Goal: Task Accomplishment & Management: Manage account settings

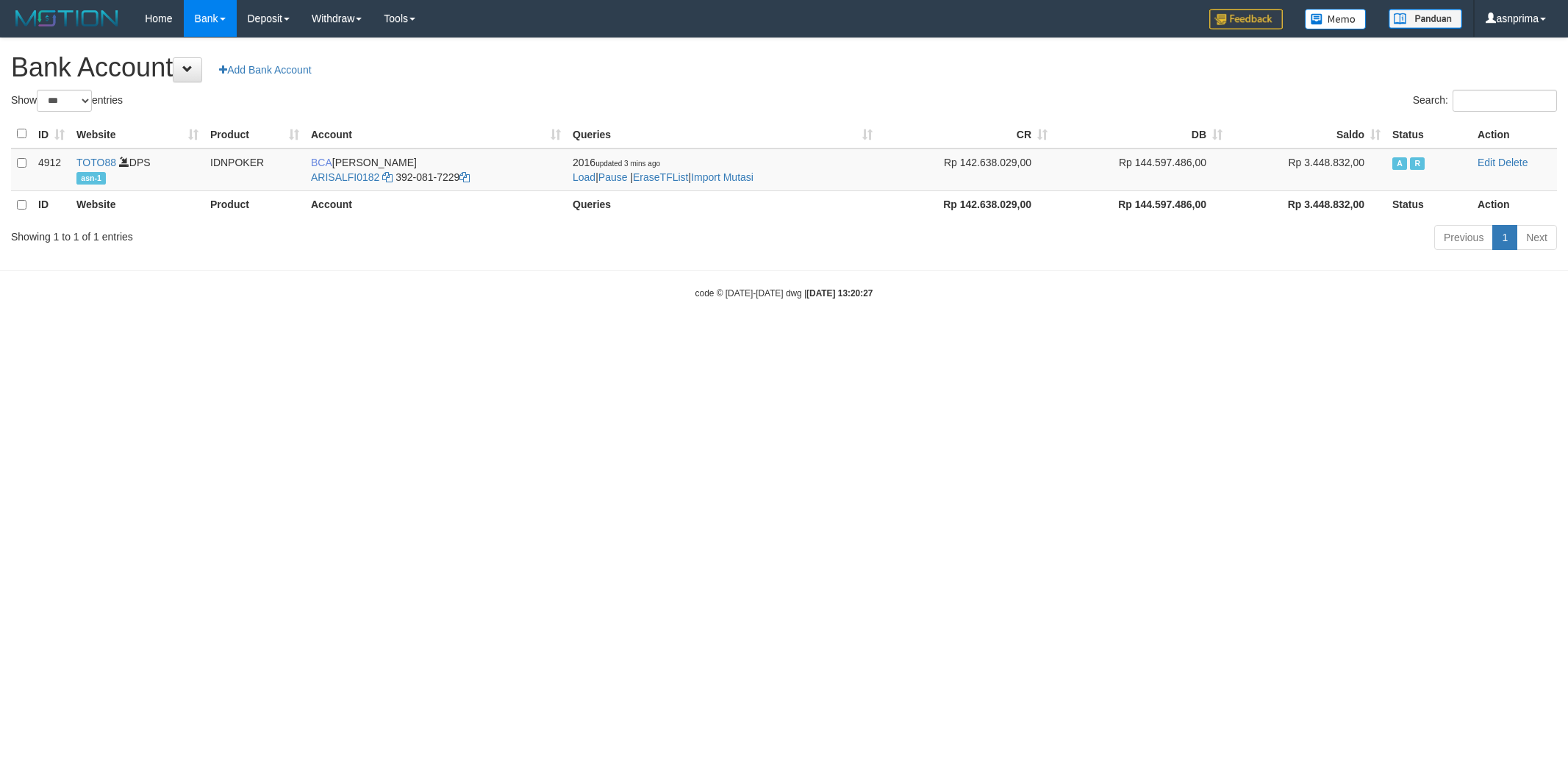
select select "***"
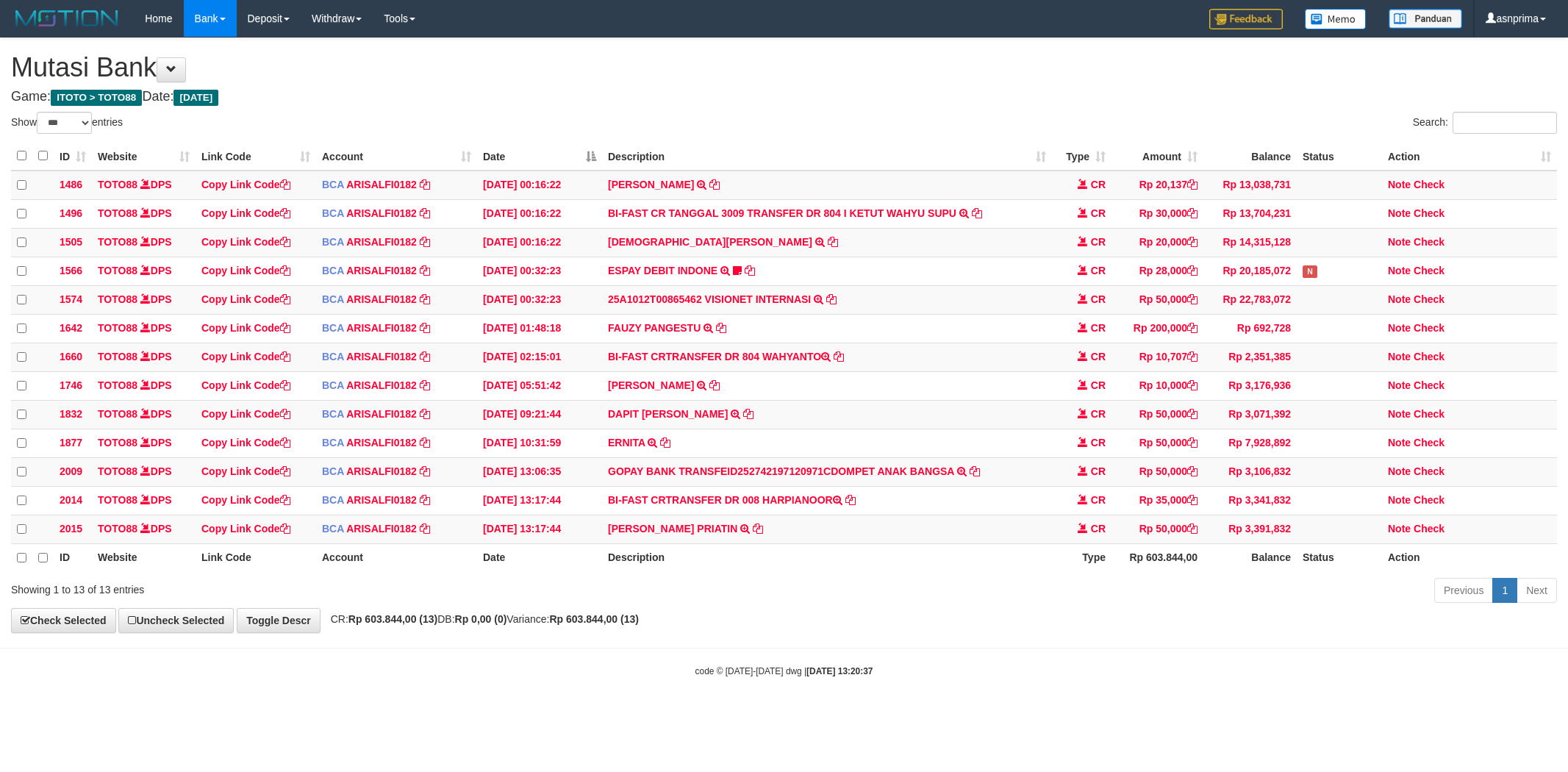
select select "***"
click at [753, 533] on icon at bounding box center [758, 527] width 10 height 10
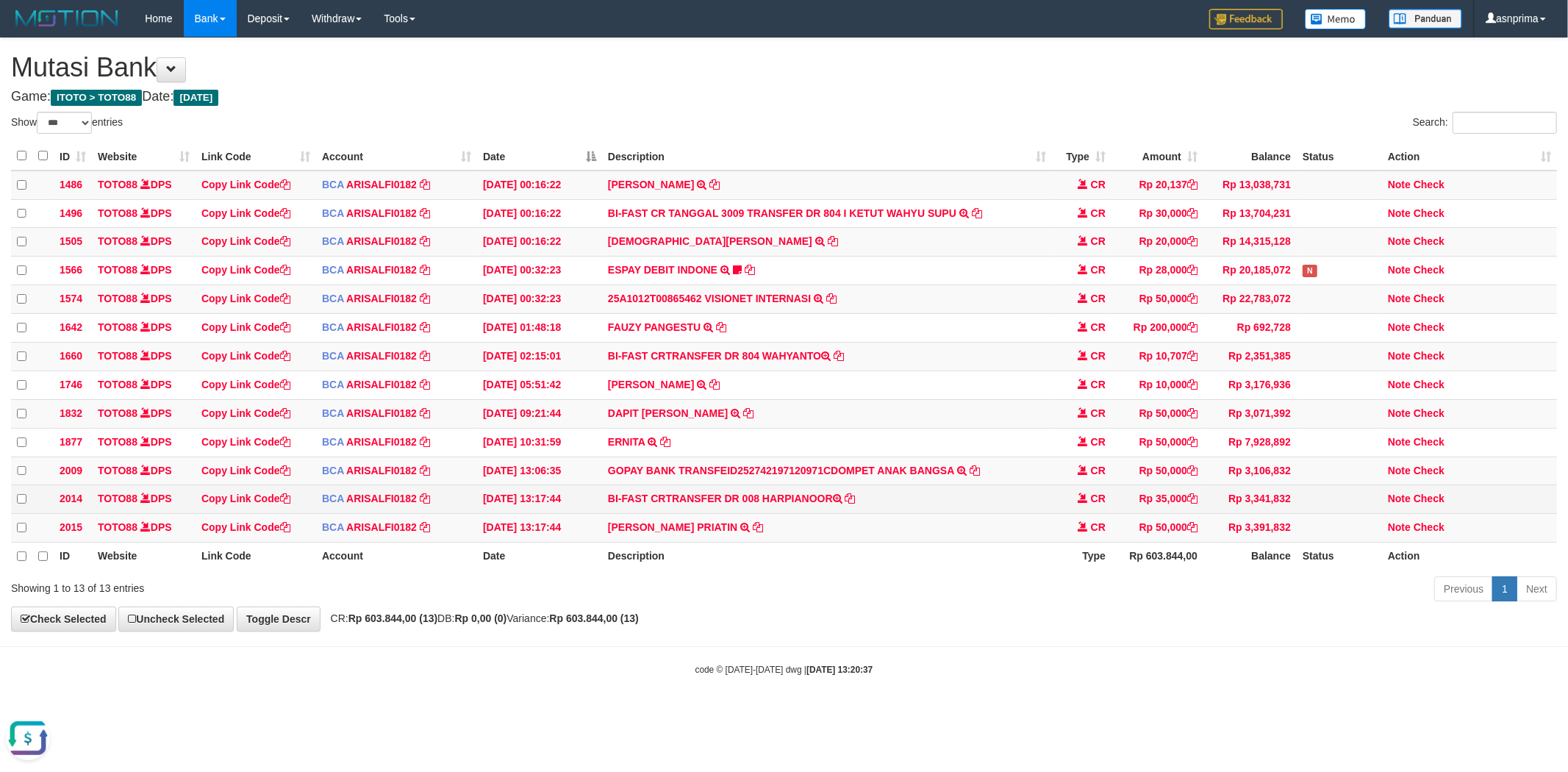
click at [781, 513] on td "BI-FAST CRTRANSFER DR 008 HARPIANOOR" at bounding box center [827, 500] width 450 height 29
copy td "HARPIANOOR"
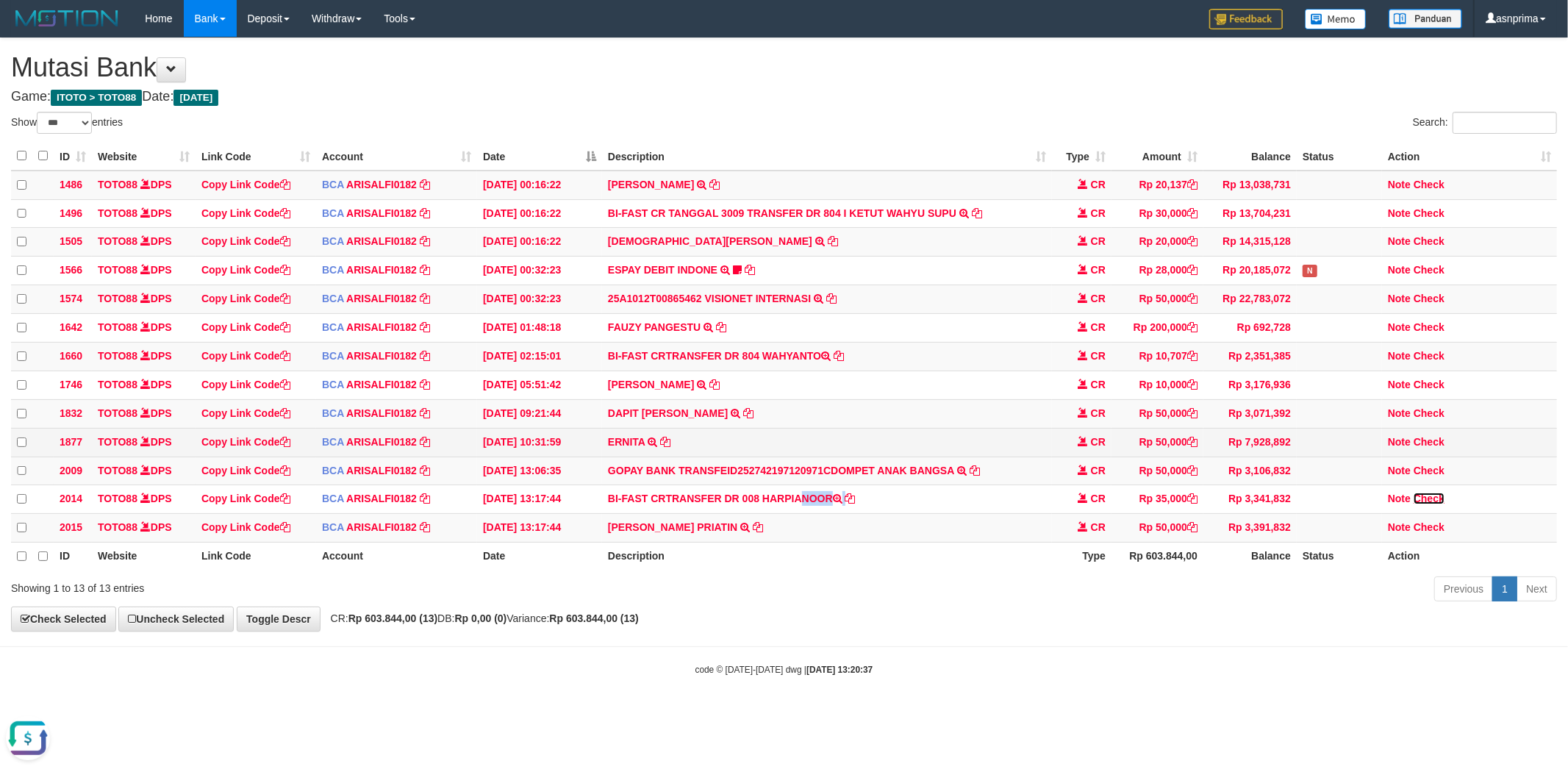
drag, startPoint x: 1441, startPoint y: 514, endPoint x: 1169, endPoint y: 468, distance: 275.9
click at [1441, 504] on link "Check" at bounding box center [1428, 499] width 31 height 12
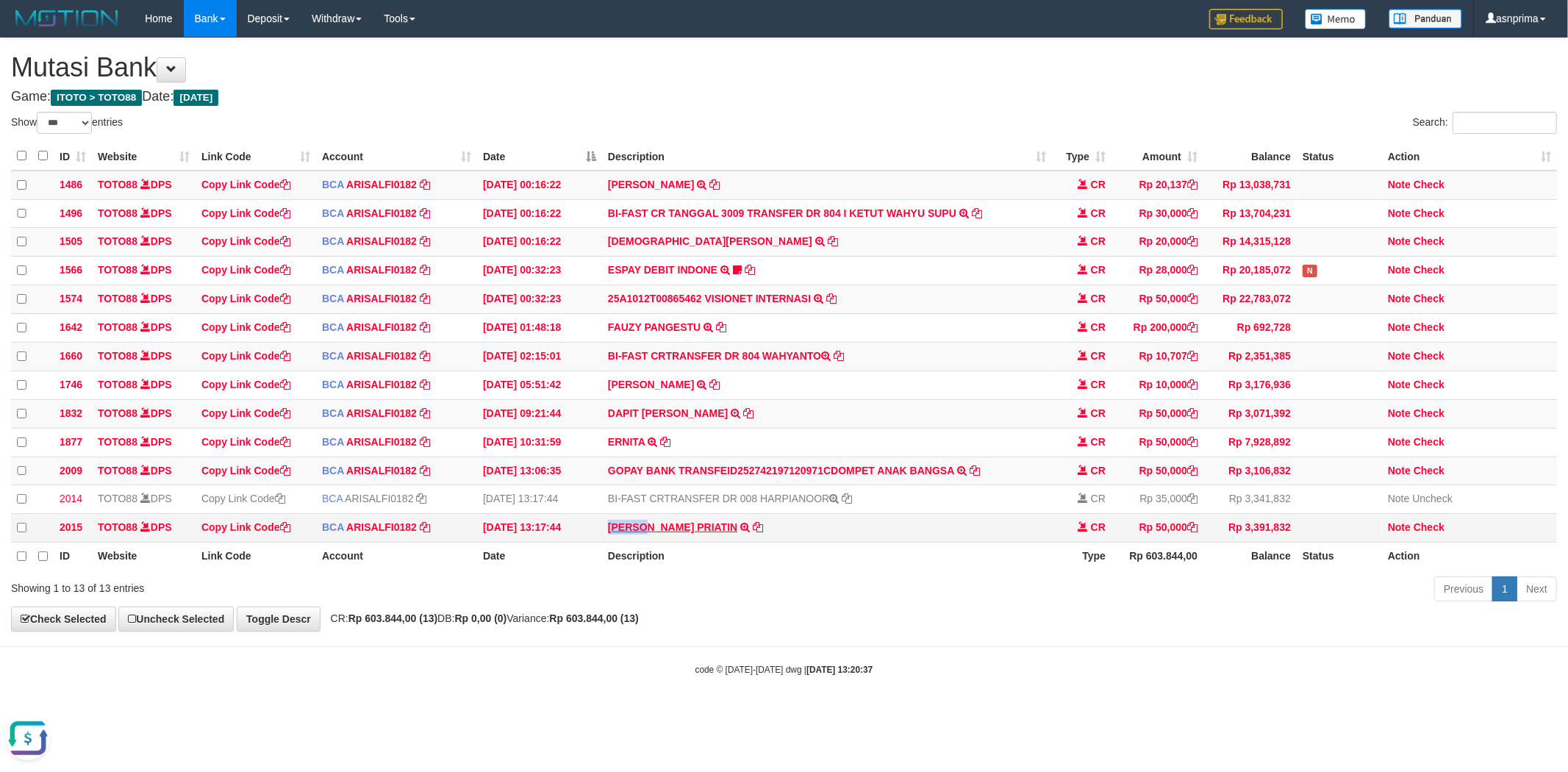
drag, startPoint x: 603, startPoint y: 540, endPoint x: 645, endPoint y: 541, distance: 42.0
click at [645, 541] on td "POY KARNO PRIATIN TRSF E-BANKING CR 10/01 Z4ZX1 POY KARNO PRIATIN" at bounding box center [827, 528] width 450 height 29
copy link "POY KA"
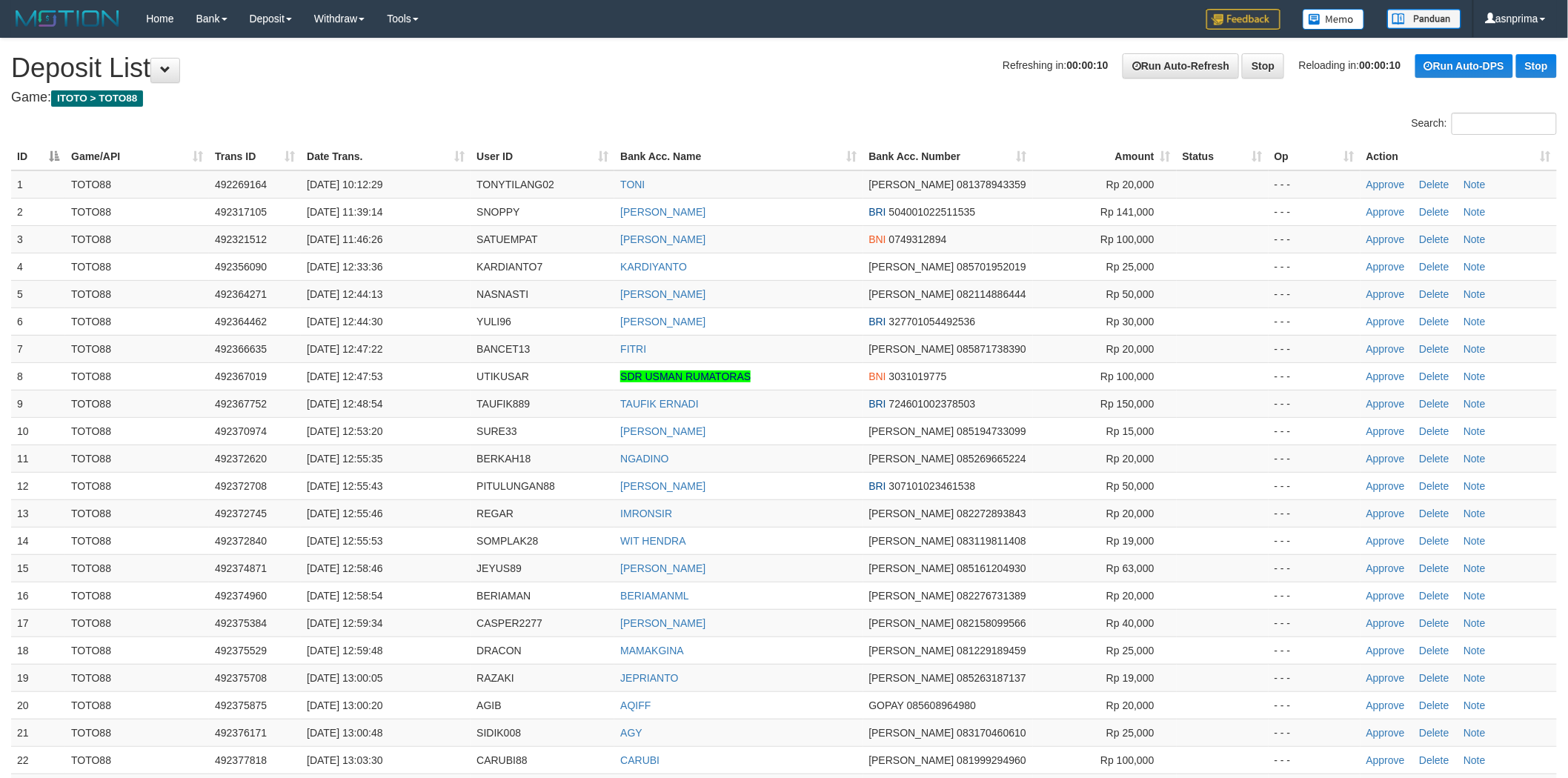
click at [728, 85] on div "**********" at bounding box center [784, 748] width 1568 height 1420
click at [768, 102] on h4 "Game: ITOTO > TOTO88" at bounding box center [784, 98] width 1546 height 15
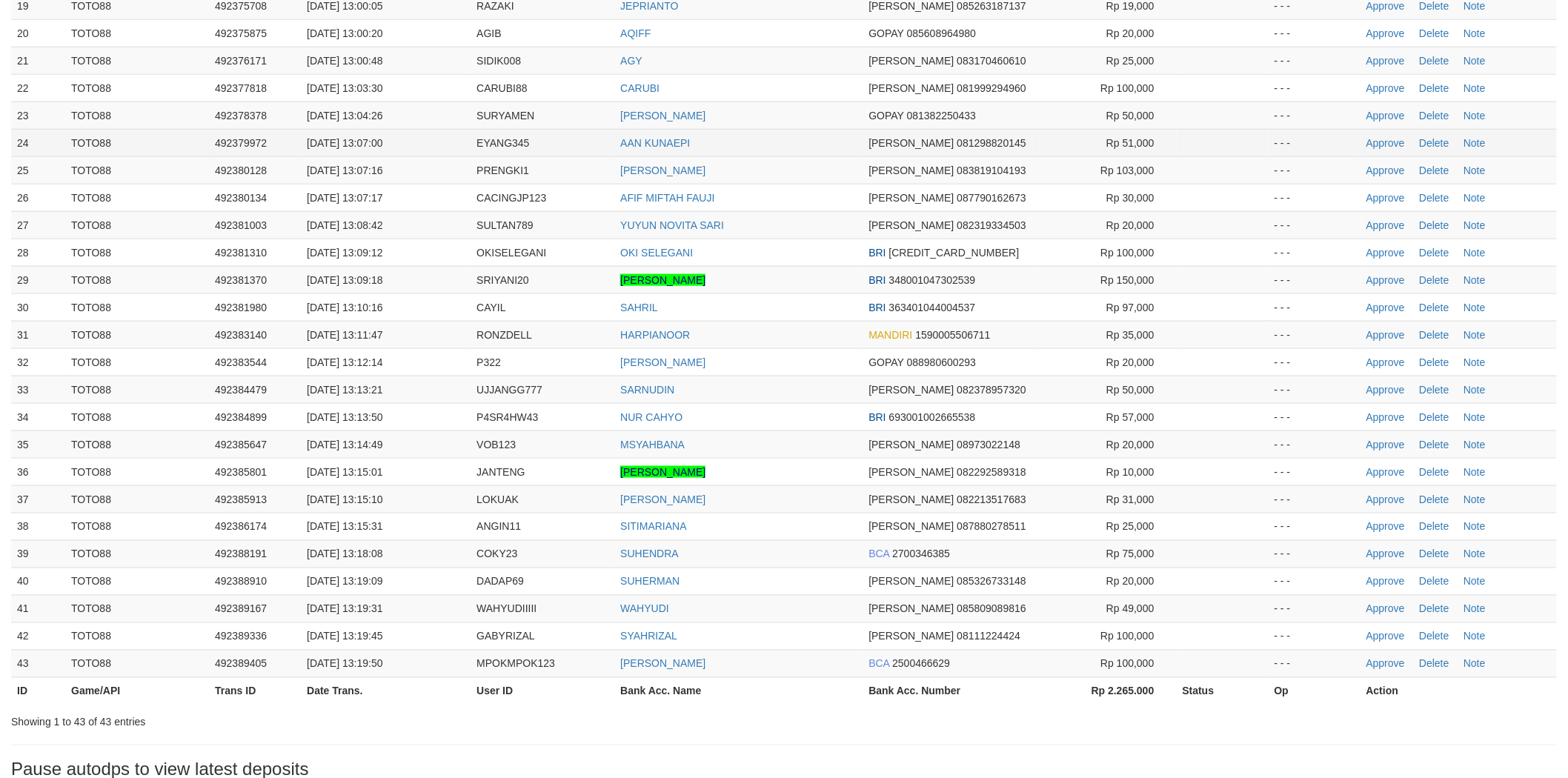
click at [791, 146] on td "AAN KUNAEPI" at bounding box center [738, 142] width 248 height 27
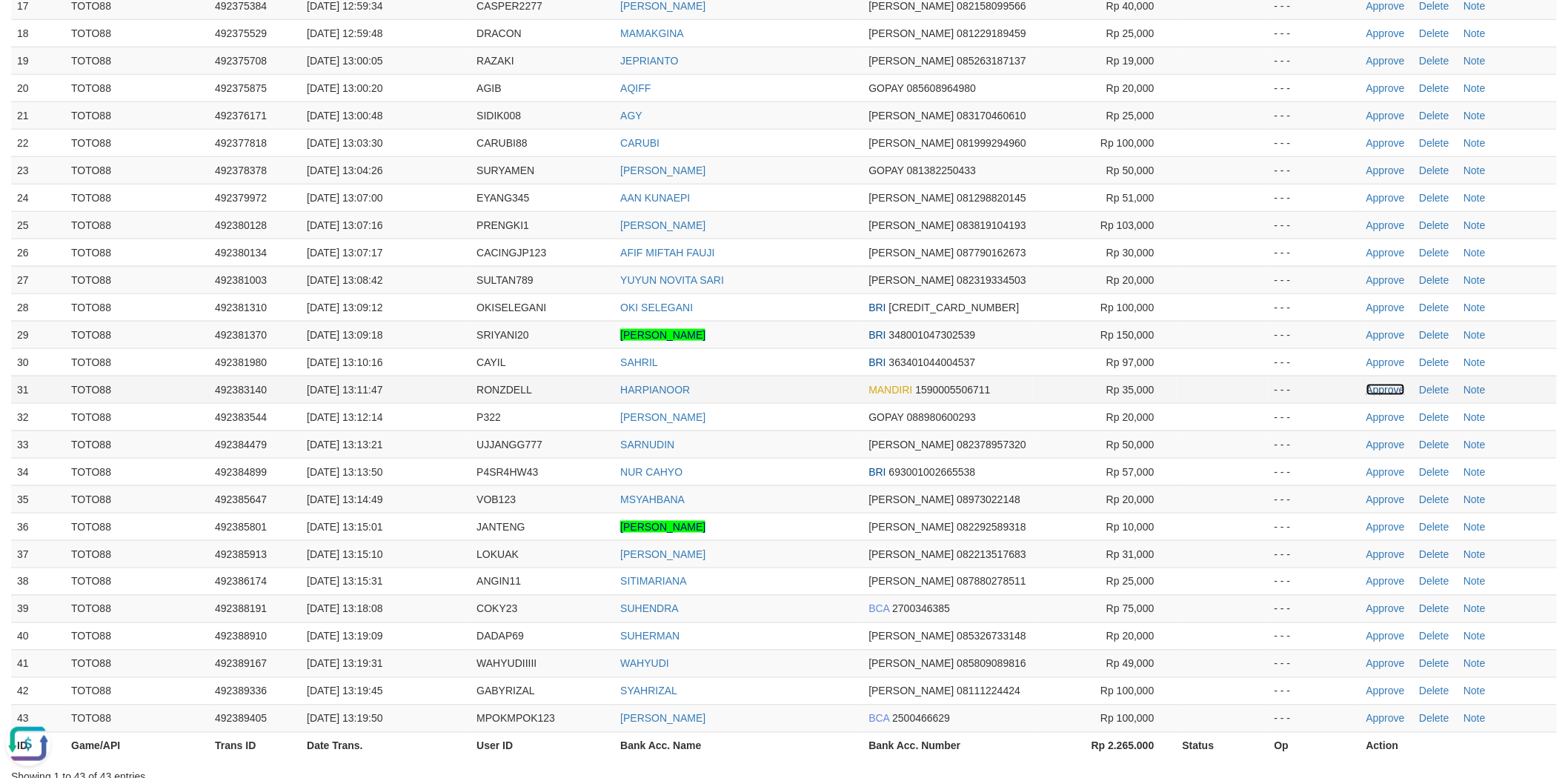
click at [1377, 386] on link "Approve" at bounding box center [1386, 389] width 38 height 12
click at [775, 106] on td "AGY" at bounding box center [738, 115] width 248 height 27
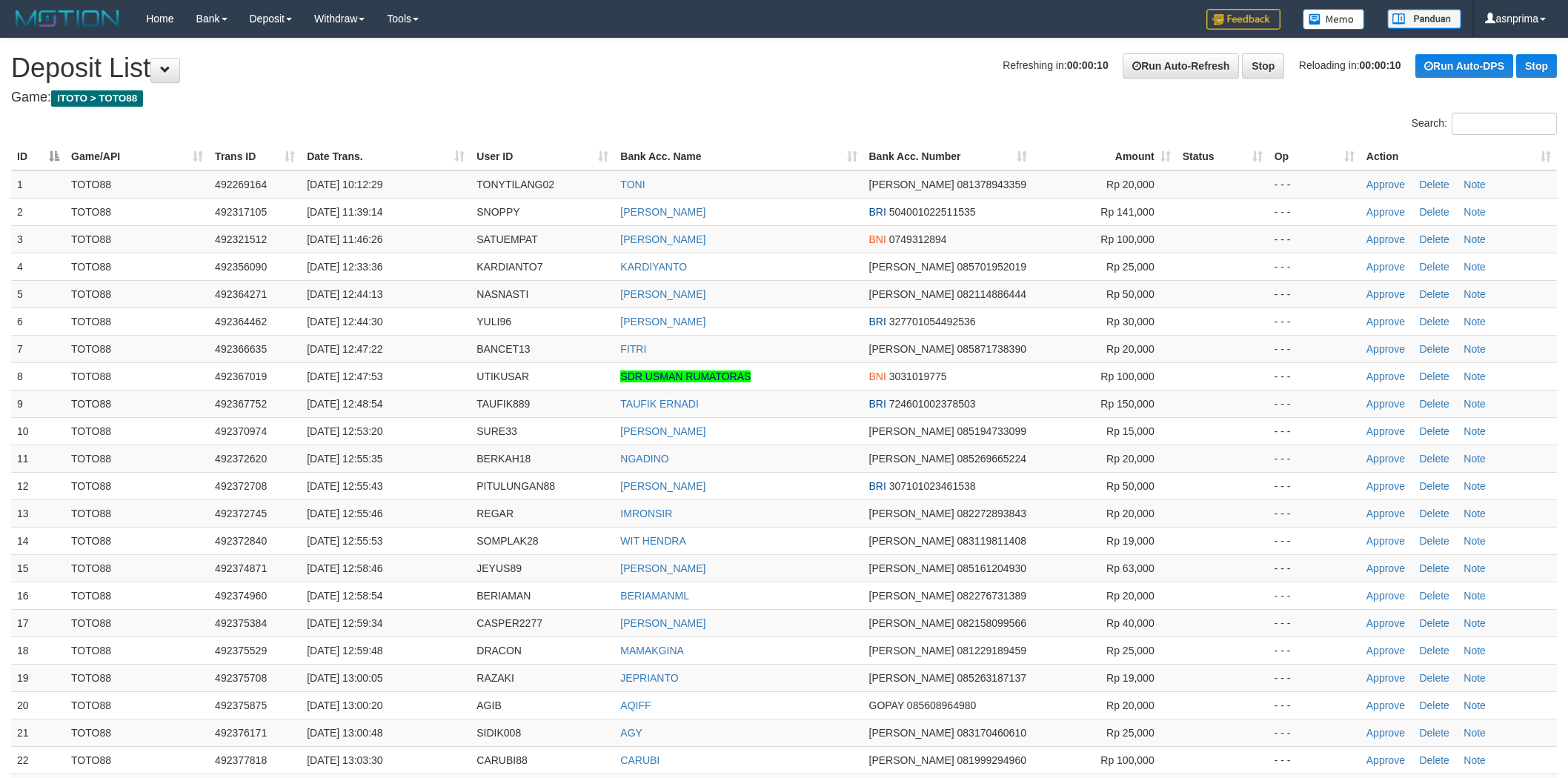
scroll to position [617, 0]
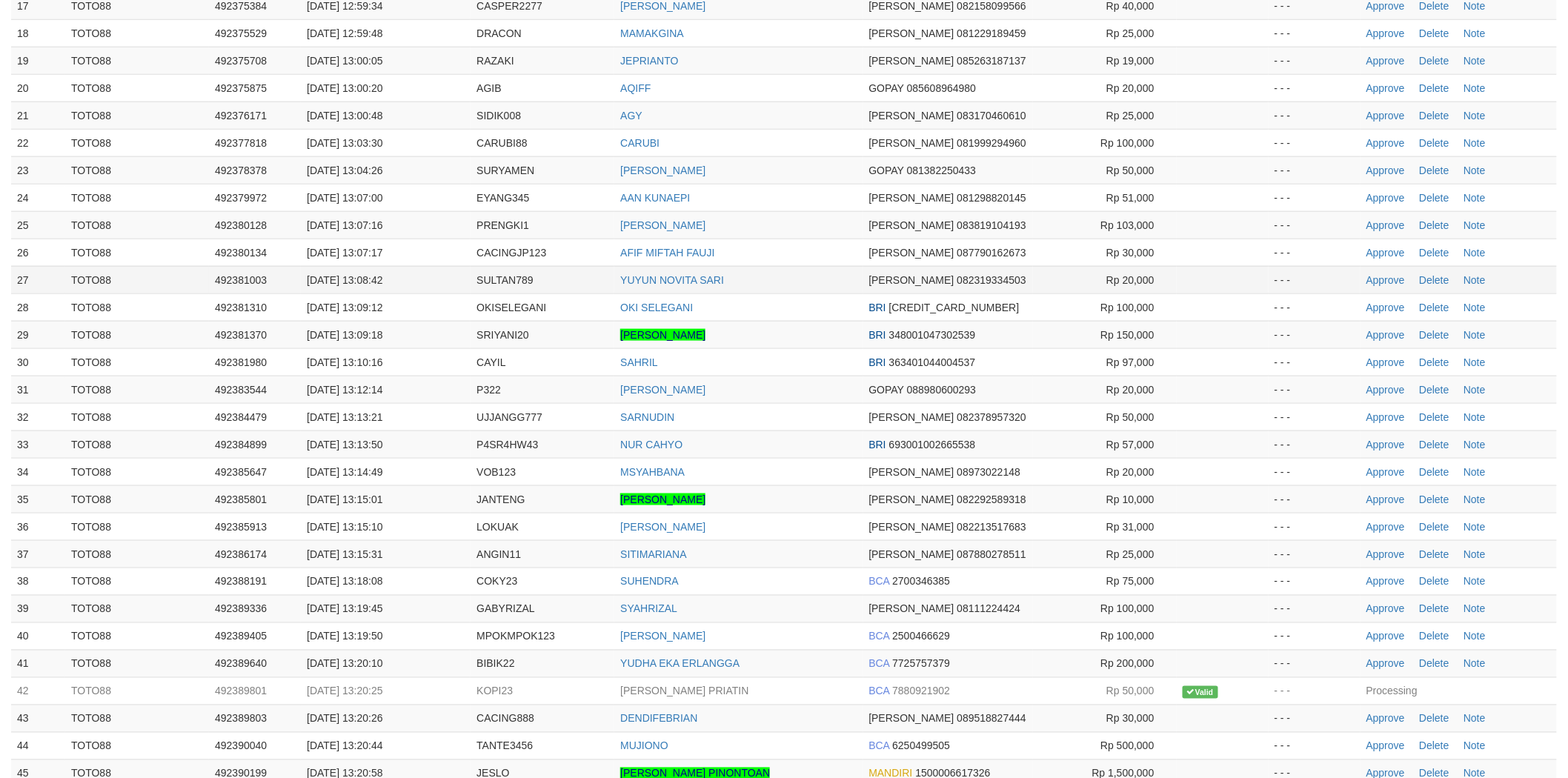
click at [786, 274] on td "YUYUN NOVITA SARI" at bounding box center [738, 280] width 248 height 27
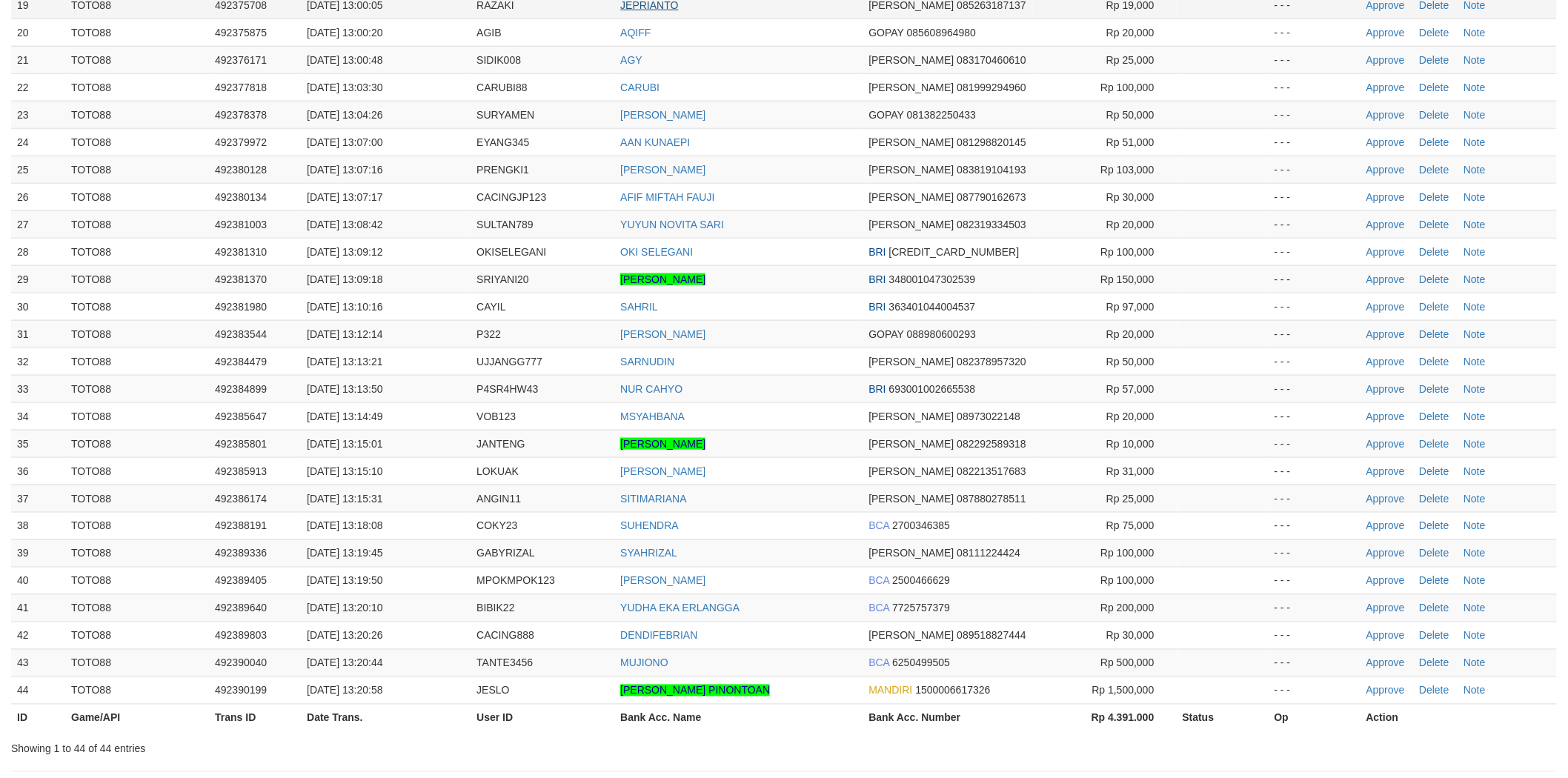
scroll to position [617, 0]
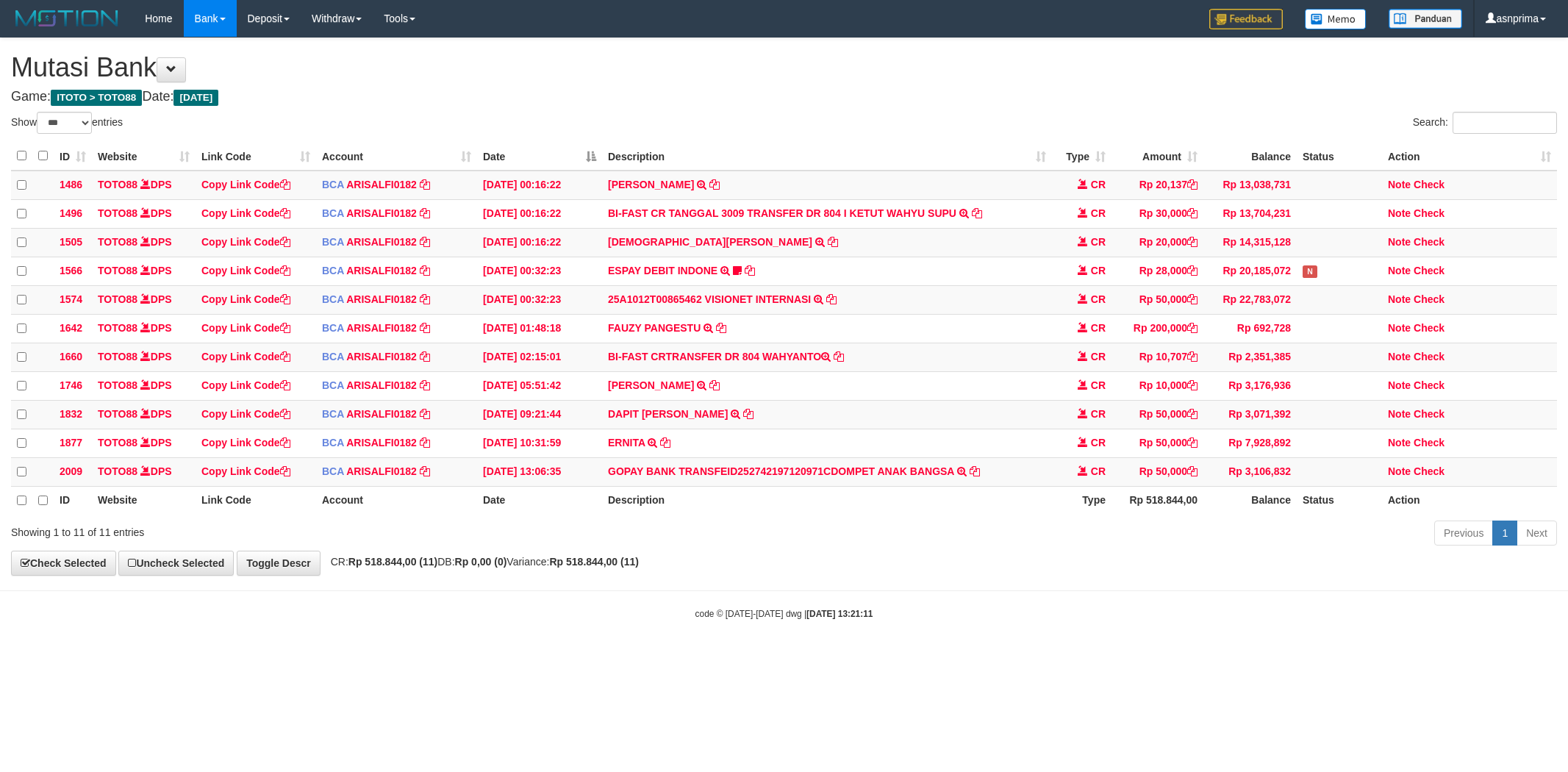
select select "***"
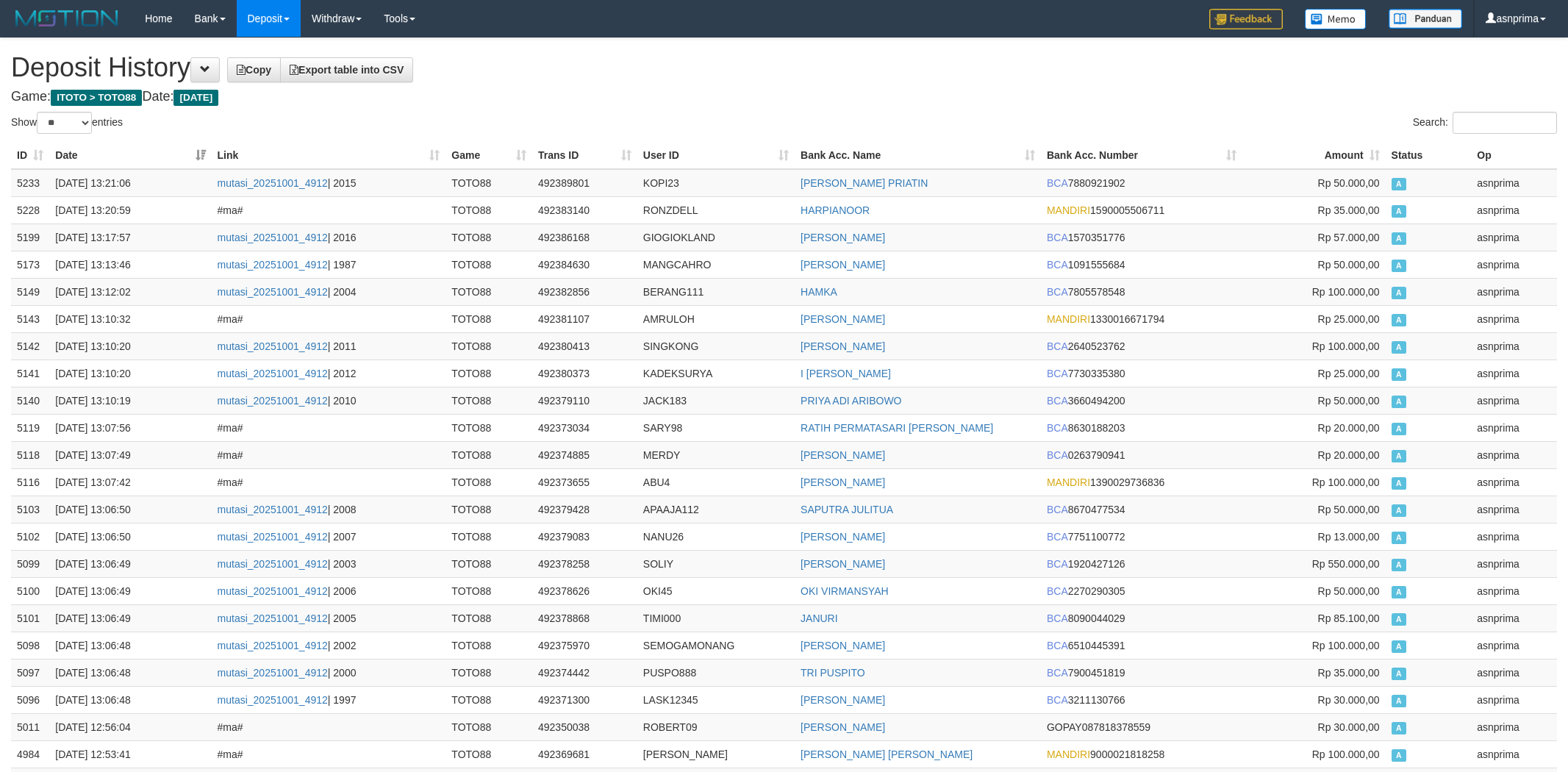
select select "**"
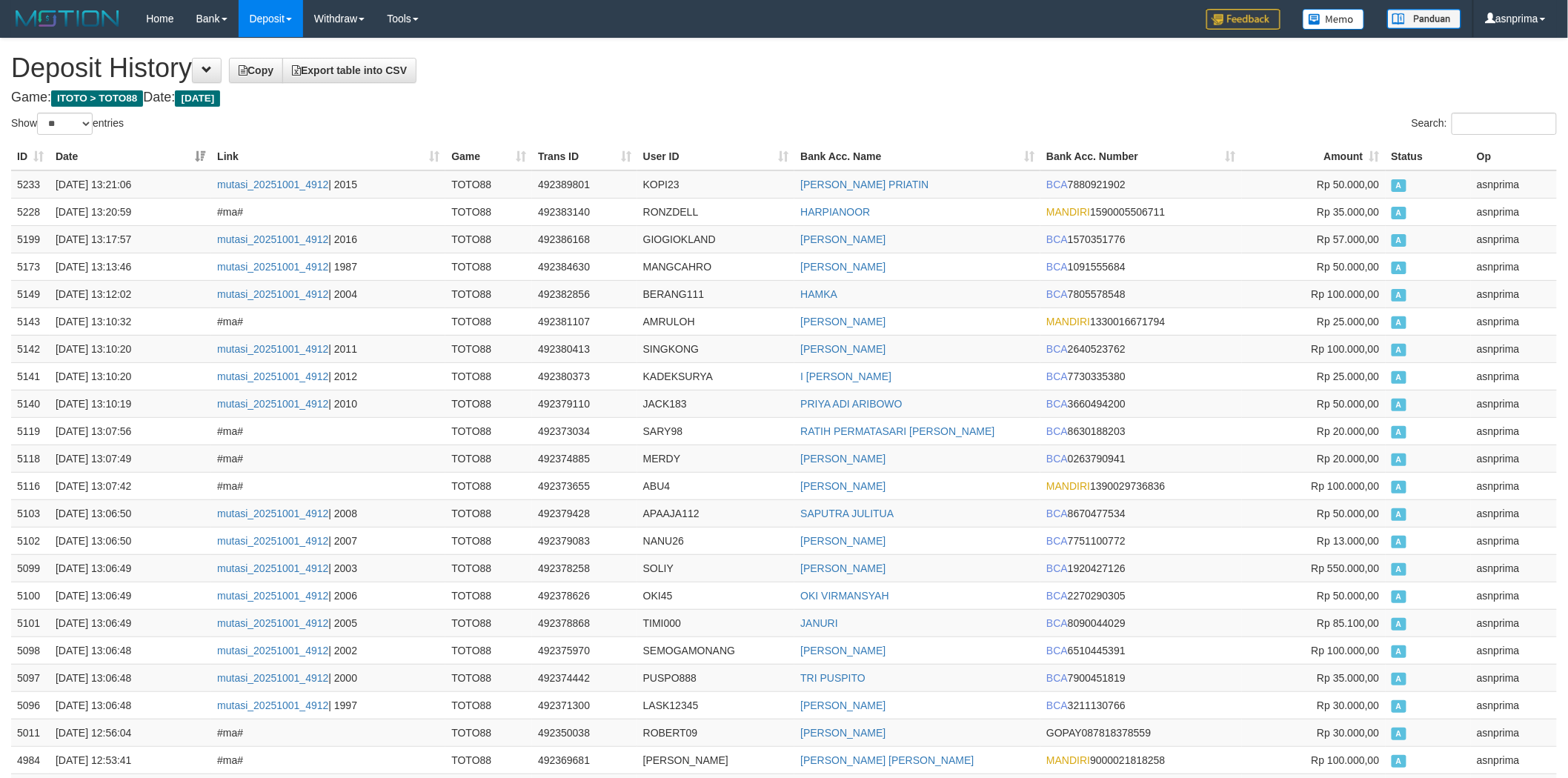
click at [739, 78] on h1 "Deposit History Copy Export table into CSV" at bounding box center [784, 68] width 1546 height 30
click at [17, 179] on td "5233" at bounding box center [30, 185] width 38 height 28
click at [13, 179] on td "5233" at bounding box center [30, 185] width 38 height 28
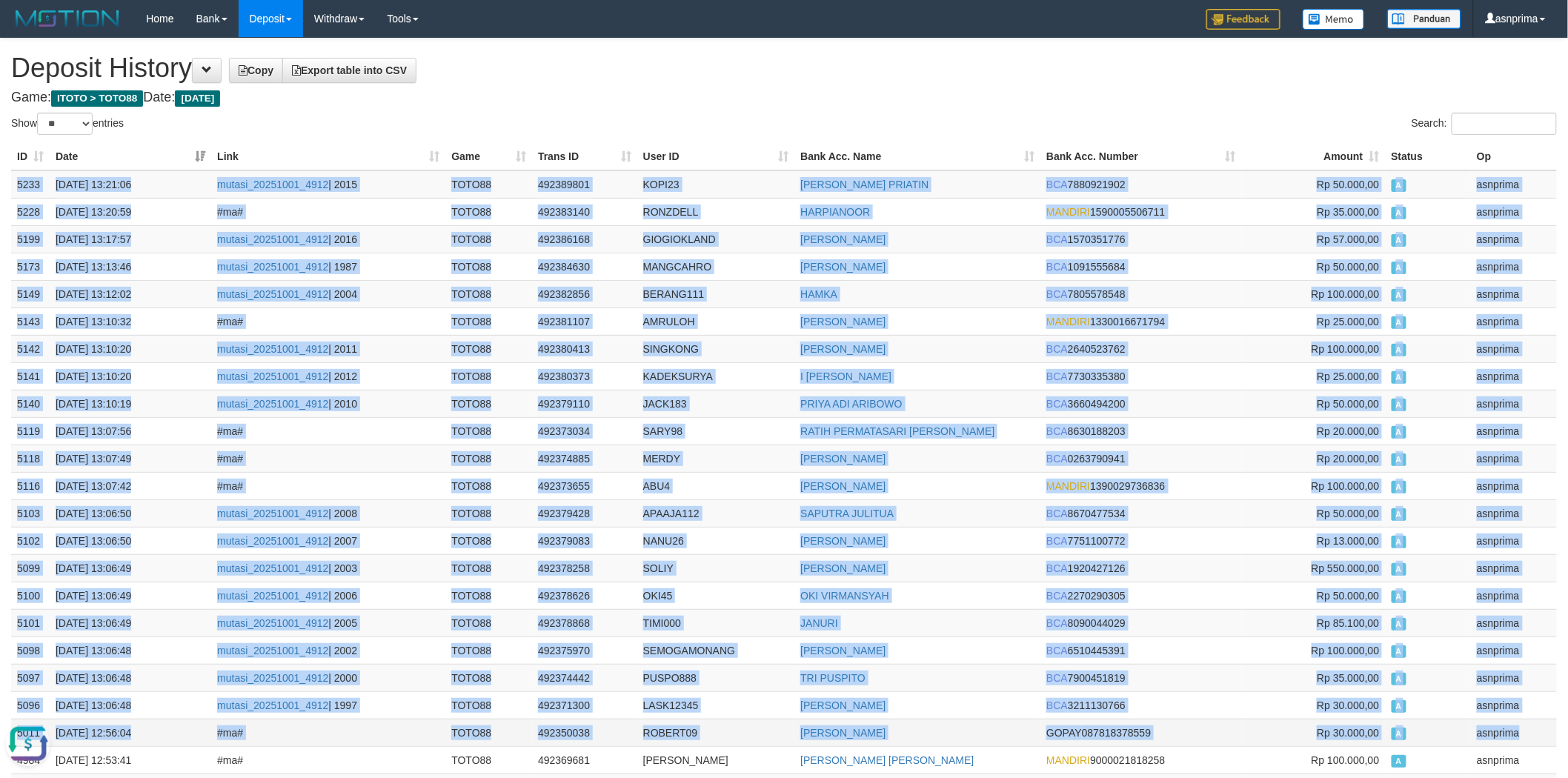
click at [1526, 736] on td "asnprima" at bounding box center [1514, 732] width 86 height 27
copy tbody "5233 01/10/2025 13:21:06 mutasi_20251001_4912 | 2015 TOTO88 492389801 KOPI23 PO…"
click at [547, 182] on td "492389801" at bounding box center [584, 185] width 105 height 28
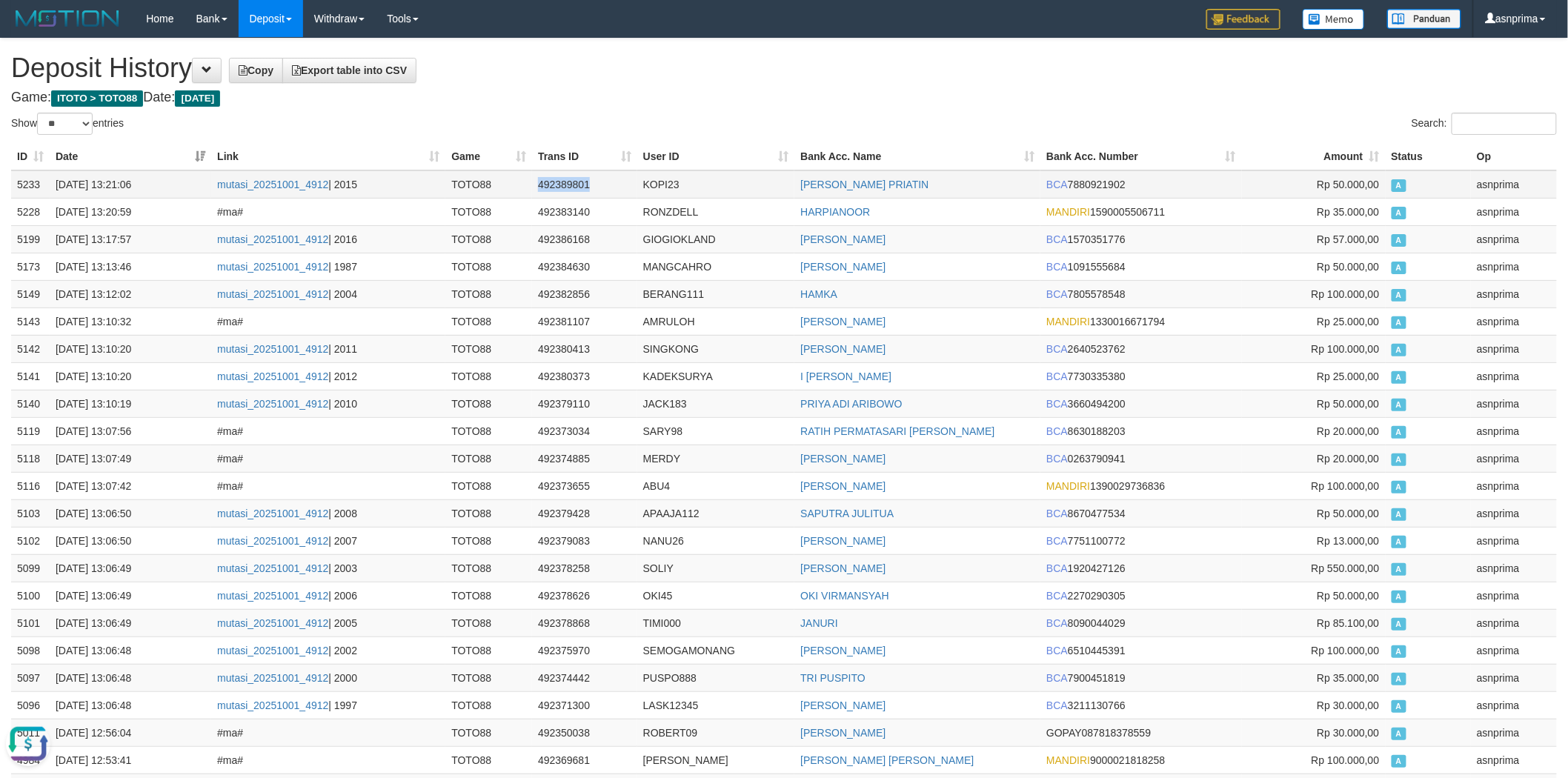
click at [547, 182] on td "492389801" at bounding box center [584, 185] width 105 height 28
click at [740, 68] on h1 "Deposit History Copy Export table into CSV" at bounding box center [784, 68] width 1546 height 30
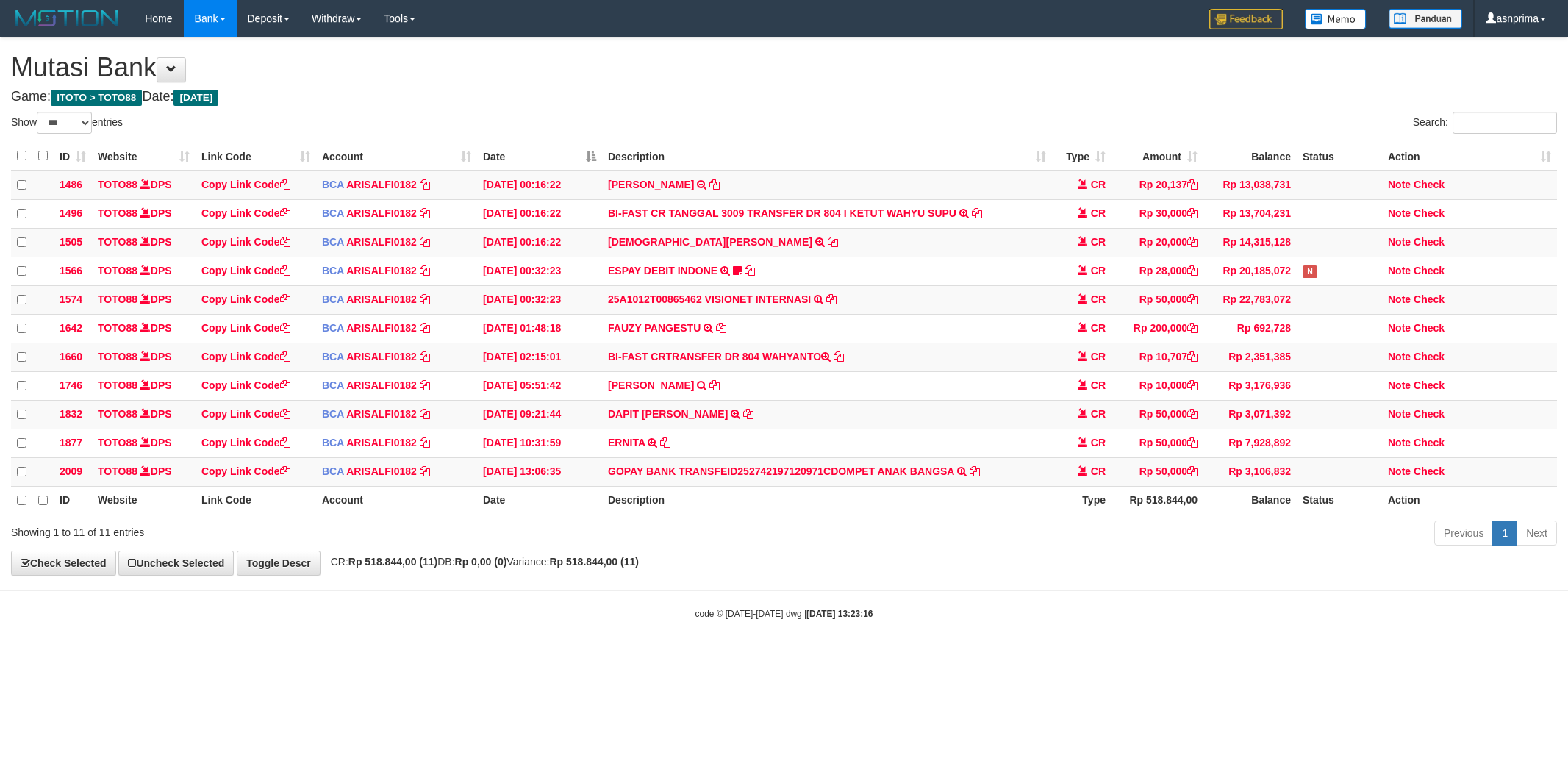
select select "***"
click at [976, 476] on icon at bounding box center [975, 471] width 10 height 10
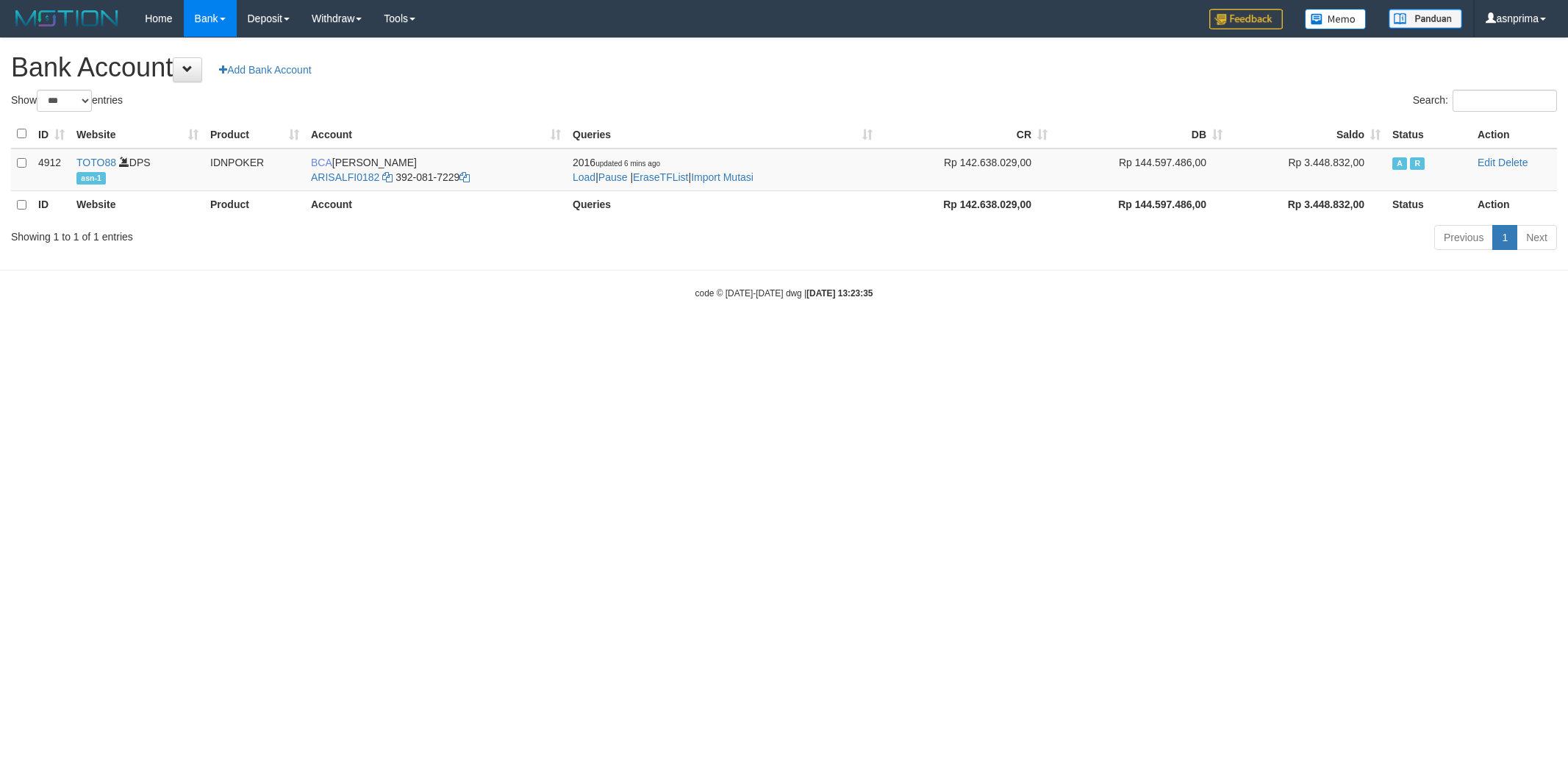
select select "***"
click at [745, 175] on link "Import Mutasi" at bounding box center [722, 177] width 63 height 12
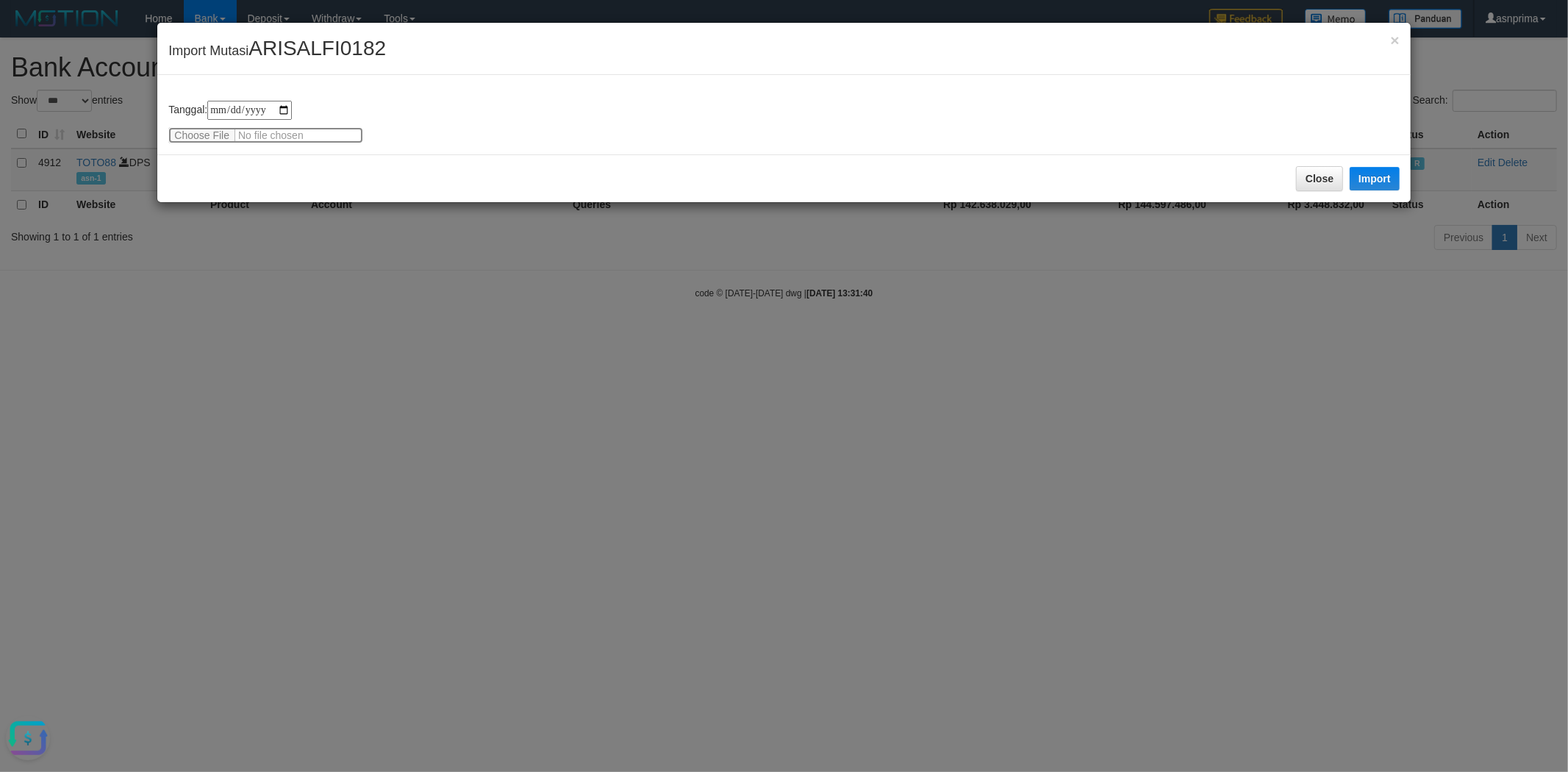
click at [305, 131] on input "file" at bounding box center [266, 135] width 195 height 17
type input "**********"
click at [1380, 172] on button "Import" at bounding box center [1375, 178] width 50 height 23
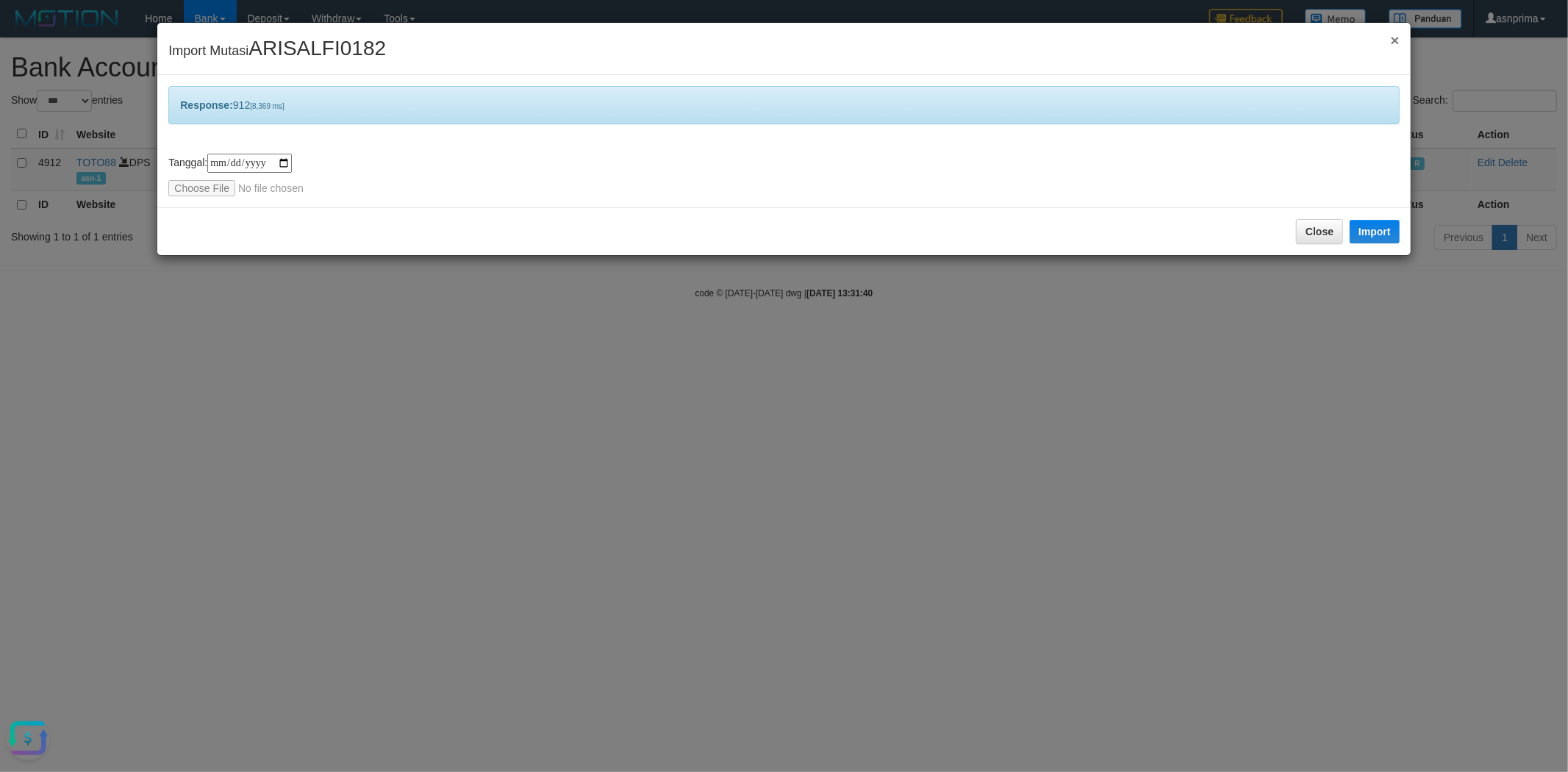
click at [1393, 44] on span "×" at bounding box center [1395, 40] width 9 height 17
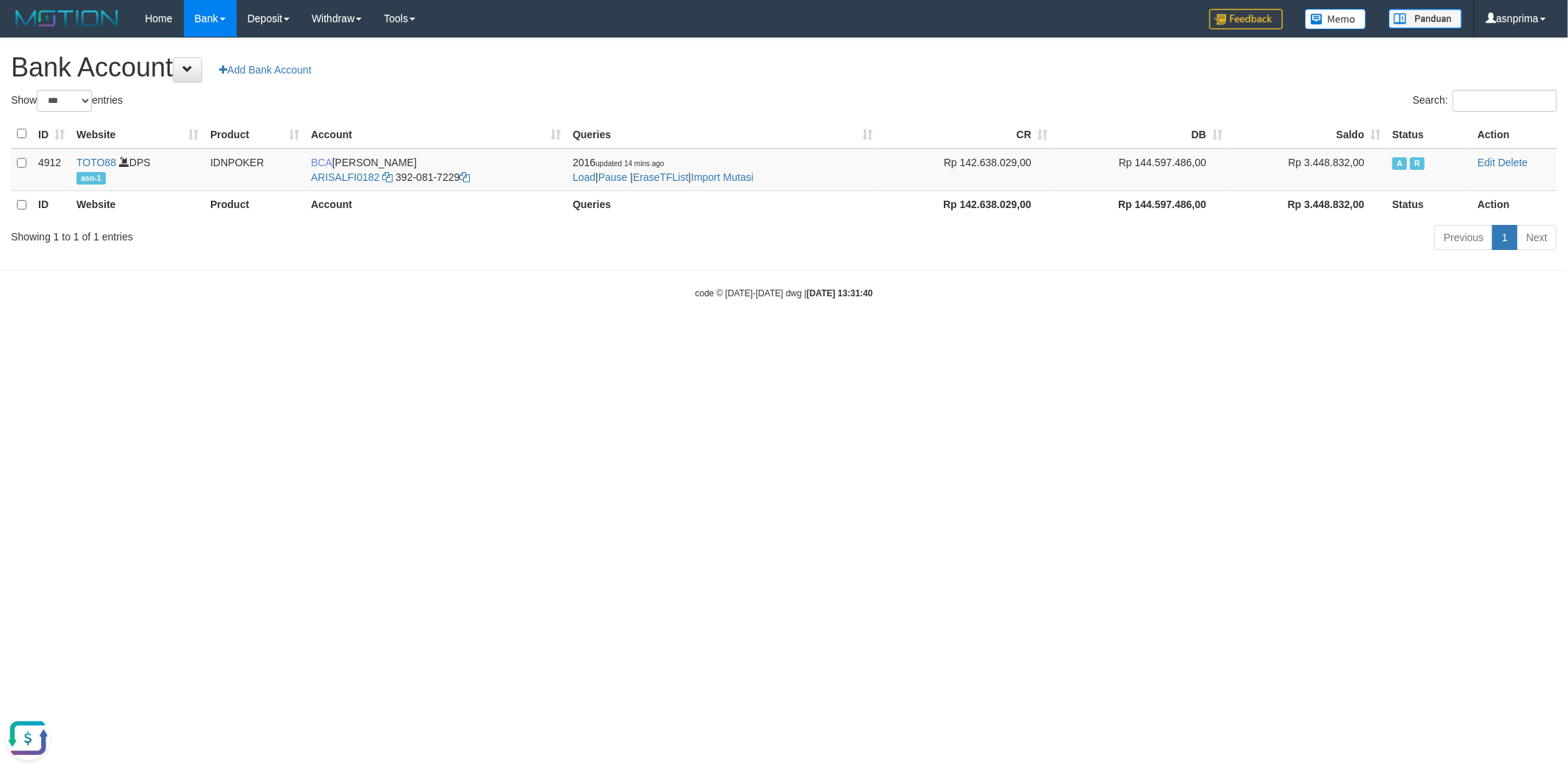
click at [700, 82] on h1 "Bank Account Add Bank Account" at bounding box center [784, 68] width 1547 height 30
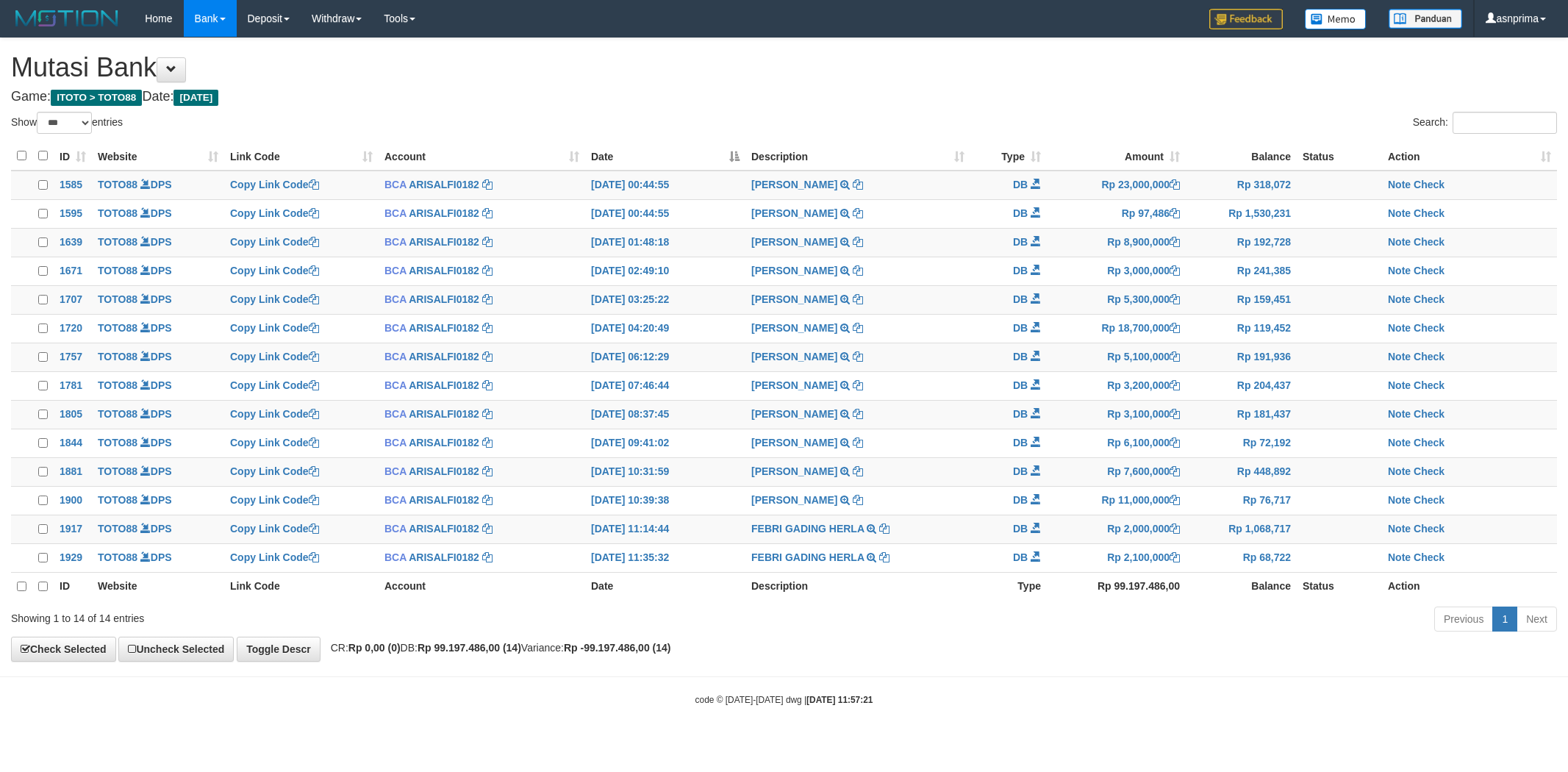
select select "***"
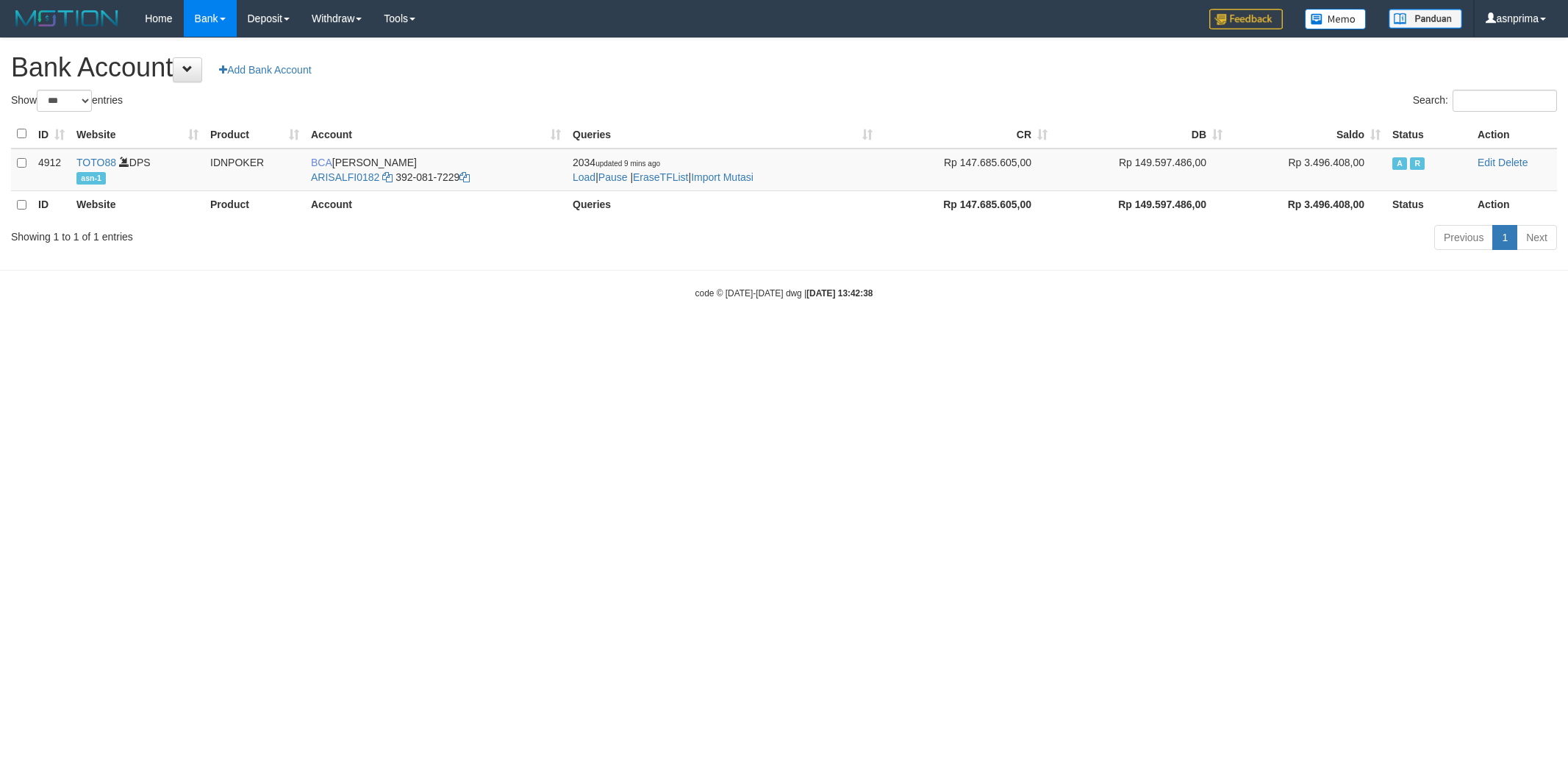
select select "***"
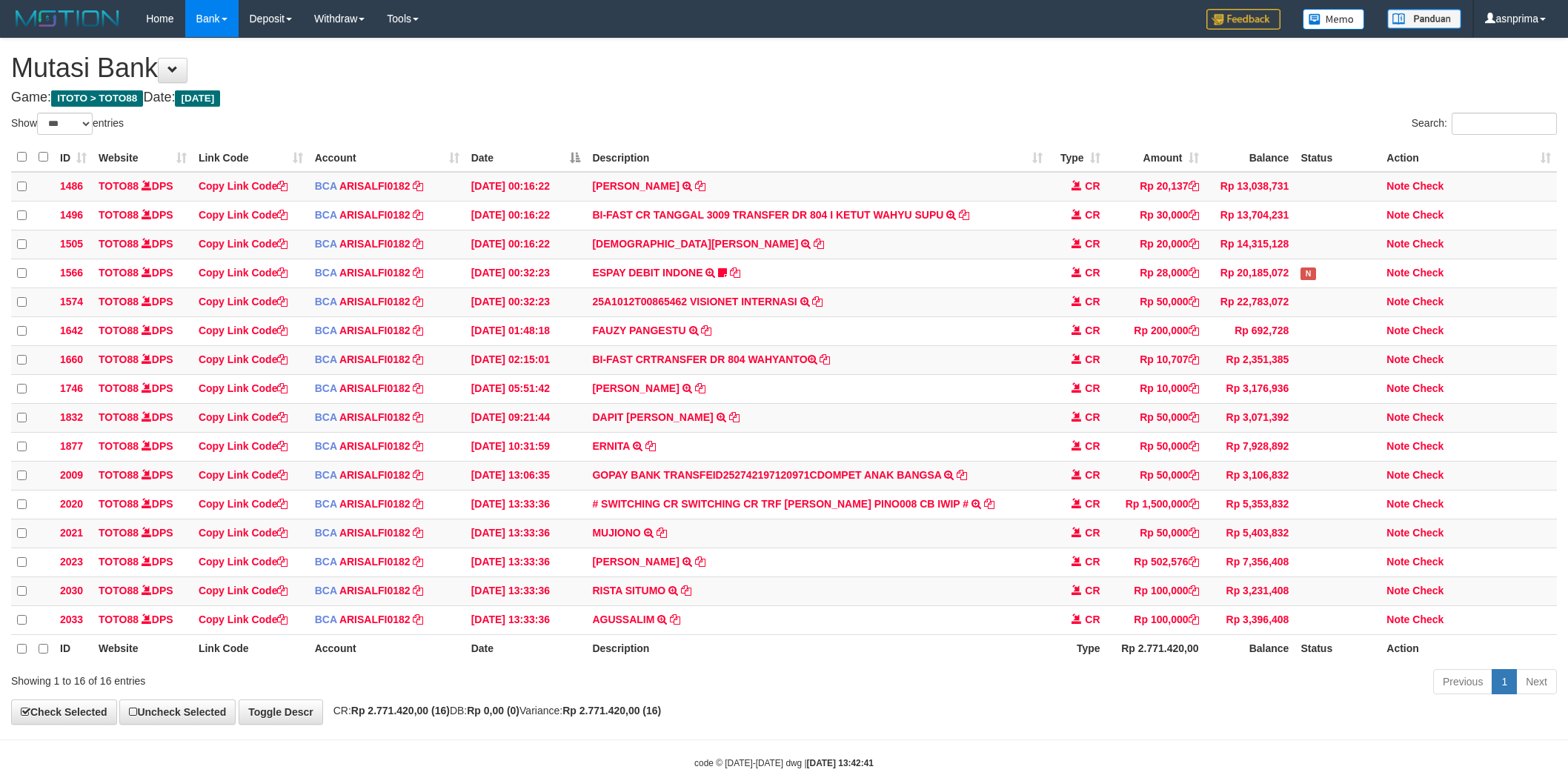
select select "***"
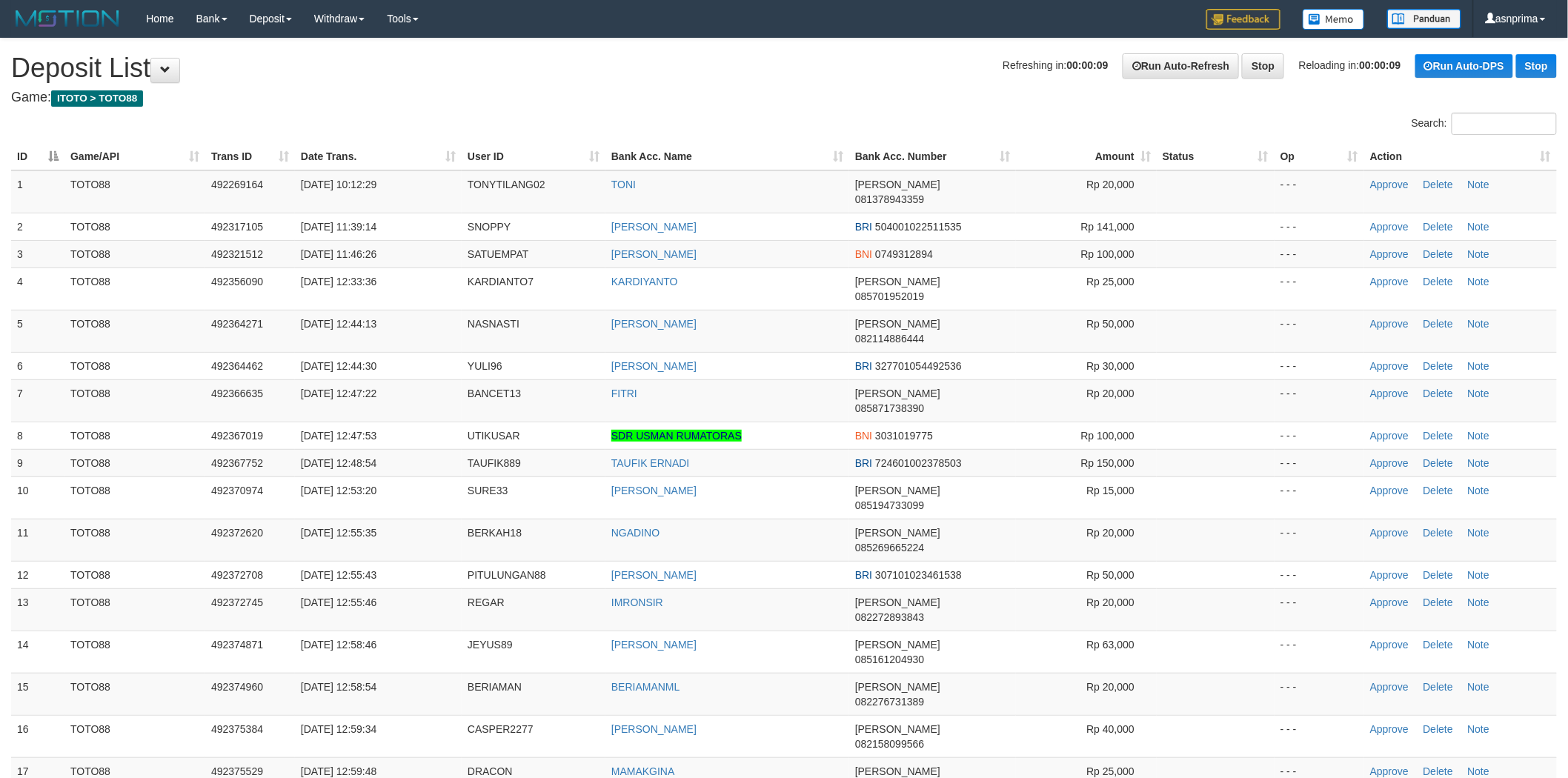
click at [1546, 157] on th "Action" at bounding box center [1461, 156] width 193 height 27
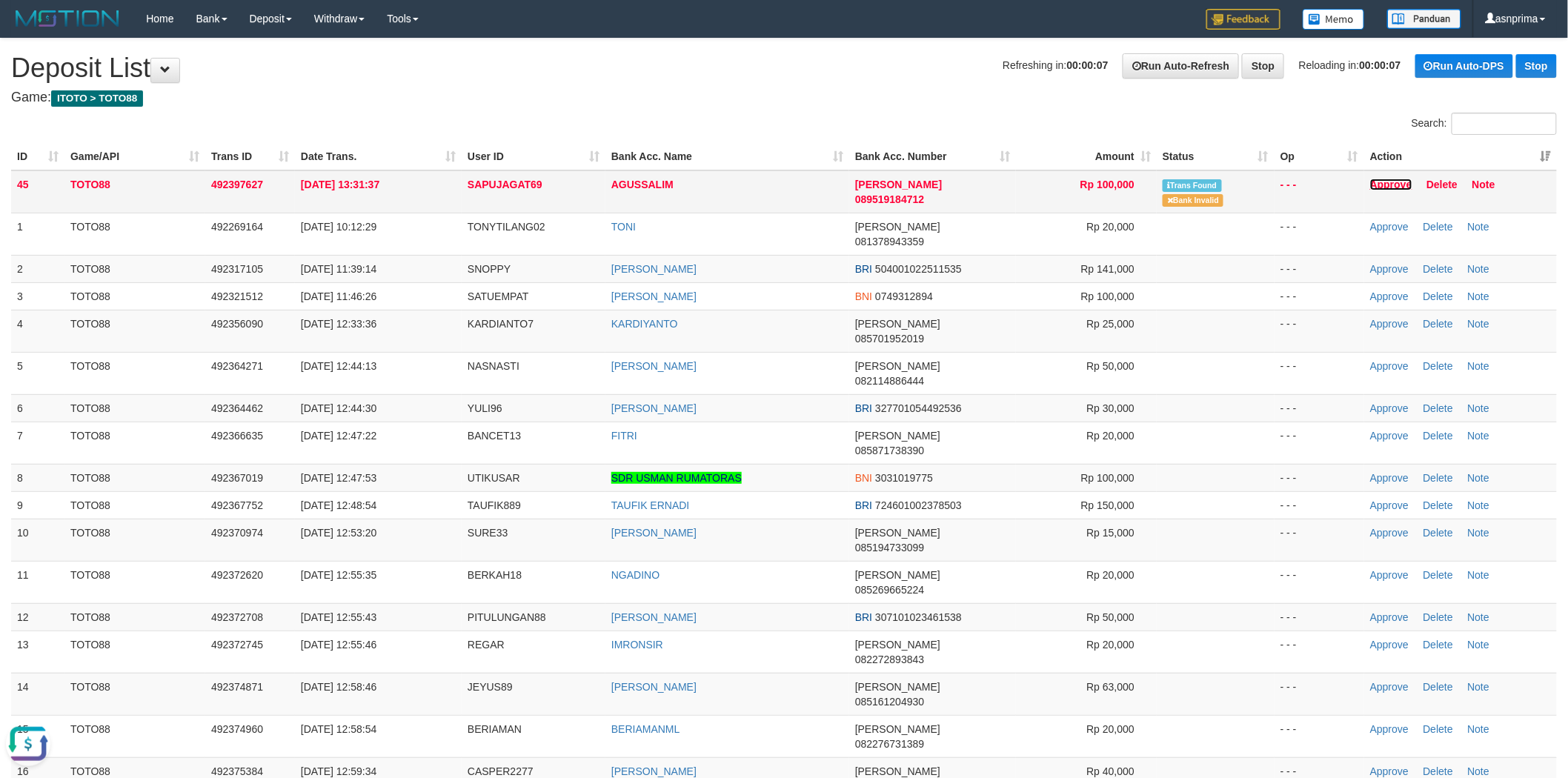
click at [1394, 188] on link "Approve" at bounding box center [1391, 185] width 42 height 12
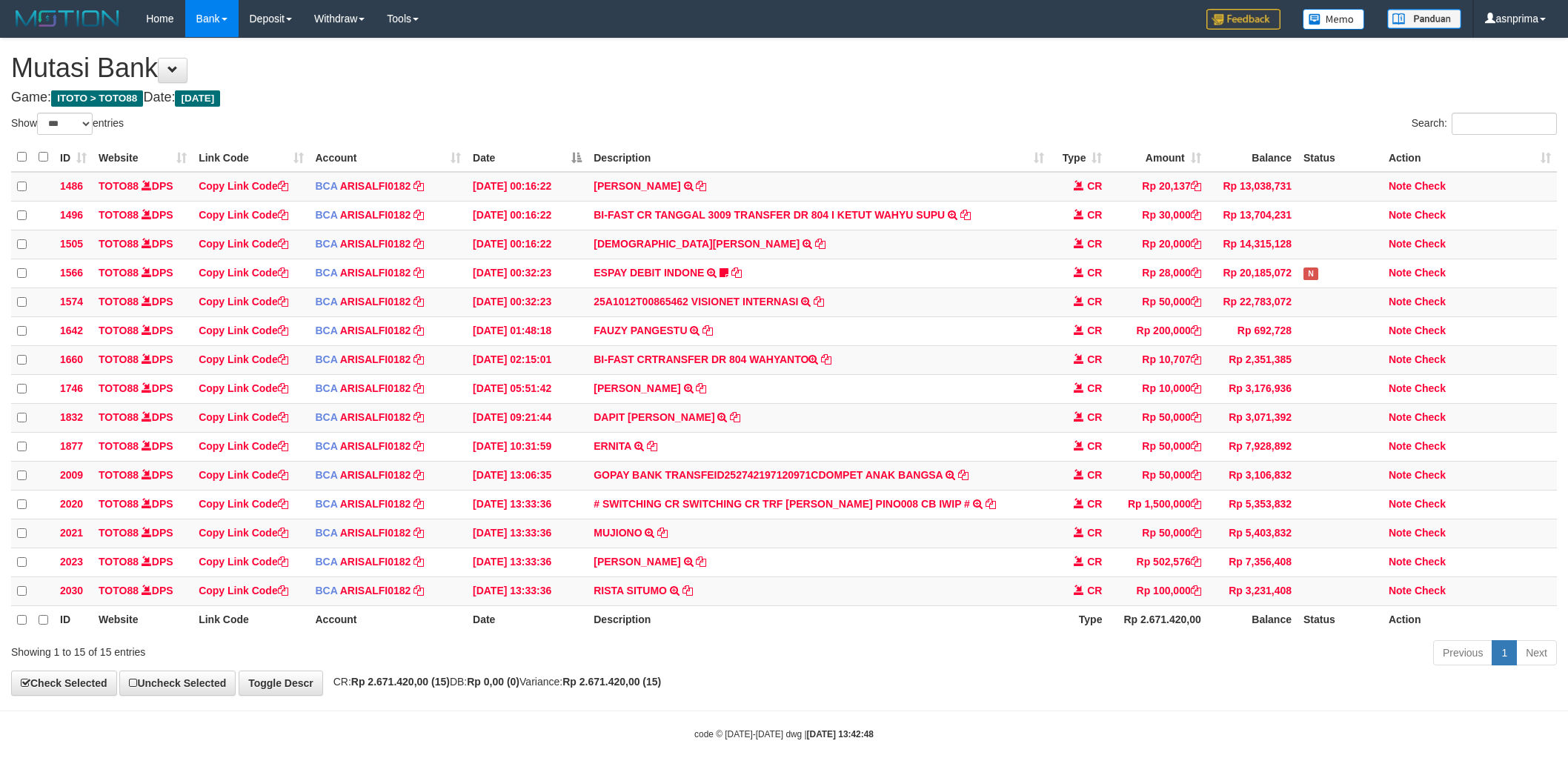
select select "***"
click at [687, 594] on icon at bounding box center [687, 589] width 10 height 10
drag, startPoint x: 1434, startPoint y: 607, endPoint x: 1417, endPoint y: 602, distance: 17.7
click at [1434, 595] on link "Check" at bounding box center [1430, 589] width 31 height 12
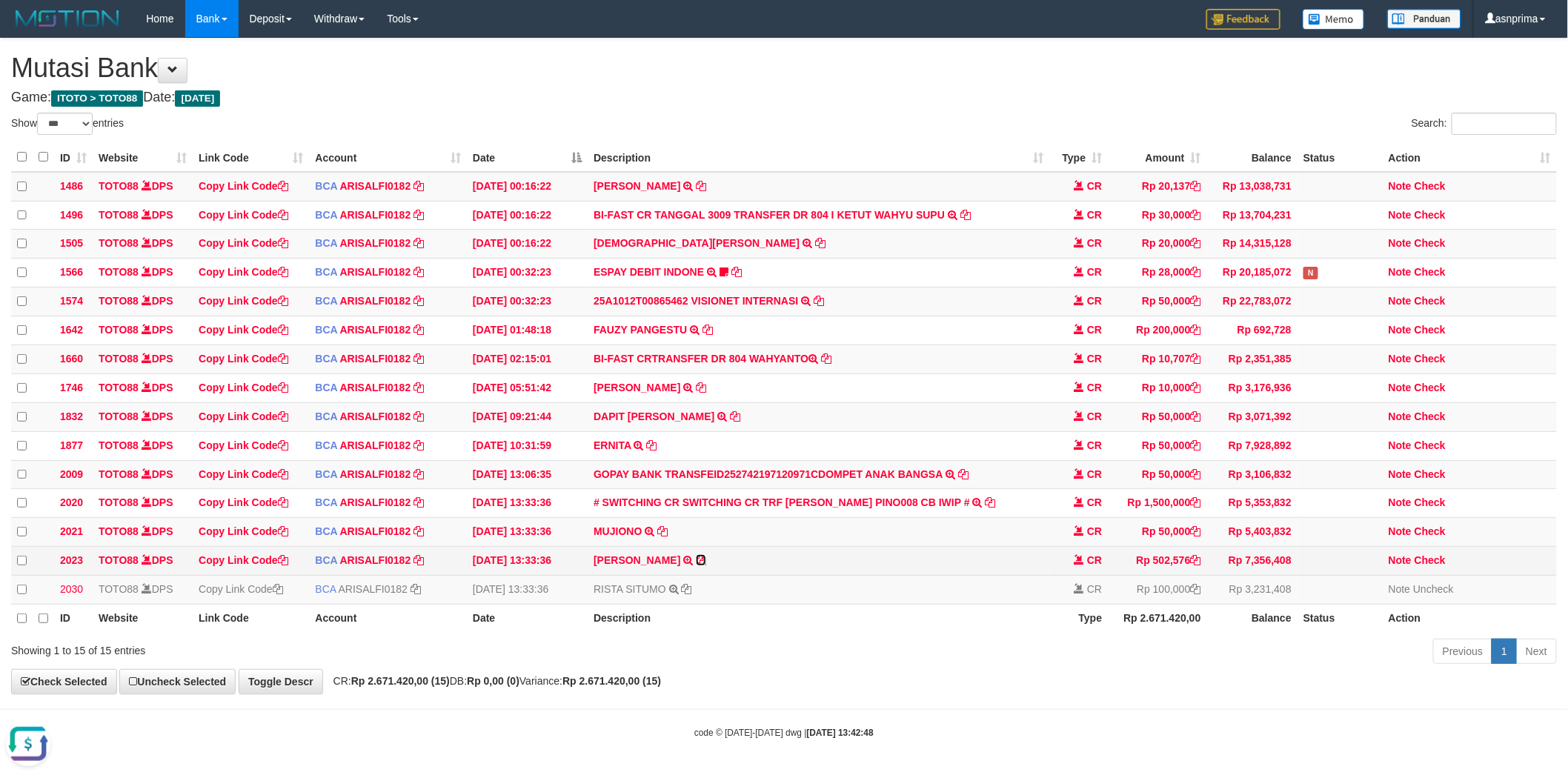
click at [696, 565] on icon at bounding box center [701, 560] width 10 height 10
click at [1197, 565] on icon at bounding box center [1196, 560] width 10 height 10
click at [1437, 566] on link "Check" at bounding box center [1430, 560] width 31 height 12
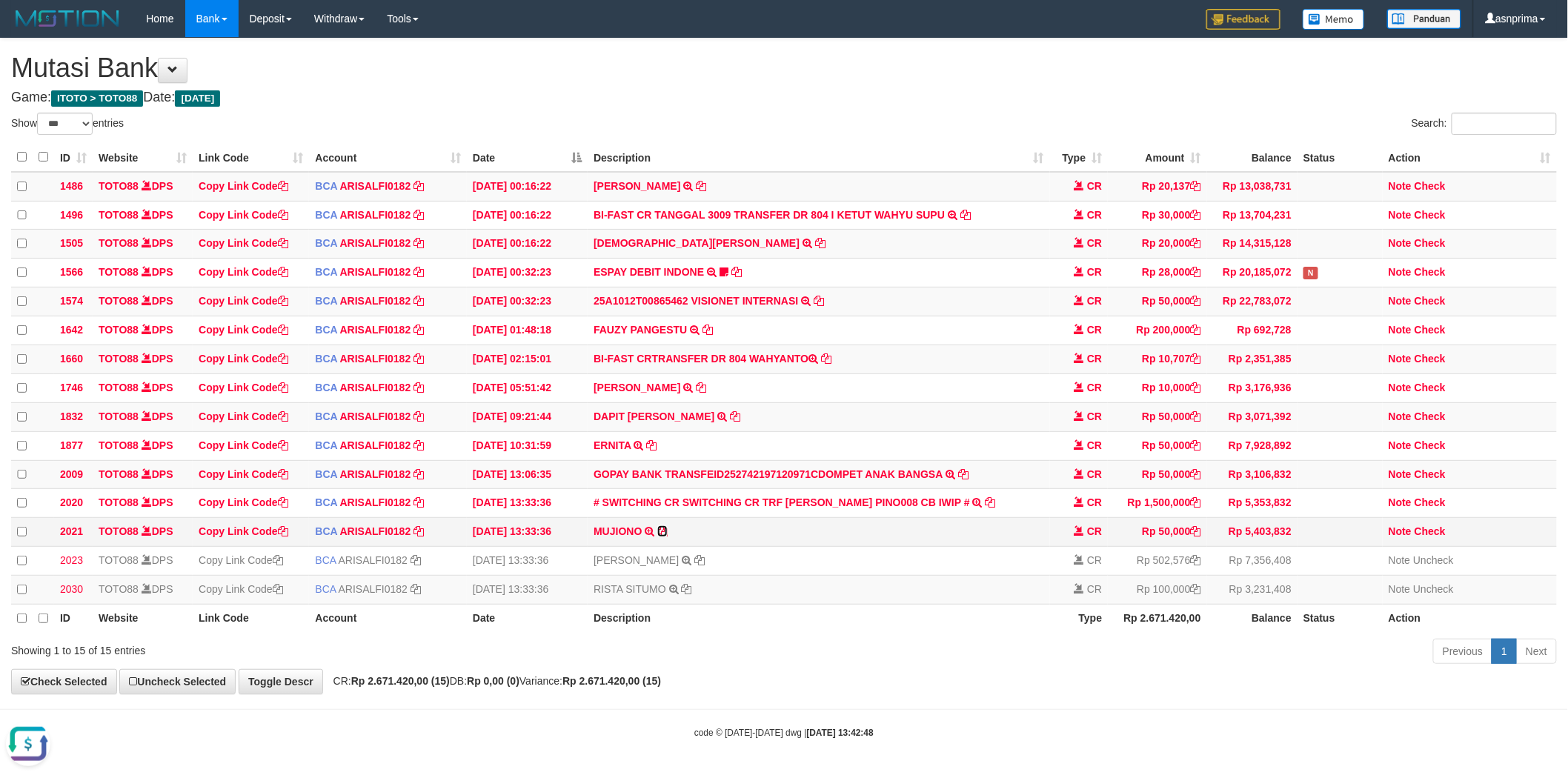
click at [662, 537] on icon at bounding box center [662, 531] width 10 height 10
click at [860, 508] on link "# SWITCHING CR SWITCHING CR TRF YESLY DACOSTA PINO008 CB IWIP #" at bounding box center [782, 503] width 376 height 12
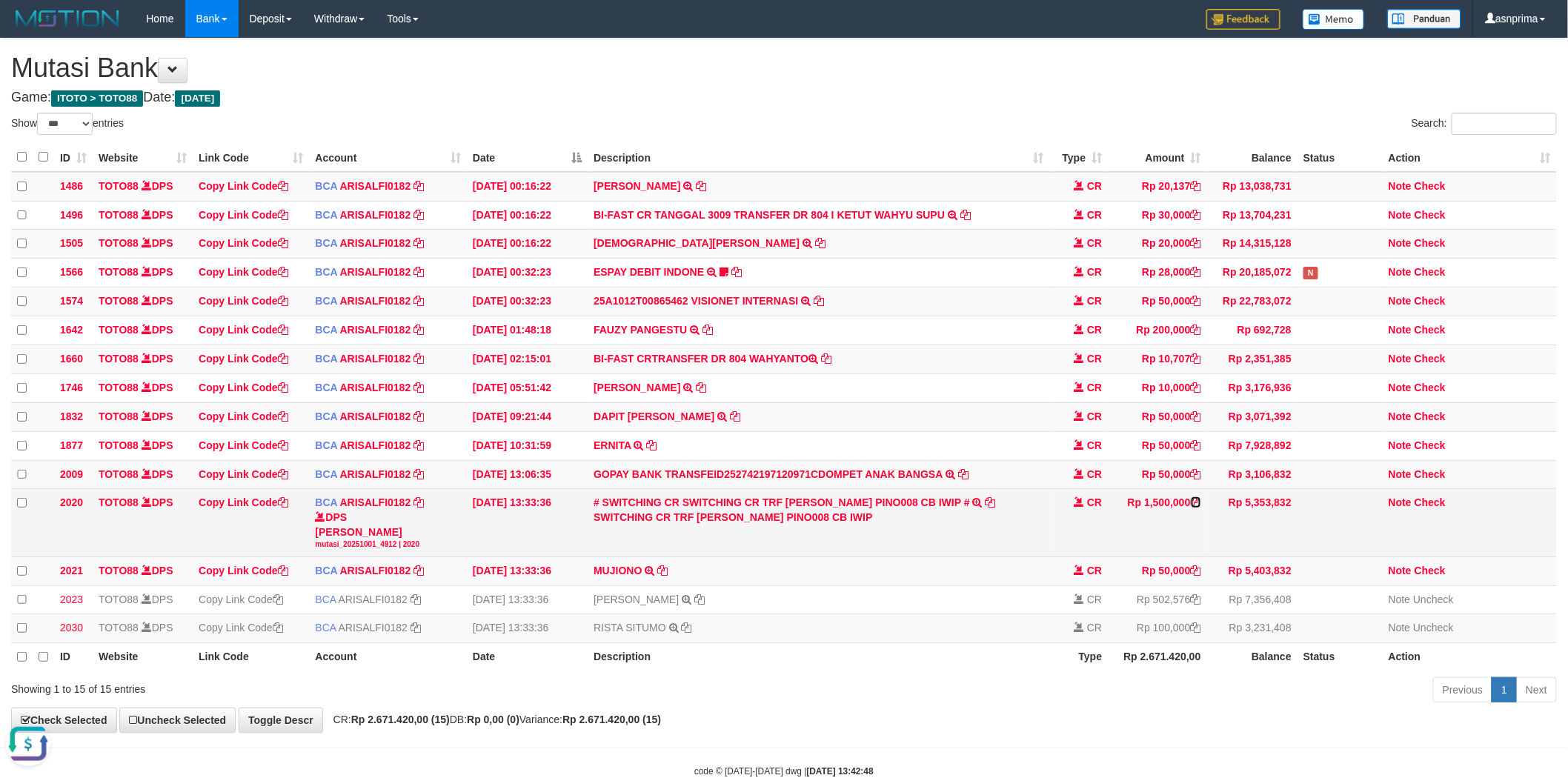
click at [1196, 508] on icon at bounding box center [1196, 503] width 10 height 10
drag, startPoint x: 1431, startPoint y: 514, endPoint x: 1406, endPoint y: 511, distance: 25.2
click at [1431, 508] on link "Check" at bounding box center [1430, 503] width 31 height 12
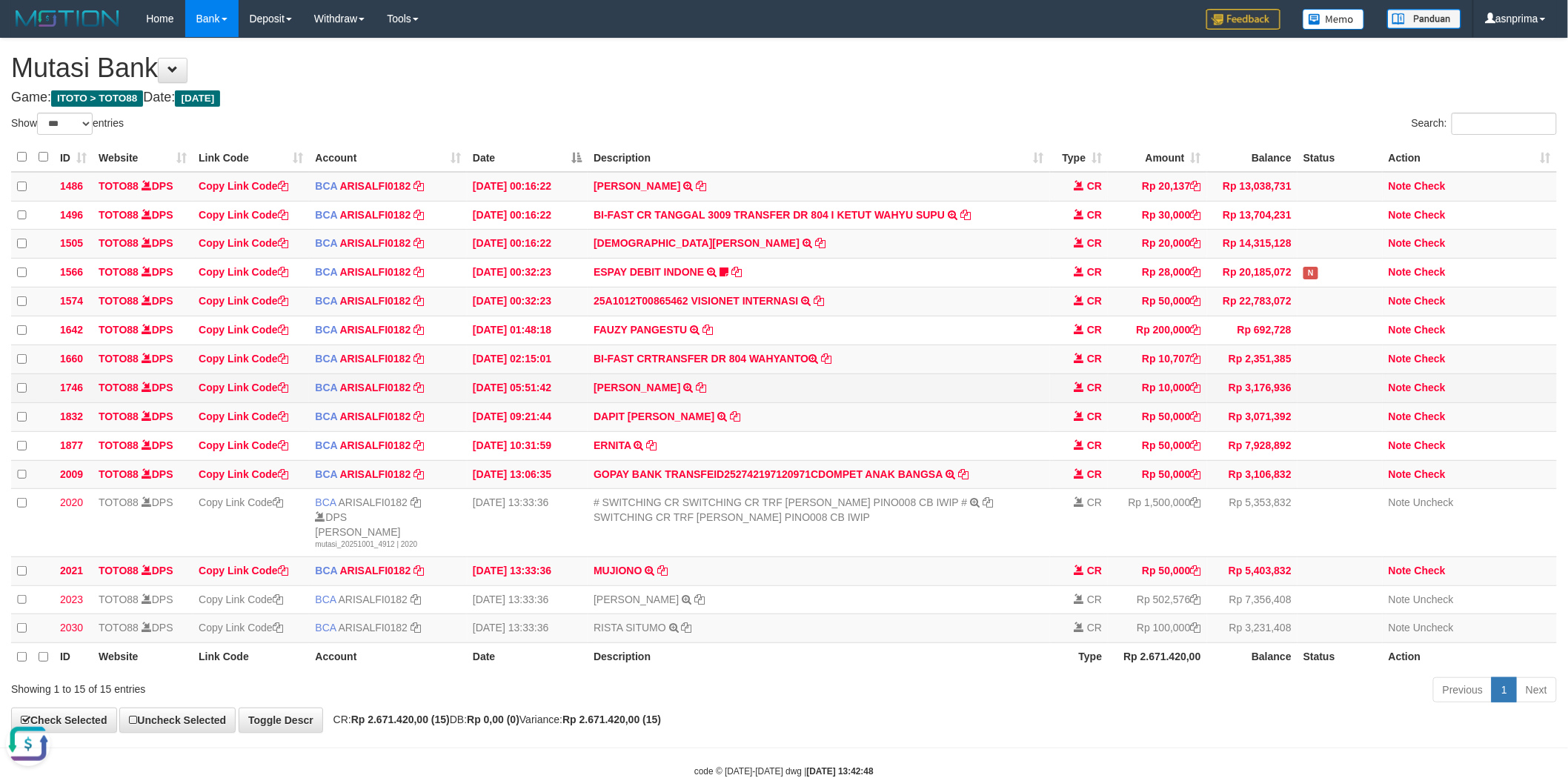
click at [910, 403] on td "JUSTAN SANUD TRSF E-BANKING CR 0110/FTSCY/WS95051 10000.002025100198090662 TRFD…" at bounding box center [818, 388] width 462 height 29
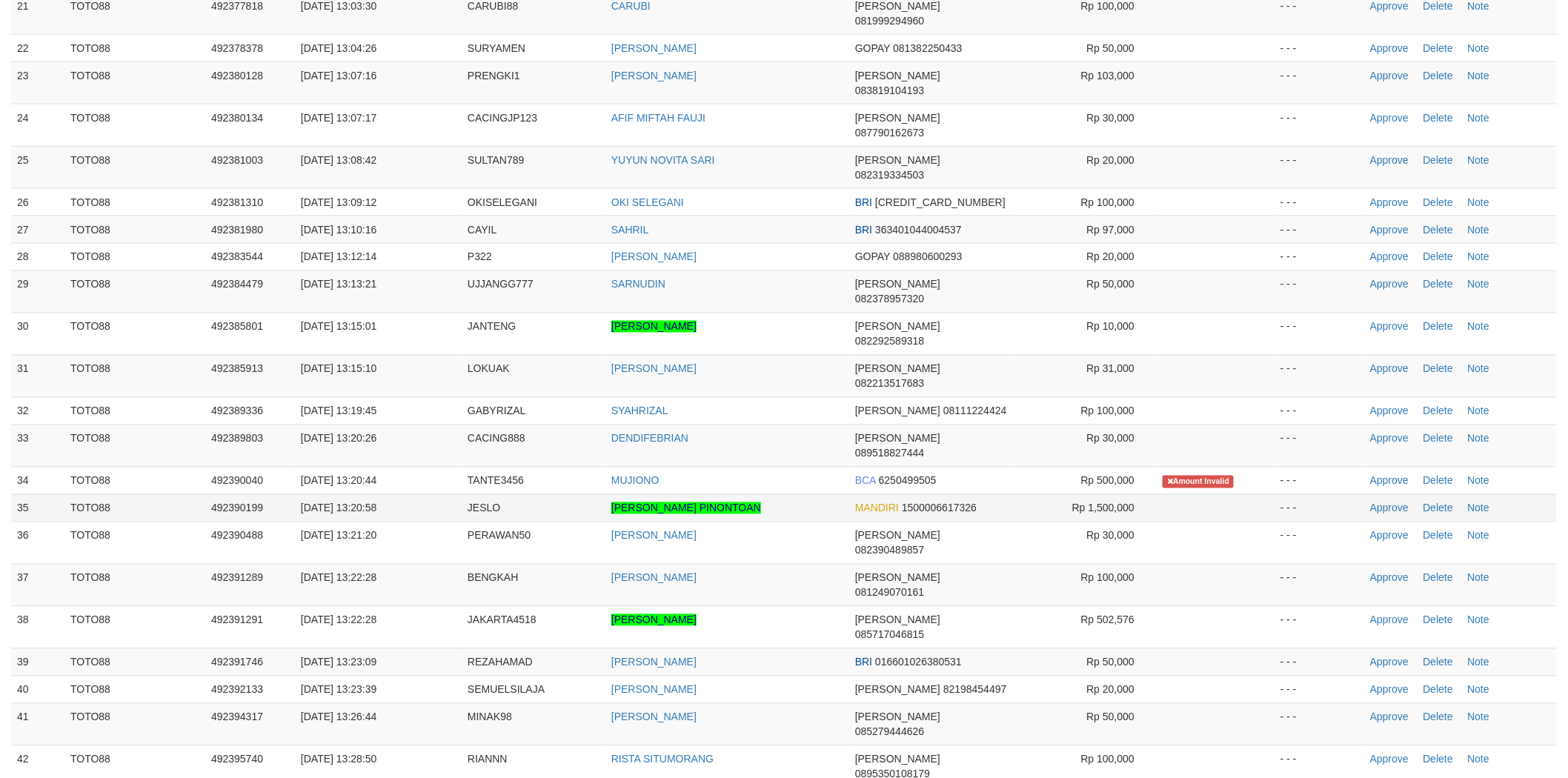
click at [801, 494] on td "[PERSON_NAME] PINONTOAN" at bounding box center [727, 508] width 244 height 27
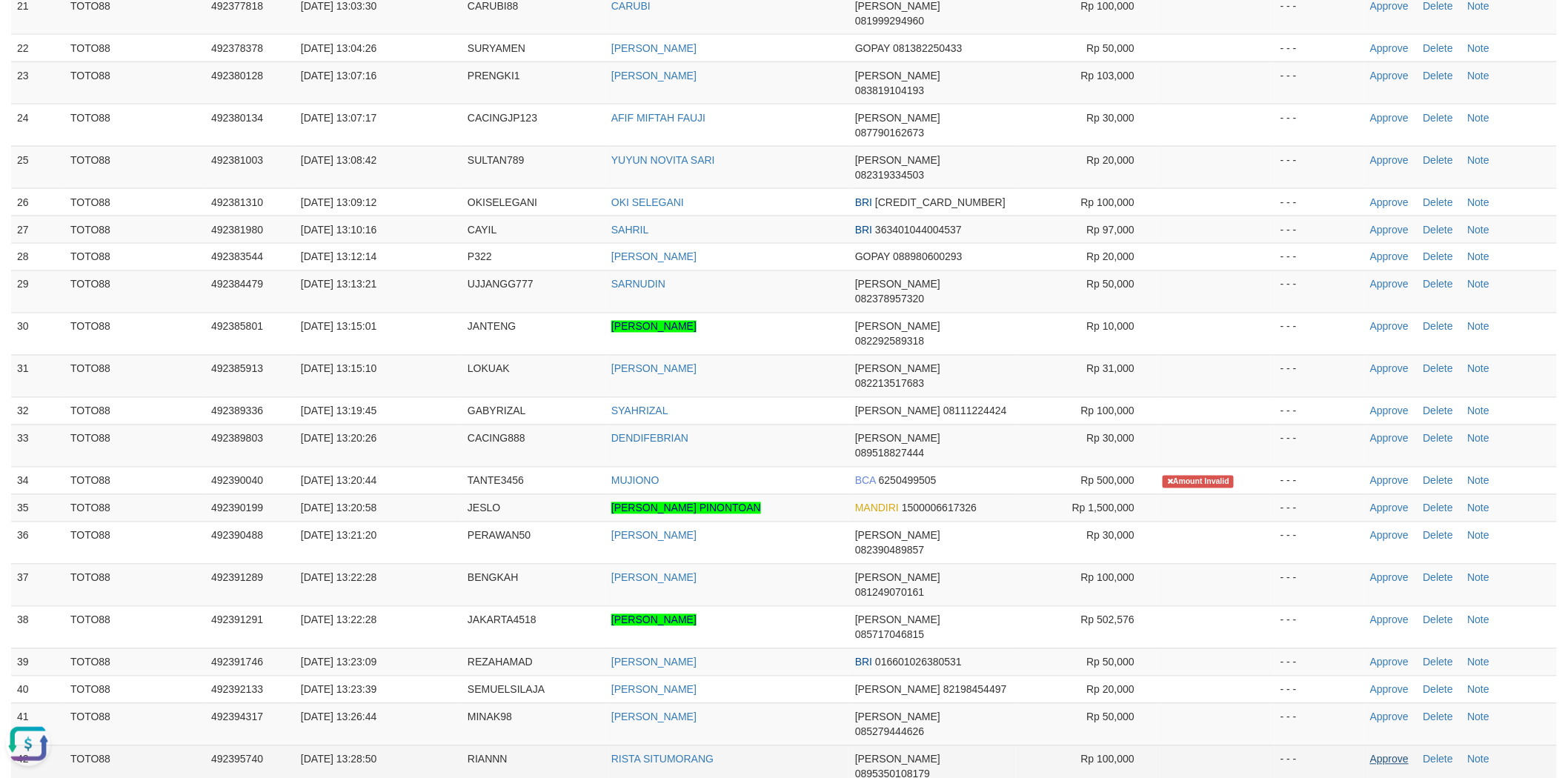
scroll to position [0, 0]
click at [1393, 754] on link "Approve" at bounding box center [1389, 760] width 38 height 12
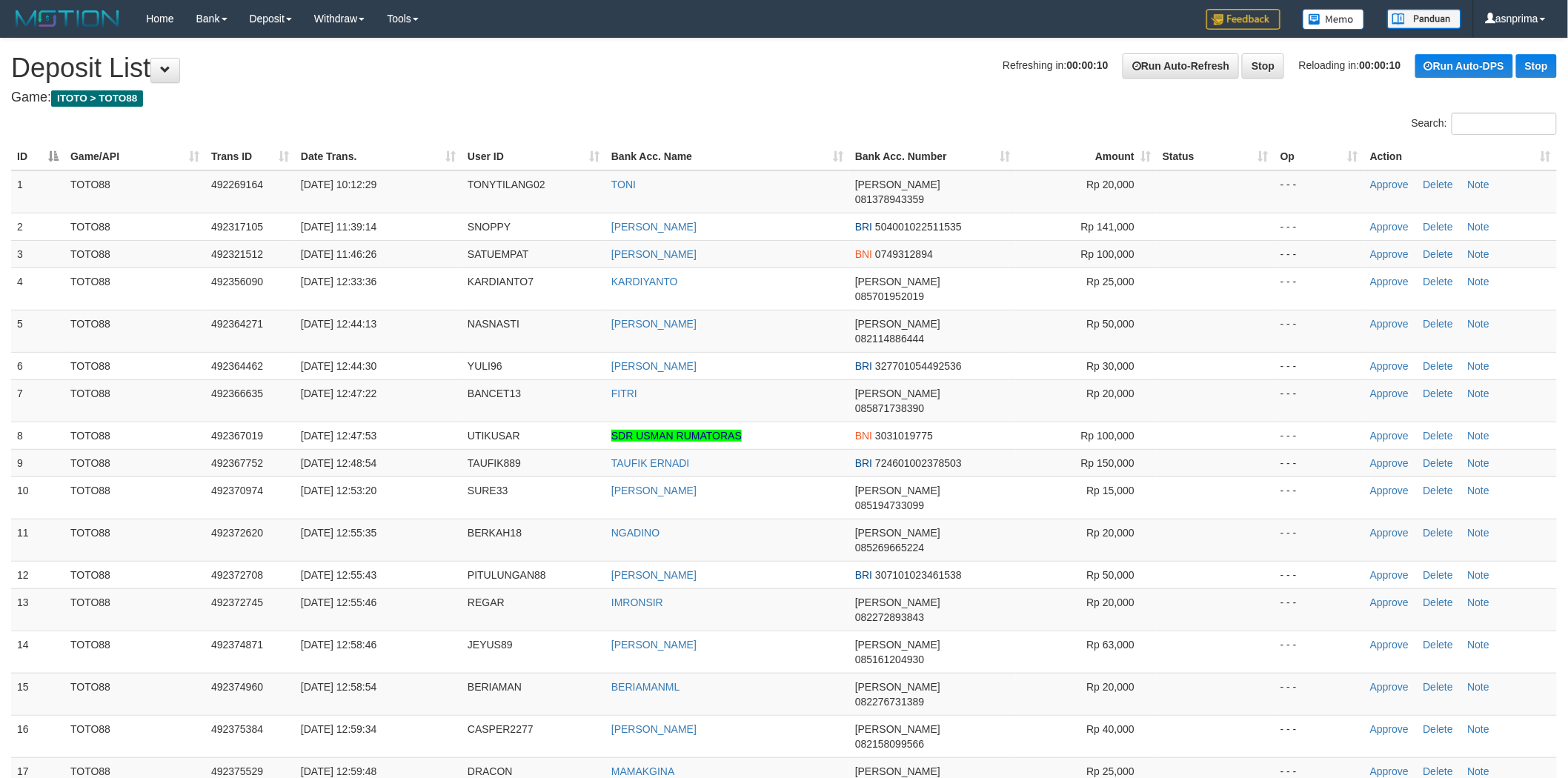
click at [766, 102] on h4 "Game: ITOTO > TOTO88" at bounding box center [784, 98] width 1546 height 15
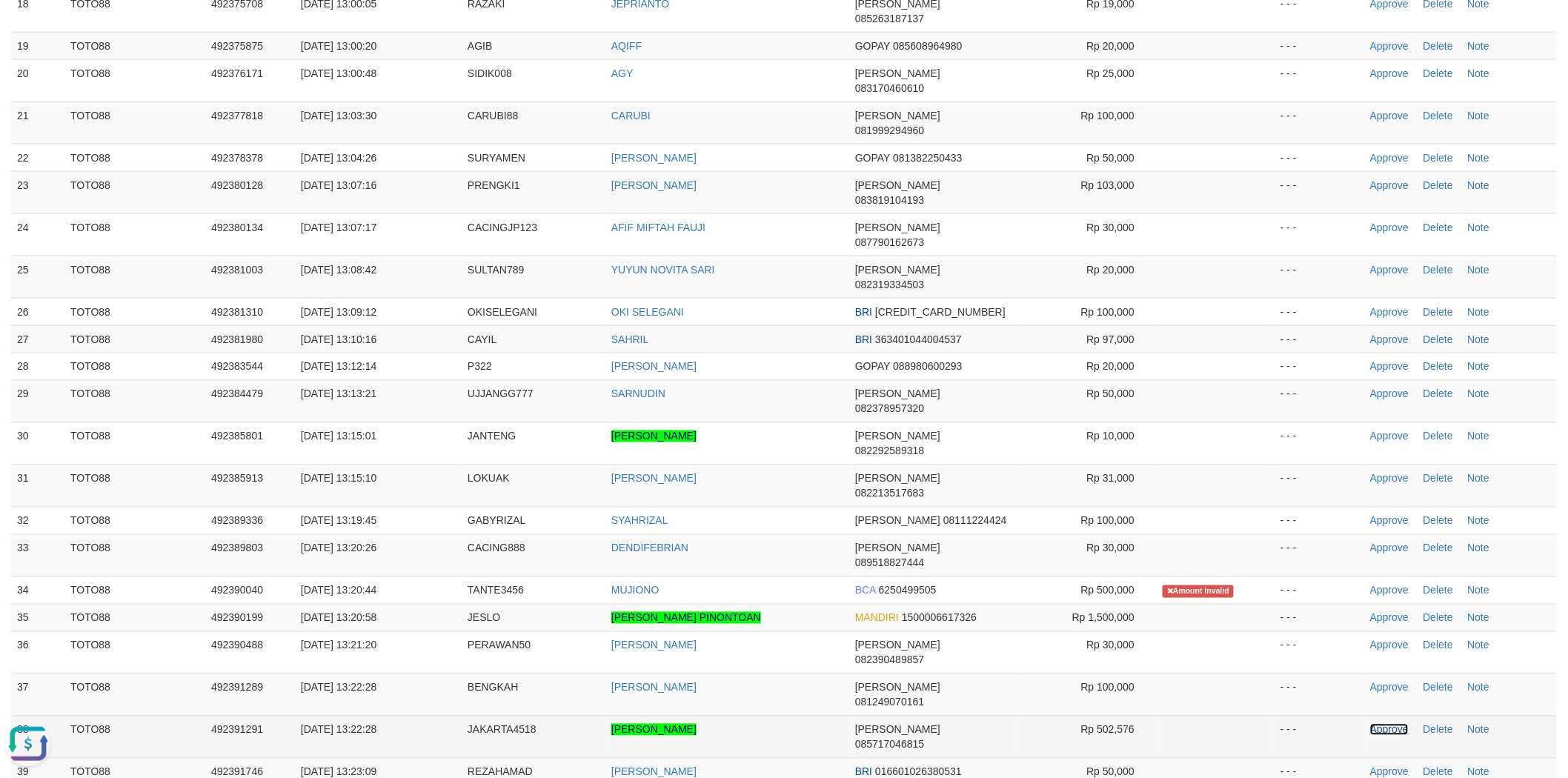
click at [1387, 724] on link "Approve" at bounding box center [1389, 730] width 38 height 12
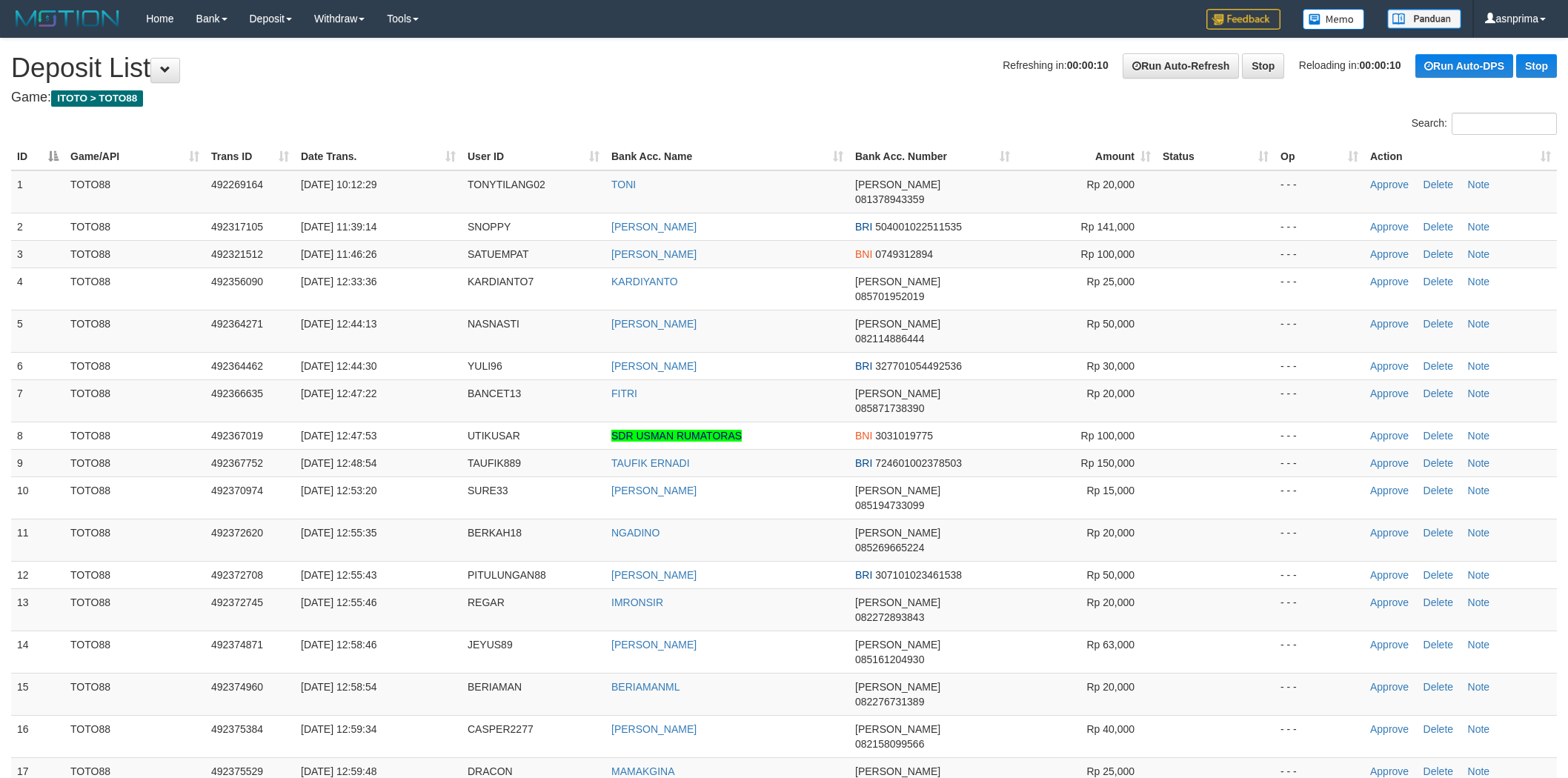
scroll to position [810, 0]
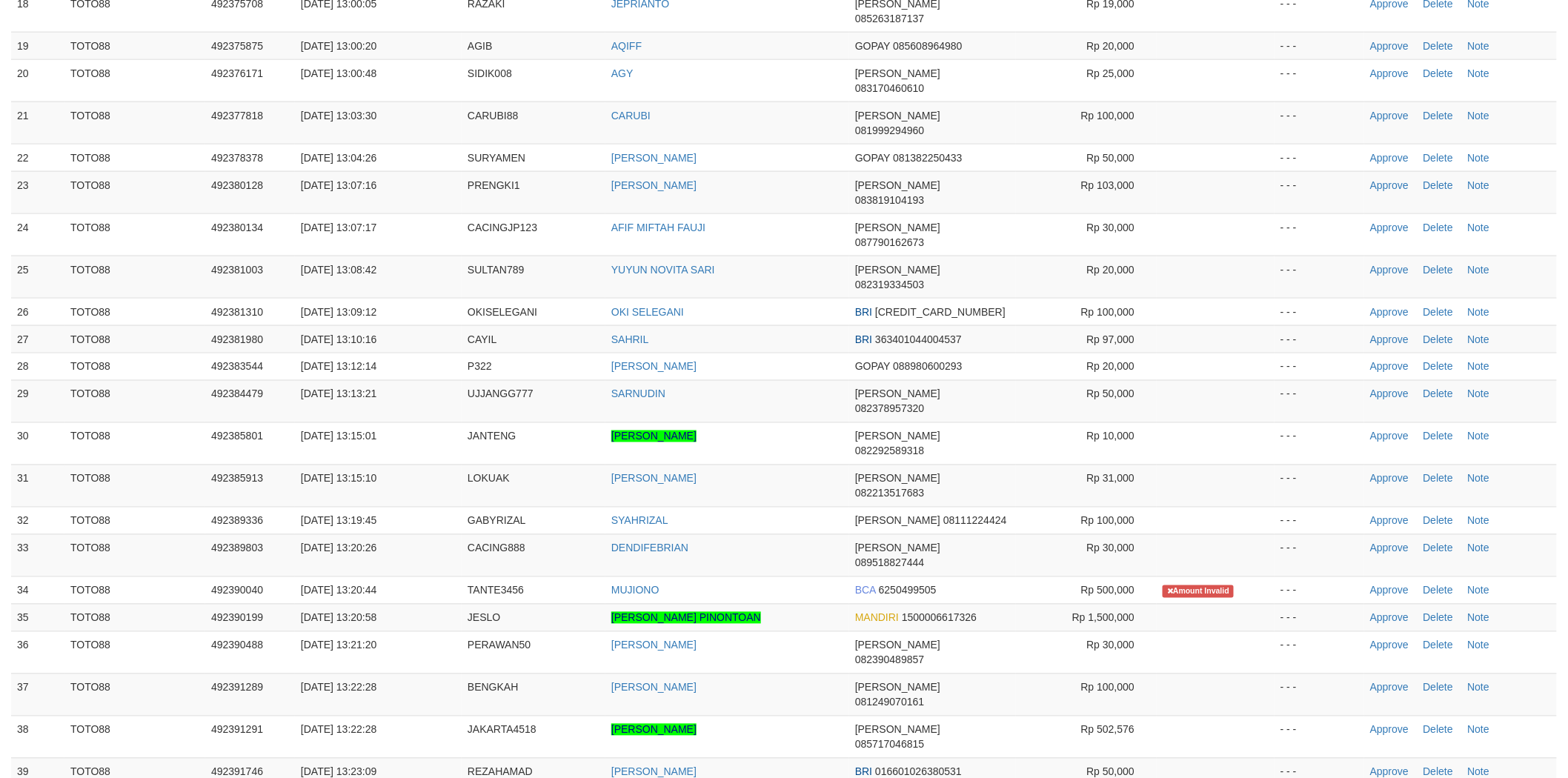
click at [820, 716] on td "[PERSON_NAME]" at bounding box center [727, 736] width 244 height 42
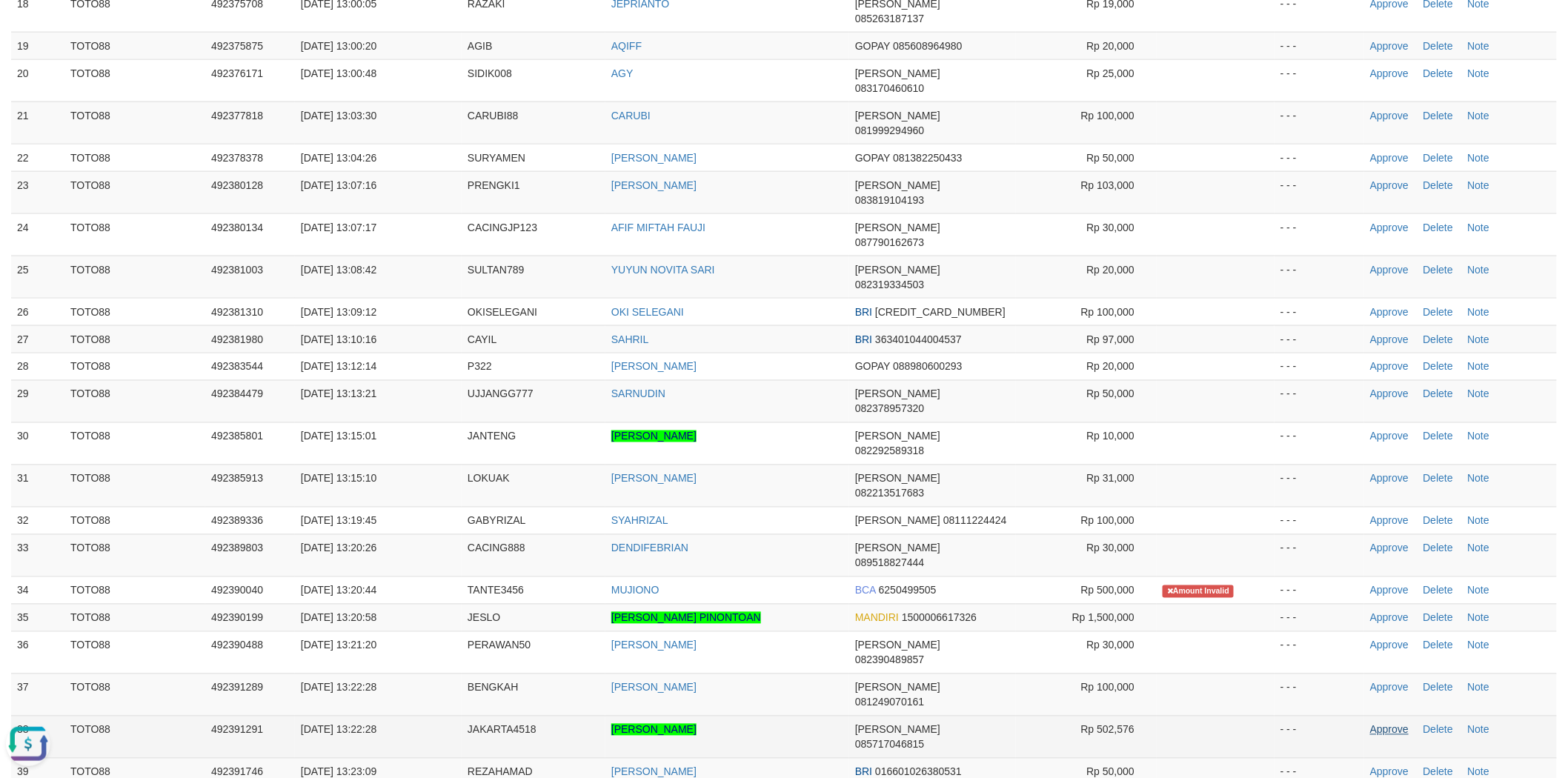
scroll to position [0, 0]
click at [1381, 724] on link "Approve" at bounding box center [1389, 730] width 38 height 12
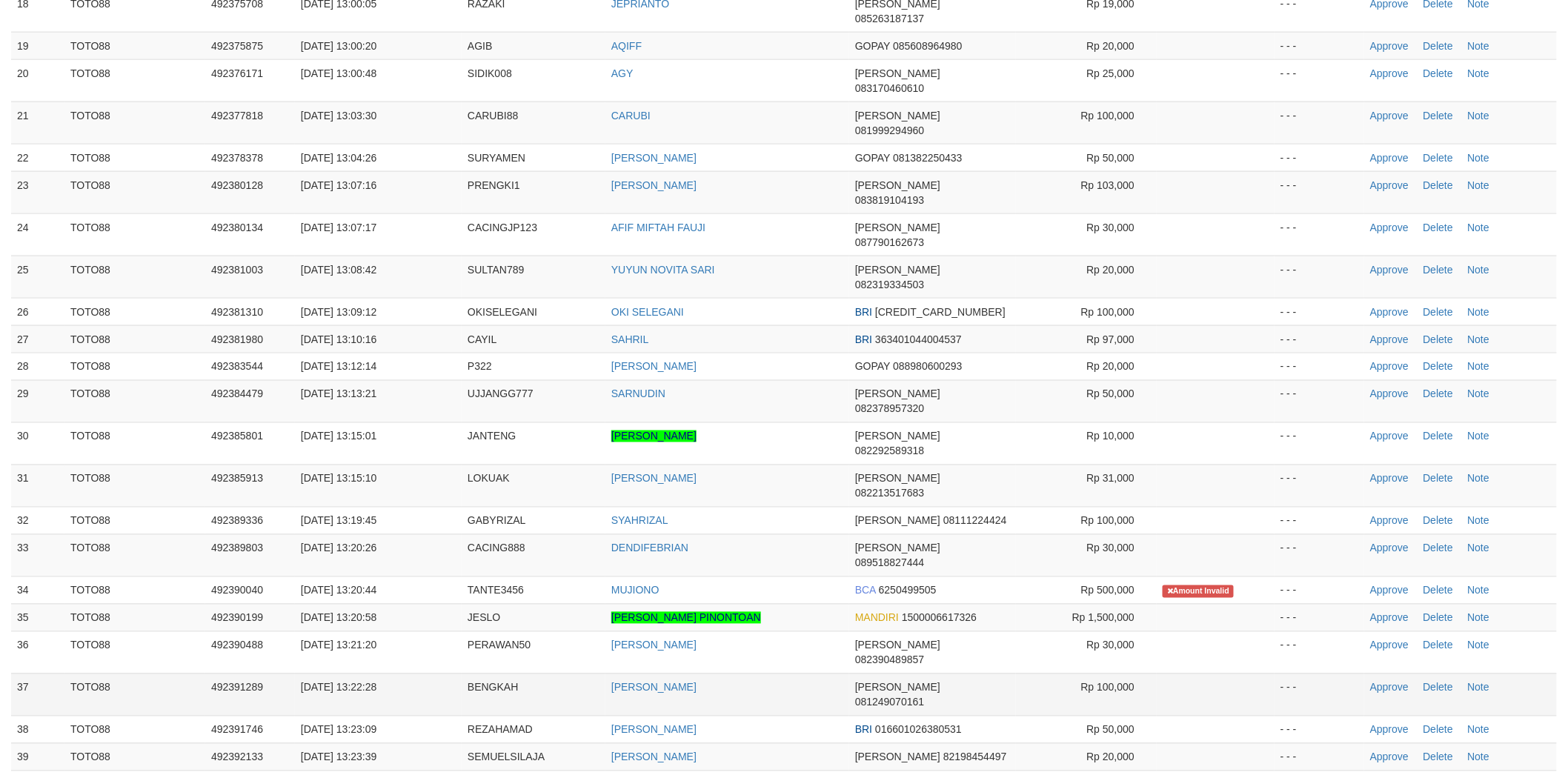
drag, startPoint x: 0, startPoint y: 0, endPoint x: 788, endPoint y: 349, distance: 861.8
click at [788, 673] on td "[PERSON_NAME]" at bounding box center [727, 694] width 244 height 42
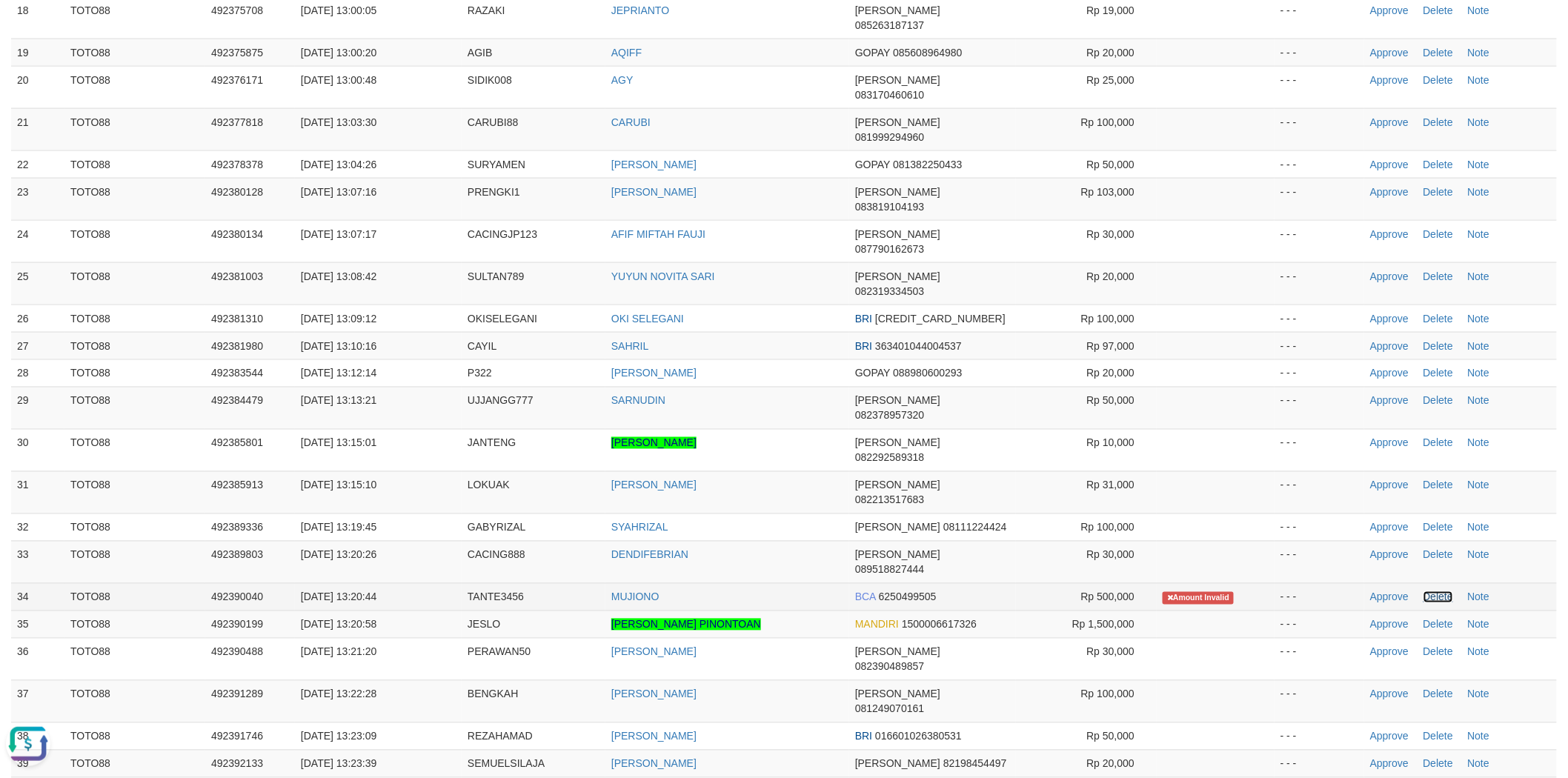
click at [1439, 592] on link "Delete" at bounding box center [1439, 597] width 30 height 12
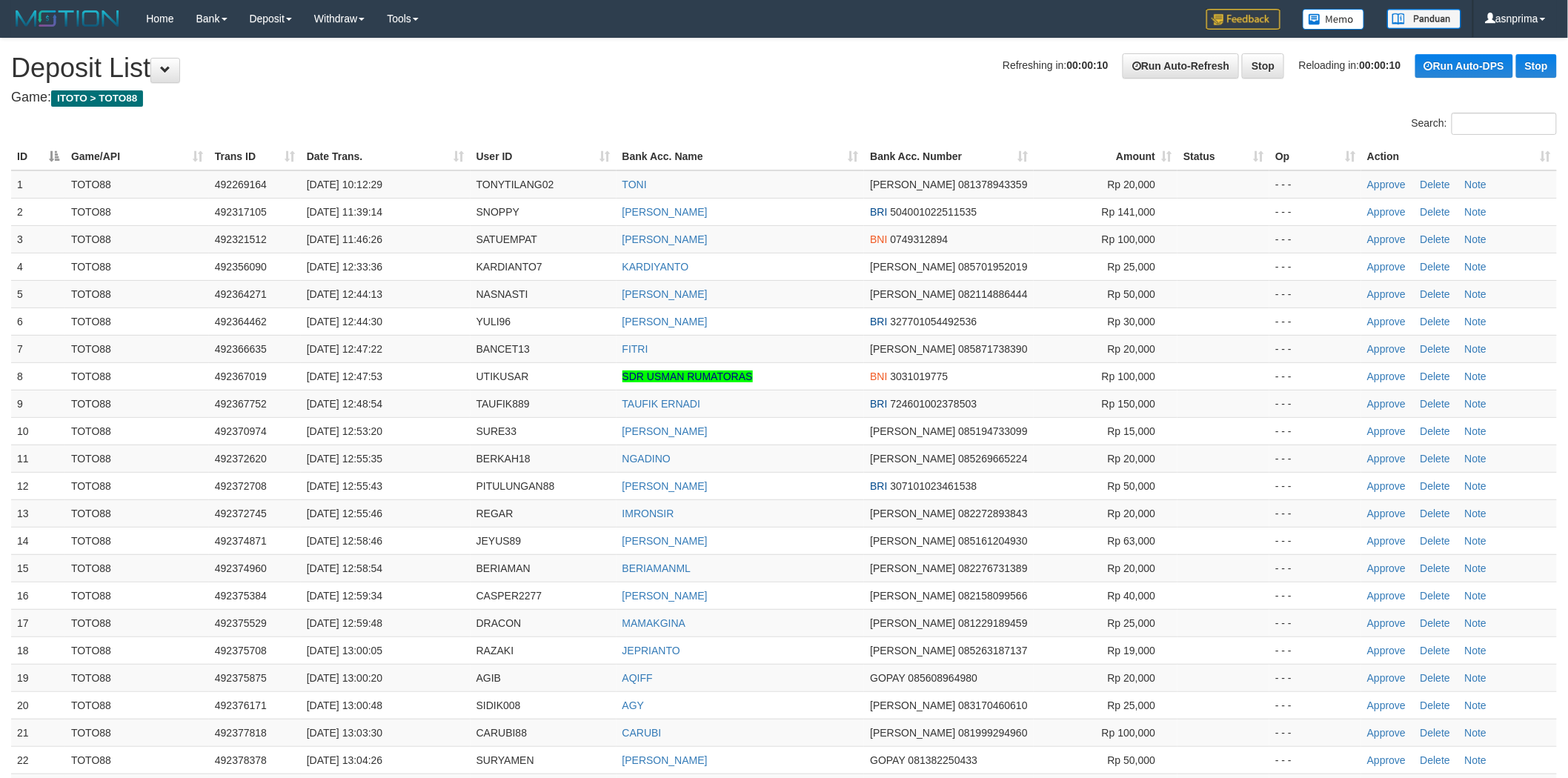
click at [779, 295] on td "JAFAR NASUTION" at bounding box center [741, 294] width 248 height 27
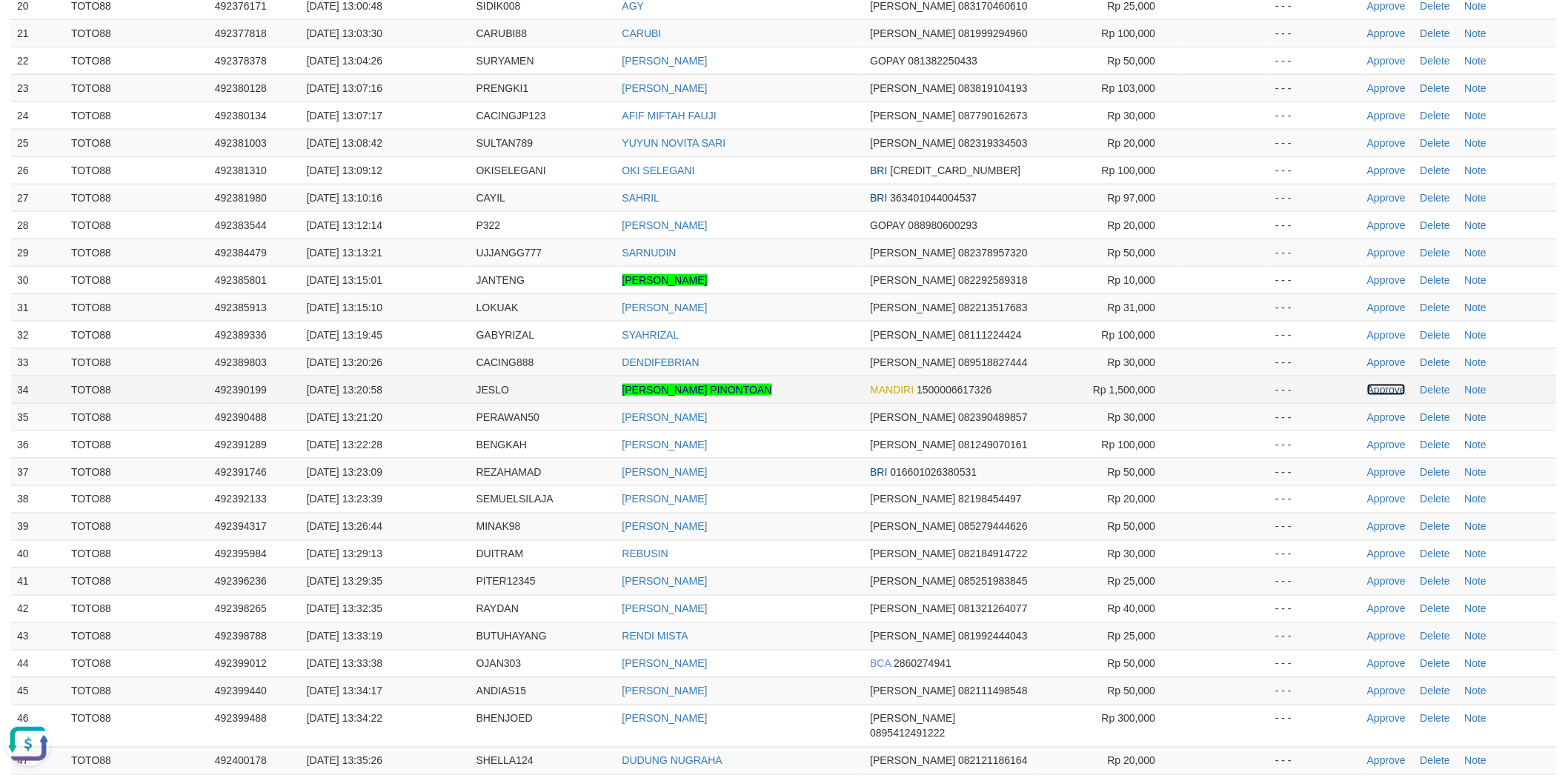
click at [1384, 389] on link "Approve" at bounding box center [1387, 389] width 38 height 12
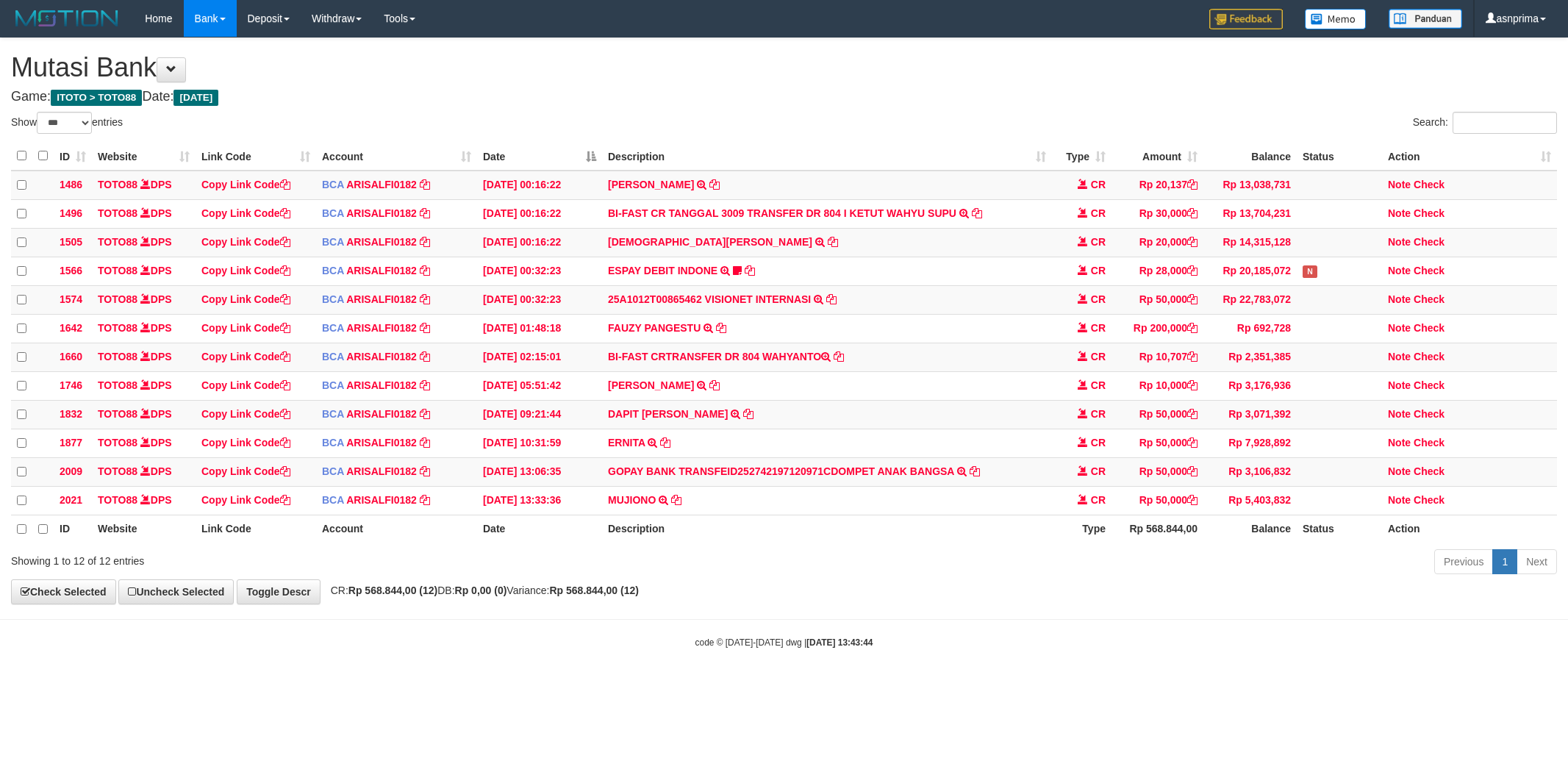
select select "***"
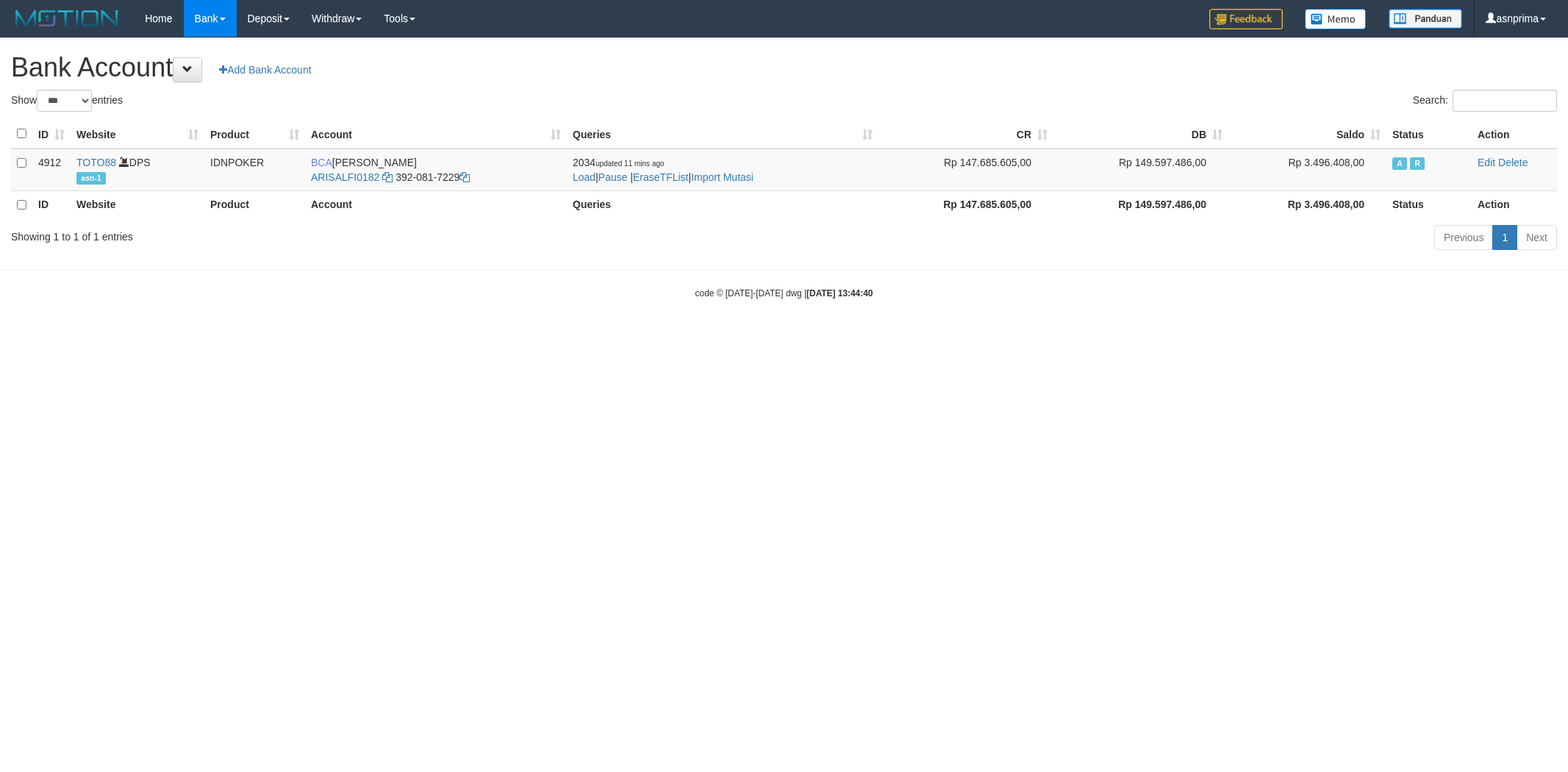
select select "***"
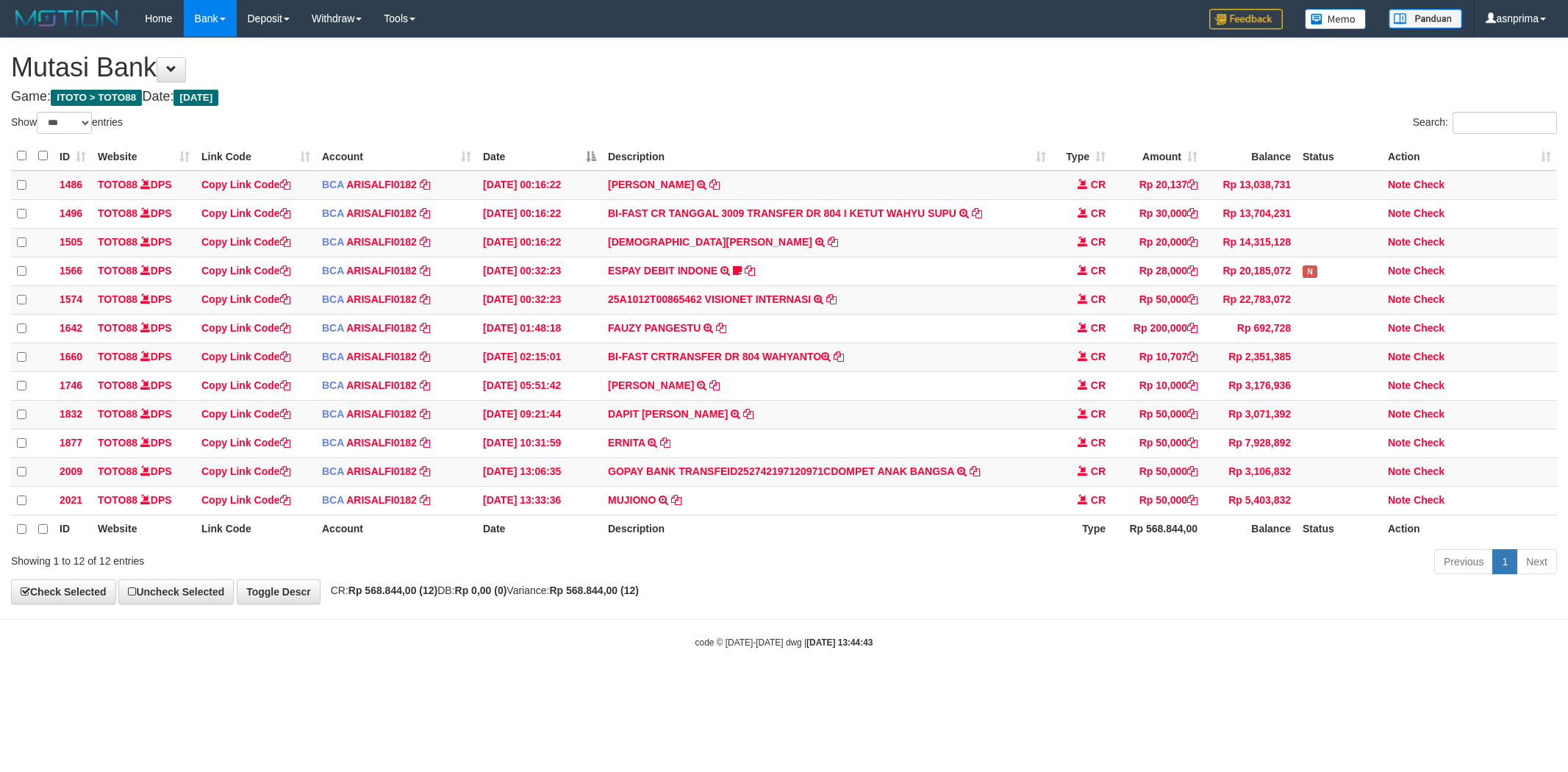
select select "***"
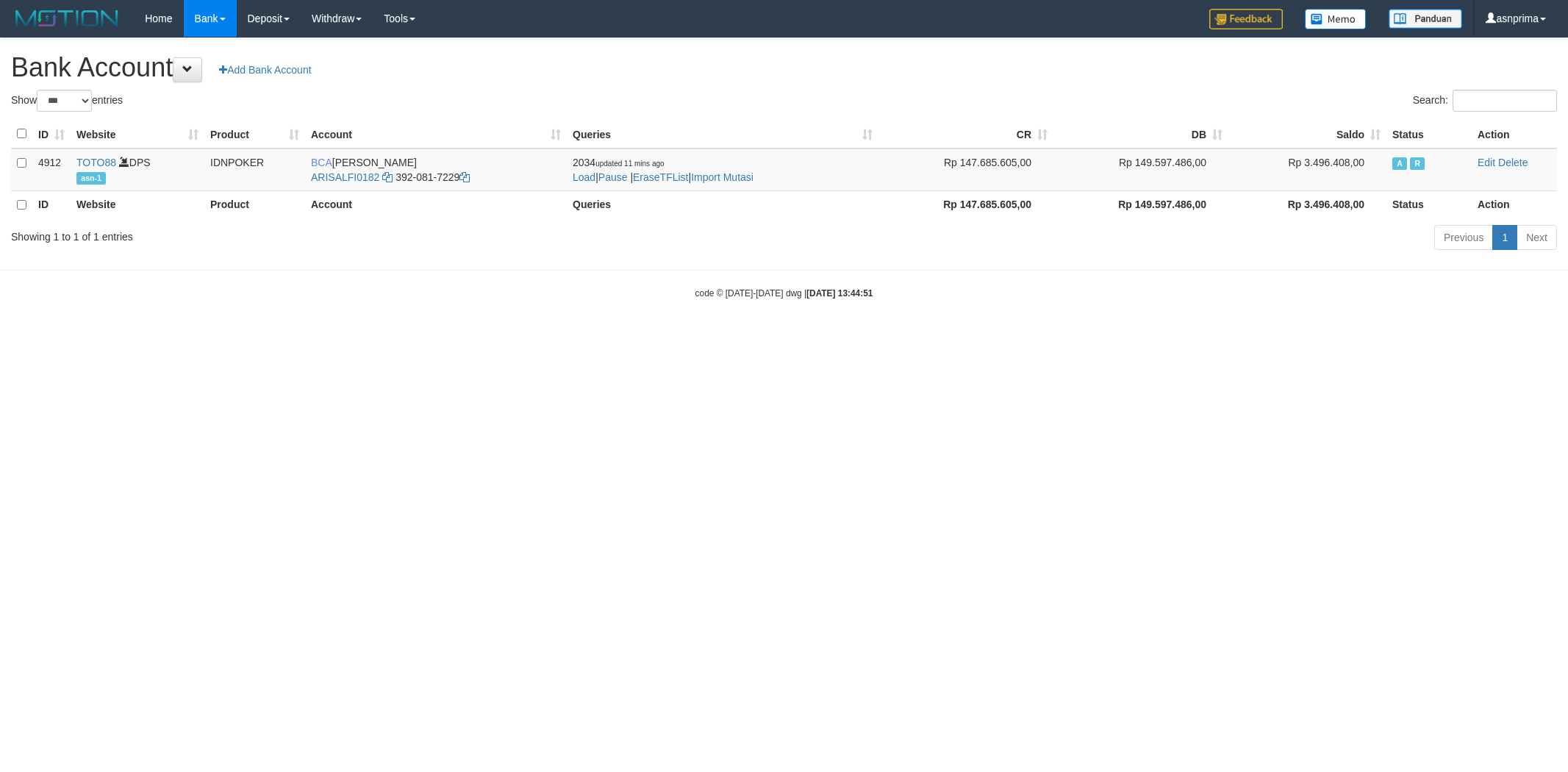
select select "***"
click at [754, 175] on link "Import Mutasi" at bounding box center [722, 177] width 63 height 12
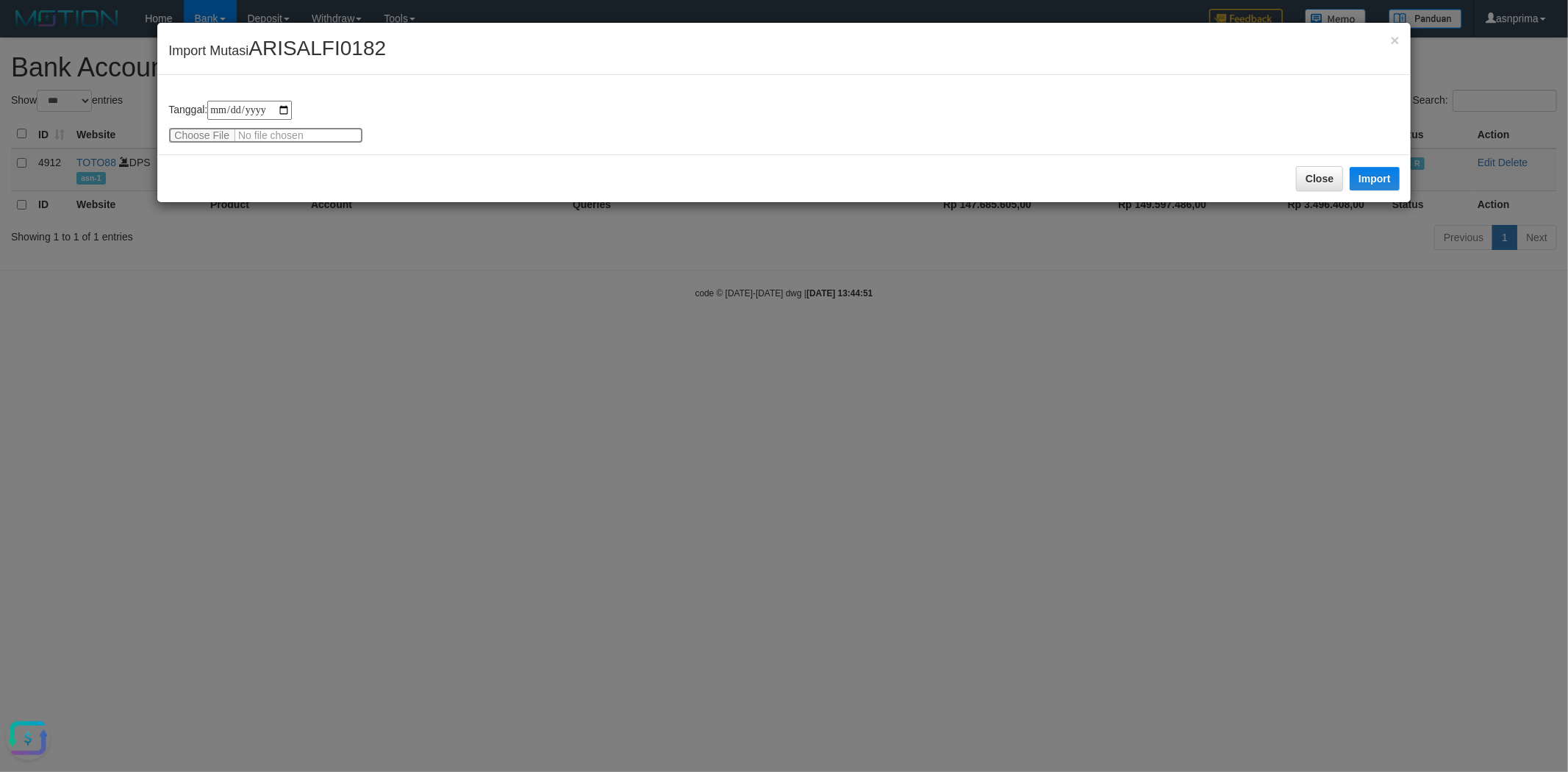
click at [189, 134] on input "file" at bounding box center [266, 135] width 195 height 17
type input "**********"
click at [1353, 171] on button "Import" at bounding box center [1375, 178] width 50 height 23
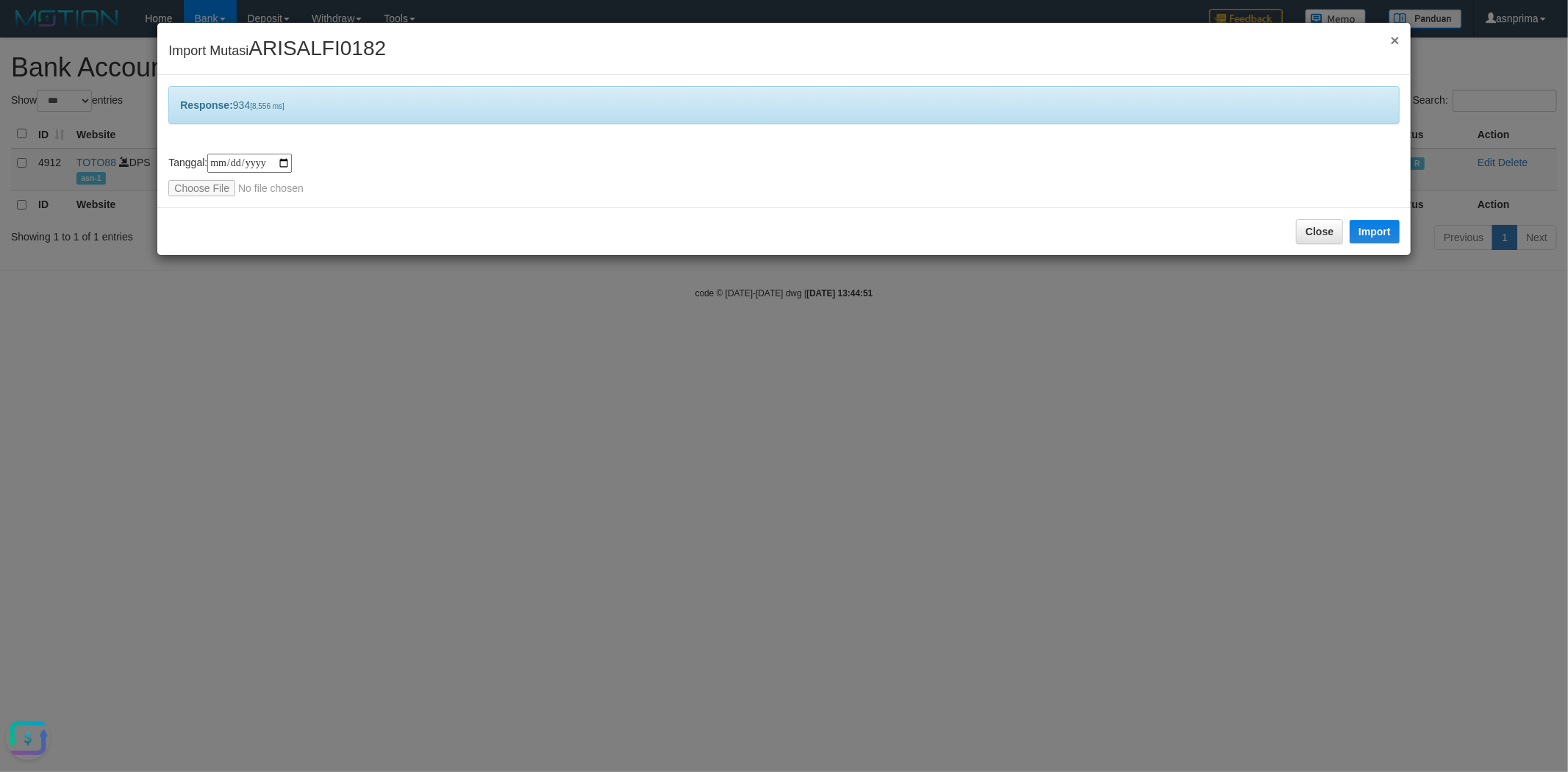
click at [1398, 44] on span "×" at bounding box center [1395, 40] width 9 height 17
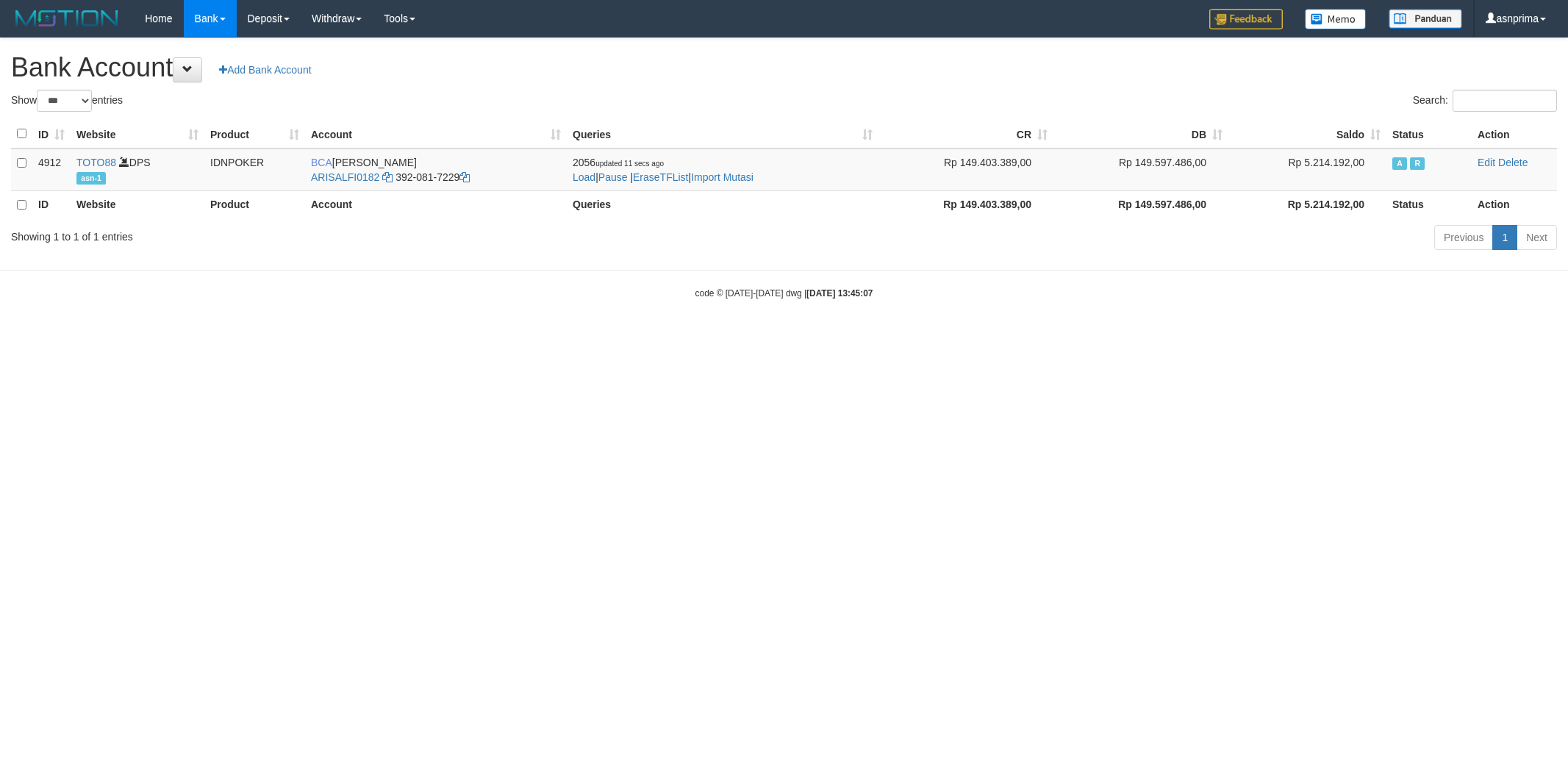
select select "***"
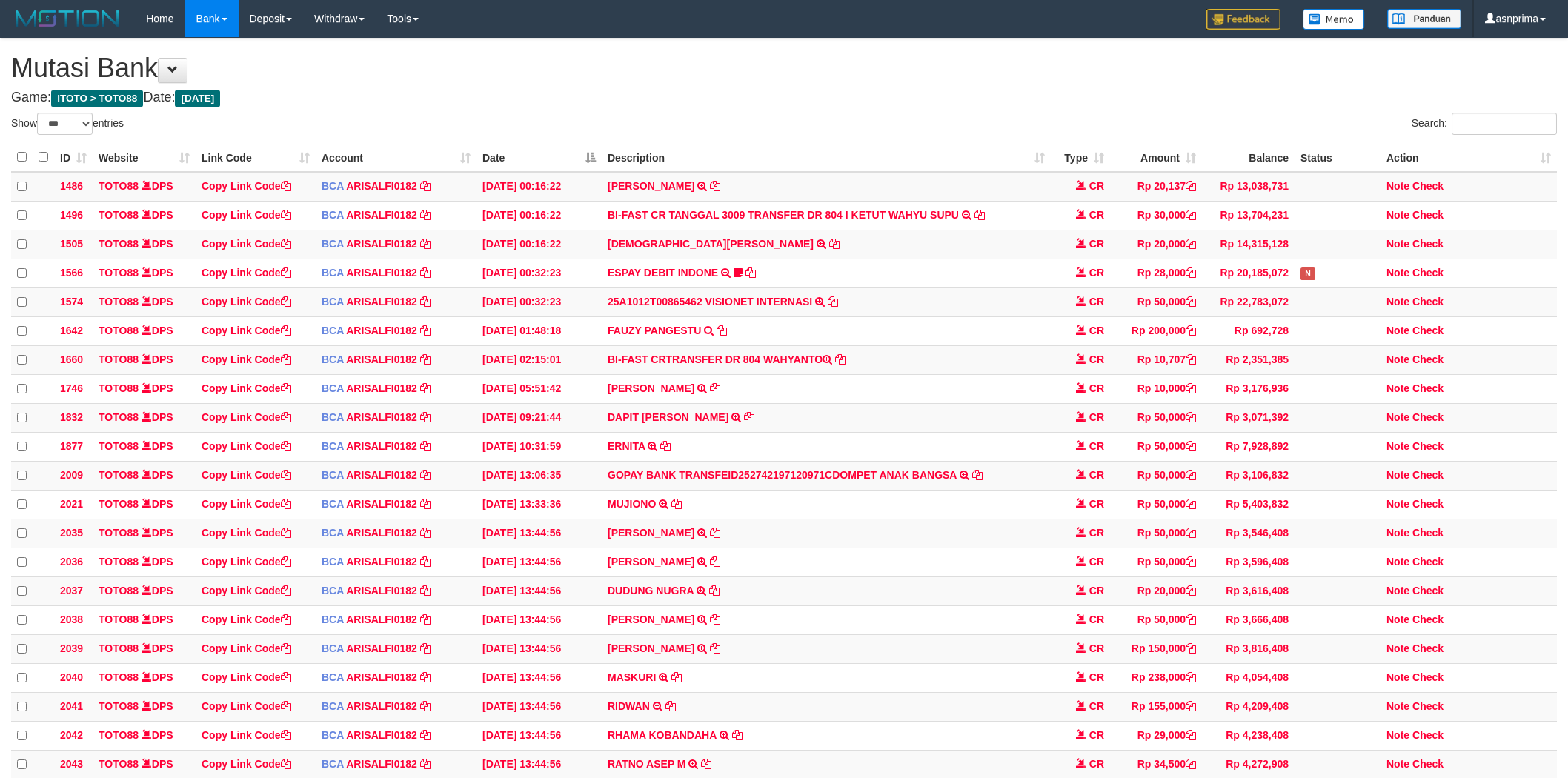
select select "***"
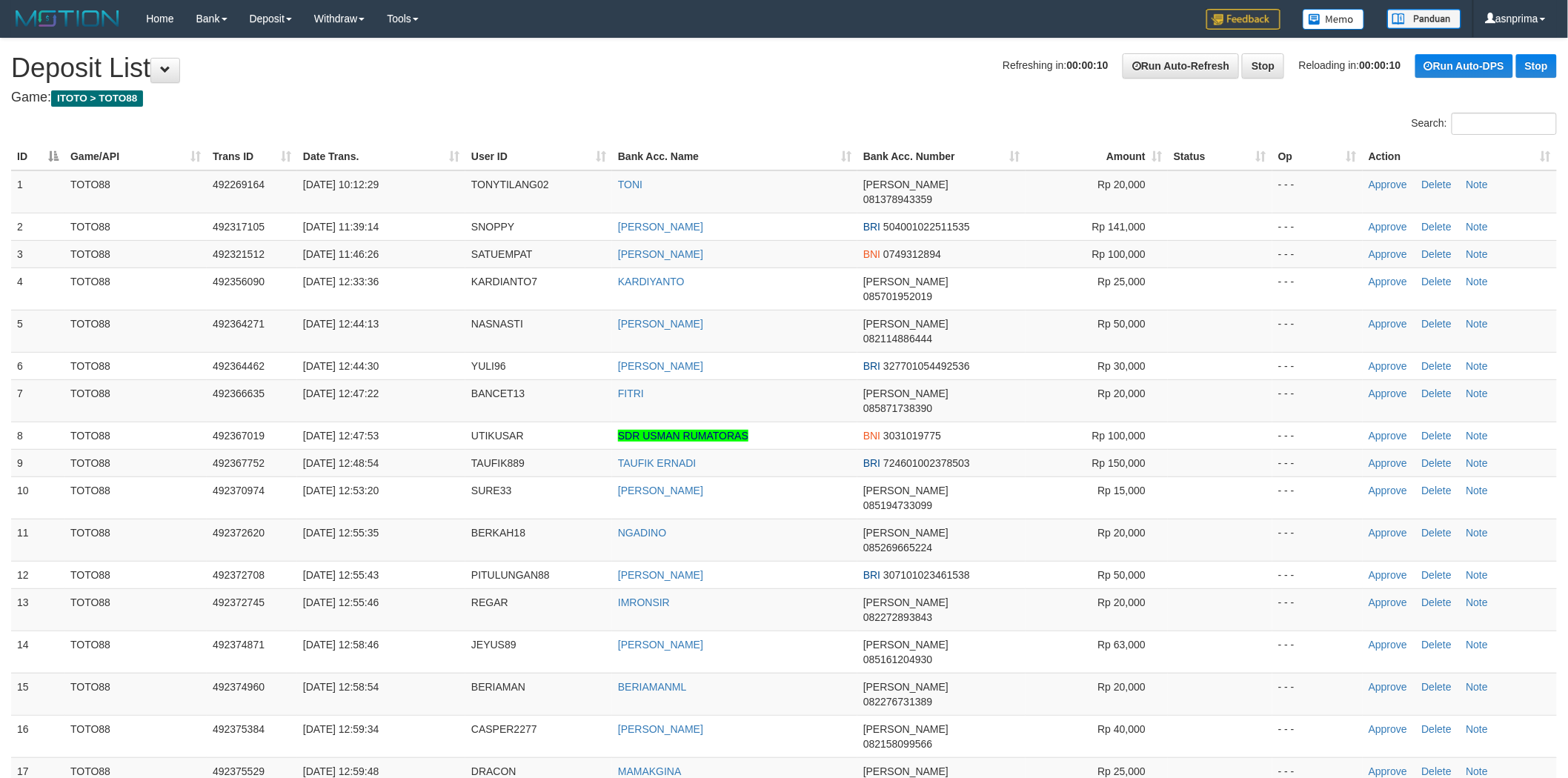
click at [1546, 151] on th "Action" at bounding box center [1460, 156] width 194 height 27
click at [1553, 153] on th "Action" at bounding box center [1460, 156] width 194 height 27
click at [1547, 157] on th "Action" at bounding box center [1460, 156] width 194 height 27
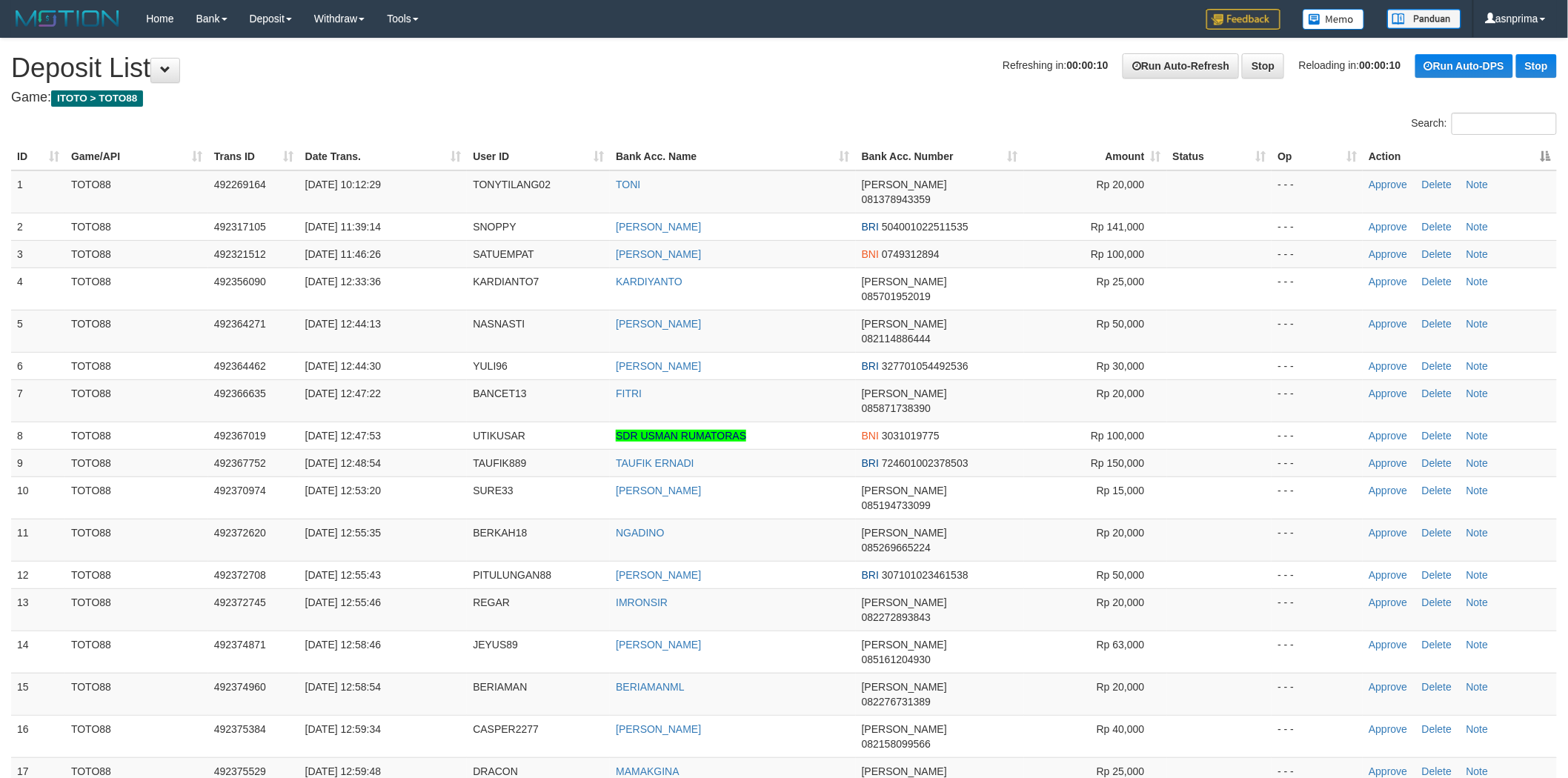
click at [1547, 157] on th "Action" at bounding box center [1460, 156] width 194 height 27
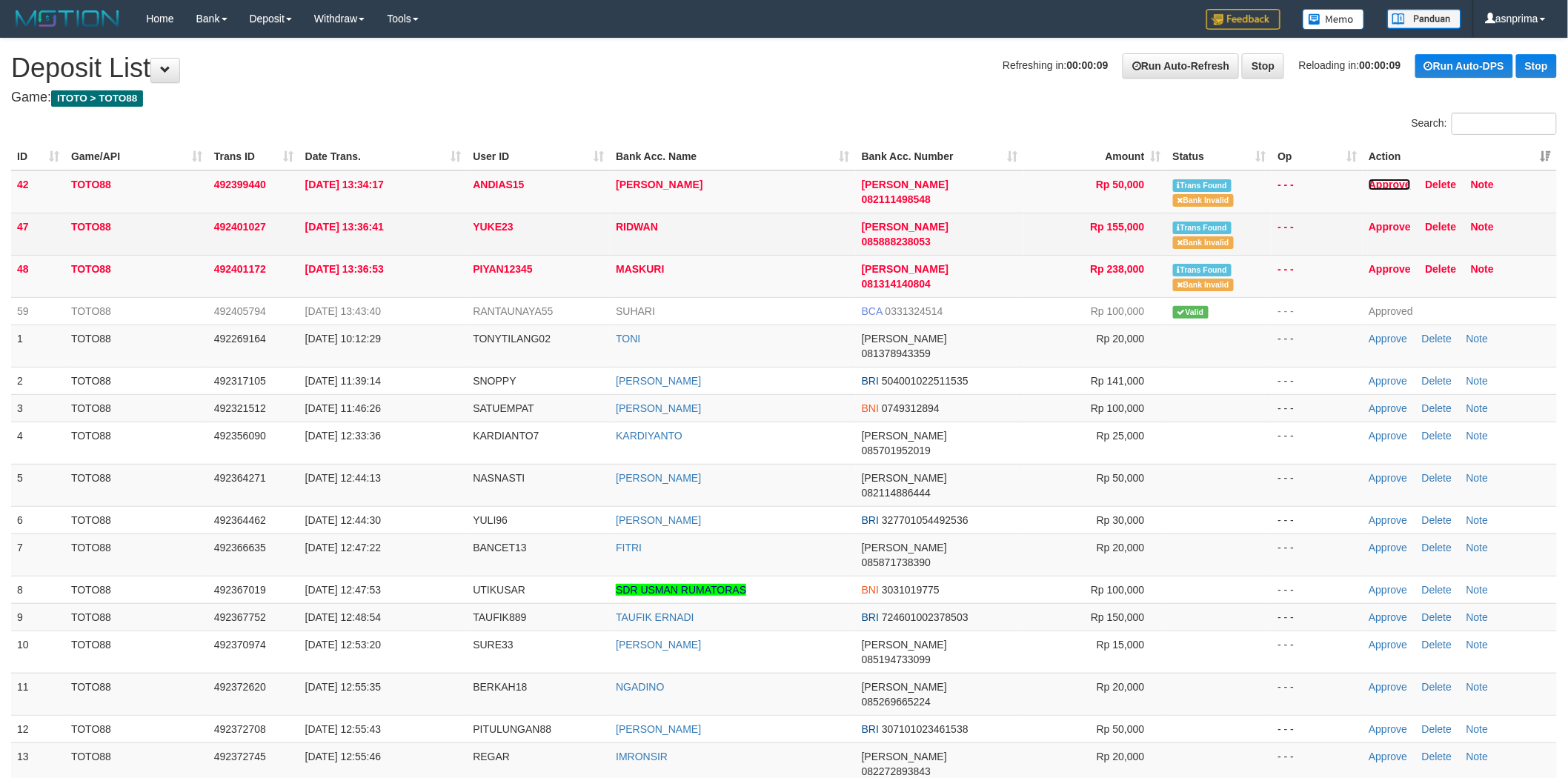
click at [1397, 179] on link "Approve" at bounding box center [1390, 185] width 42 height 12
click at [1388, 225] on link "Approve" at bounding box center [1390, 226] width 42 height 12
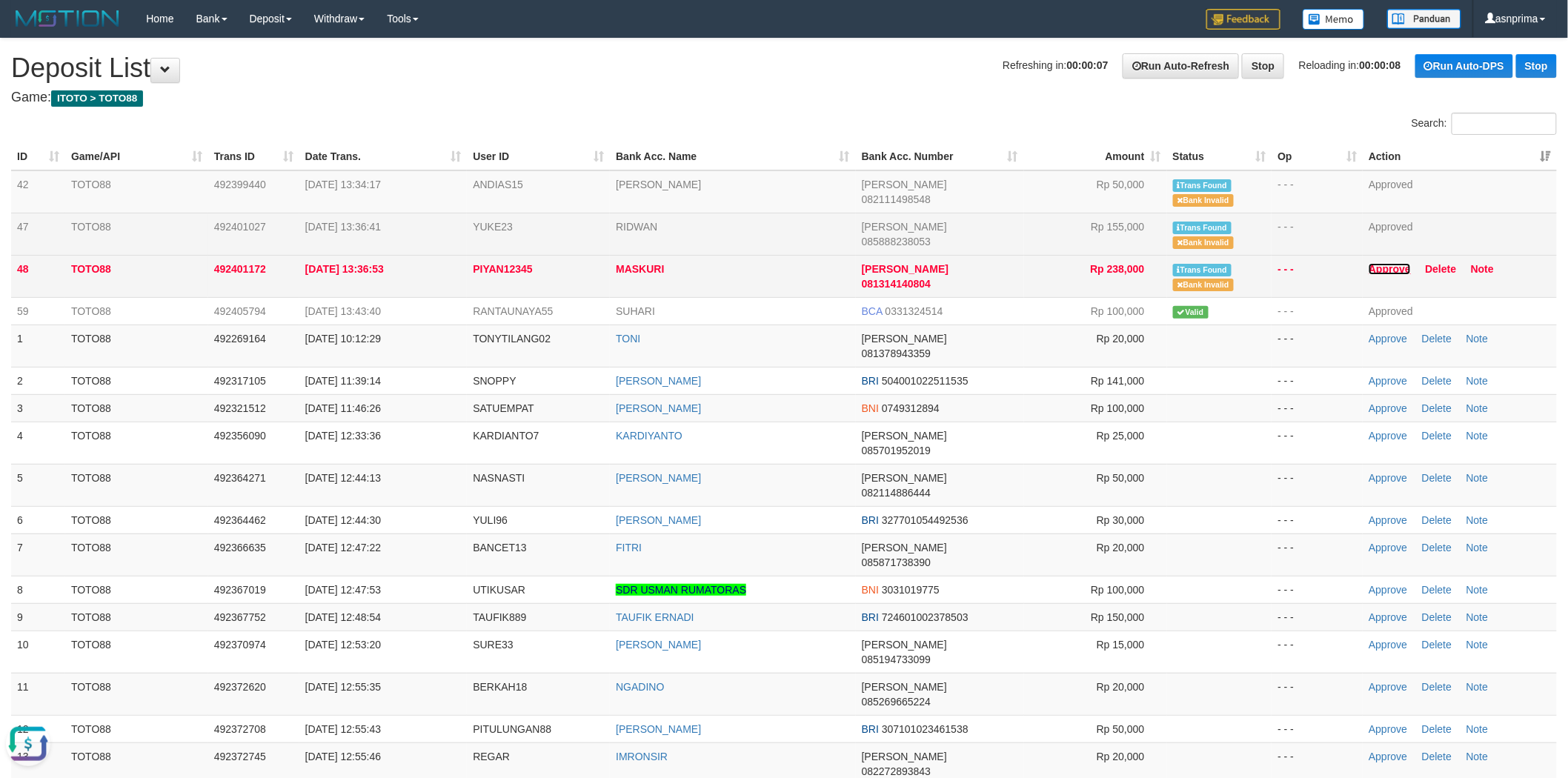
click at [1390, 270] on link "Approve" at bounding box center [1390, 269] width 42 height 12
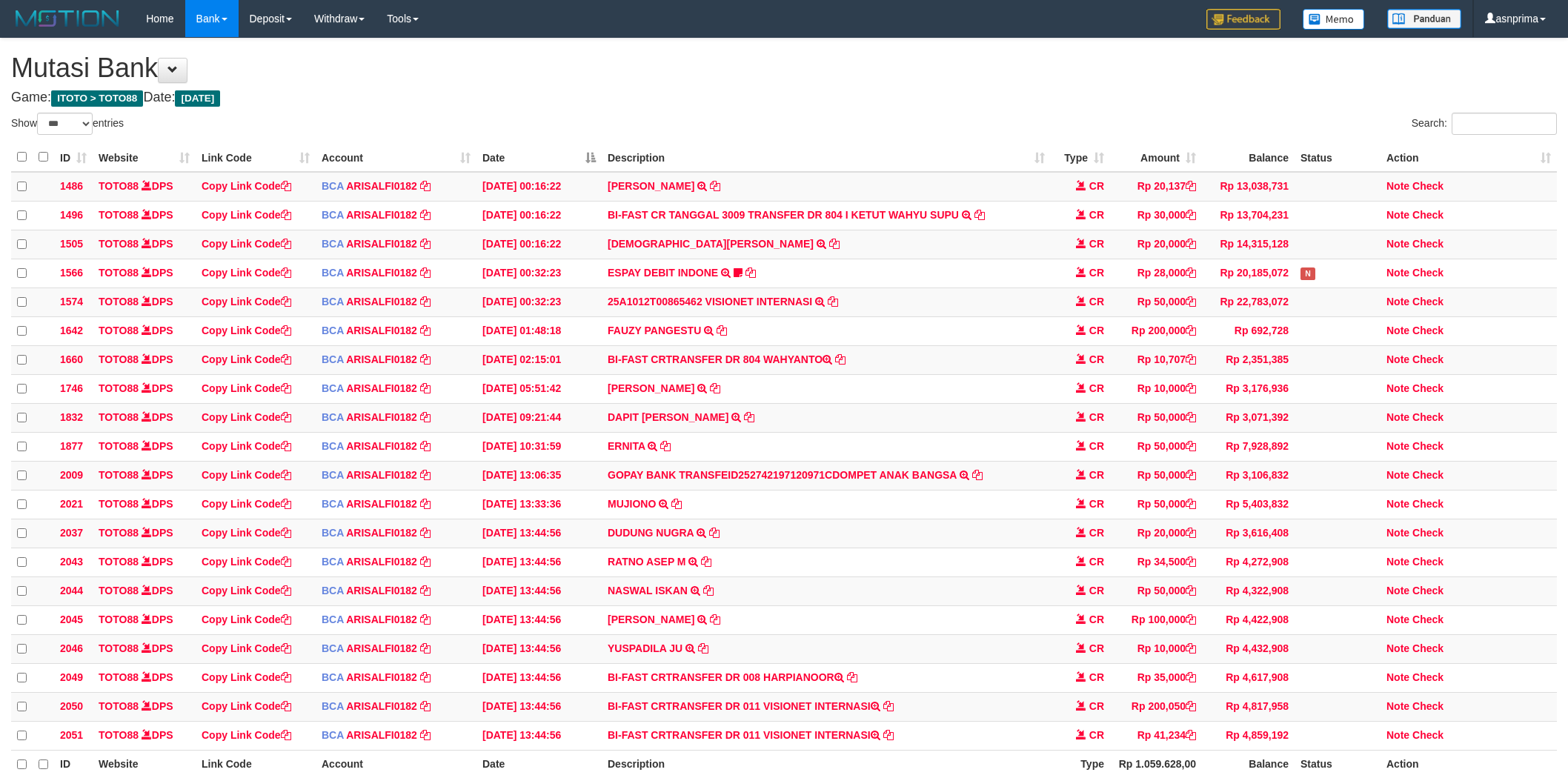
select select "***"
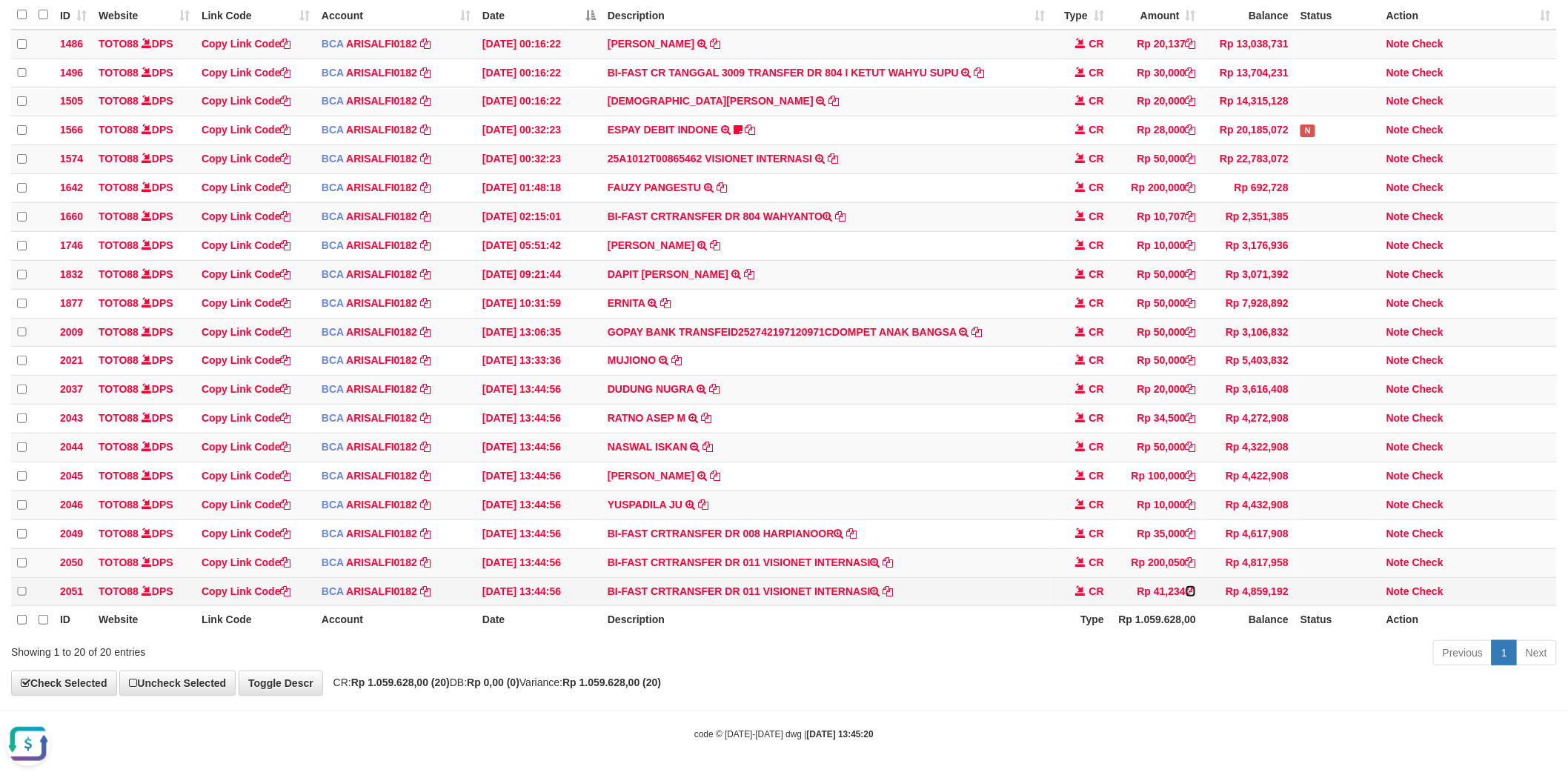
click at [1192, 586] on icon at bounding box center [1191, 591] width 10 height 10
click at [1426, 585] on link "Check" at bounding box center [1427, 591] width 31 height 12
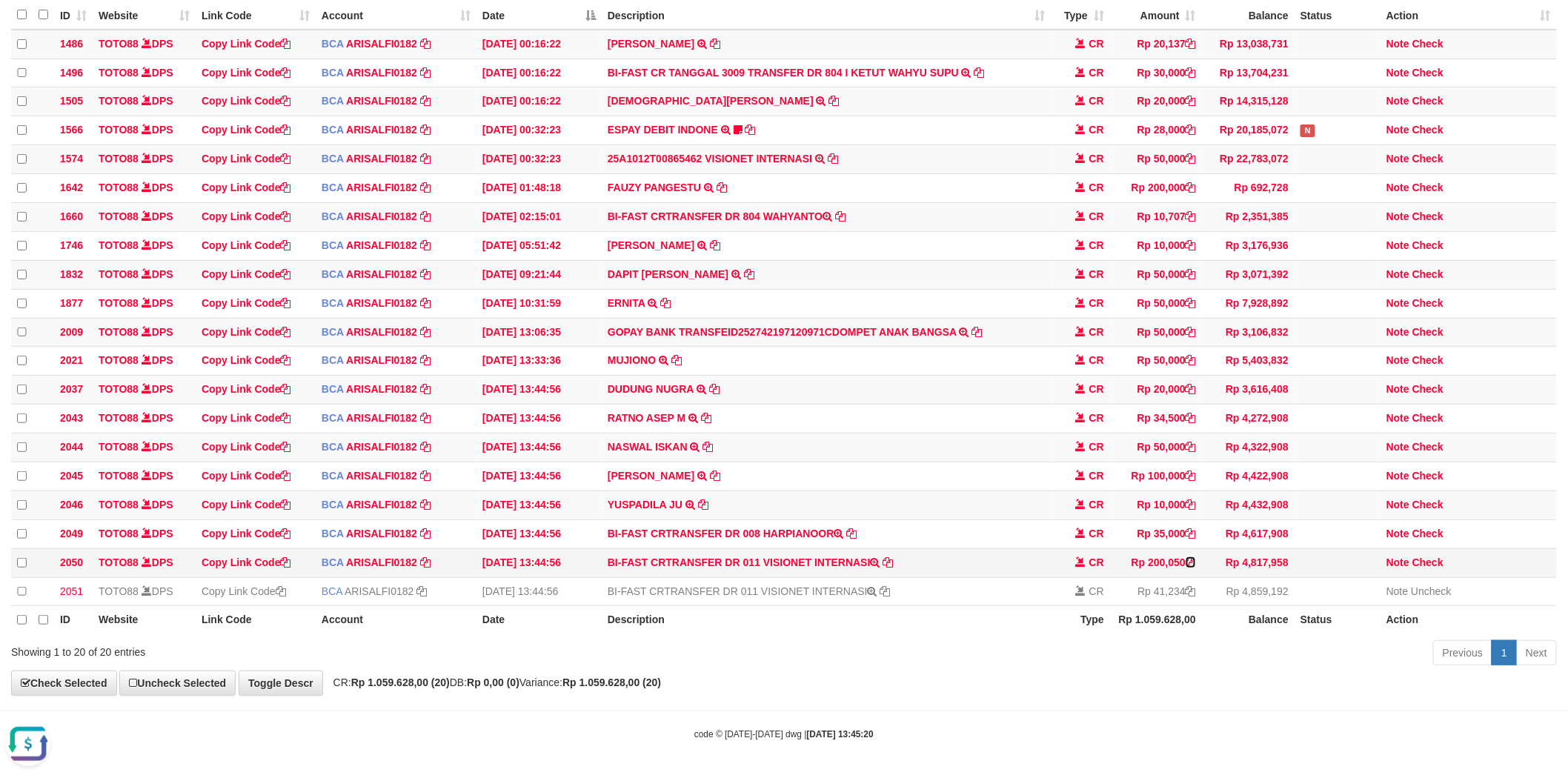
click at [1190, 557] on icon at bounding box center [1191, 562] width 10 height 10
click at [1431, 558] on link "Check" at bounding box center [1427, 562] width 31 height 12
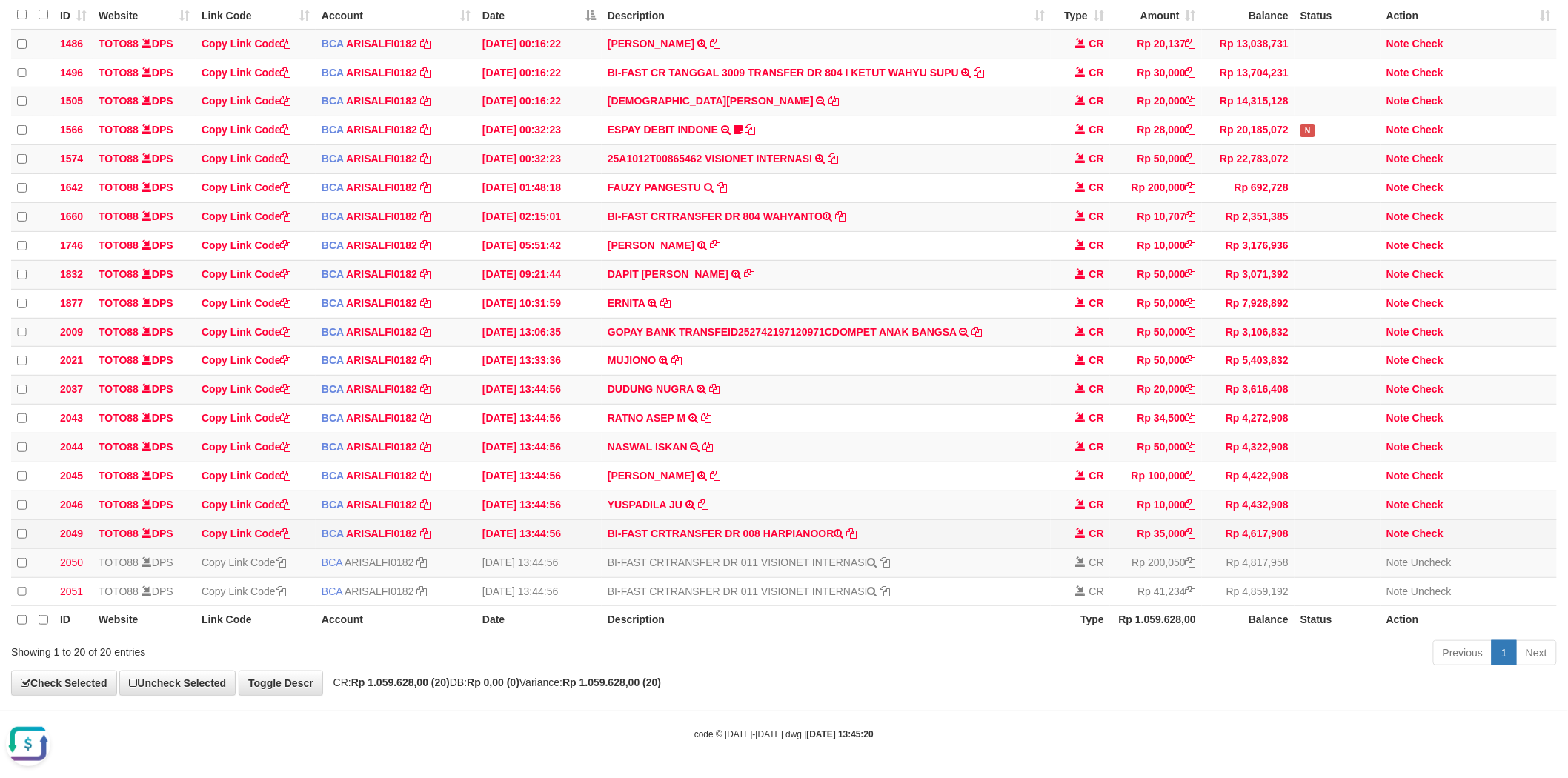
click at [775, 520] on td "BI-FAST CRTRANSFER DR 008 HARPIANOOR" at bounding box center [826, 533] width 449 height 29
copy td "HARPIANOOR"
drag, startPoint x: 1437, startPoint y: 523, endPoint x: 1057, endPoint y: 478, distance: 382.7
click at [1437, 528] on link "Check" at bounding box center [1427, 533] width 31 height 12
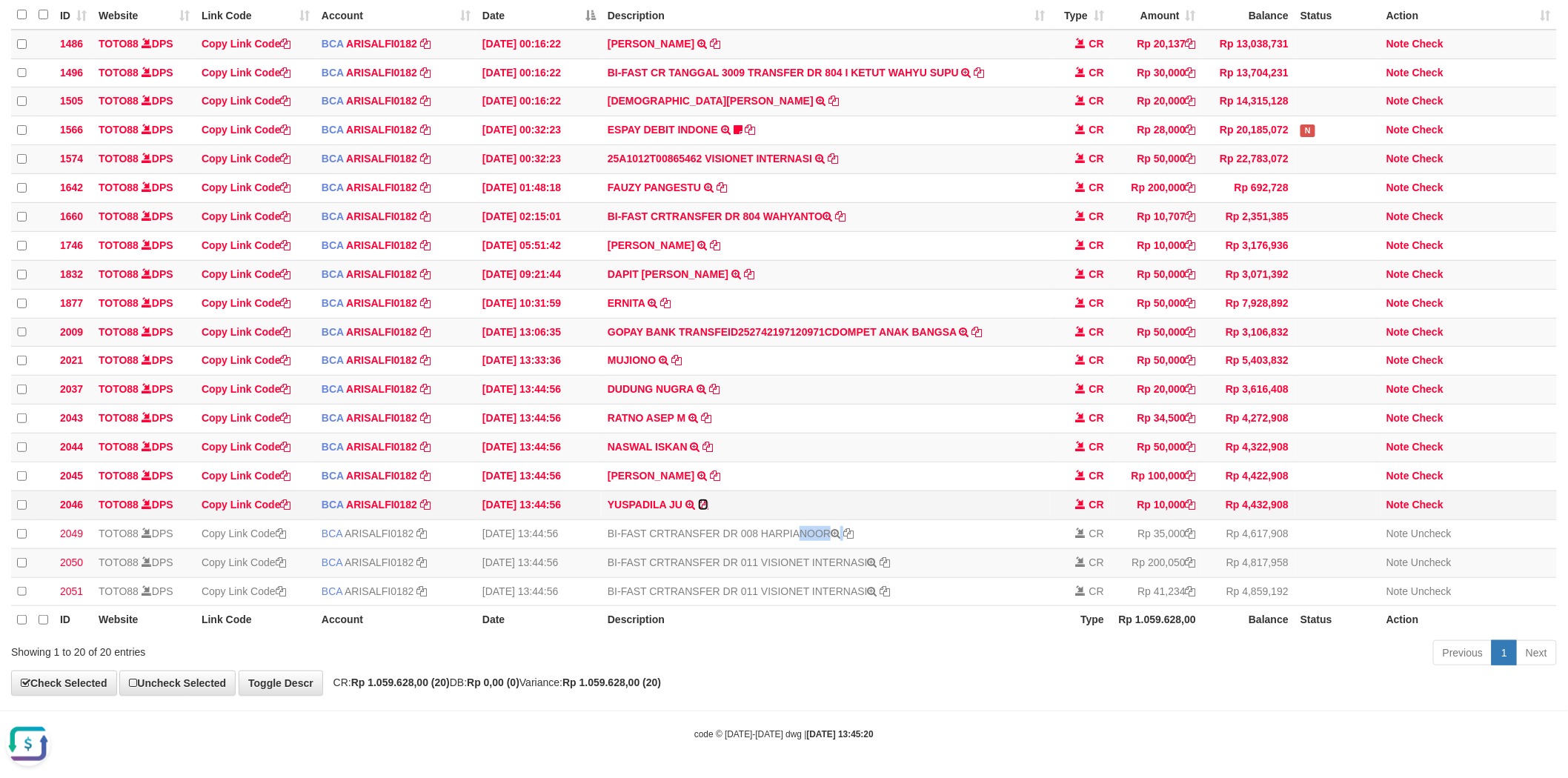
click at [702, 499] on icon at bounding box center [703, 504] width 10 height 10
copy td "HARPIANOOR"
click at [1432, 498] on link "Check" at bounding box center [1427, 504] width 31 height 12
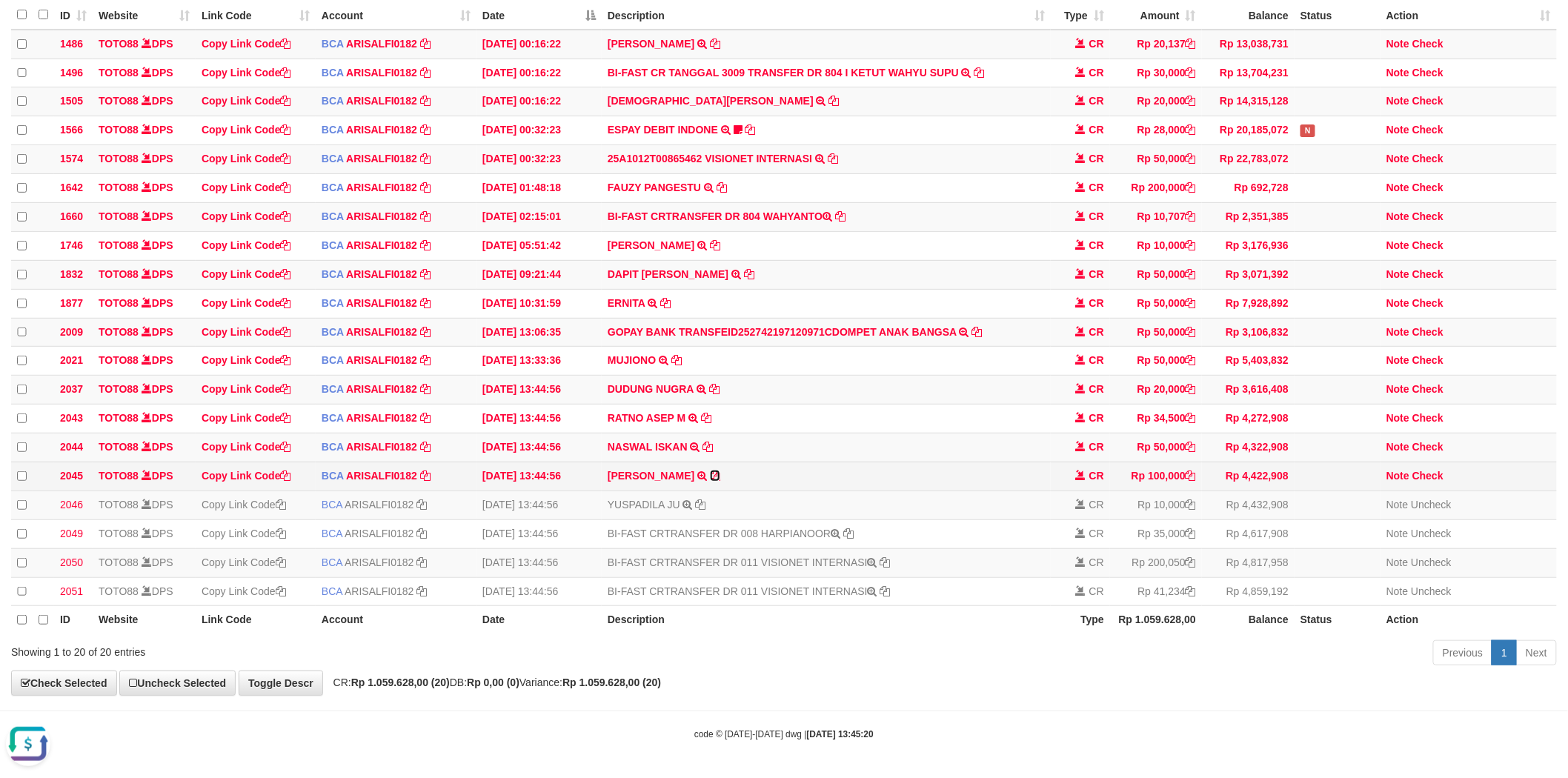
click at [710, 470] on icon at bounding box center [715, 475] width 10 height 10
drag, startPoint x: 1431, startPoint y: 463, endPoint x: 1150, endPoint y: 468, distance: 281.0
click at [1431, 470] on link "Check" at bounding box center [1427, 476] width 31 height 12
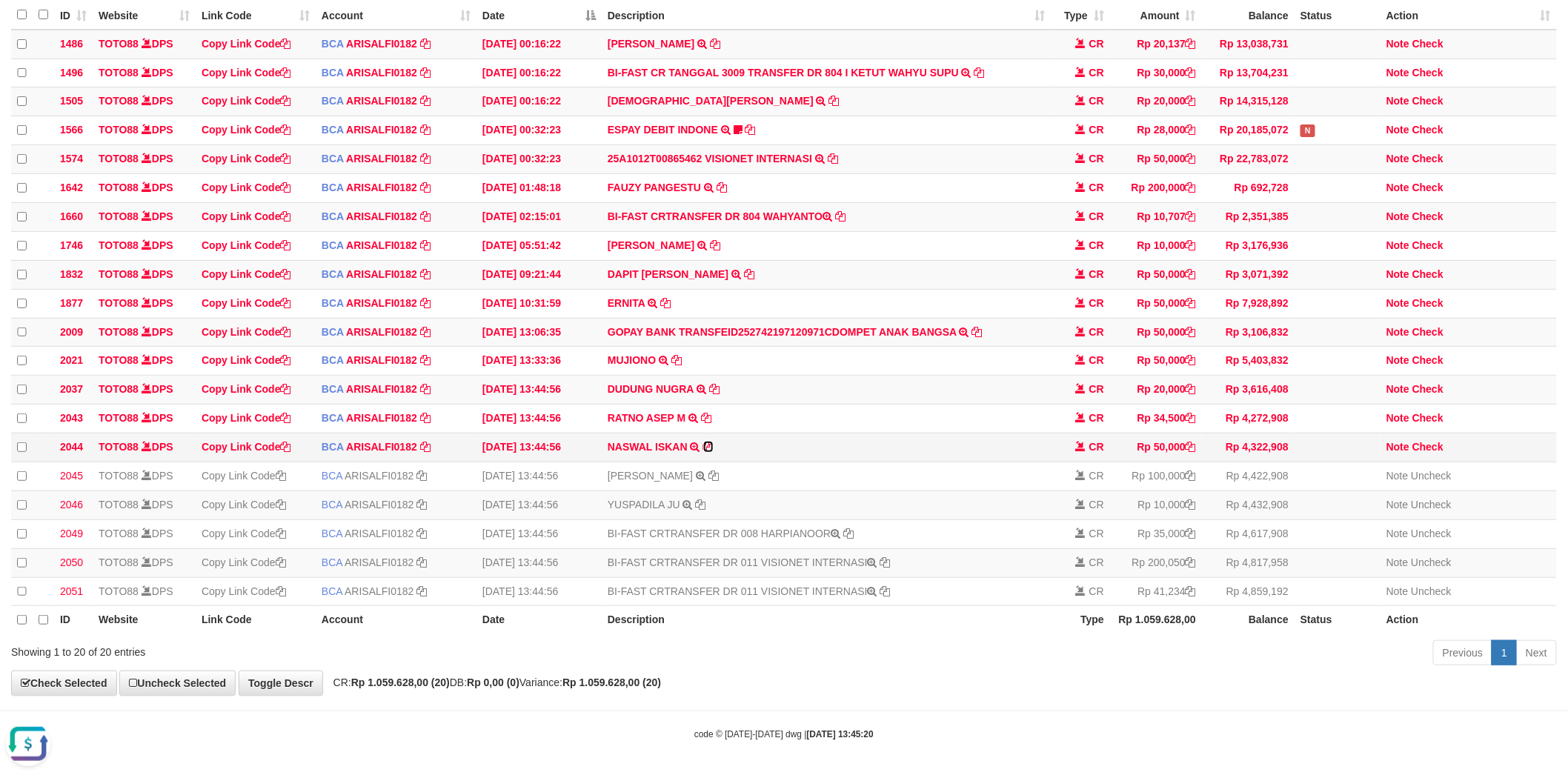
click at [708, 442] on icon at bounding box center [708, 447] width 10 height 10
click at [1432, 441] on link "Check" at bounding box center [1427, 447] width 31 height 12
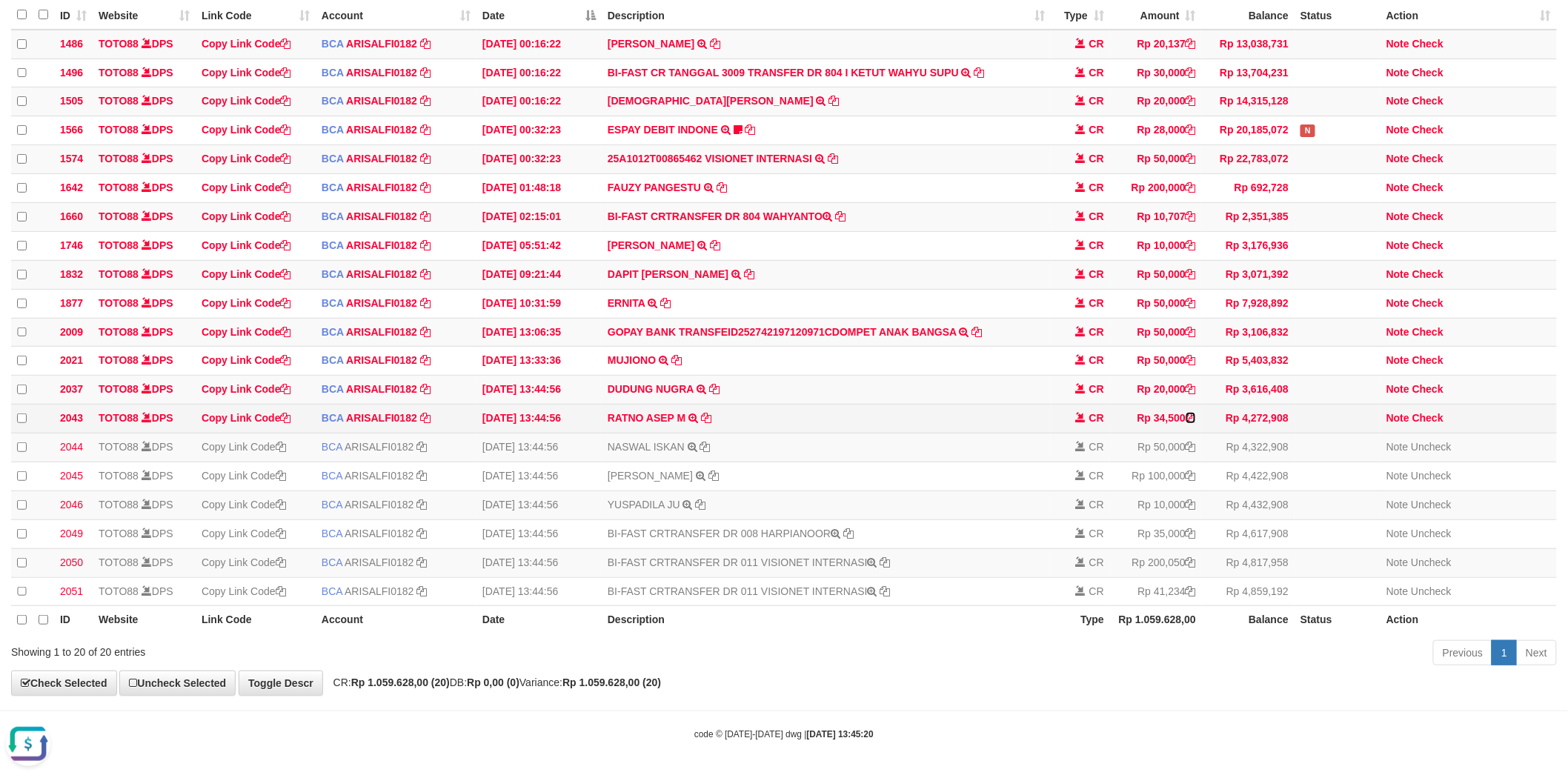
click at [1190, 413] on icon at bounding box center [1191, 418] width 10 height 10
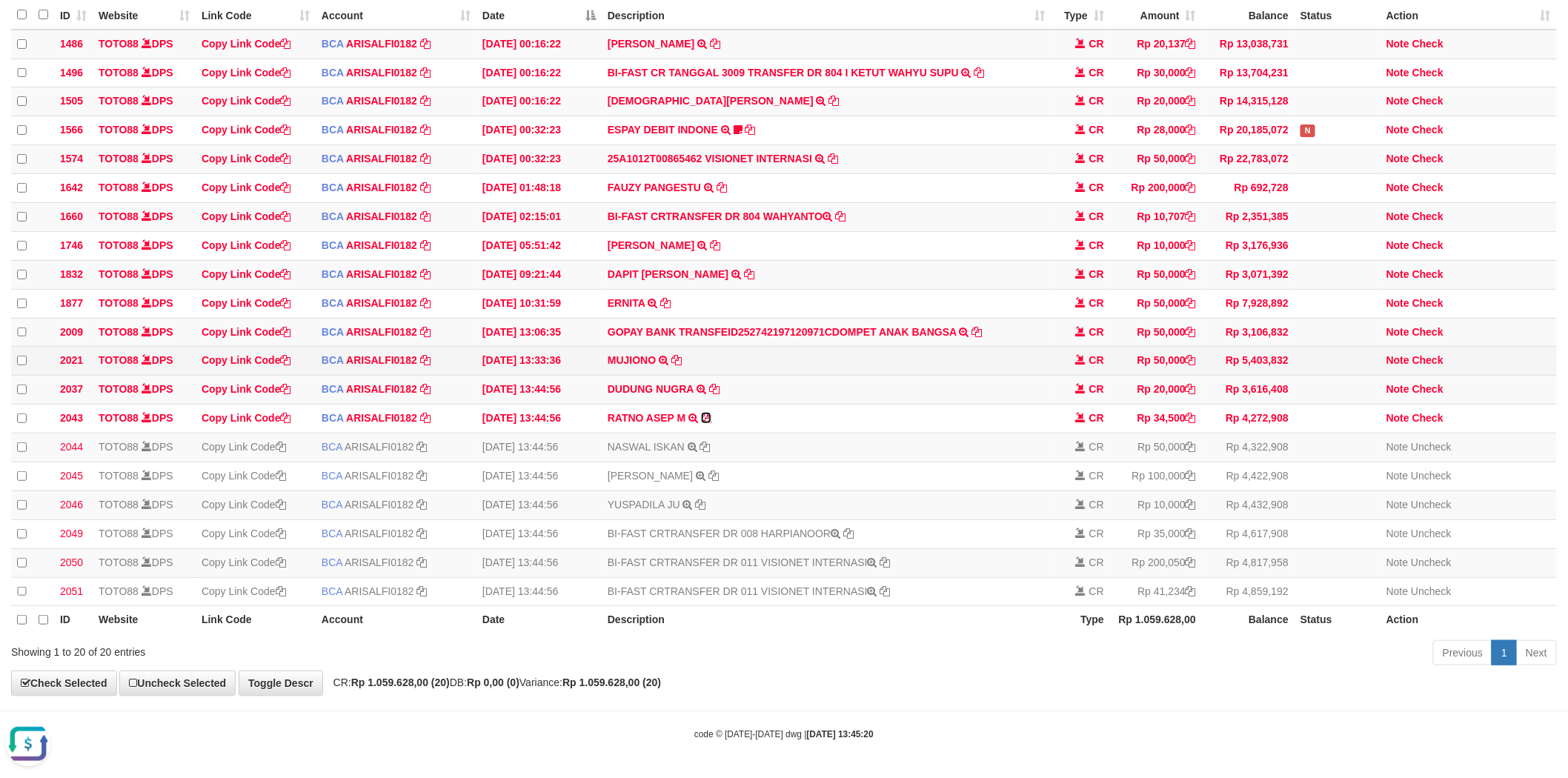
drag, startPoint x: 707, startPoint y: 404, endPoint x: 736, endPoint y: 360, distance: 52.7
click at [707, 413] on icon at bounding box center [706, 418] width 10 height 10
click at [712, 384] on icon at bounding box center [714, 389] width 10 height 10
click at [1435, 383] on link "Check" at bounding box center [1427, 389] width 31 height 12
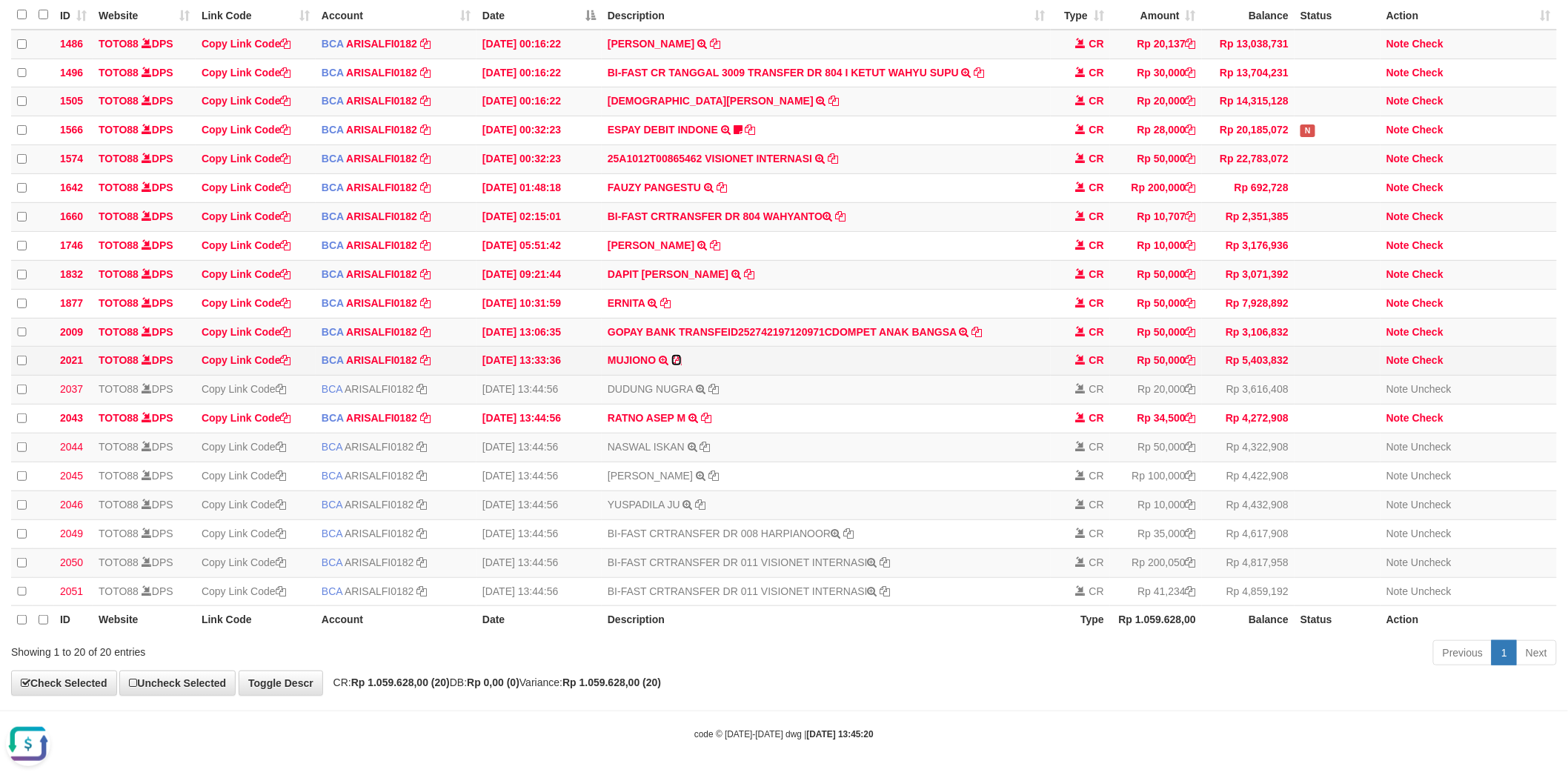
click at [676, 355] on icon at bounding box center [677, 360] width 10 height 10
click at [886, 557] on icon at bounding box center [886, 562] width 10 height 10
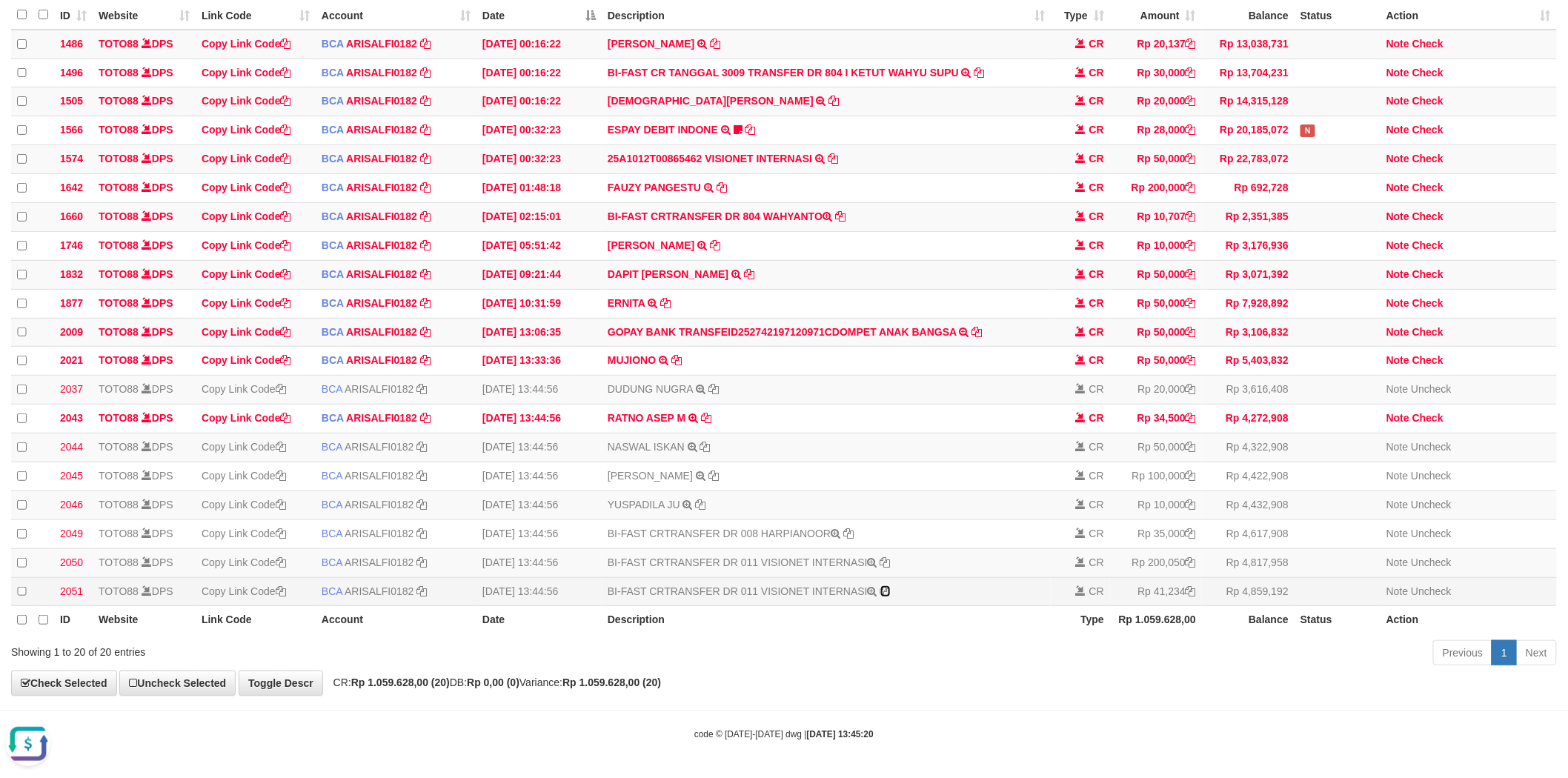
drag, startPoint x: 886, startPoint y: 587, endPoint x: 898, endPoint y: 578, distance: 15.0
click at [886, 587] on icon at bounding box center [886, 591] width 10 height 10
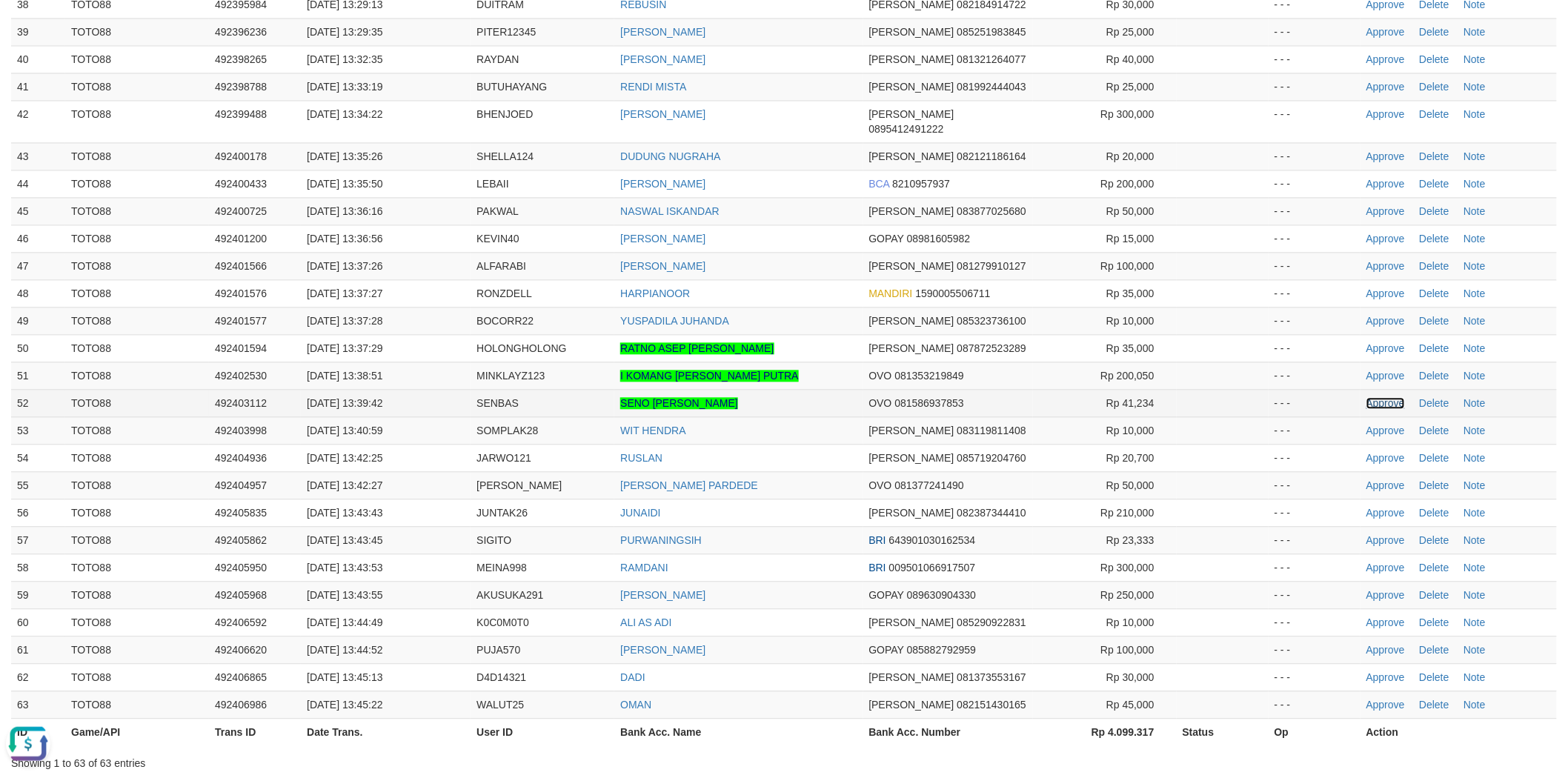
click at [1374, 397] on link "Approve" at bounding box center [1386, 403] width 38 height 12
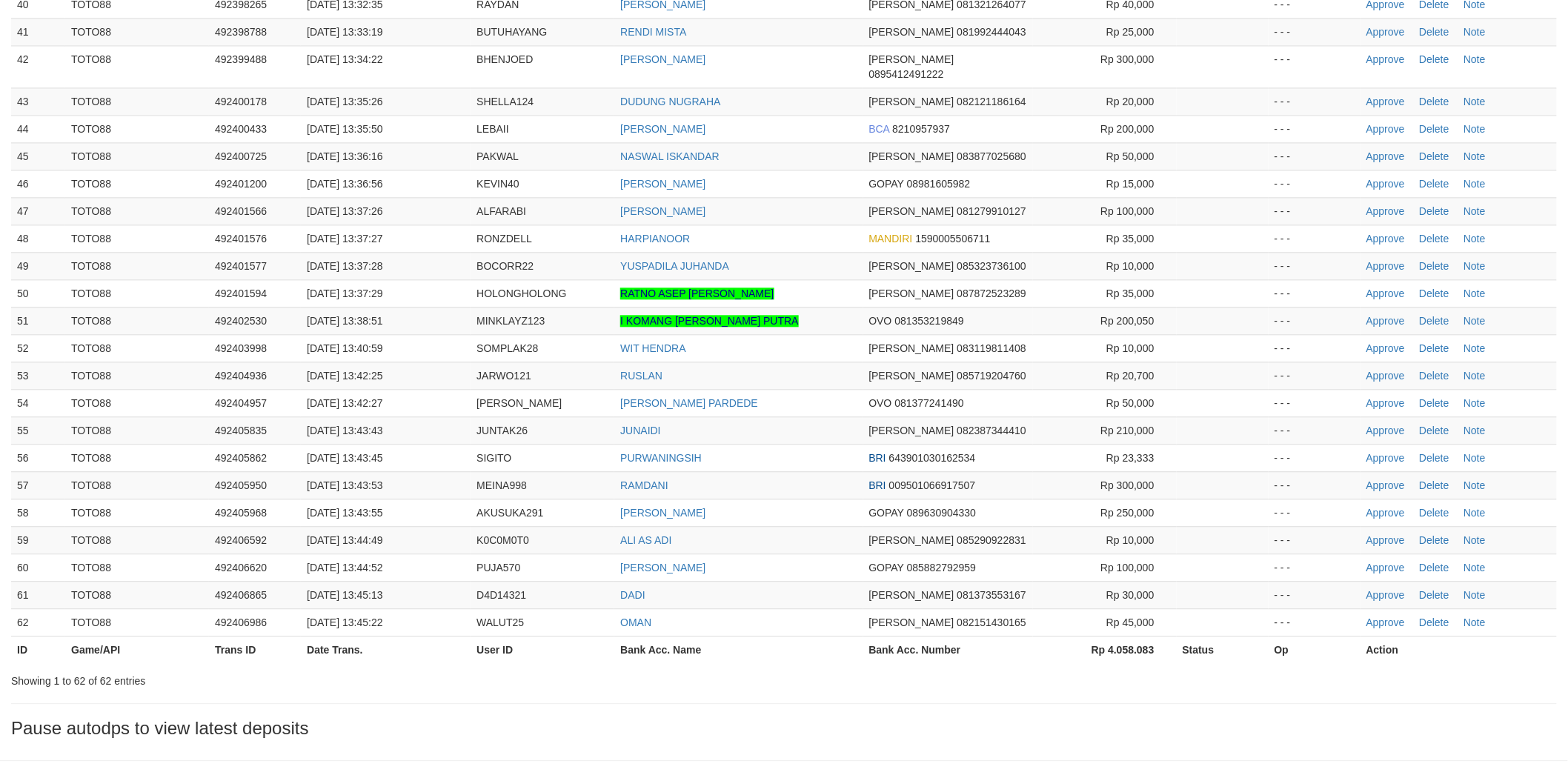
click at [780, 225] on td "HARPIANOOR" at bounding box center [738, 238] width 248 height 27
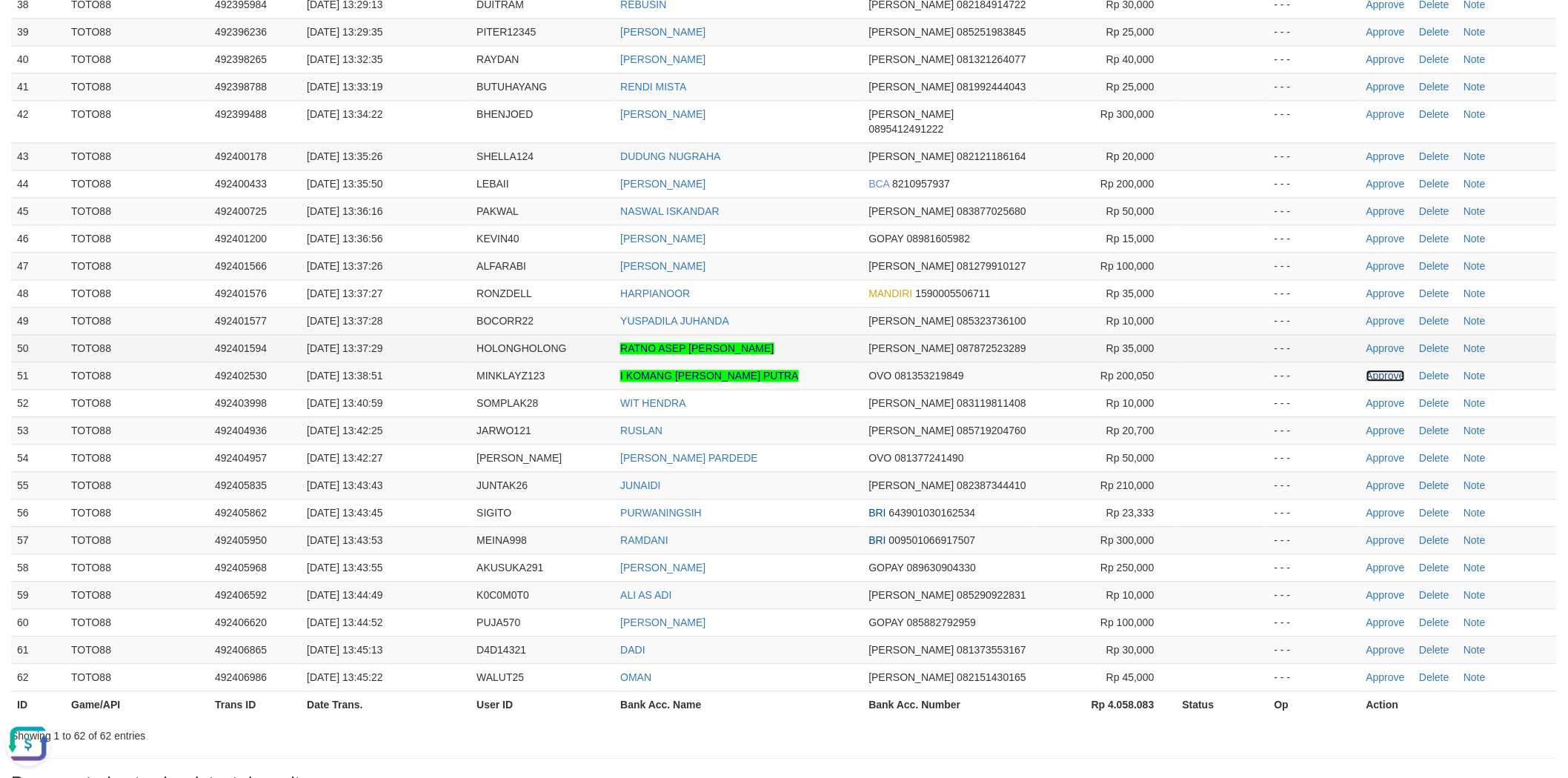
drag, startPoint x: 1377, startPoint y: 355, endPoint x: 1263, endPoint y: 321, distance: 119.0
click at [1377, 369] on link "Approve" at bounding box center [1386, 375] width 38 height 12
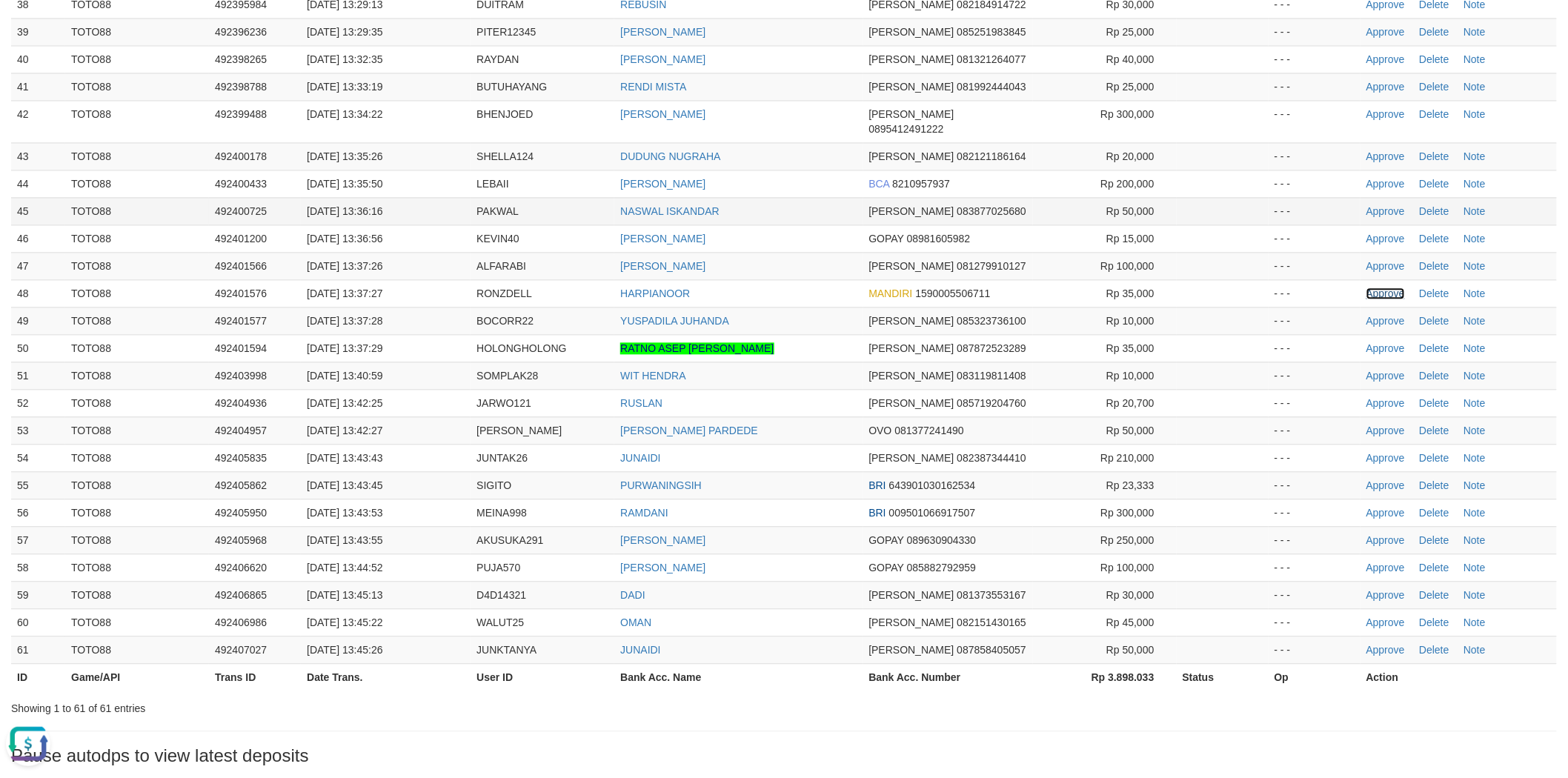
drag, startPoint x: 1380, startPoint y: 275, endPoint x: 1088, endPoint y: 210, distance: 299.1
click at [1380, 288] on link "Approve" at bounding box center [1386, 294] width 38 height 12
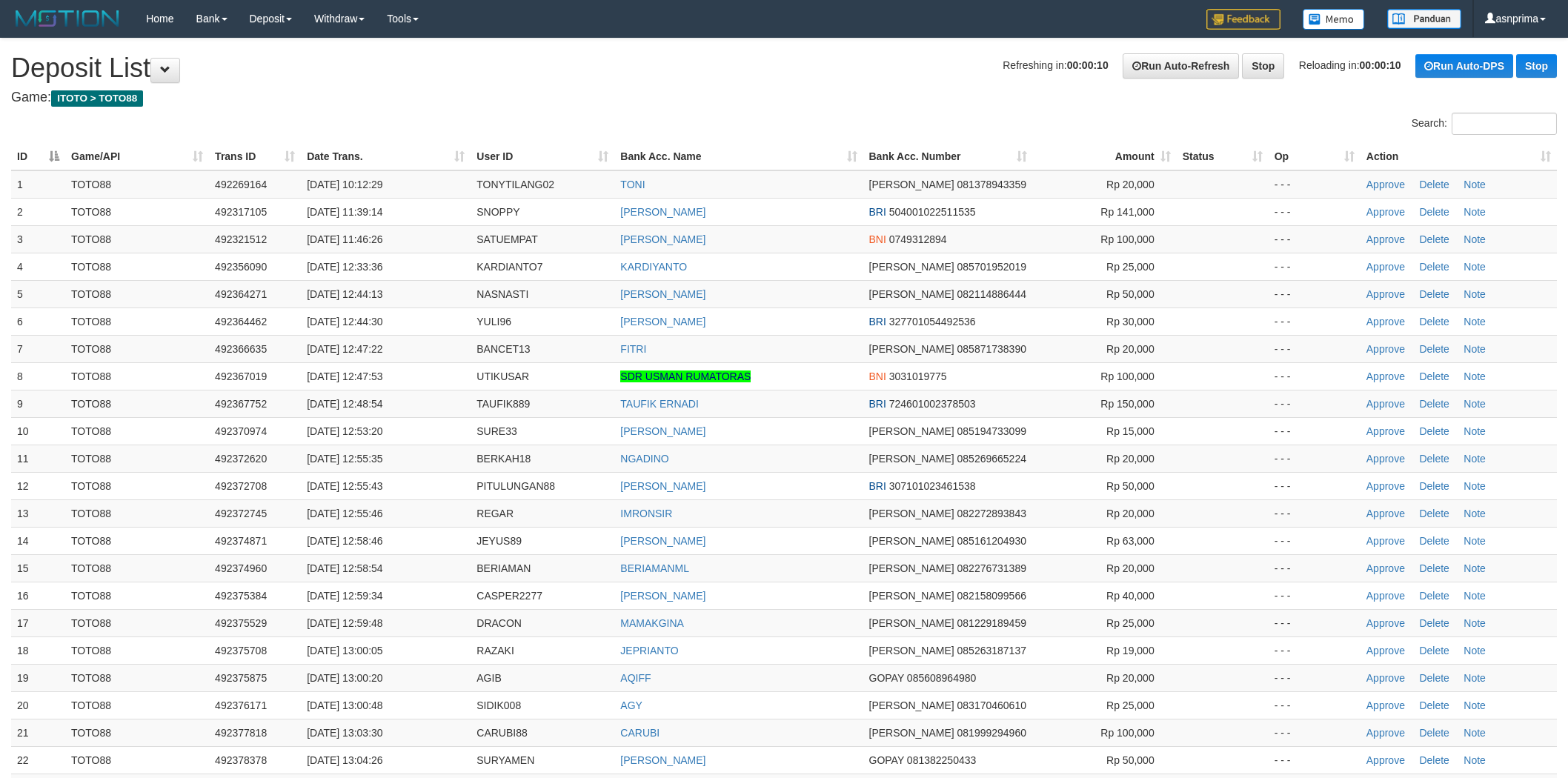
click at [803, 258] on td "KARDIYANTO" at bounding box center [738, 266] width 248 height 27
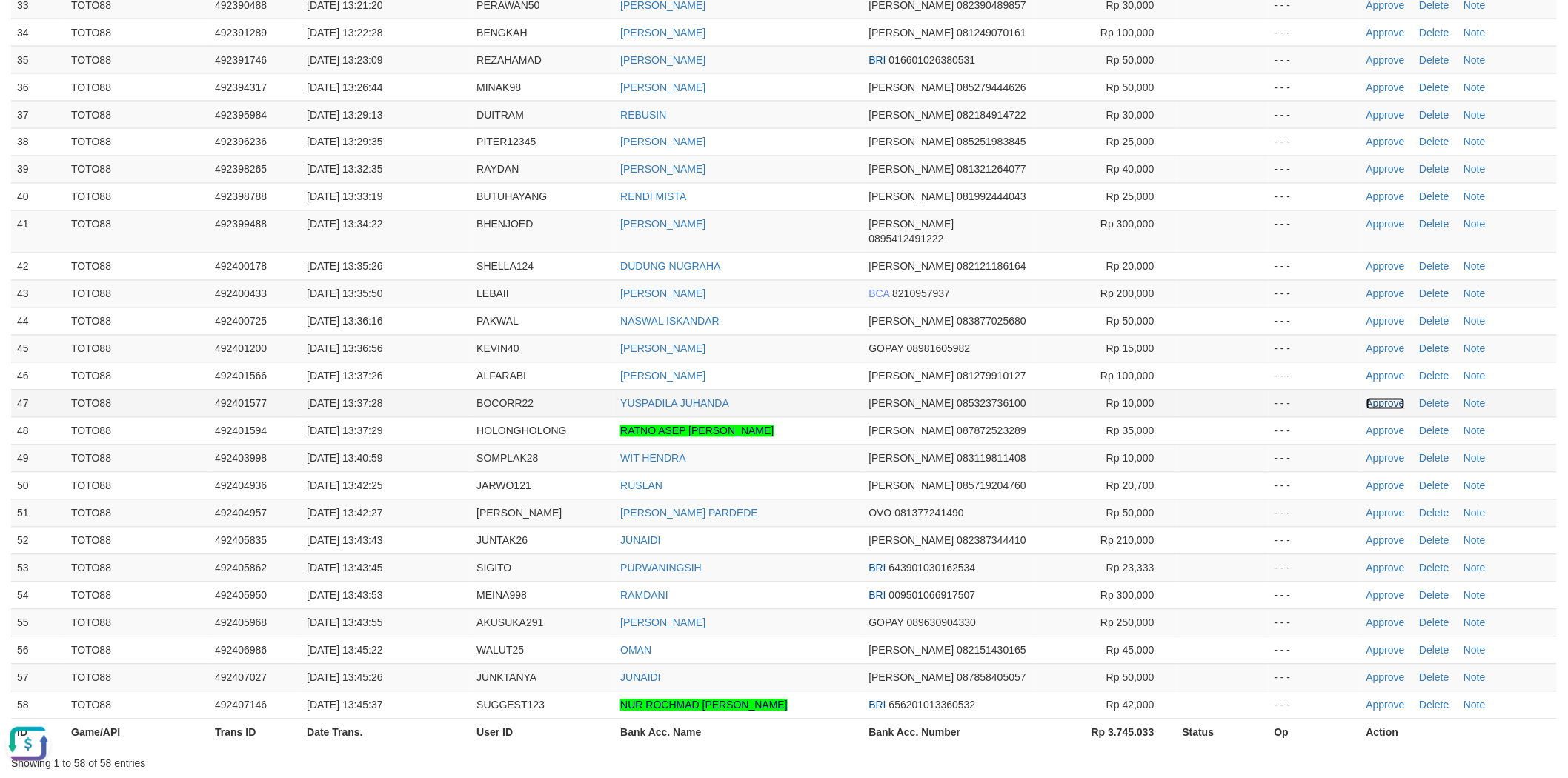
click at [1382, 398] on link "Approve" at bounding box center [1386, 404] width 38 height 12
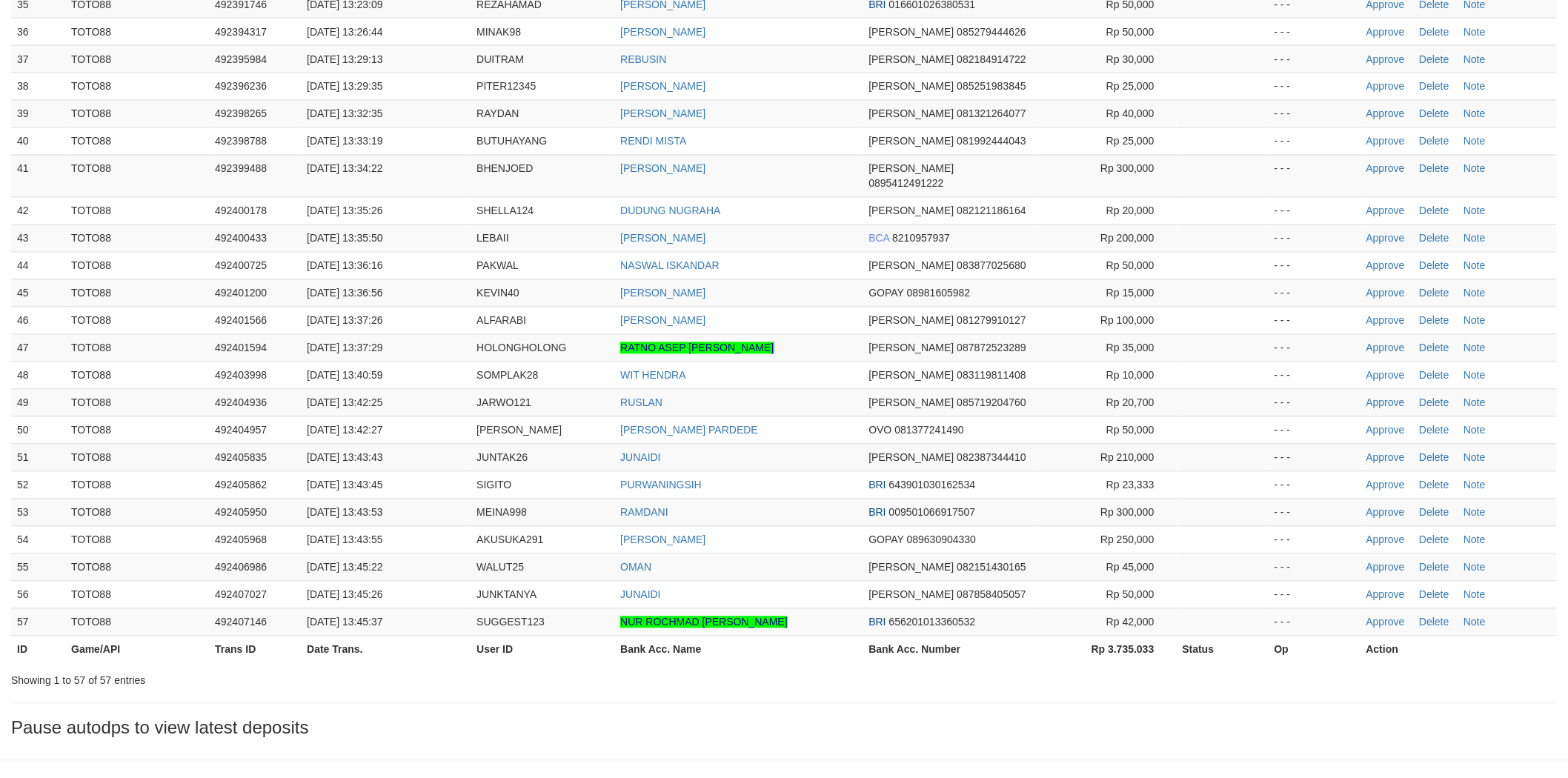
click at [787, 252] on td "NASWAL ISKANDAR" at bounding box center [738, 265] width 248 height 27
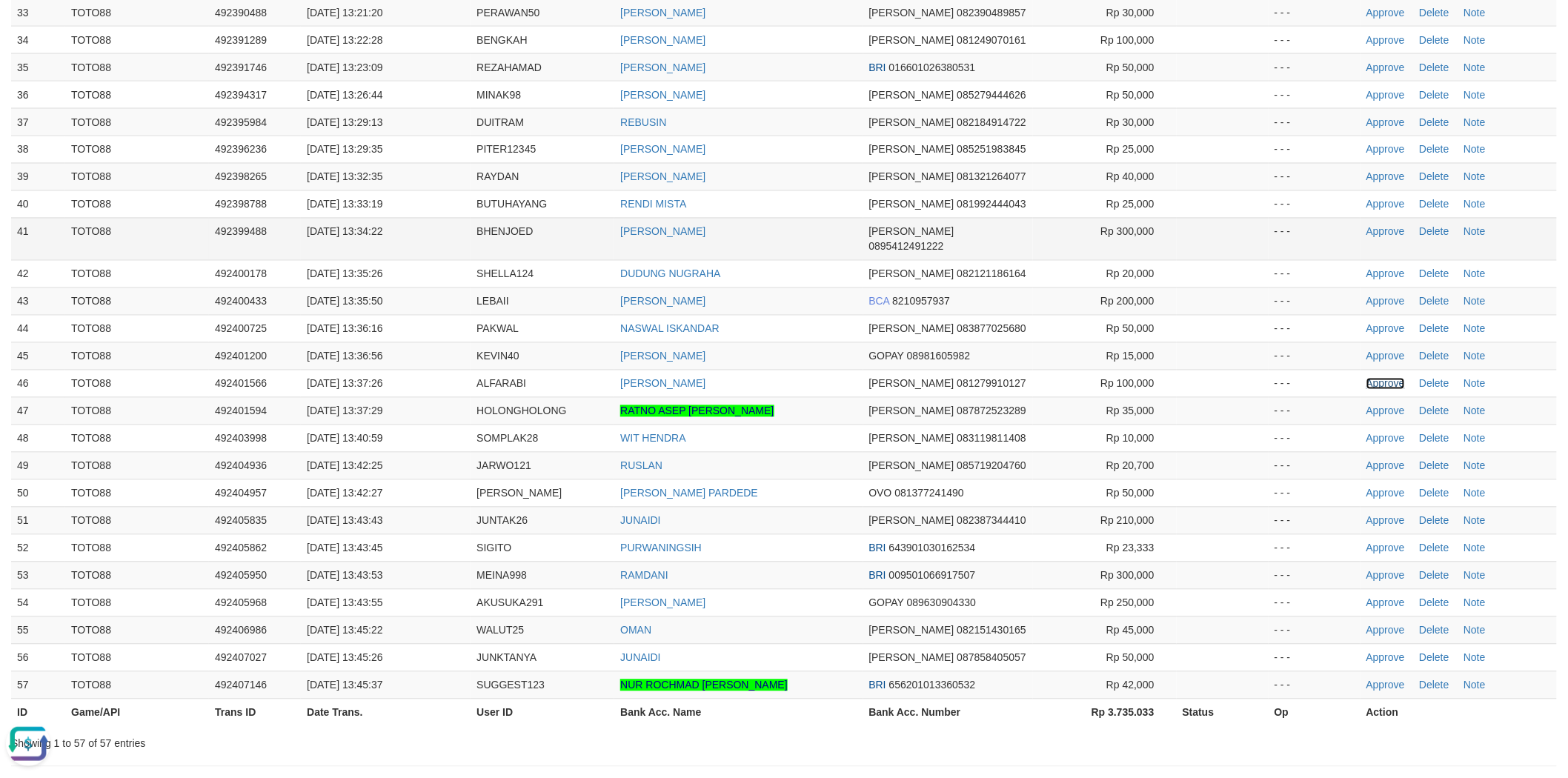
drag, startPoint x: 1374, startPoint y: 369, endPoint x: 1012, endPoint y: 218, distance: 392.2
click at [1374, 378] on link "Approve" at bounding box center [1386, 384] width 38 height 12
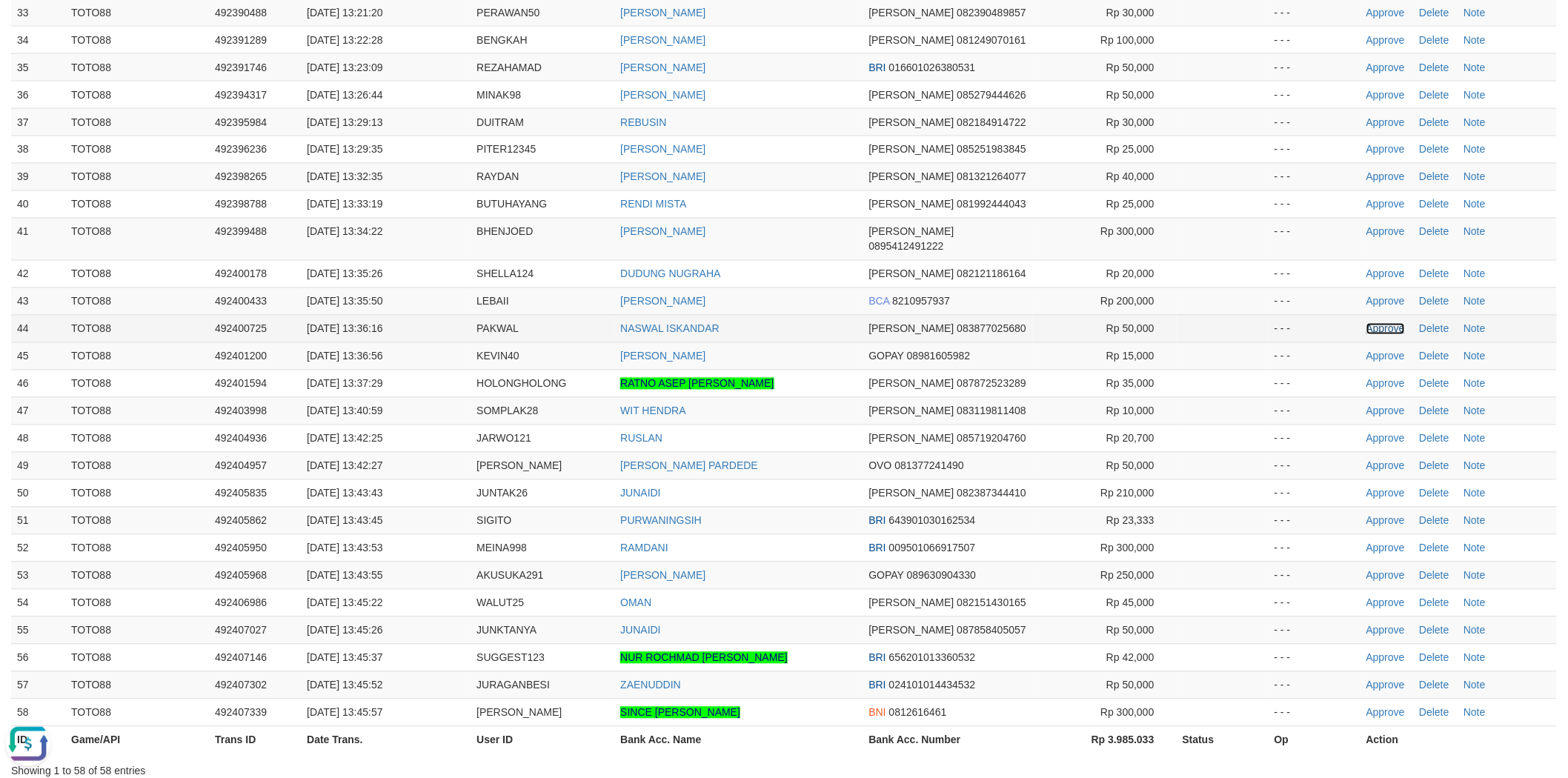
click at [1378, 323] on link "Approve" at bounding box center [1386, 329] width 38 height 12
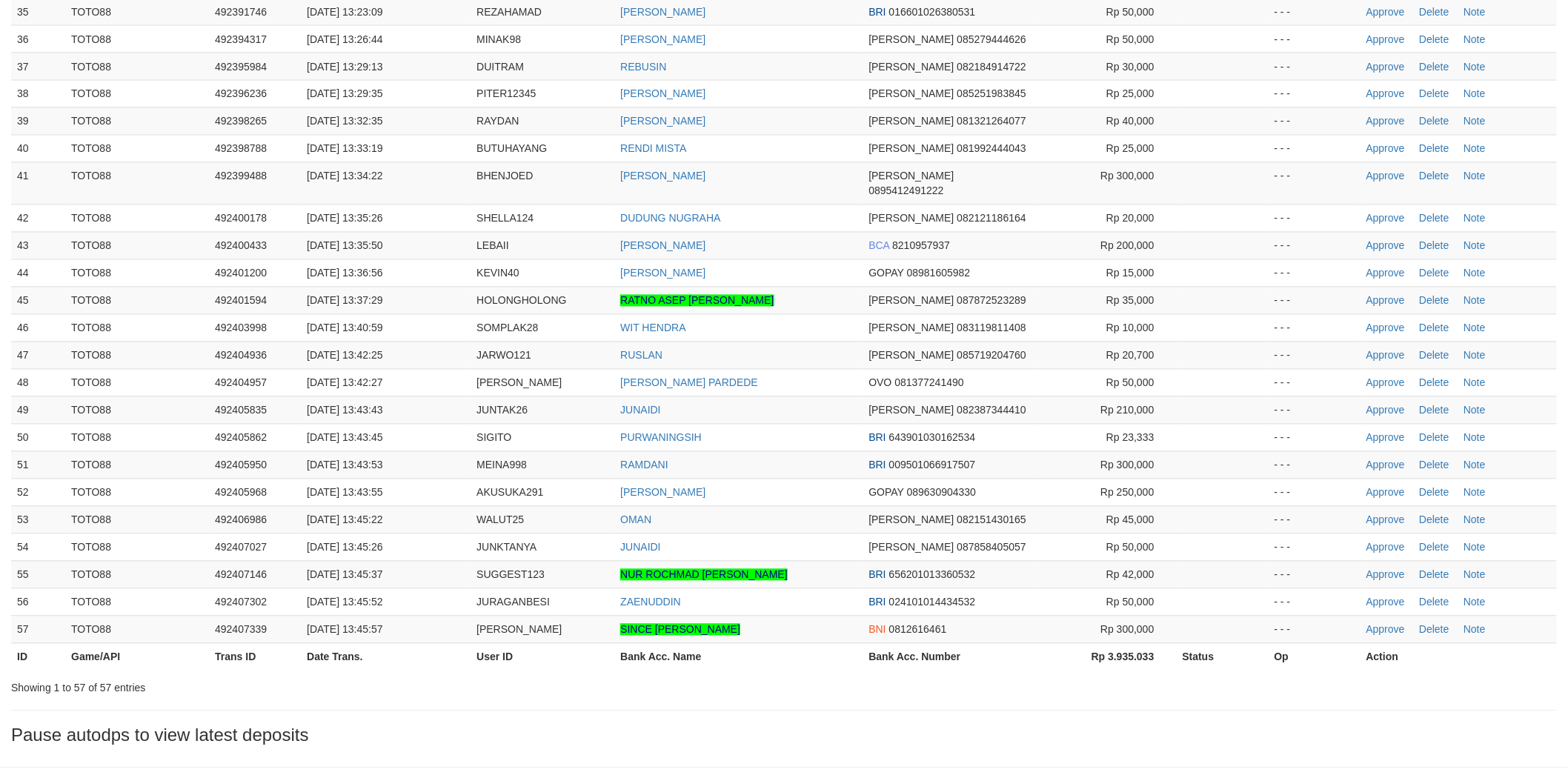
click at [782, 181] on td "[PERSON_NAME]" at bounding box center [738, 183] width 248 height 42
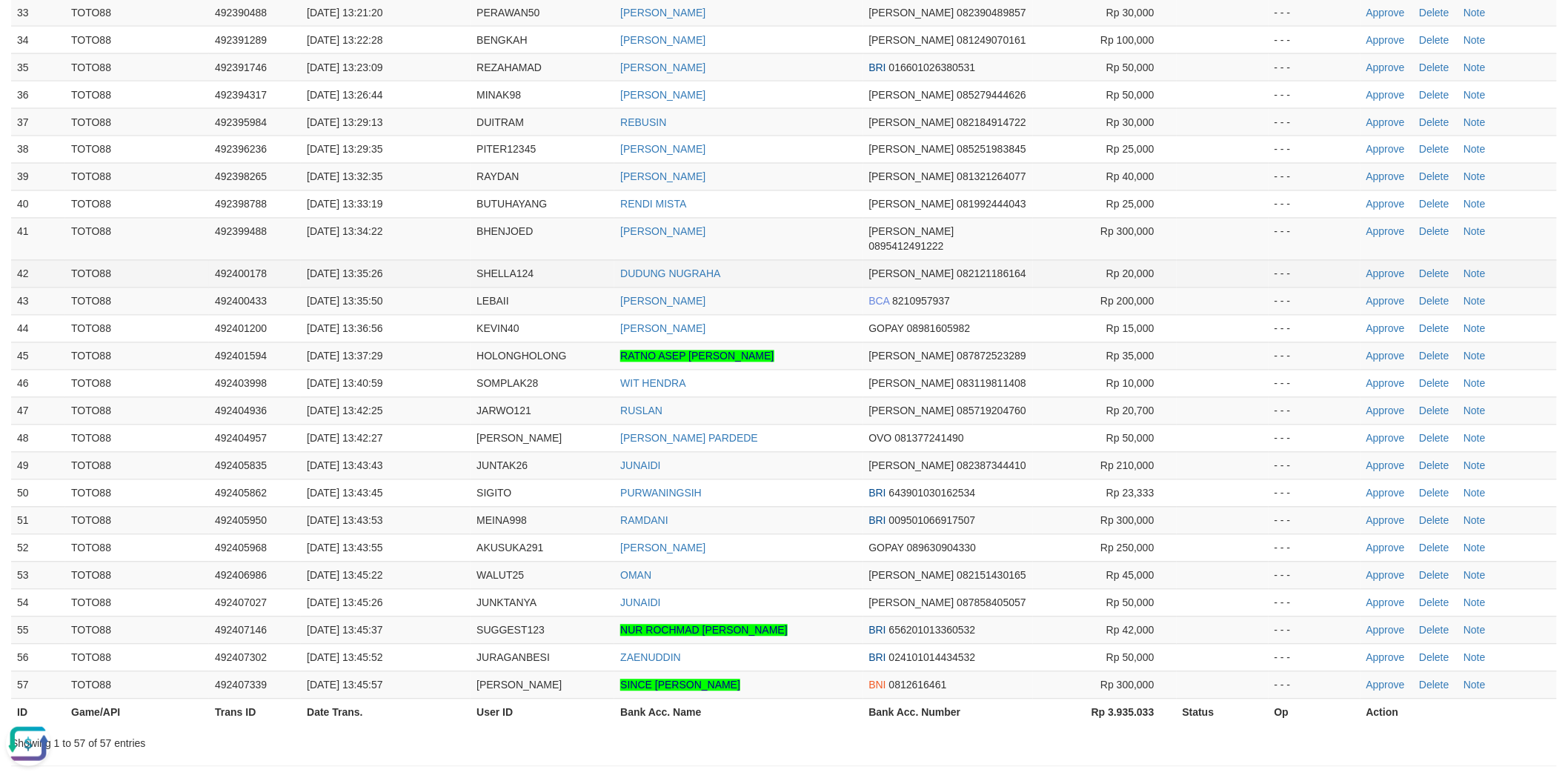
click at [794, 260] on td "DUDUNG NUGRAHA" at bounding box center [738, 274] width 248 height 27
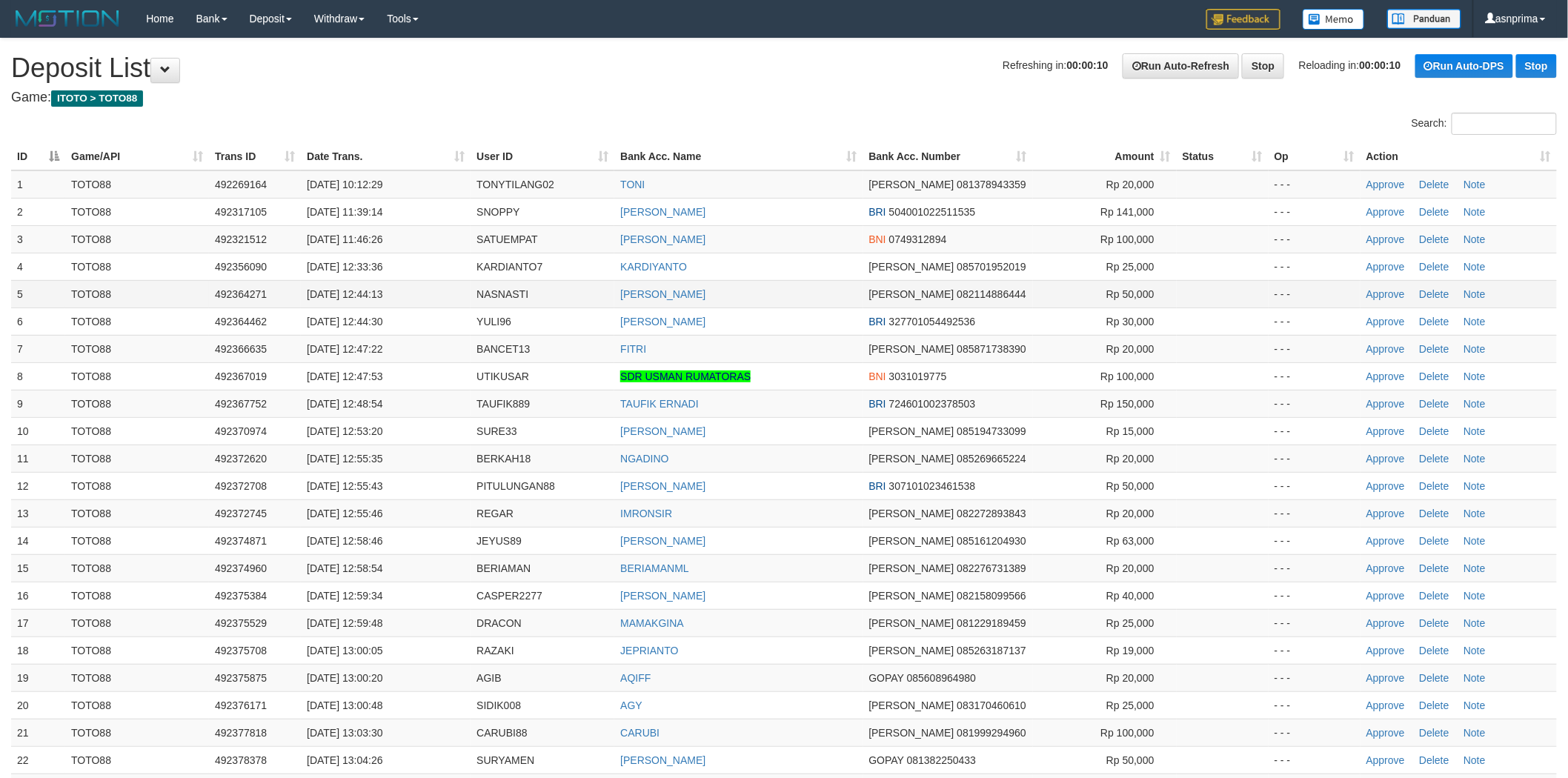
click at [809, 280] on td "[PERSON_NAME]" at bounding box center [738, 294] width 248 height 27
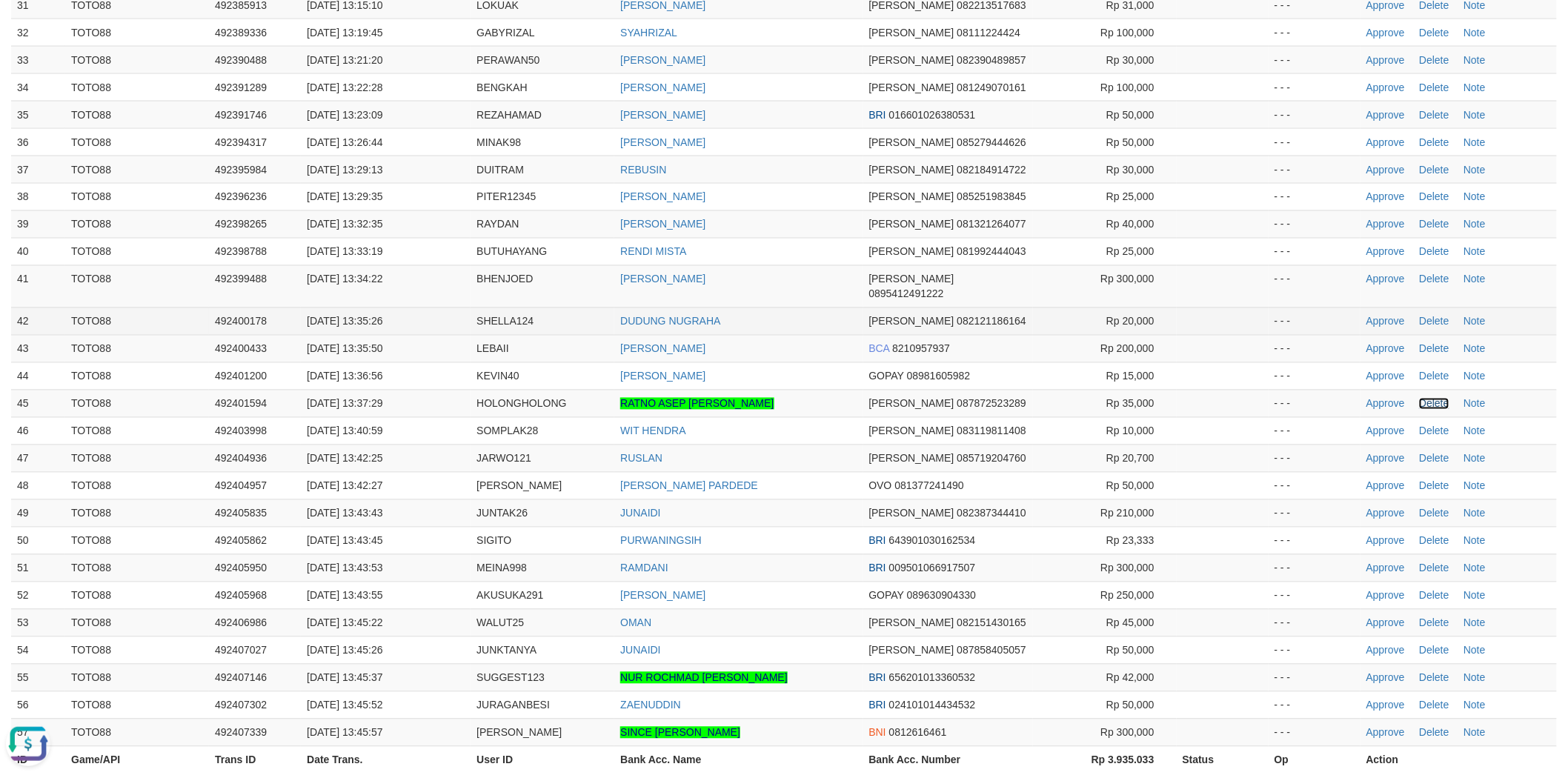
drag, startPoint x: 1432, startPoint y: 390, endPoint x: 1187, endPoint y: 310, distance: 257.7
click at [1432, 398] on link "Delete" at bounding box center [1434, 404] width 30 height 12
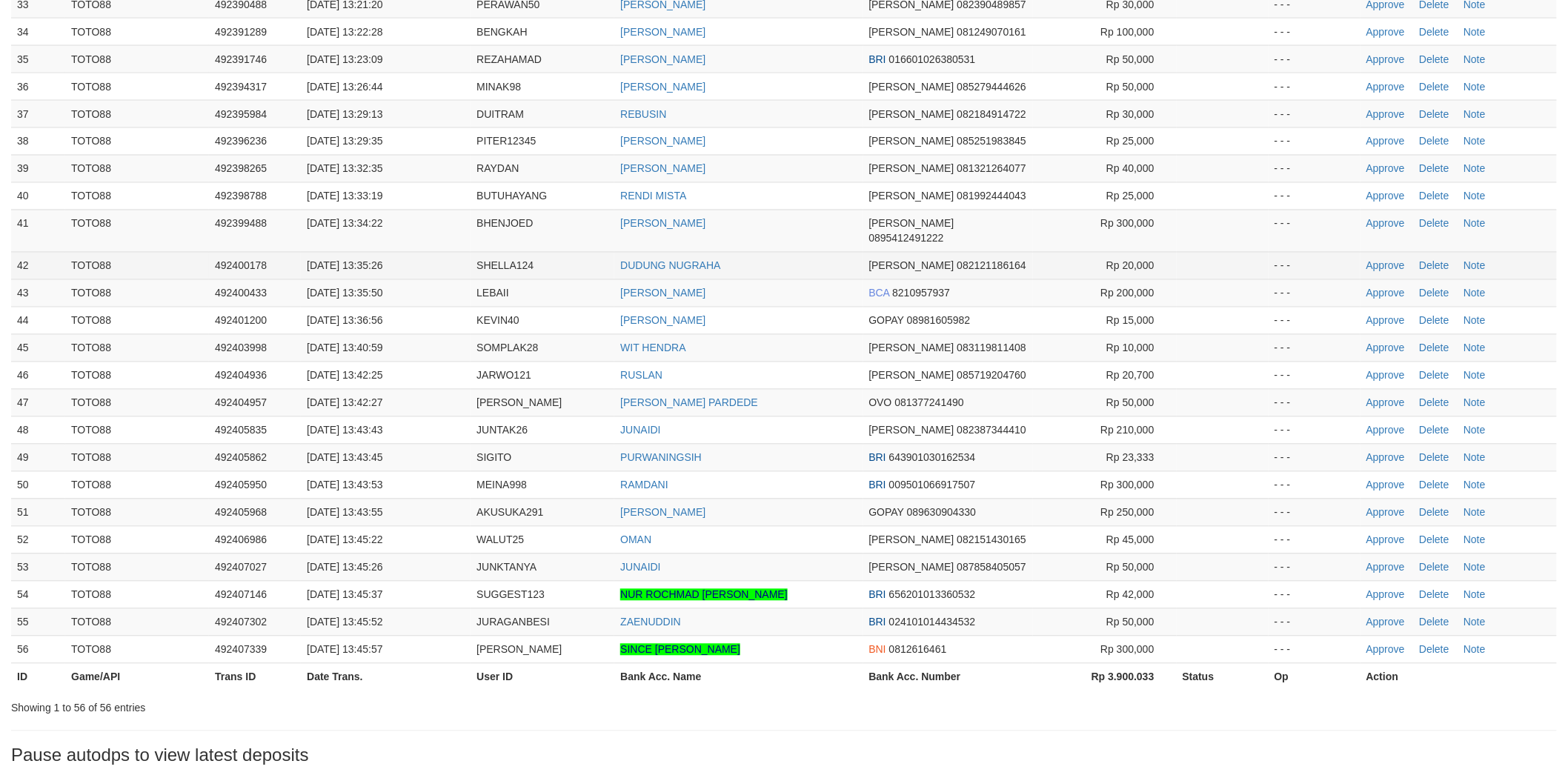
click at [787, 252] on td "DUDUNG NUGRAHA" at bounding box center [738, 265] width 248 height 27
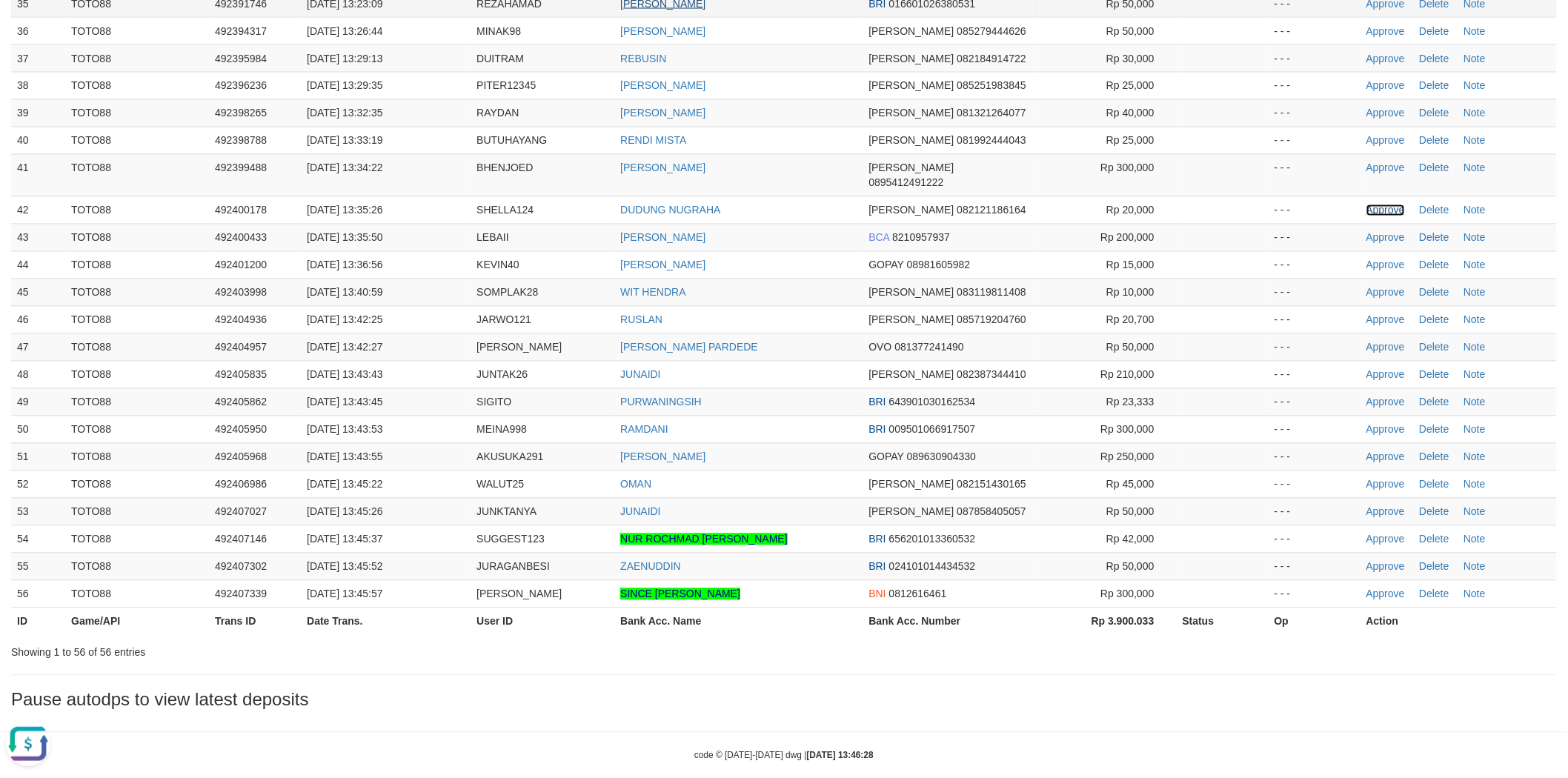
scroll to position [1122, 0]
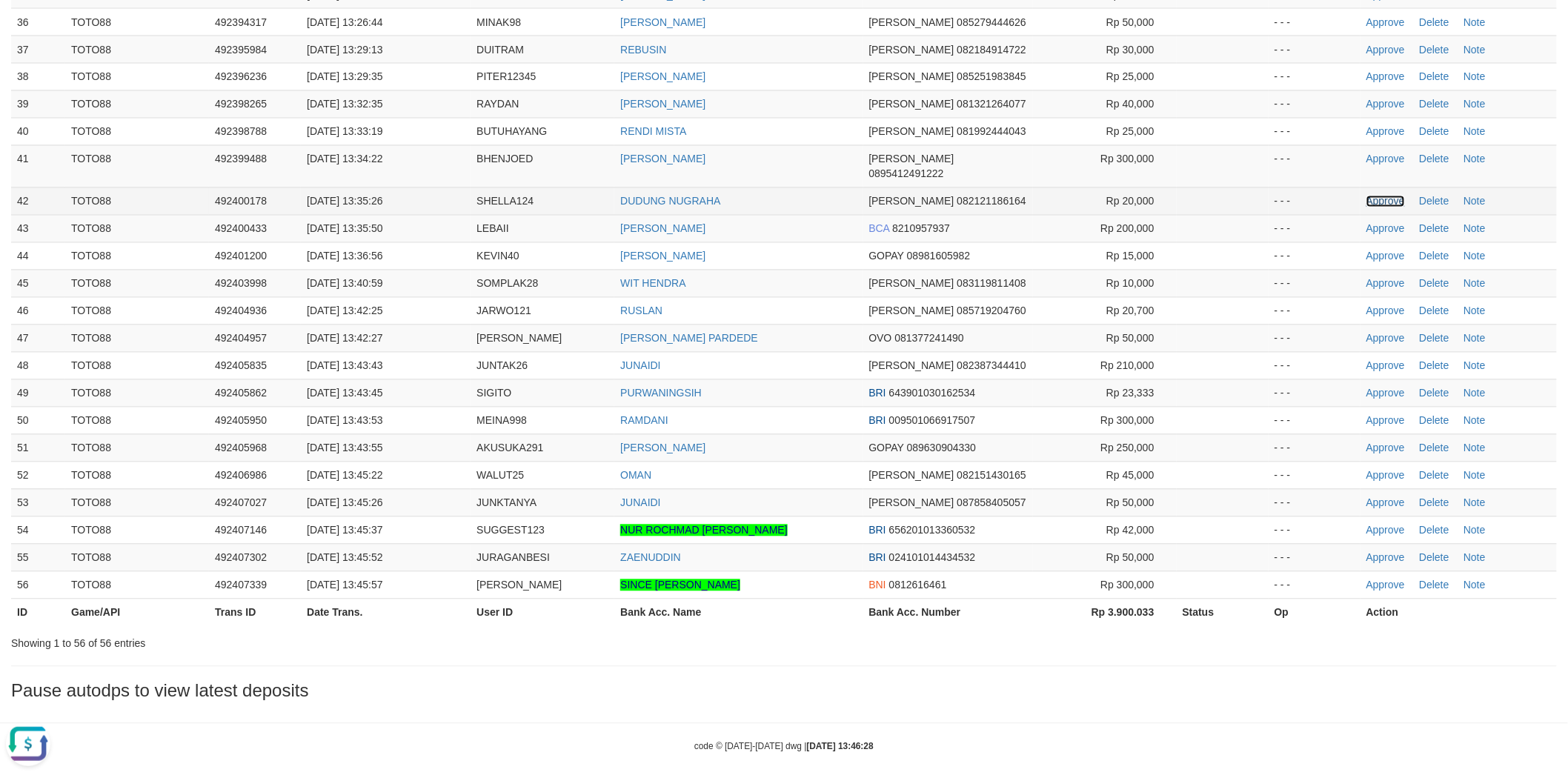
click at [1387, 196] on link "Approve" at bounding box center [1386, 201] width 38 height 12
click at [808, 223] on td "[PERSON_NAME]" at bounding box center [738, 228] width 248 height 27
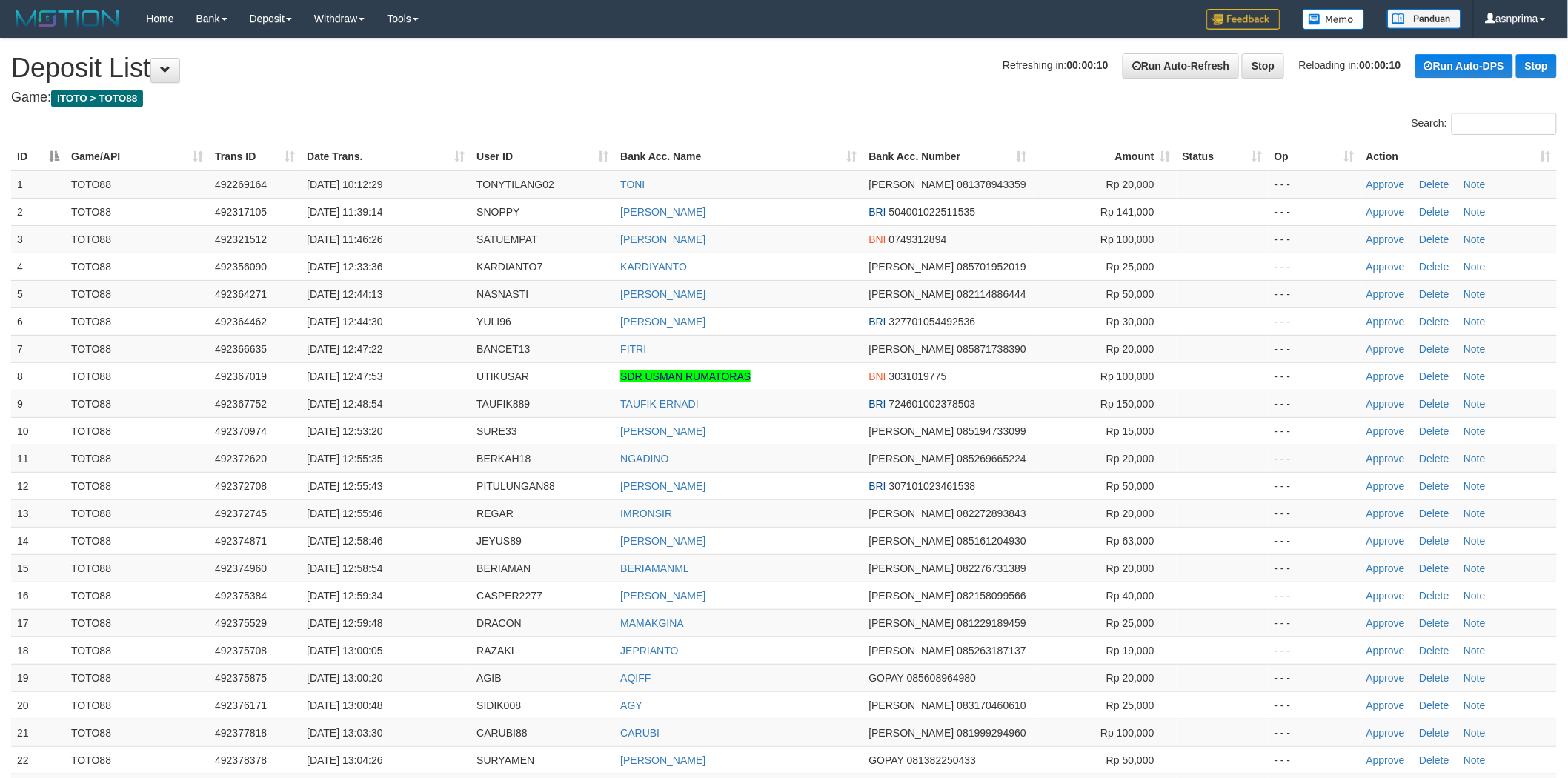
click at [808, 242] on td "[PERSON_NAME]" at bounding box center [738, 239] width 248 height 27
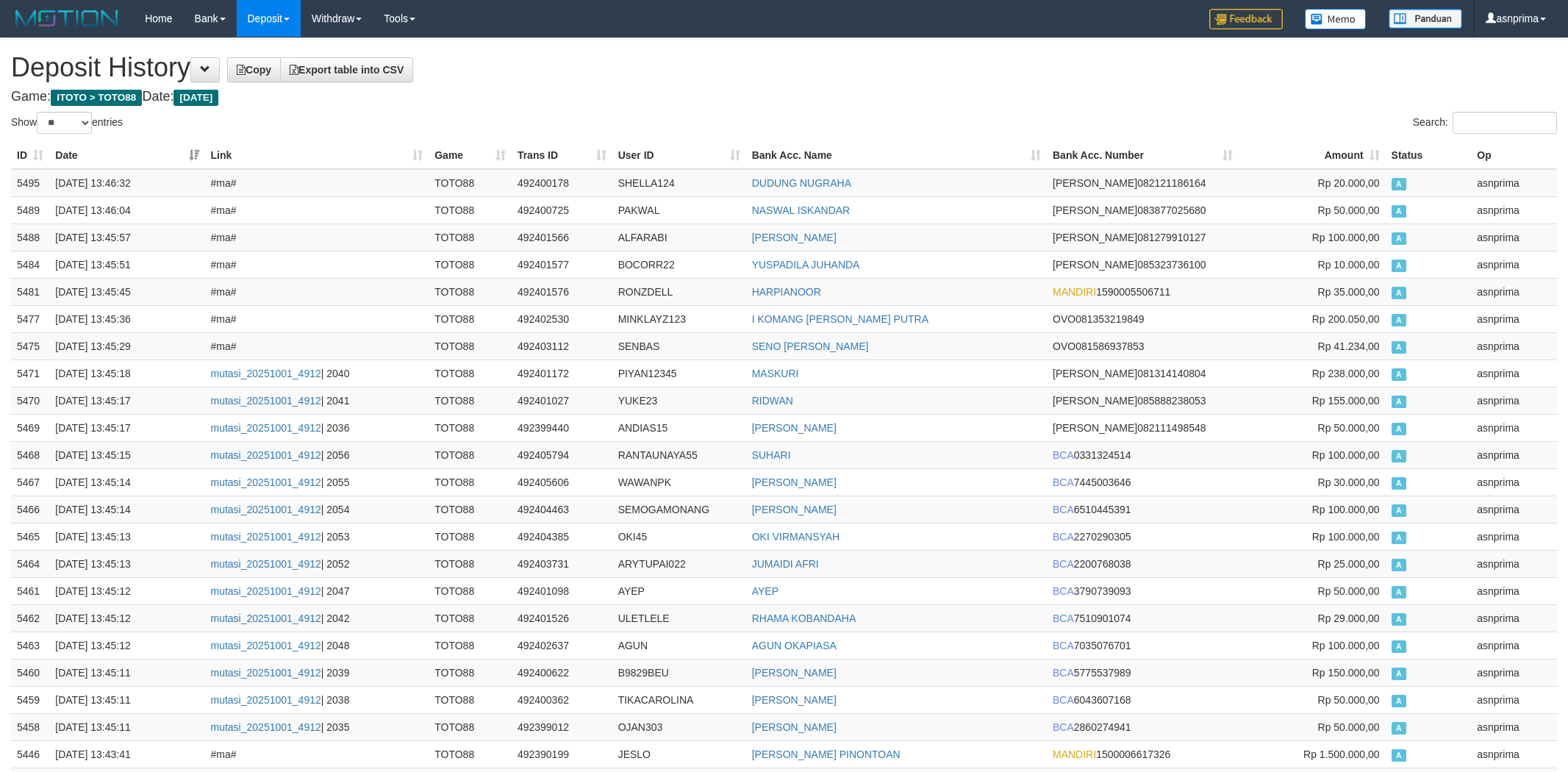
select select "**"
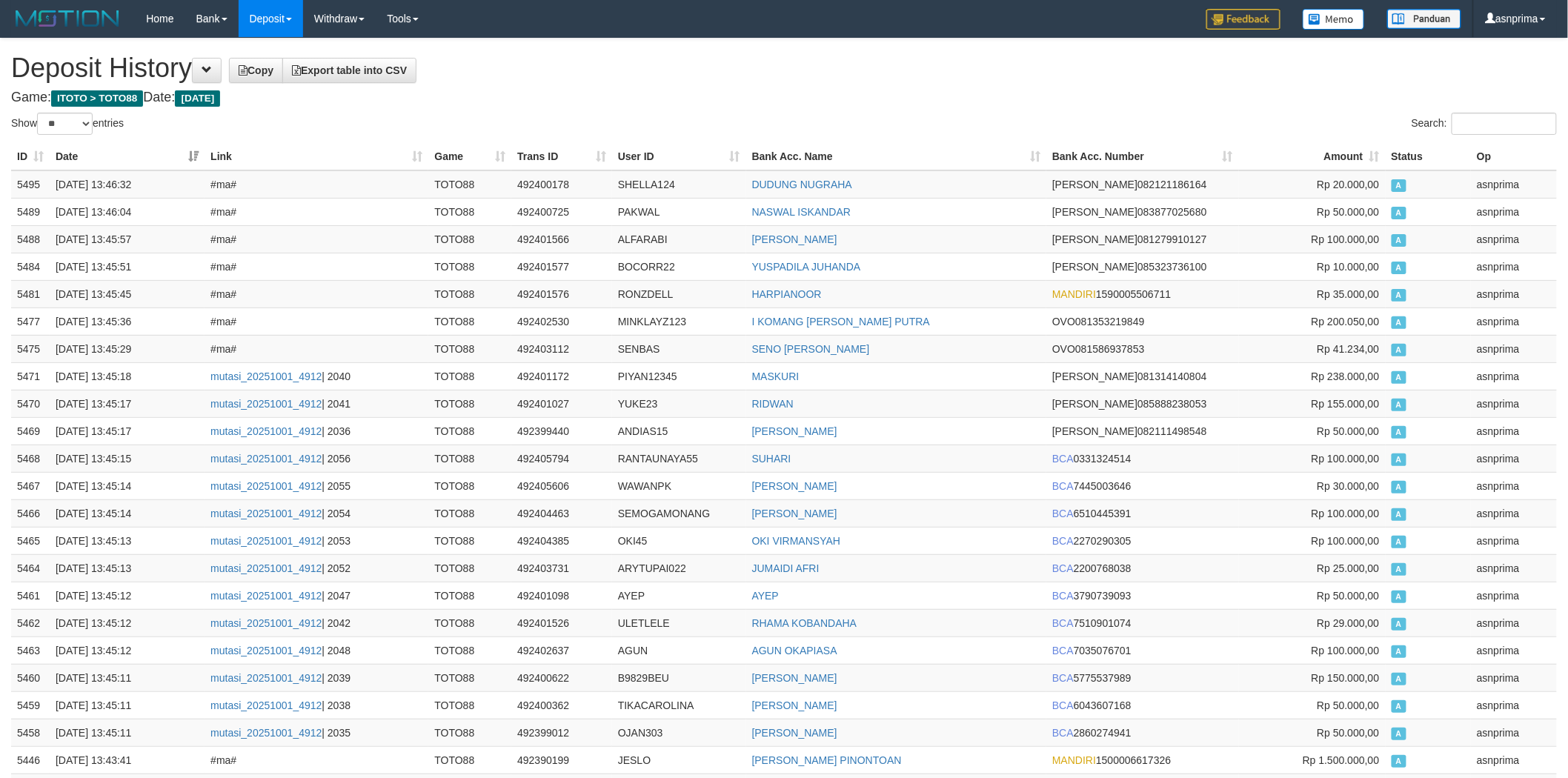
click at [837, 72] on h1 "Deposit History Copy Export table into CSV" at bounding box center [784, 68] width 1546 height 30
drag, startPoint x: 16, startPoint y: 179, endPoint x: 72, endPoint y: 191, distance: 57.3
click at [16, 179] on td "5495" at bounding box center [30, 185] width 38 height 28
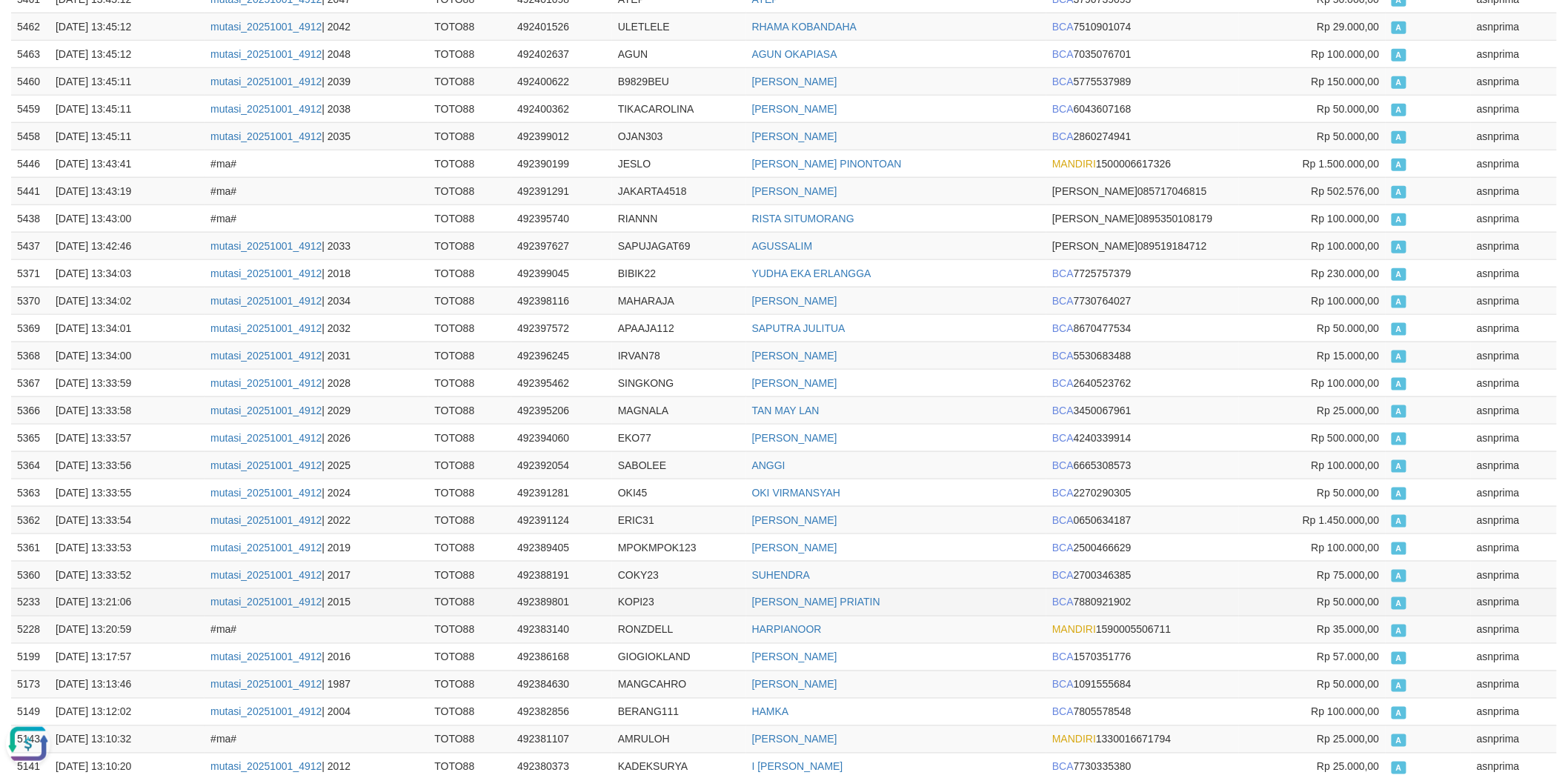
scroll to position [741, 0]
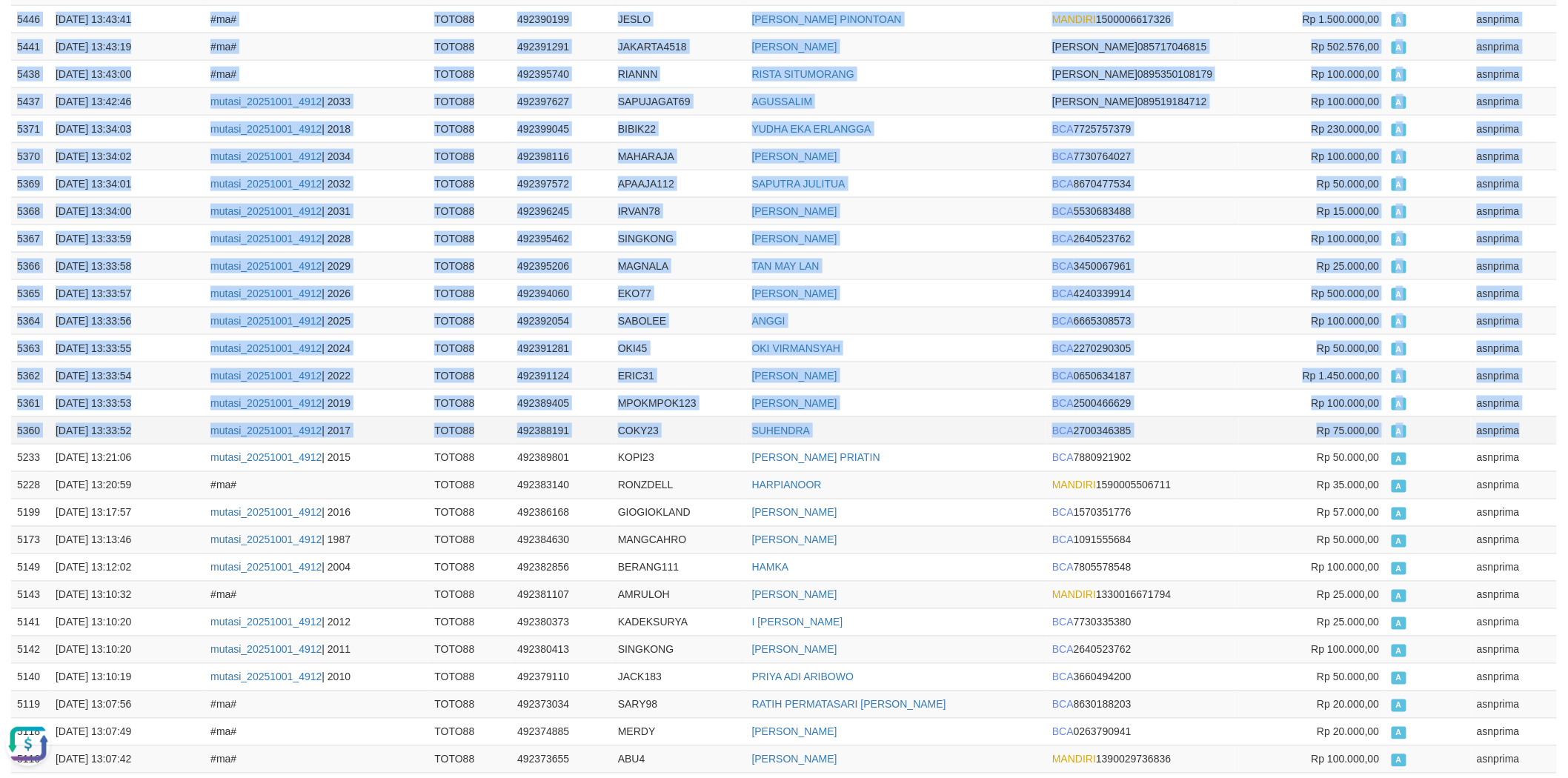
click at [1525, 432] on td "asnprima" at bounding box center [1514, 429] width 86 height 27
copy tbody "5495 01/10/2025 13:46:32 #ma# TOTO88 492400178 SHELLA124 DUDUNG NUGRAHA DANA 08…"
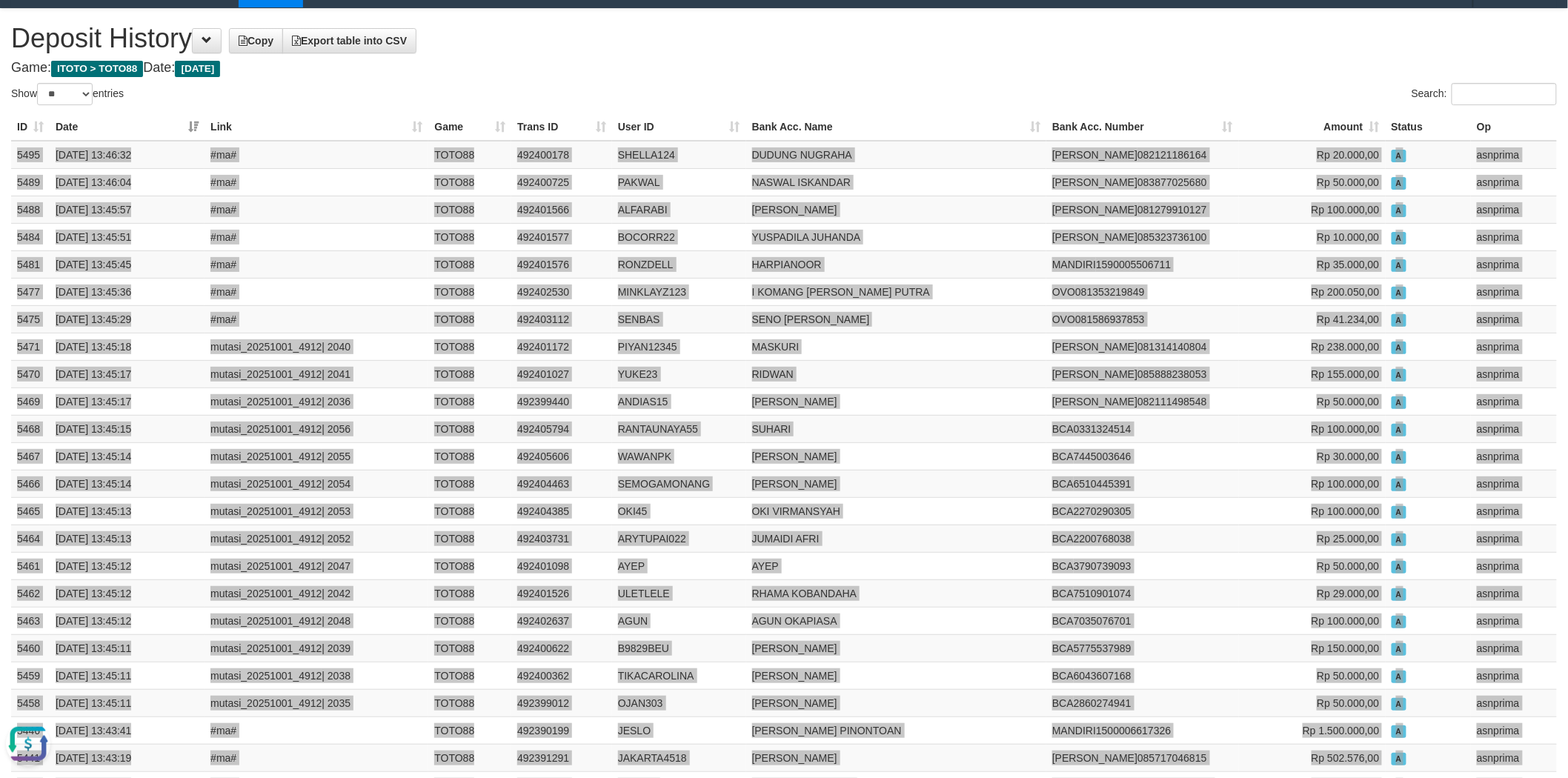
scroll to position [0, 0]
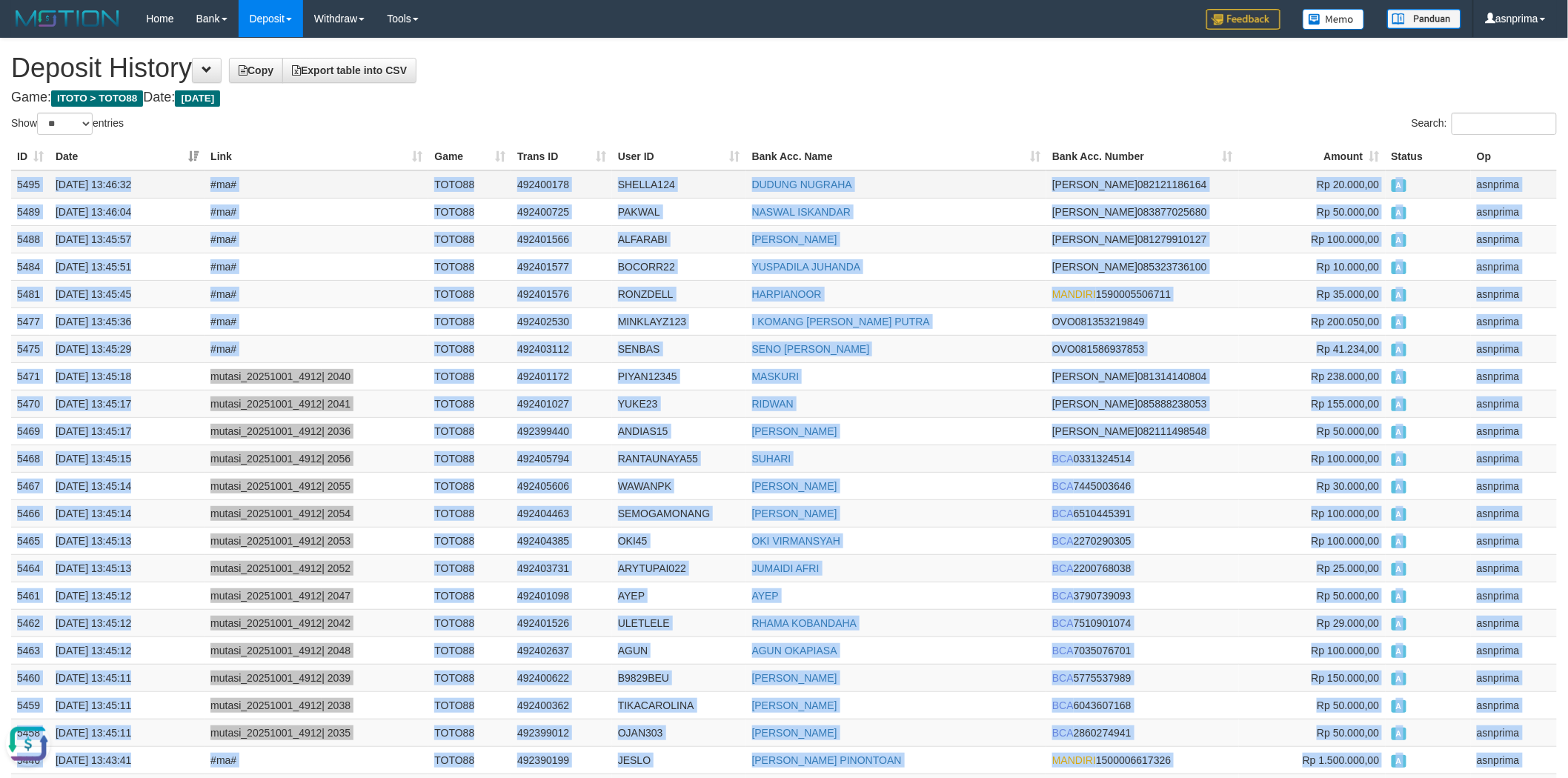
click at [548, 181] on td "492400178" at bounding box center [561, 185] width 101 height 28
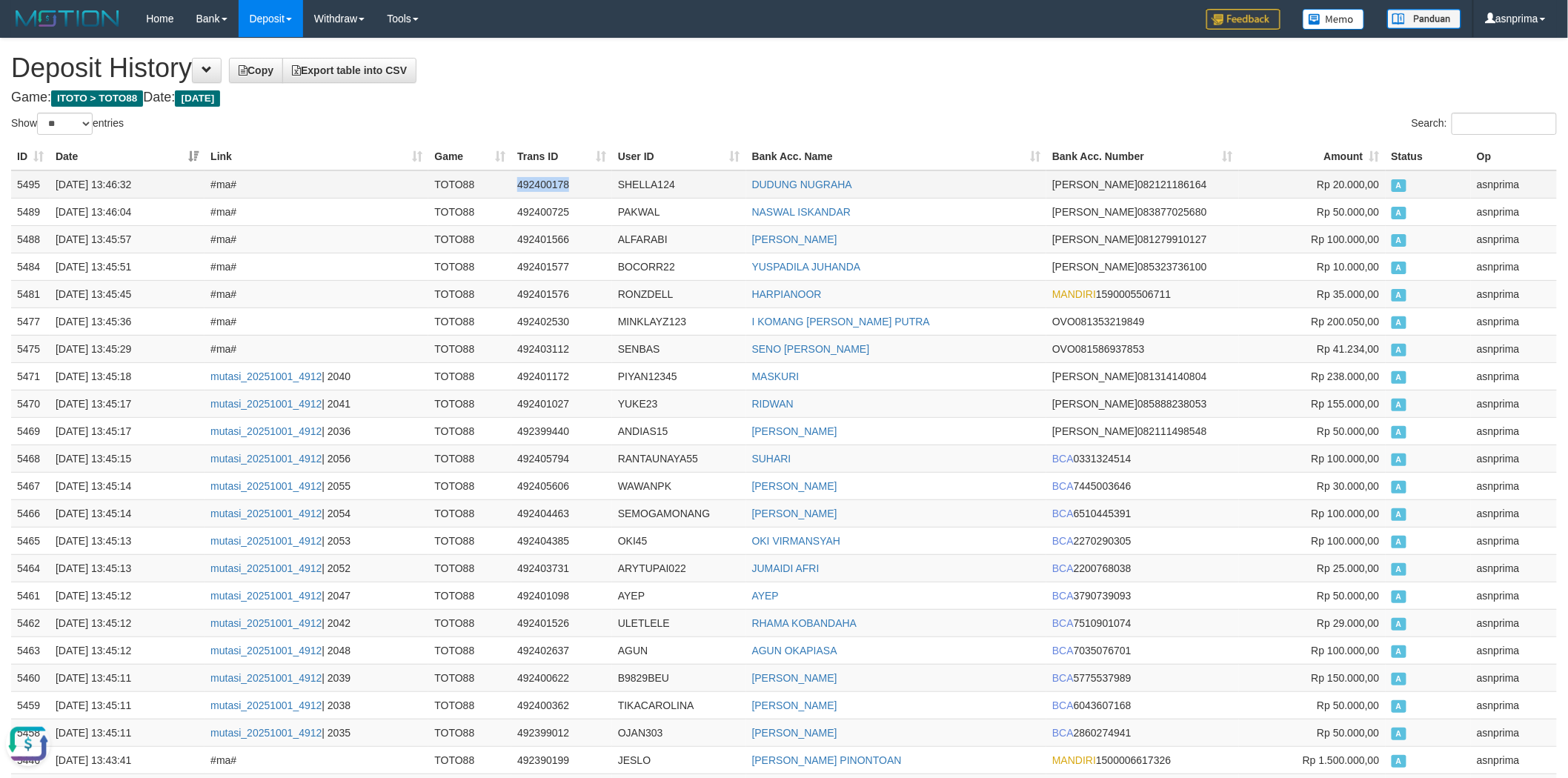
click at [548, 181] on td "492400178" at bounding box center [561, 185] width 101 height 28
click at [707, 74] on h1 "Deposit History Copy Export table into CSV" at bounding box center [784, 68] width 1546 height 30
click at [537, 183] on td "492400178" at bounding box center [561, 185] width 101 height 28
copy td "492400178"
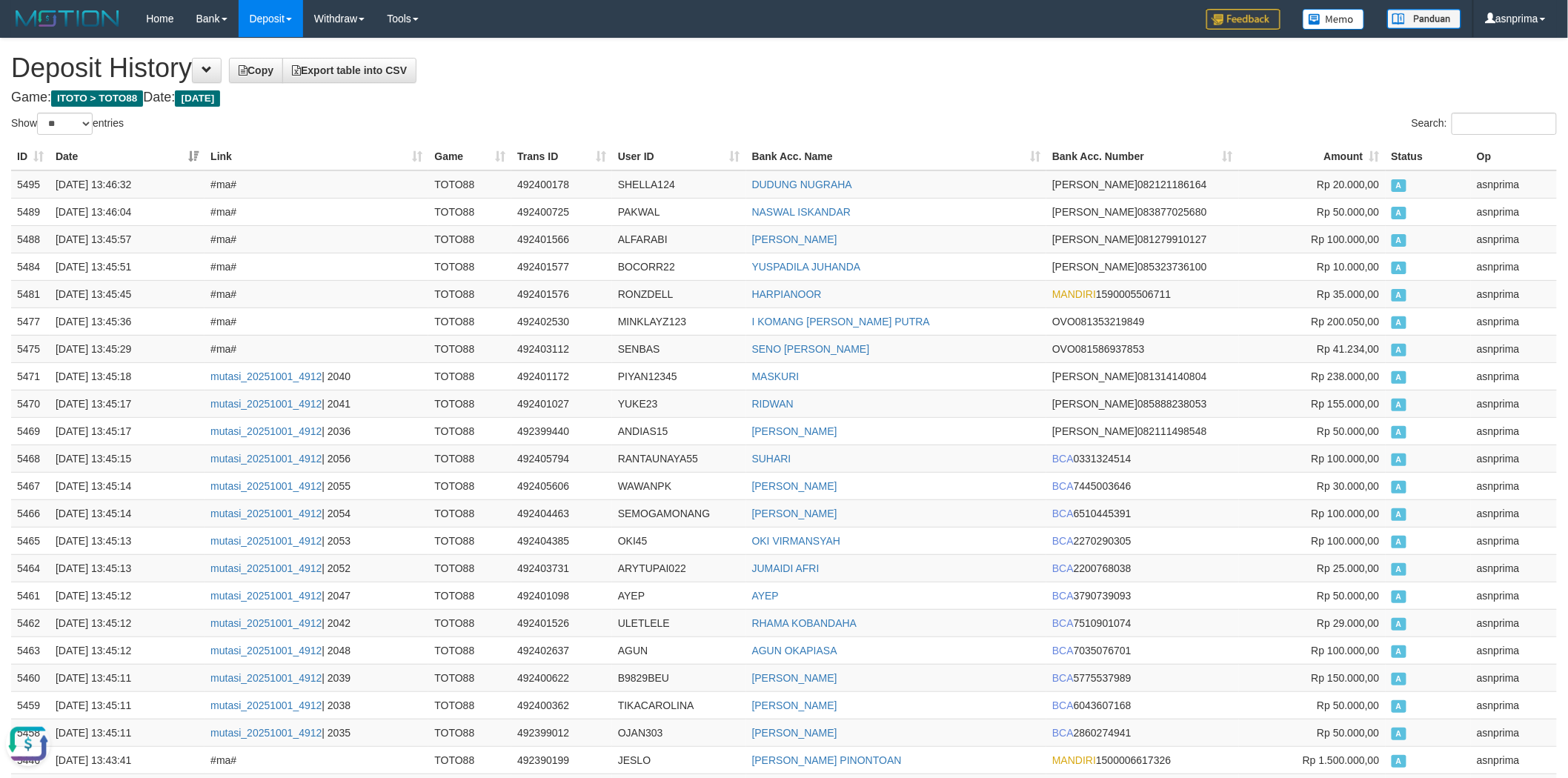
click at [648, 71] on h1 "Deposit History Copy Export table into CSV" at bounding box center [784, 68] width 1546 height 30
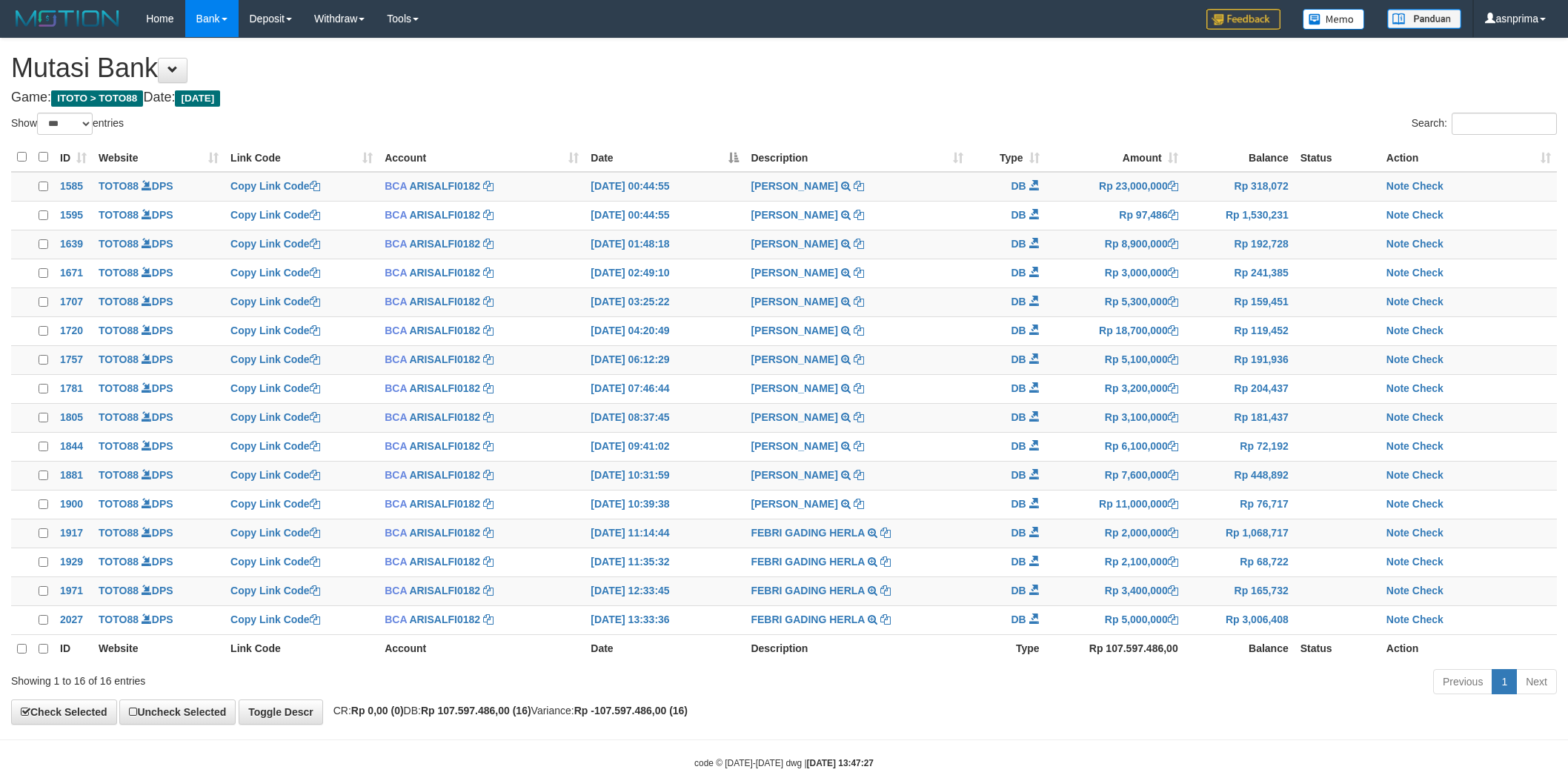
select select "***"
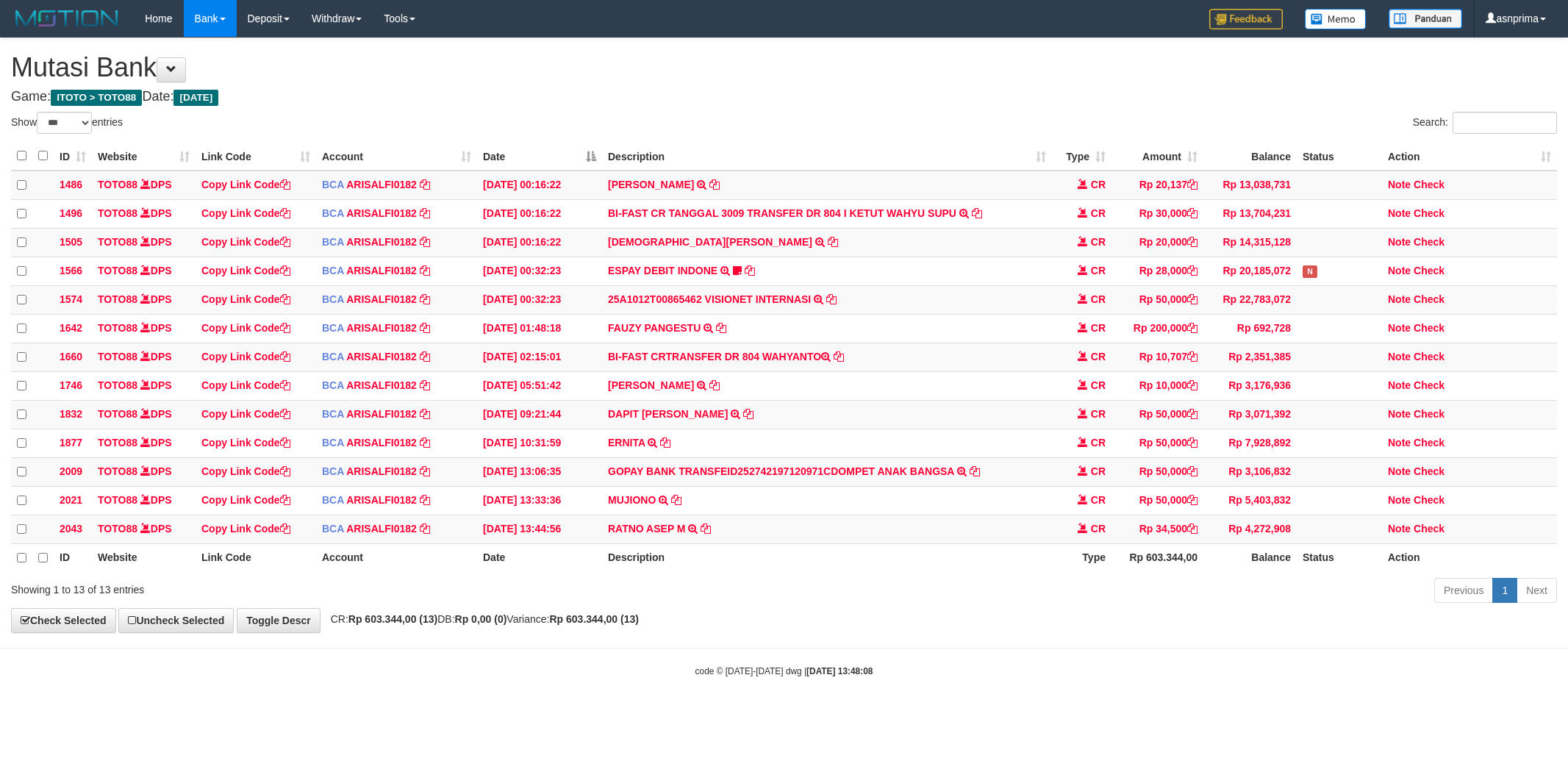
select select "***"
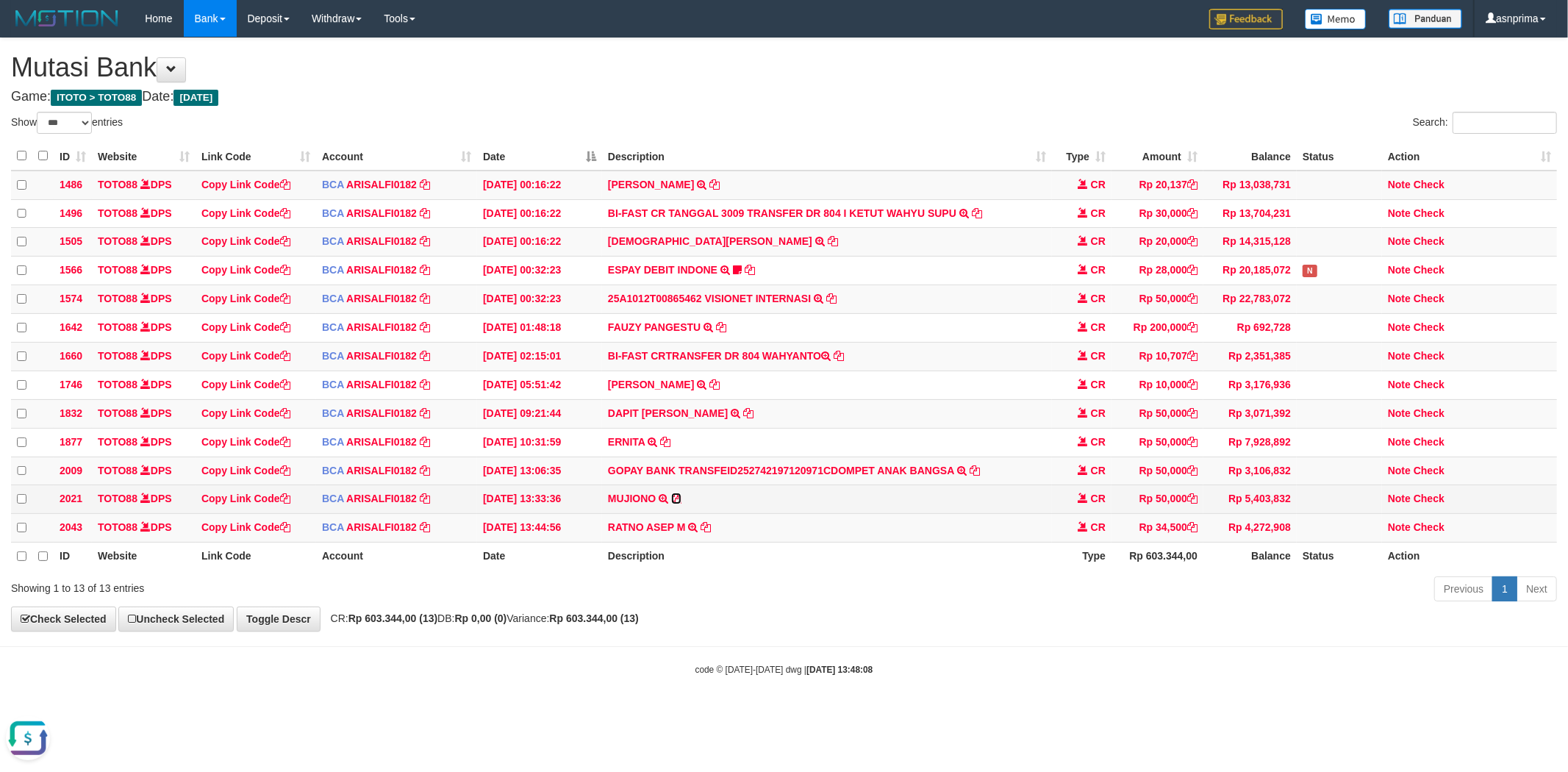
click at [680, 504] on icon at bounding box center [676, 499] width 10 height 10
click at [706, 533] on icon at bounding box center [706, 527] width 10 height 10
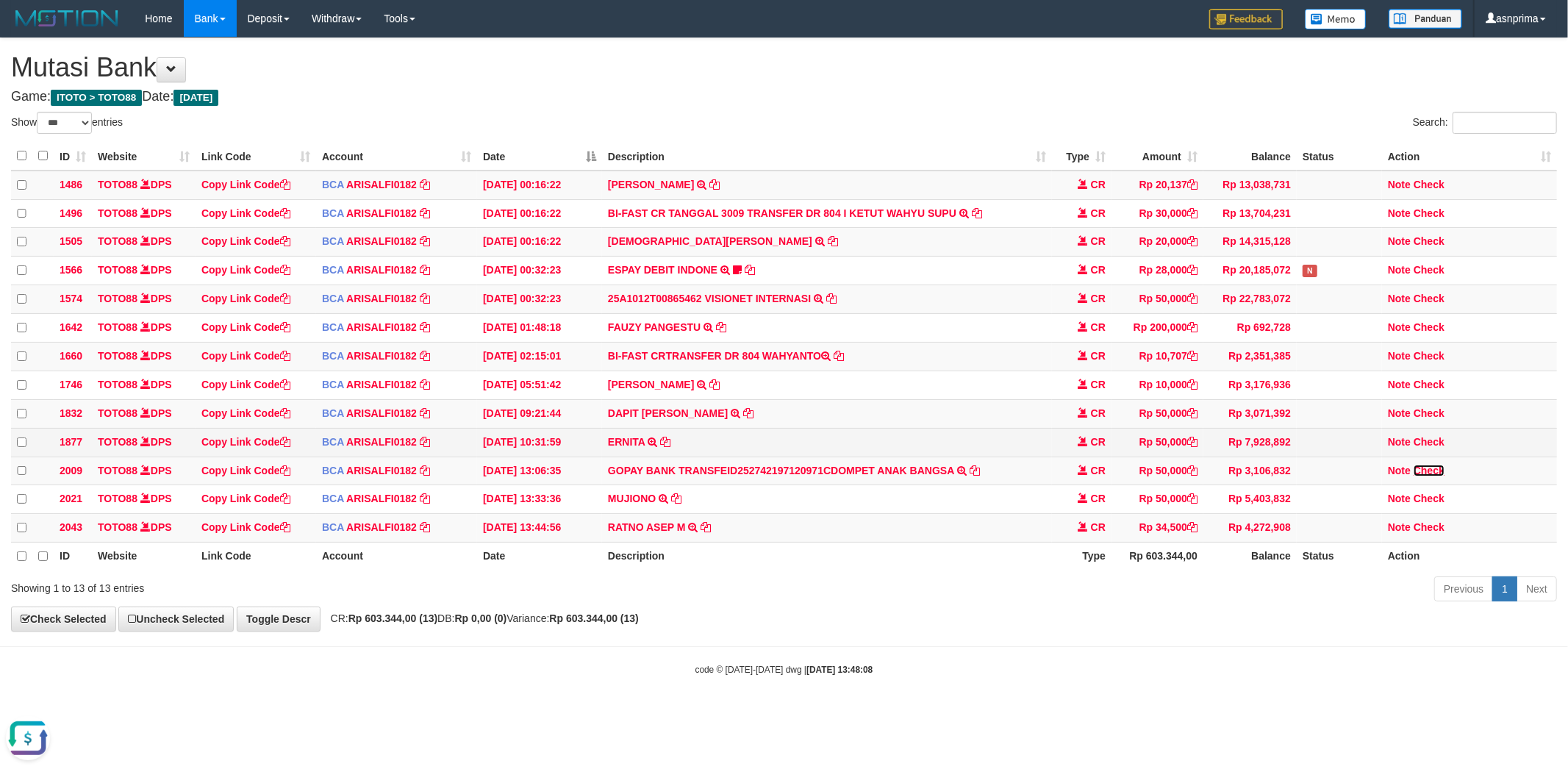
drag, startPoint x: 1433, startPoint y: 481, endPoint x: 1115, endPoint y: 468, distance: 318.3
click at [1433, 476] on link "Check" at bounding box center [1428, 471] width 31 height 12
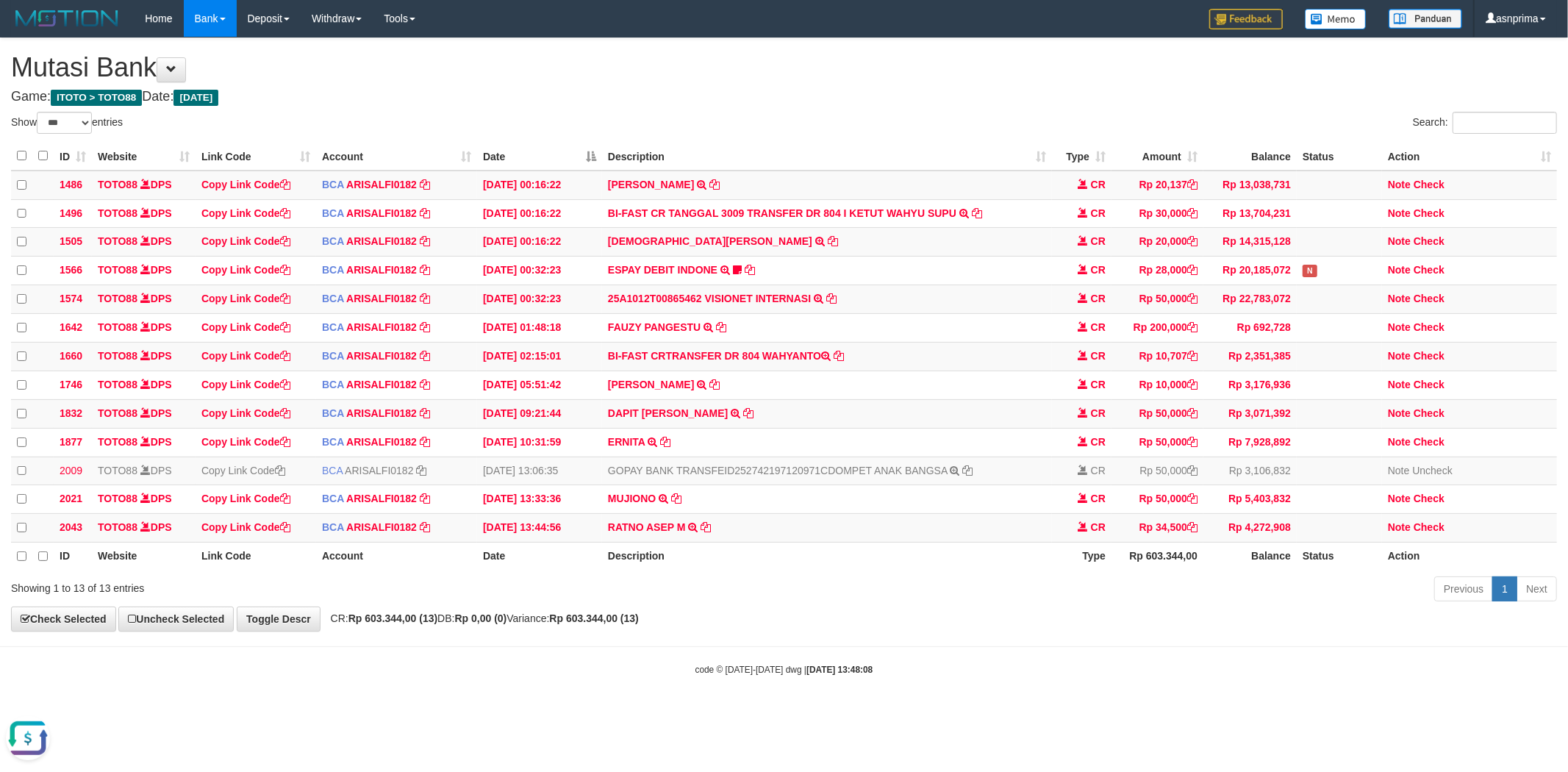
click at [565, 94] on h4 "Game: ITOTO > TOTO88 Date: Today" at bounding box center [784, 97] width 1547 height 15
click at [969, 476] on icon at bounding box center [968, 471] width 10 height 10
click at [643, 77] on h1 "Mutasi Bank" at bounding box center [784, 68] width 1547 height 30
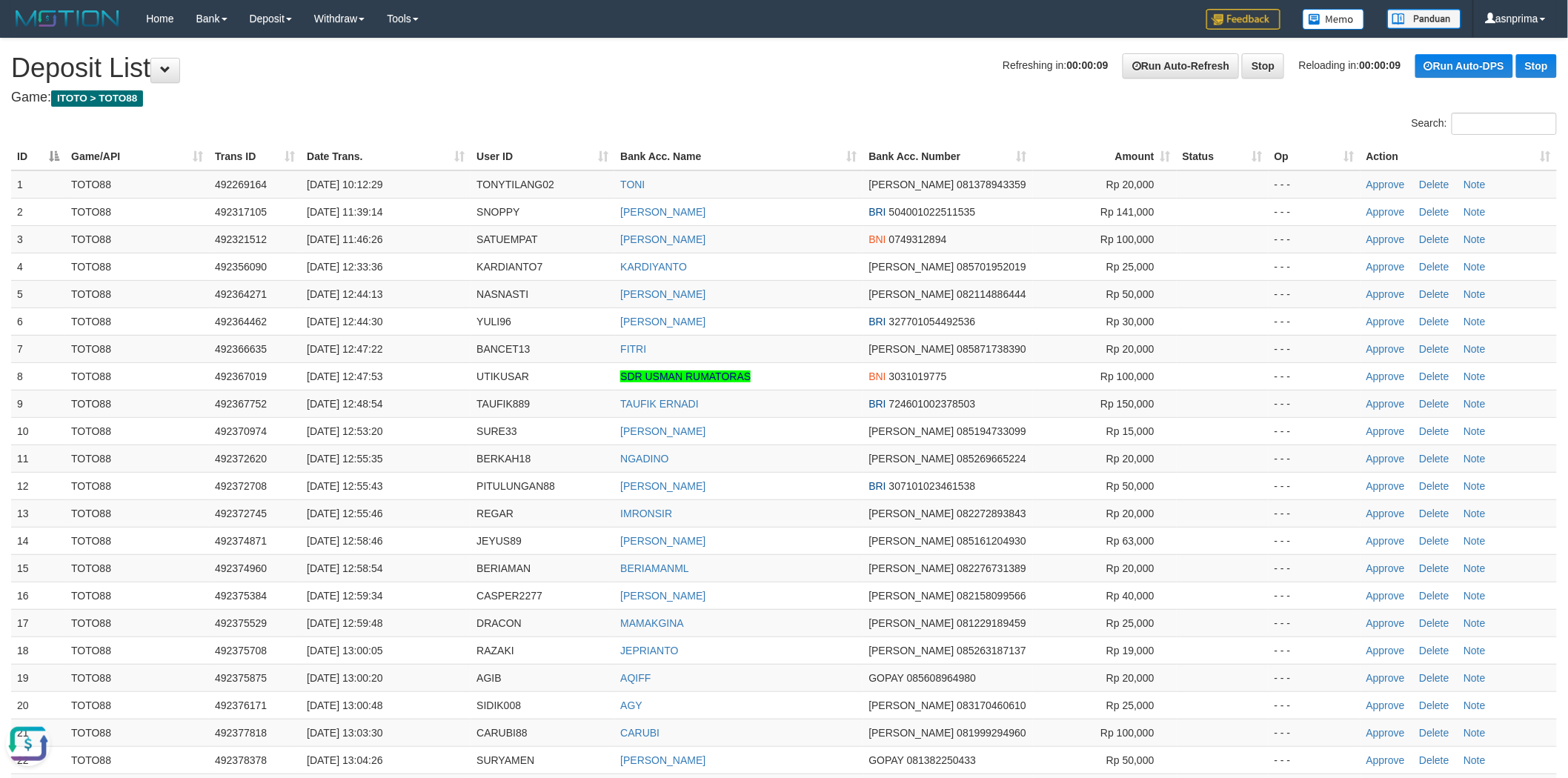
click at [704, 82] on h1 "Refreshing in: 00:00:09 Run Auto-Refresh Stop Reloading in: 00:00:09 Run Auto-D…" at bounding box center [784, 68] width 1546 height 30
click at [1393, 752] on td "Approve Delete Note" at bounding box center [1459, 760] width 196 height 27
click at [1392, 758] on link "Approve" at bounding box center [1386, 760] width 38 height 12
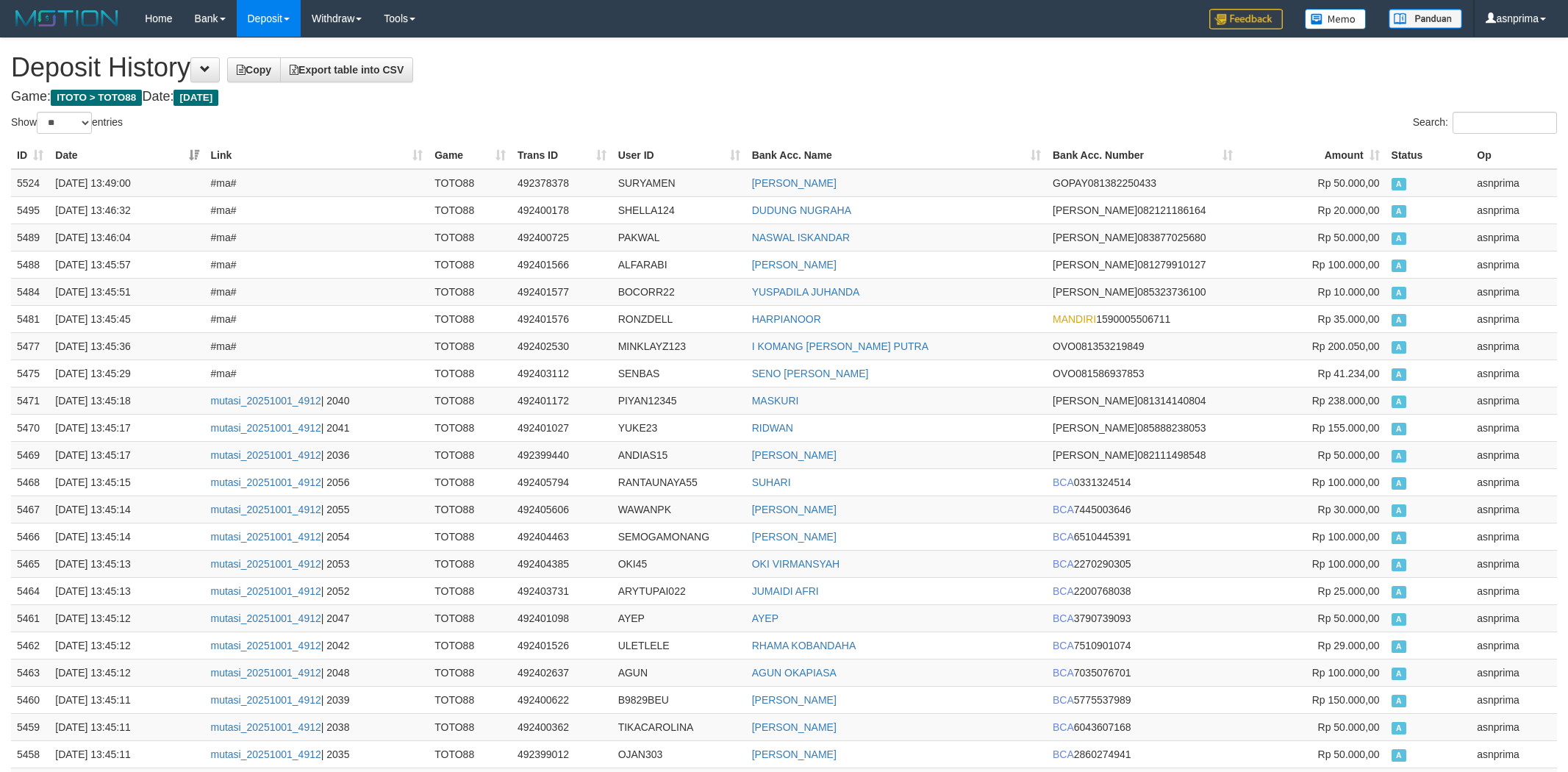
select select "**"
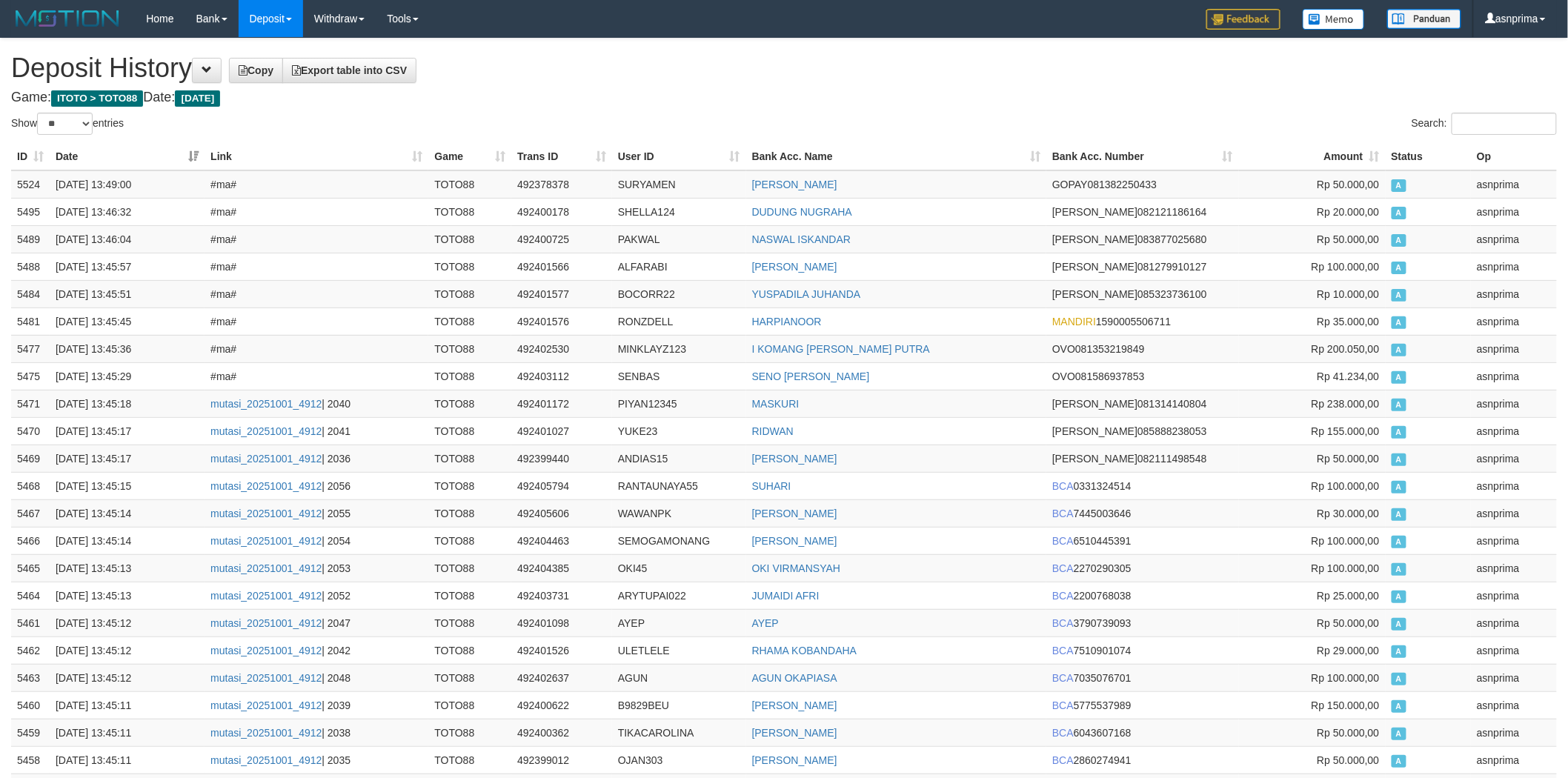
click at [664, 67] on h1 "Deposit History Copy Export table into CSV" at bounding box center [784, 68] width 1546 height 30
drag, startPoint x: 12, startPoint y: 179, endPoint x: 94, endPoint y: 187, distance: 82.4
click at [13, 179] on td "5524" at bounding box center [30, 185] width 38 height 28
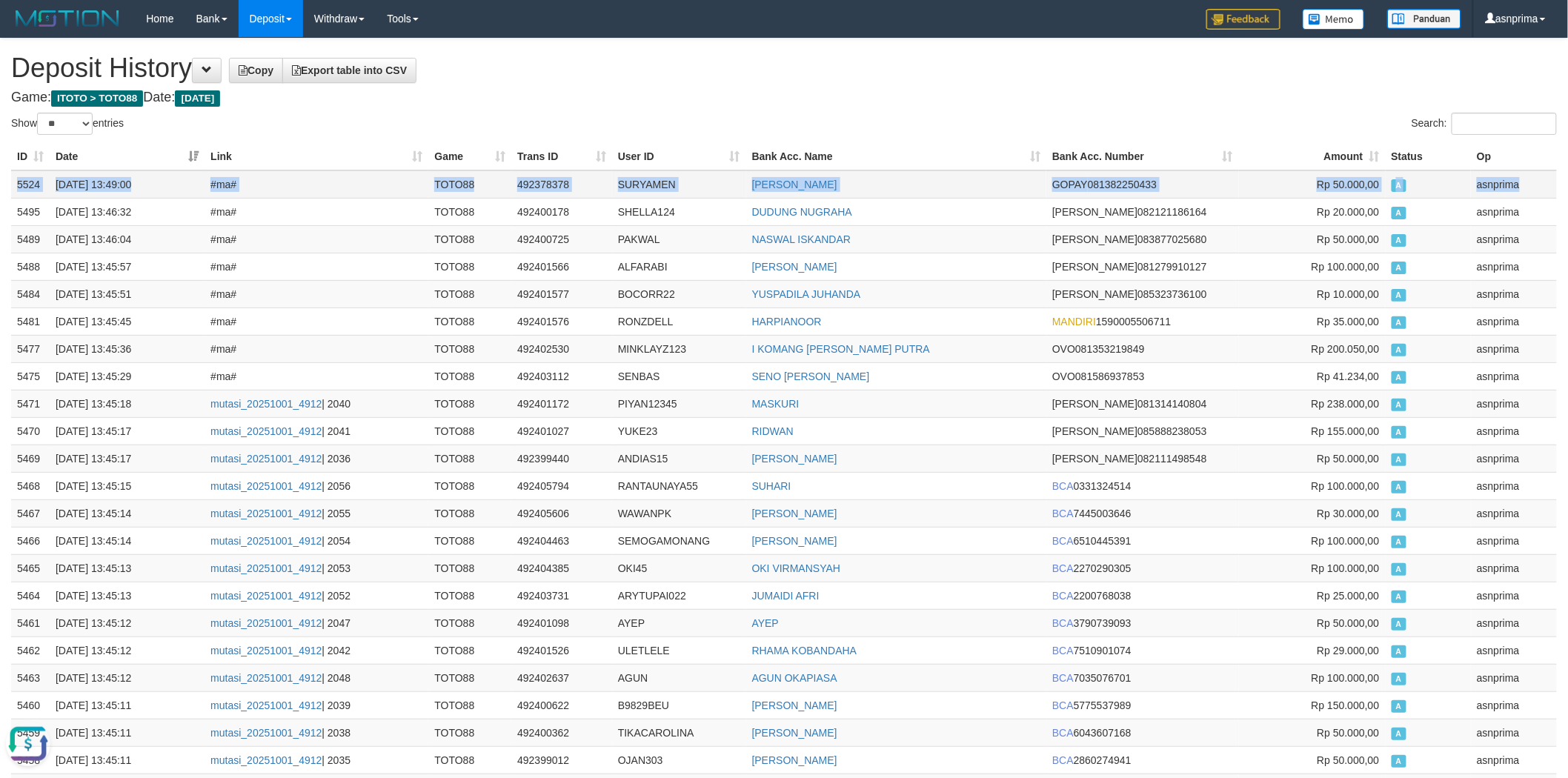
click at [1530, 186] on td "asnprima" at bounding box center [1514, 185] width 86 height 28
copy tr "5524 01/10/2025 13:49:00 #ma# TOTO88 492378378 SURYAMEN DONAL HUTAURUK GOPAY 08…"
click at [544, 186] on td "492378378" at bounding box center [561, 185] width 101 height 28
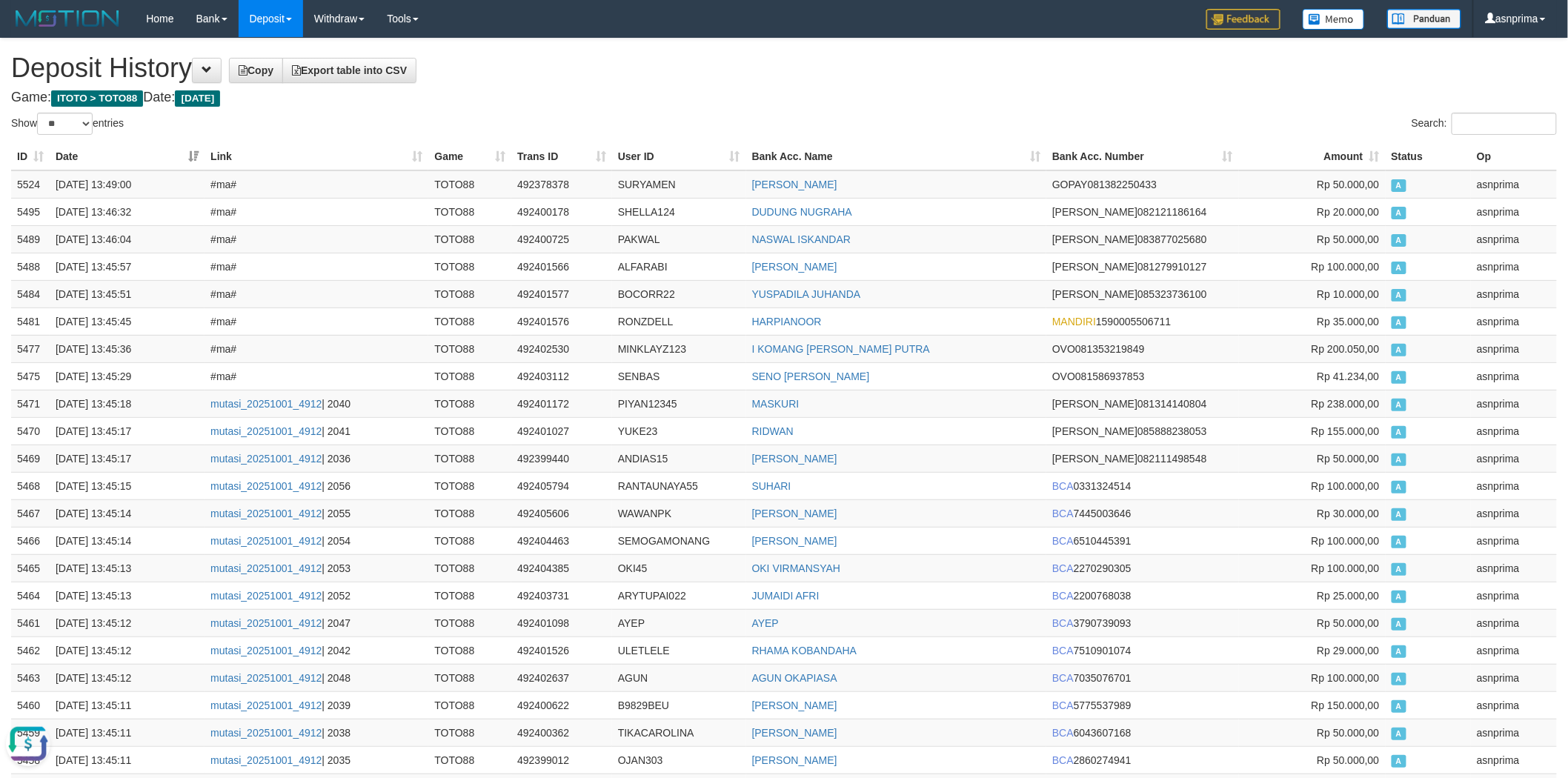
click at [667, 82] on h1 "Deposit History Copy Export table into CSV" at bounding box center [784, 68] width 1546 height 30
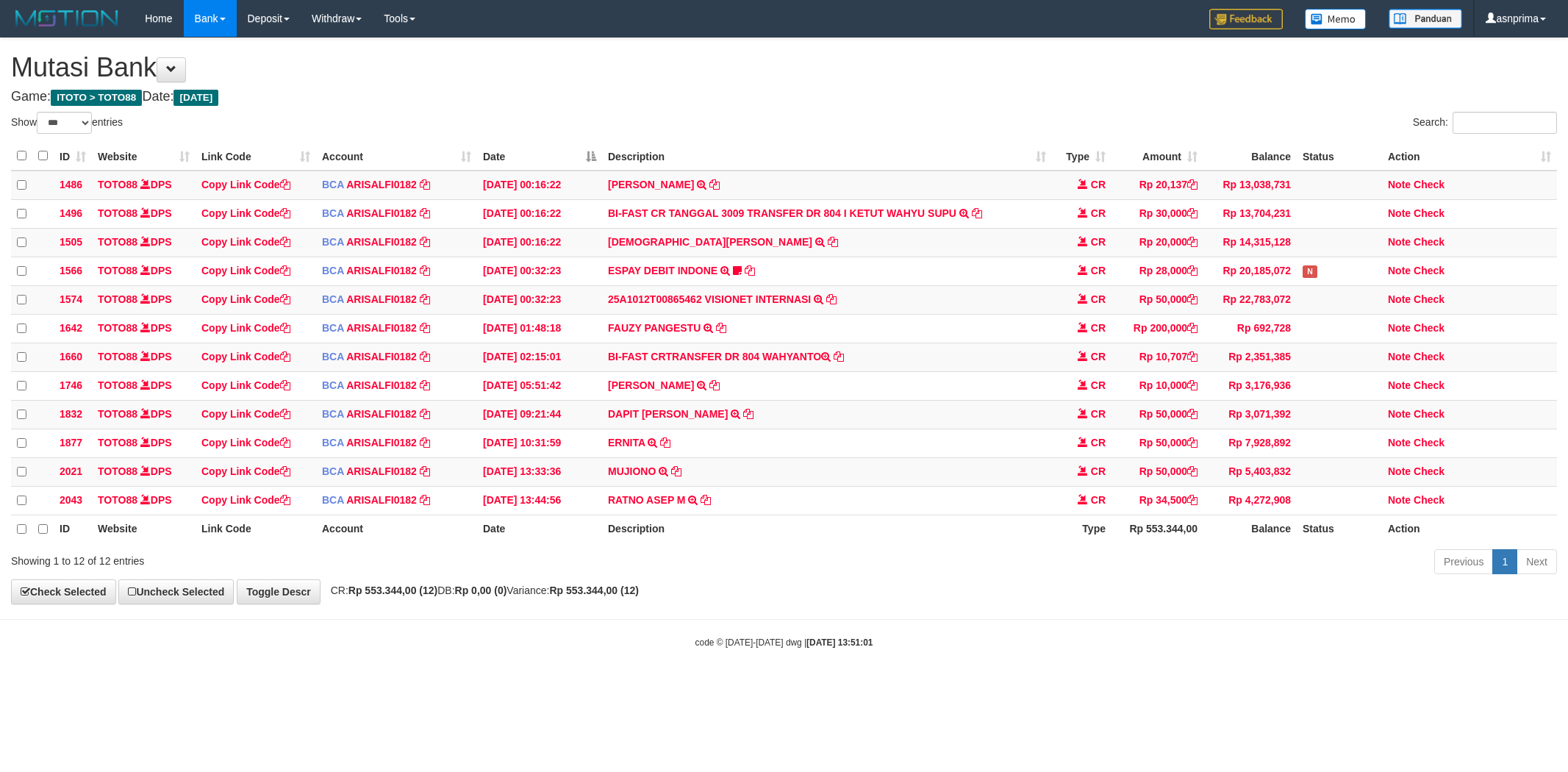
select select "***"
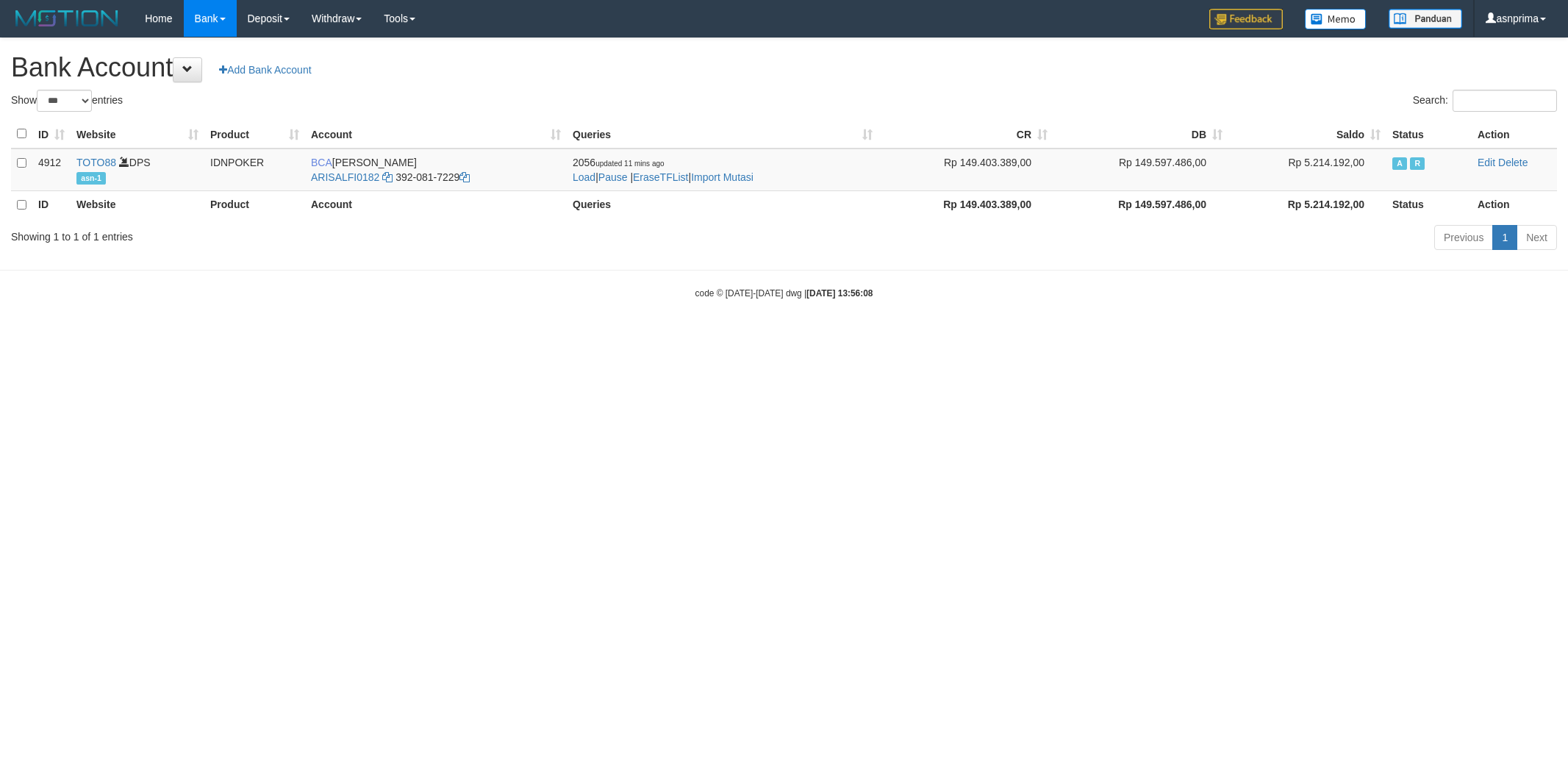
select select "***"
click at [754, 178] on link "Import Mutasi" at bounding box center [722, 177] width 63 height 12
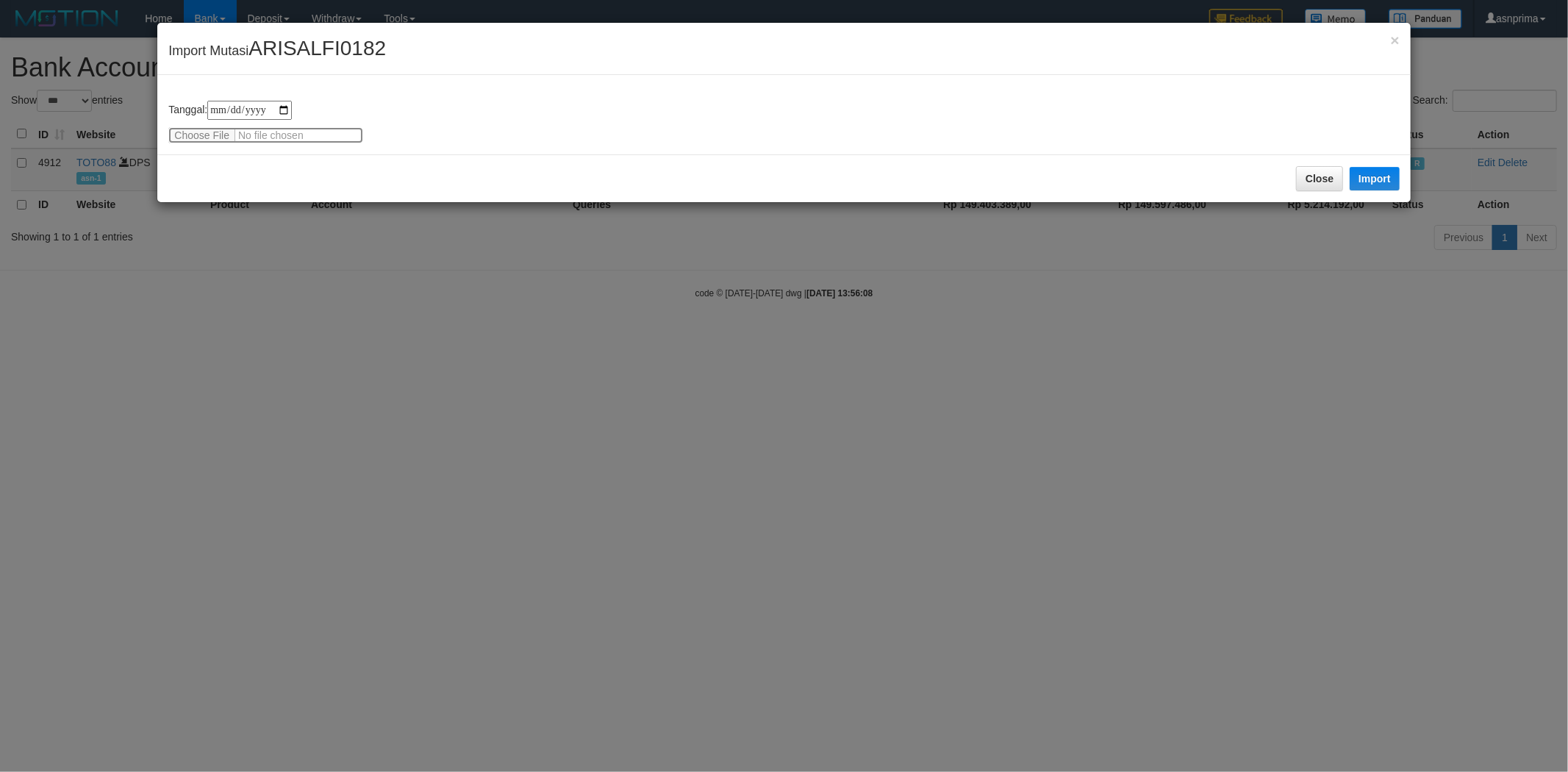
click at [208, 137] on input "file" at bounding box center [266, 135] width 195 height 17
type input "**********"
click at [1382, 173] on button "Import" at bounding box center [1375, 178] width 50 height 23
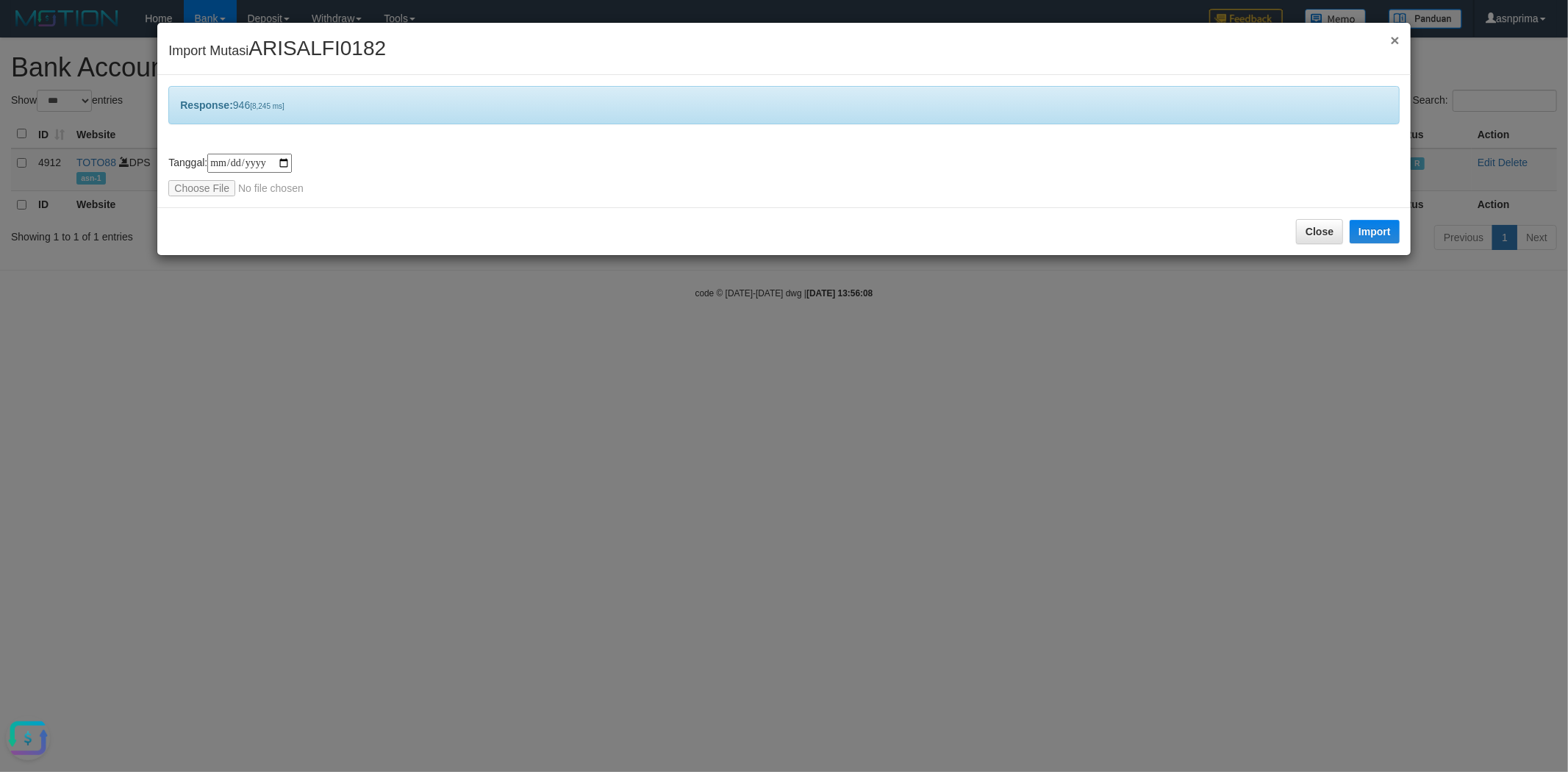
click at [1393, 37] on span "×" at bounding box center [1395, 40] width 9 height 17
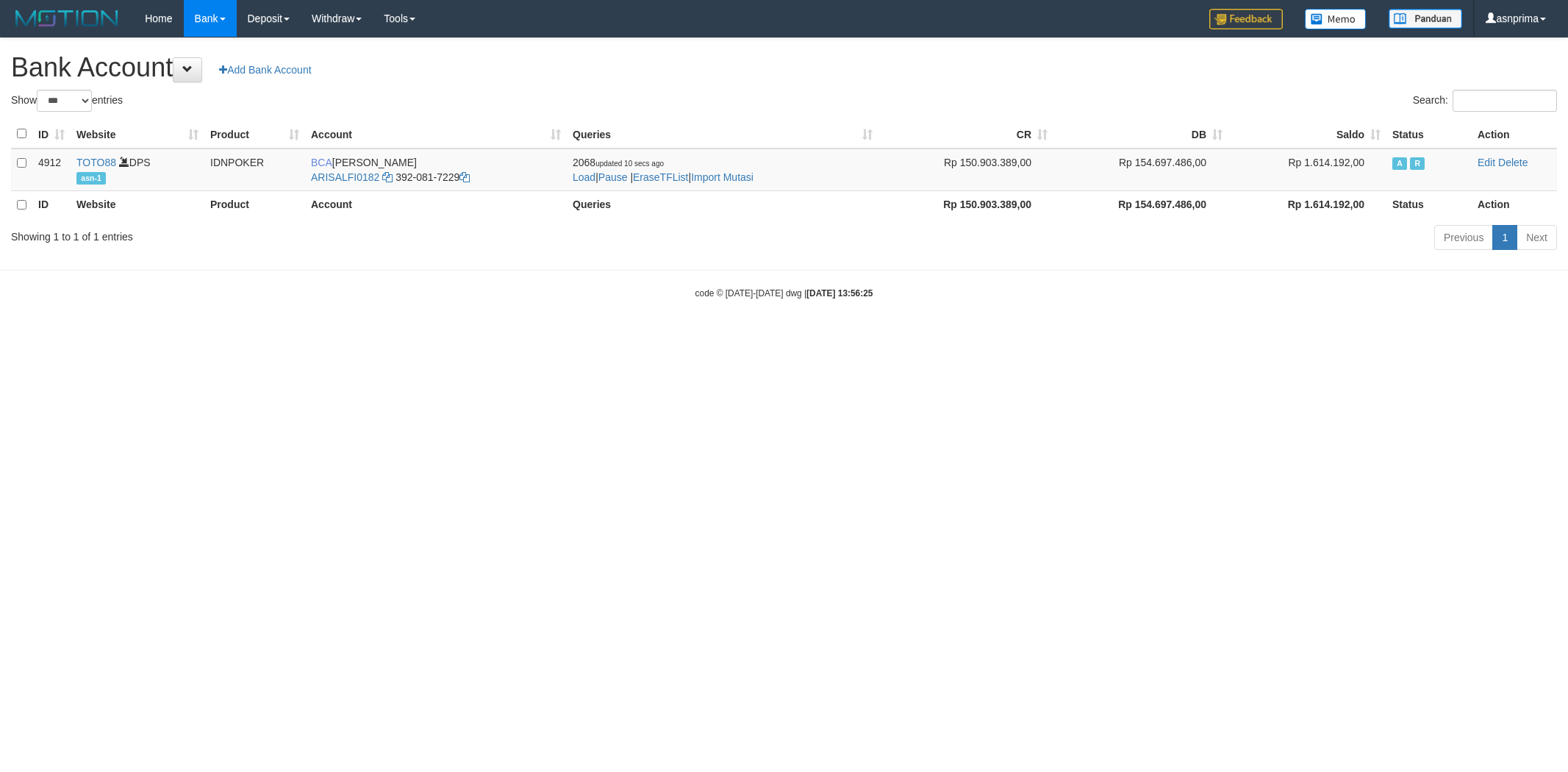
select select "***"
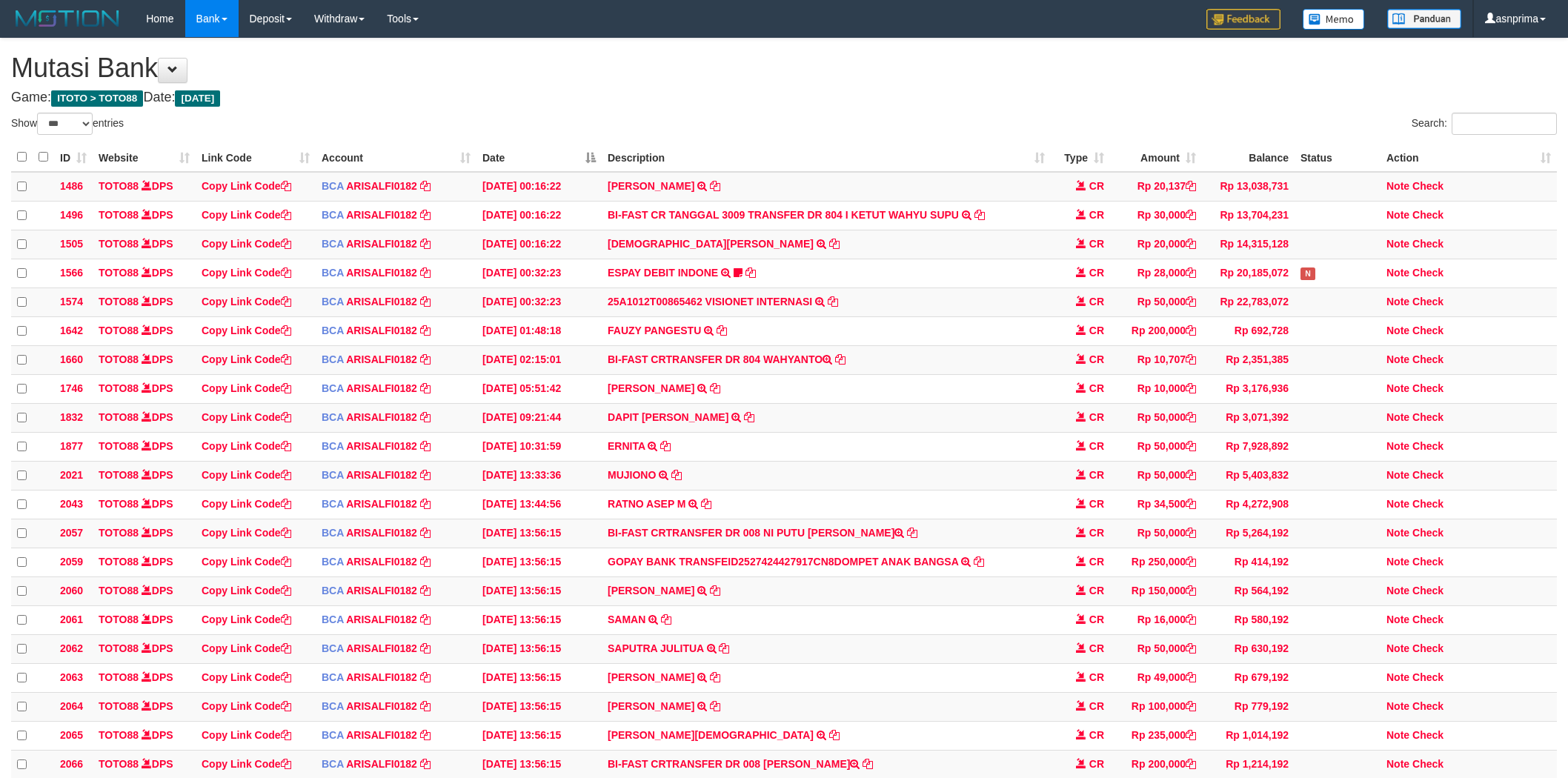
select select "***"
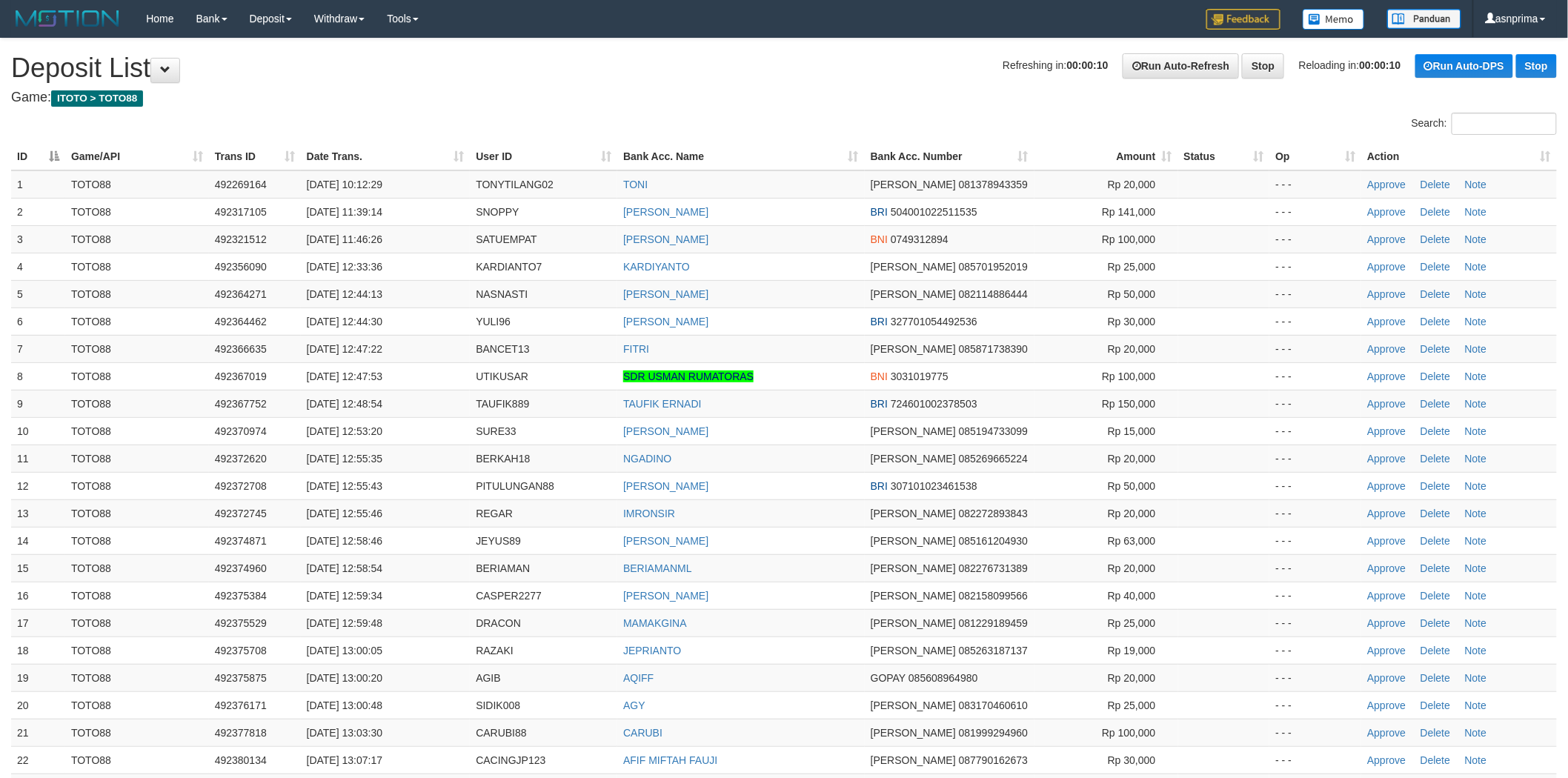
click at [1546, 151] on th "Action" at bounding box center [1459, 156] width 196 height 27
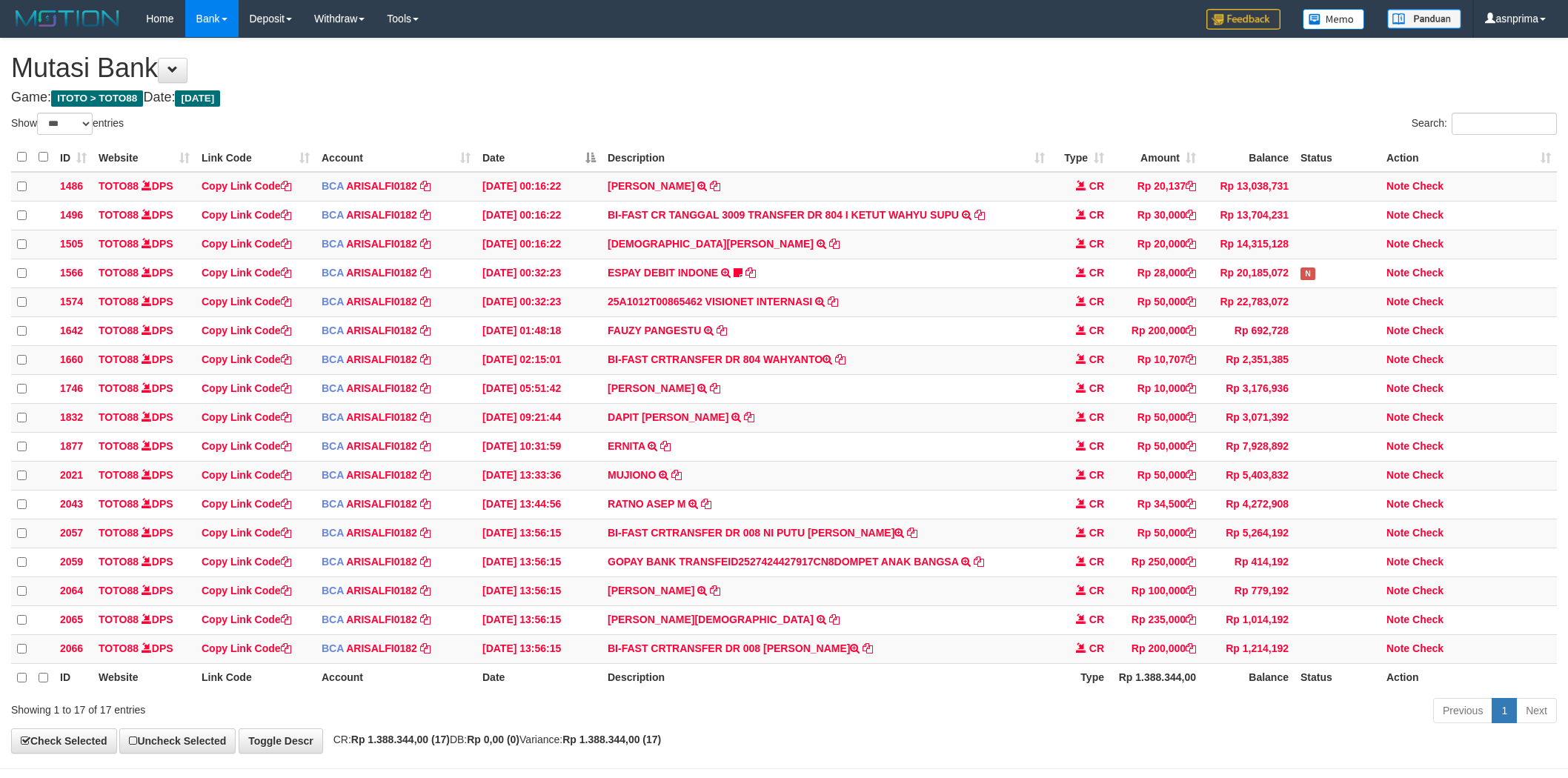
select select "***"
drag, startPoint x: 772, startPoint y: 667, endPoint x: 820, endPoint y: 666, distance: 48.0
click at [820, 662] on td "BI-FAST CRTRANSFER DR 008 MUH REZA" at bounding box center [826, 647] width 449 height 29
copy td "[PERSON_NAME]"
drag, startPoint x: 1432, startPoint y: 672, endPoint x: 1193, endPoint y: 612, distance: 246.4
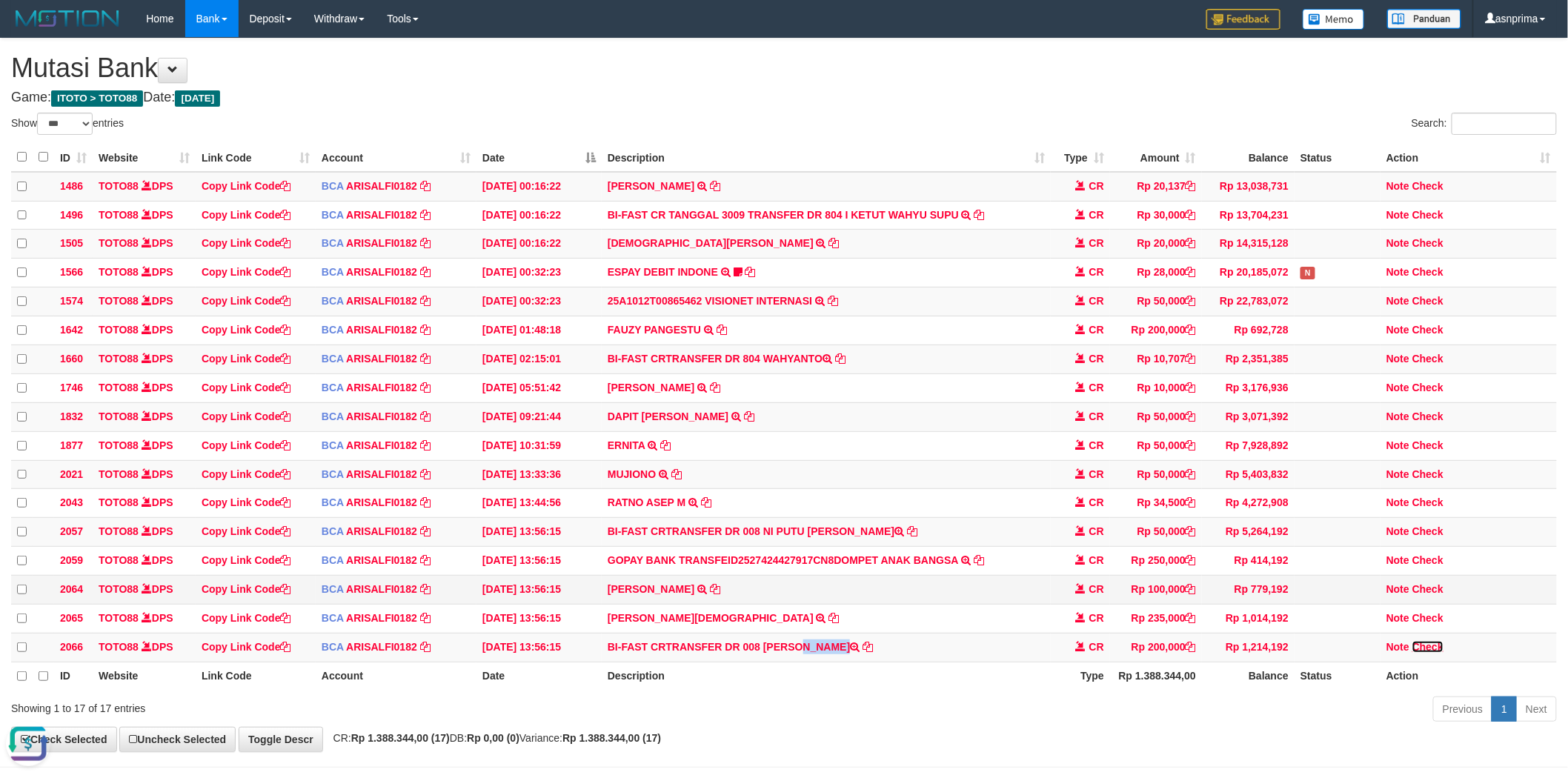
click at [1432, 653] on link "Check" at bounding box center [1427, 647] width 31 height 12
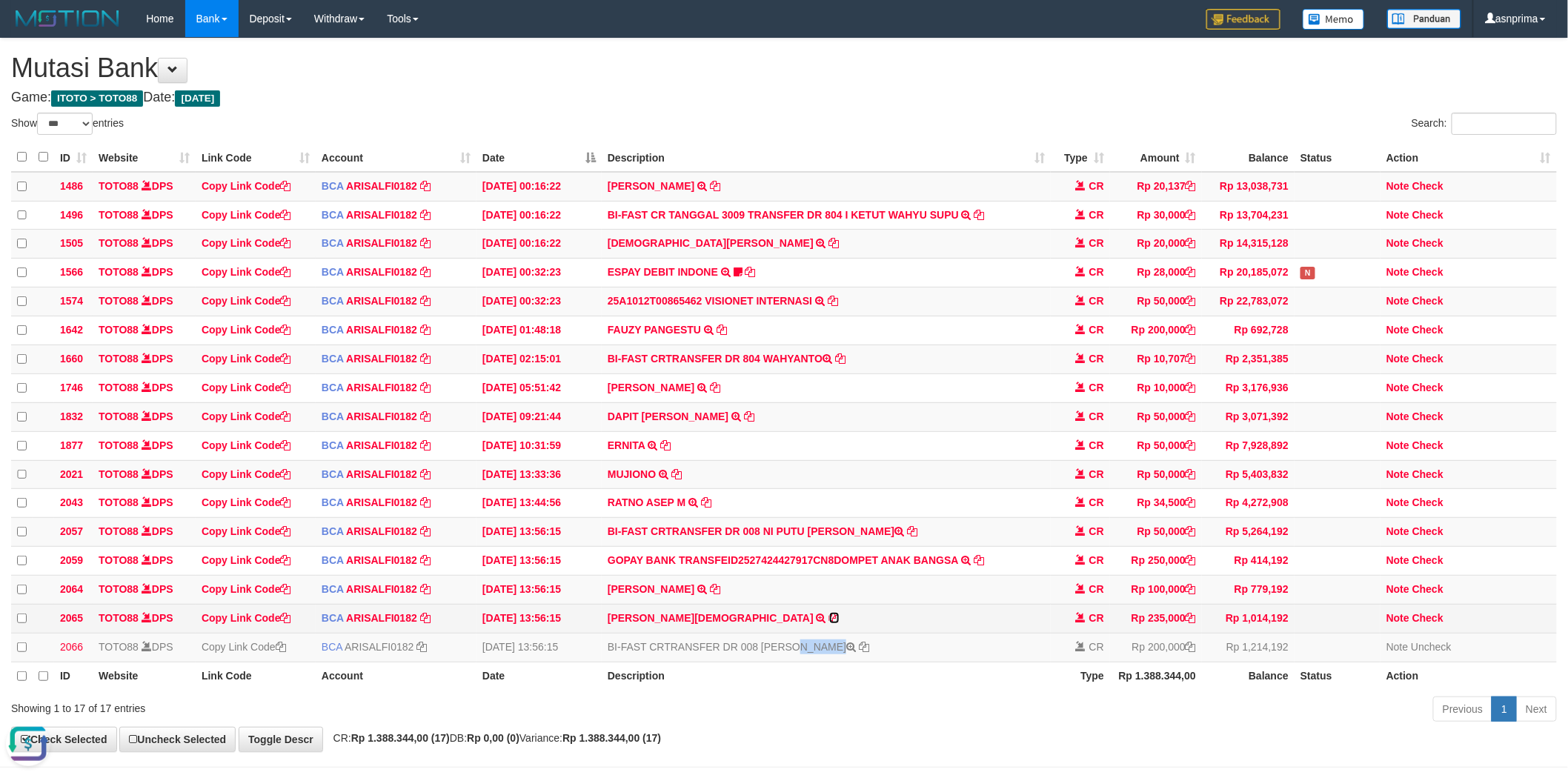
click at [829, 623] on icon at bounding box center [834, 617] width 10 height 10
copy td "MUH REZA"
click at [1192, 623] on icon at bounding box center [1191, 617] width 10 height 10
click at [721, 594] on icon at bounding box center [715, 589] width 10 height 10
click at [1431, 595] on link "Check" at bounding box center [1427, 589] width 31 height 12
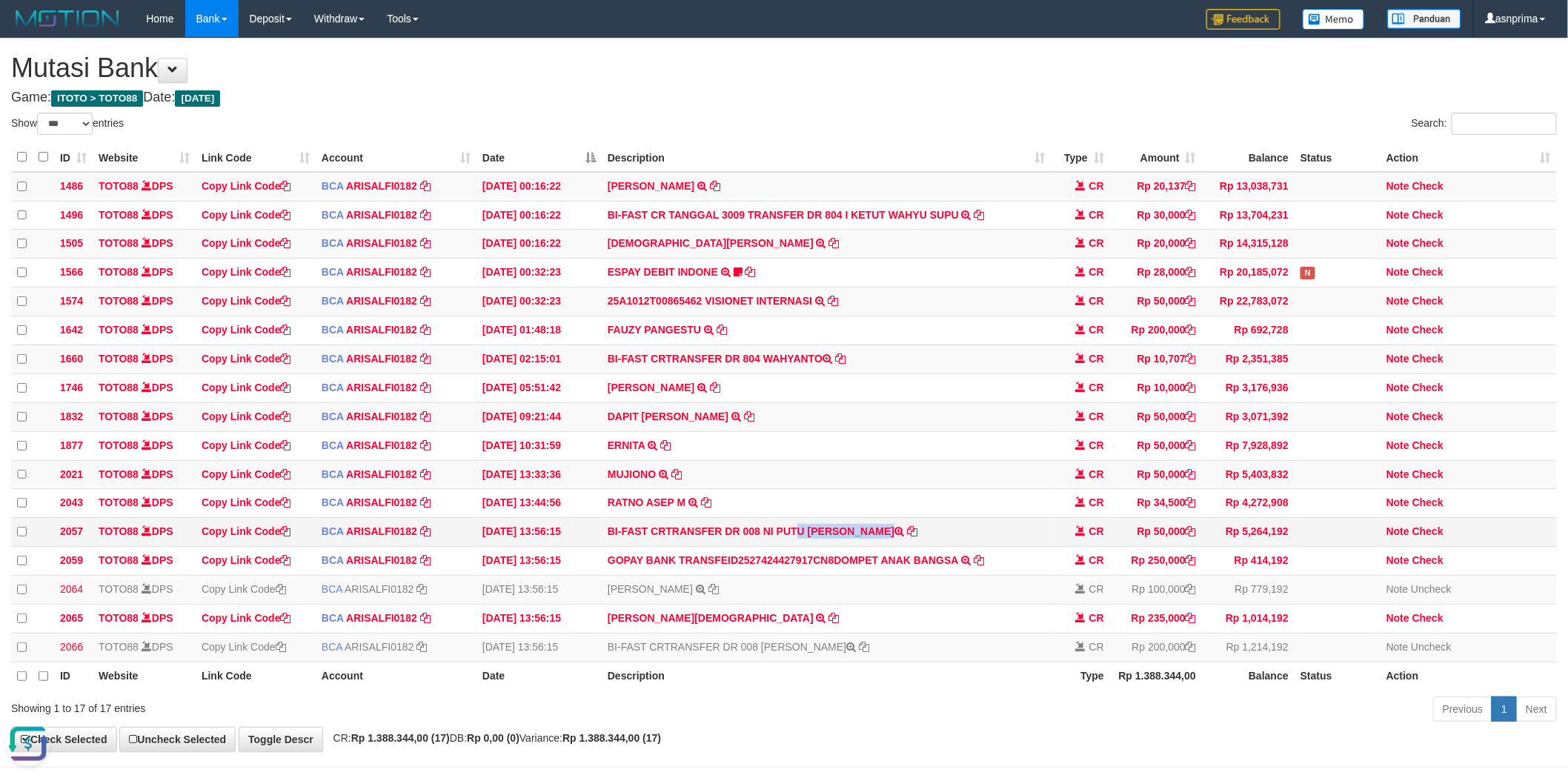
drag, startPoint x: 766, startPoint y: 543, endPoint x: 872, endPoint y: 549, distance: 106.2
click at [872, 547] on td "BI-FAST CRTRANSFER DR 008 NI PUTU RISKA YANT" at bounding box center [826, 532] width 449 height 29
copy td "NI PUTU RISKA YANT"
drag, startPoint x: 1435, startPoint y: 545, endPoint x: 1307, endPoint y: 558, distance: 128.7
click at [1435, 538] on link "Check" at bounding box center [1427, 531] width 31 height 12
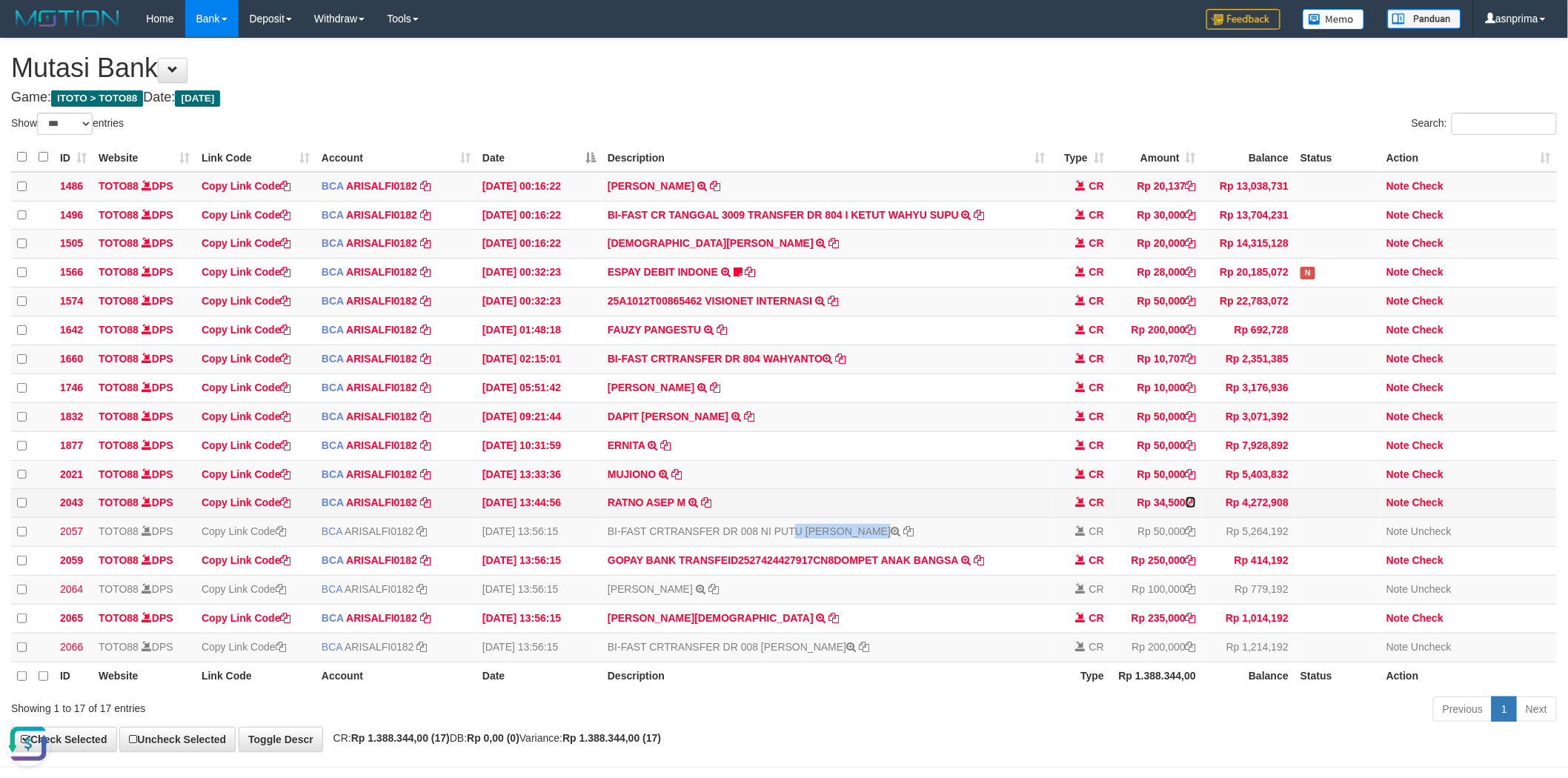
click at [1188, 508] on icon at bounding box center [1191, 503] width 10 height 10
copy td "NI PUTU RISKA YANT"
click at [1428, 510] on td "Note Check" at bounding box center [1469, 503] width 176 height 29
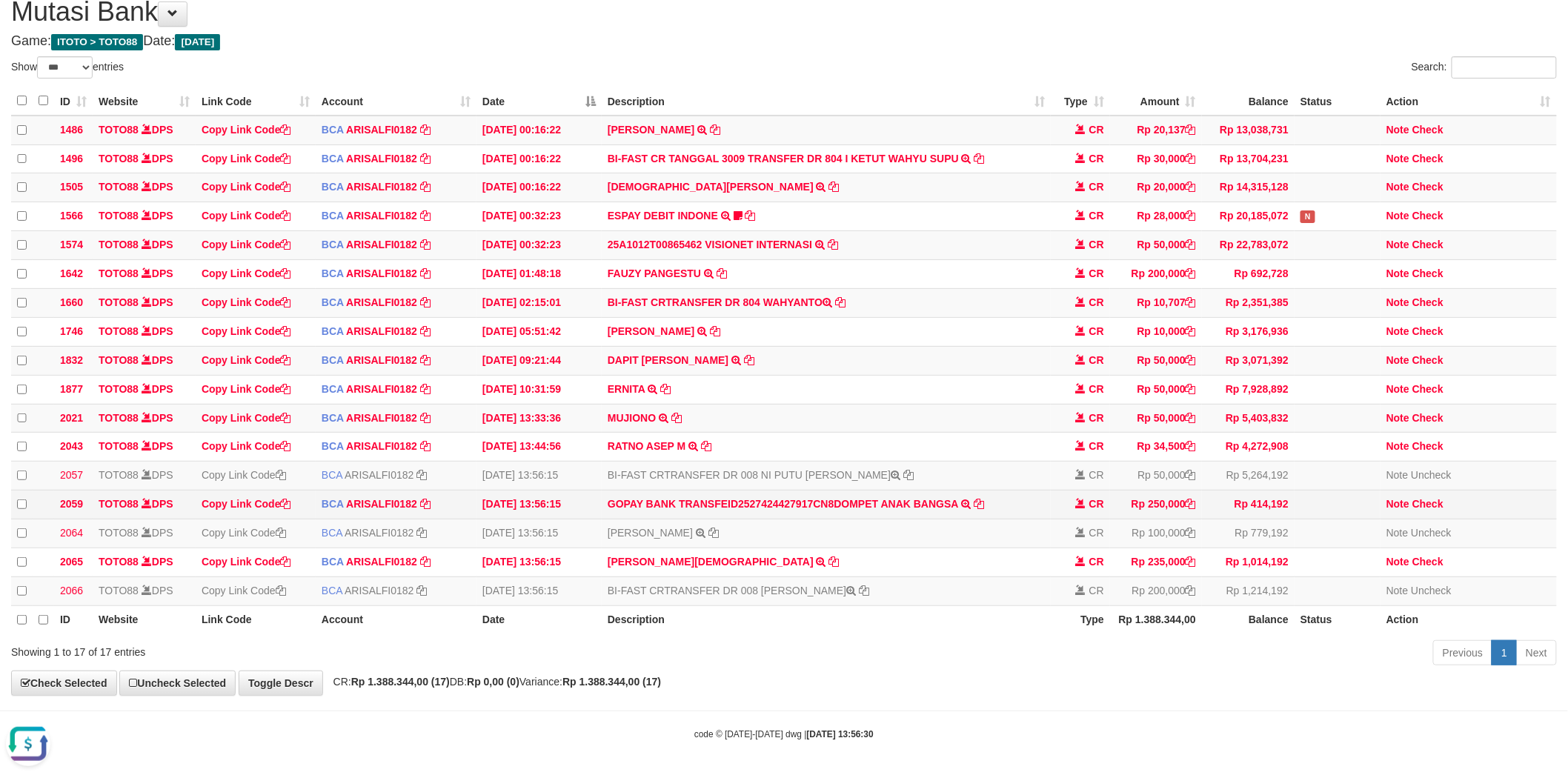
scroll to position [82, 0]
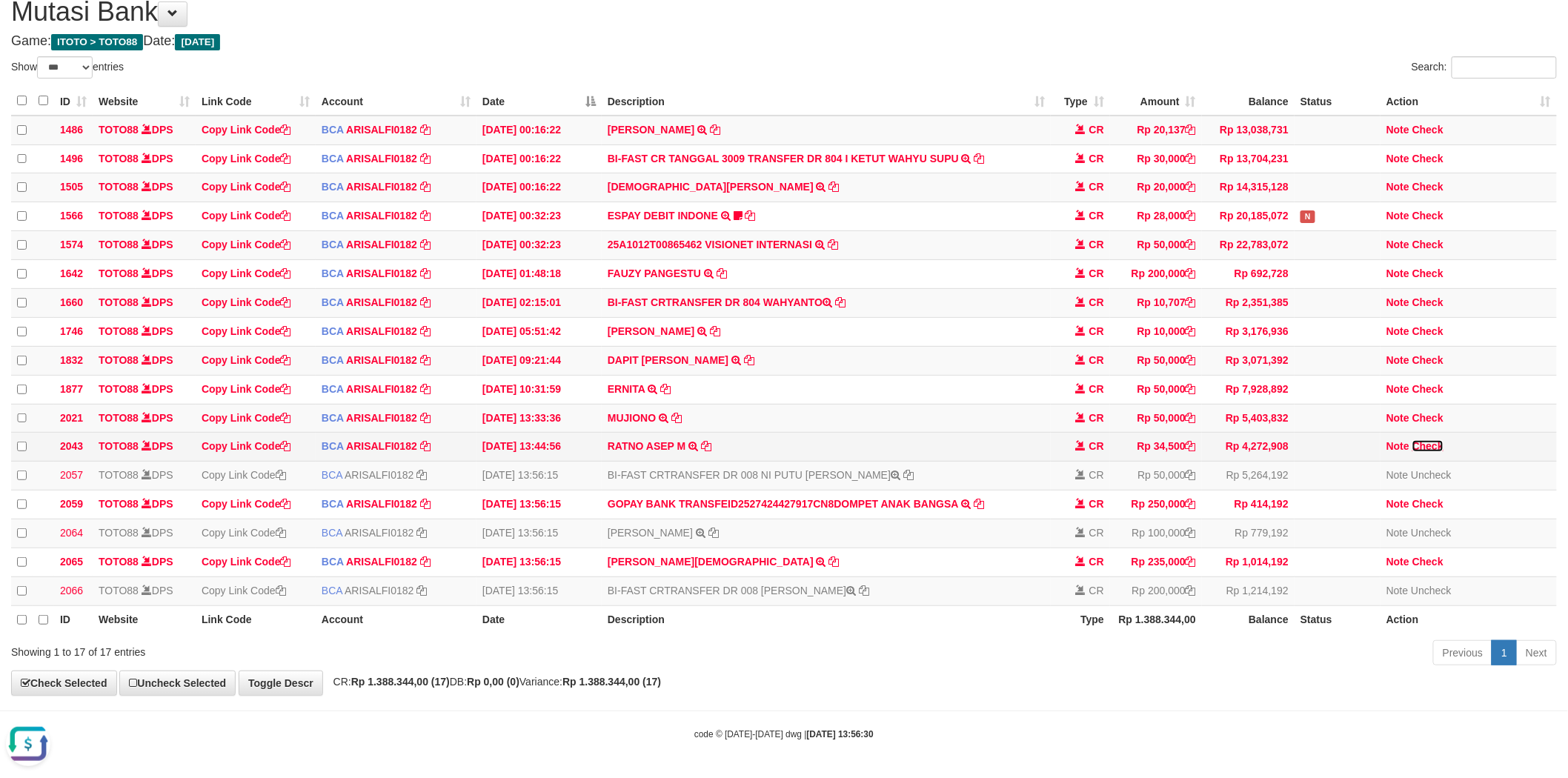
click at [1438, 440] on link "Check" at bounding box center [1427, 446] width 31 height 12
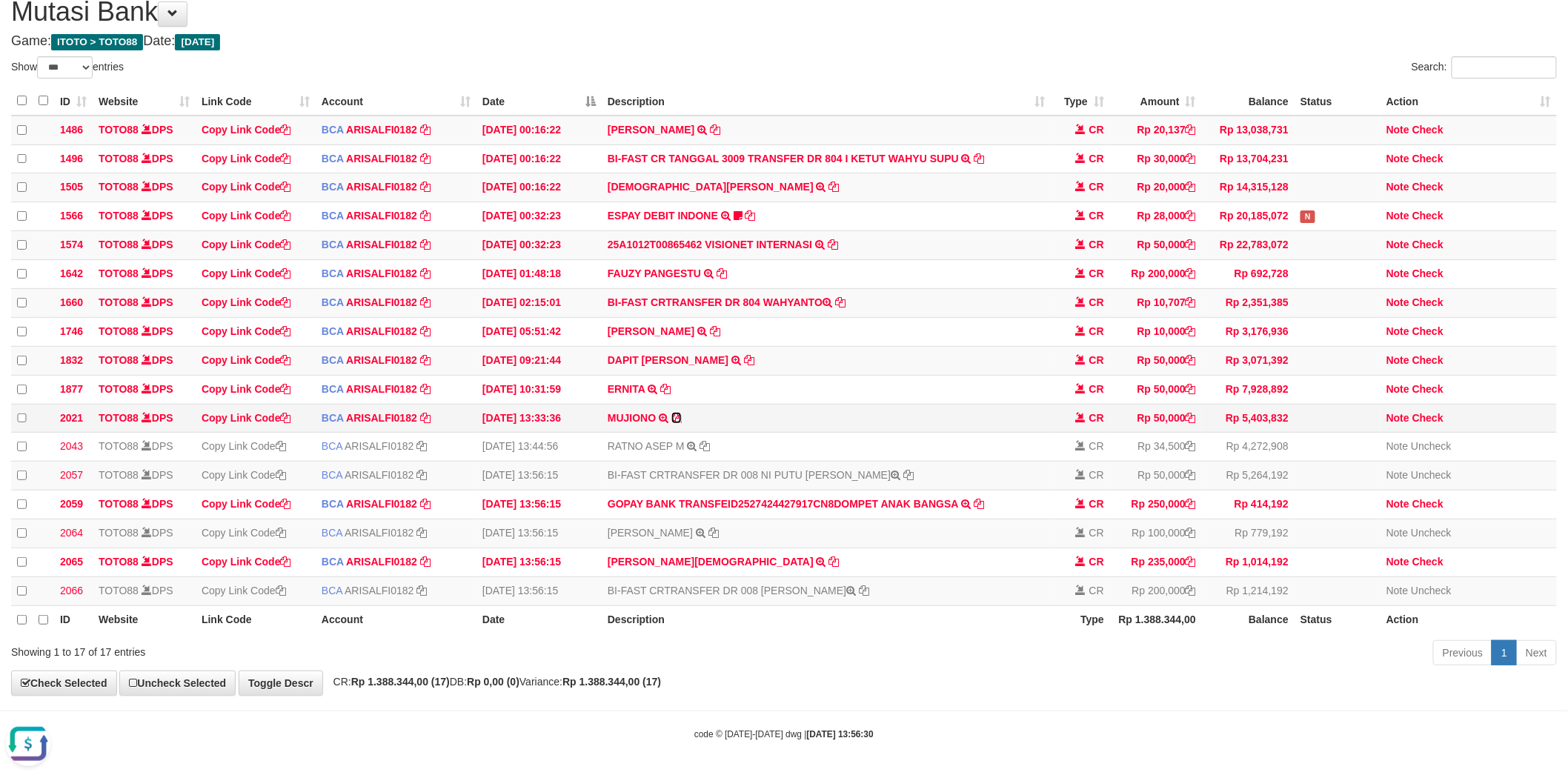
click at [676, 413] on icon at bounding box center [677, 418] width 10 height 10
click at [858, 57] on div "Search:" at bounding box center [1175, 69] width 762 height 26
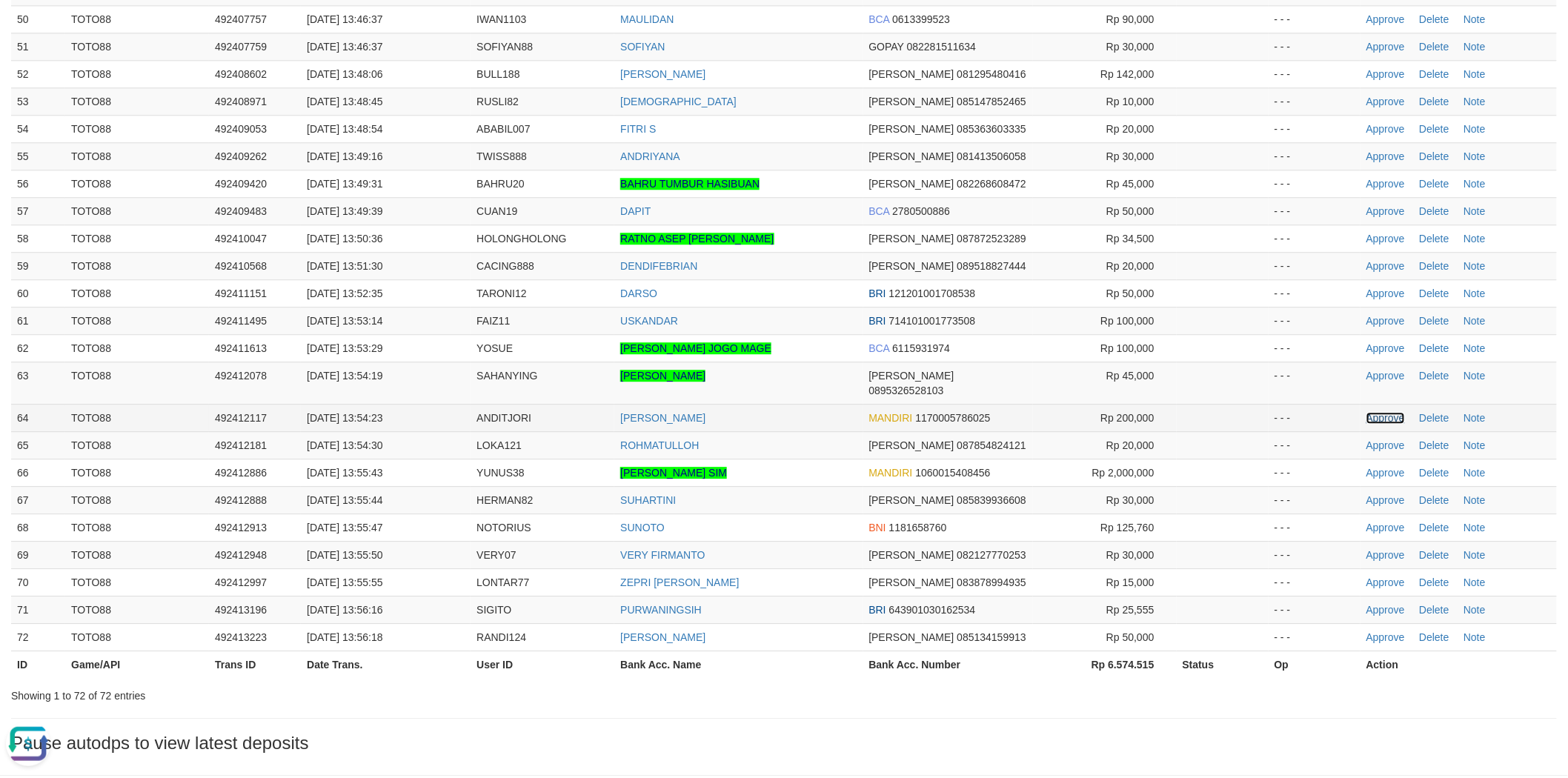
click at [1384, 412] on link "Approve" at bounding box center [1386, 418] width 38 height 12
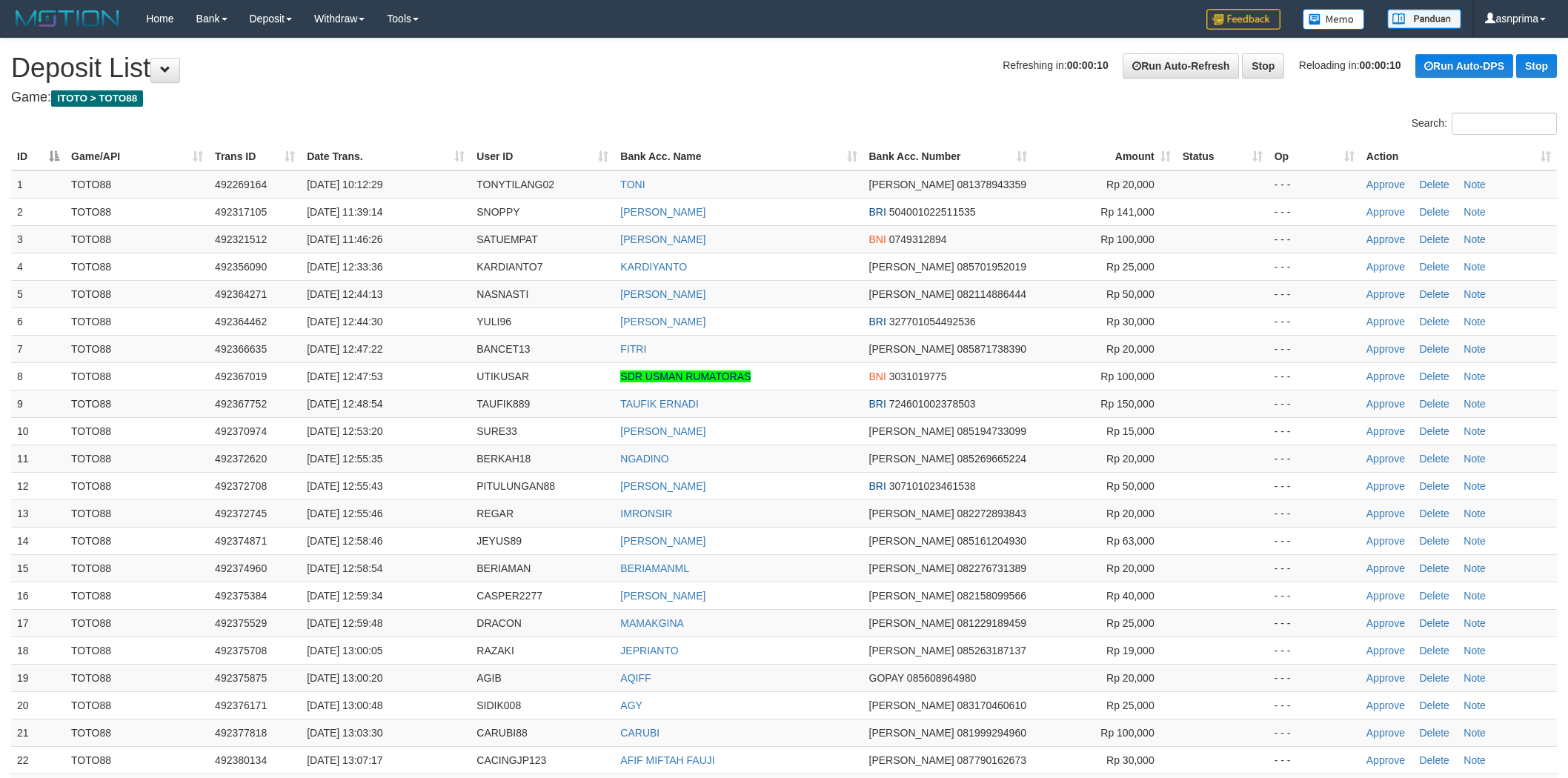
scroll to position [1524, 0]
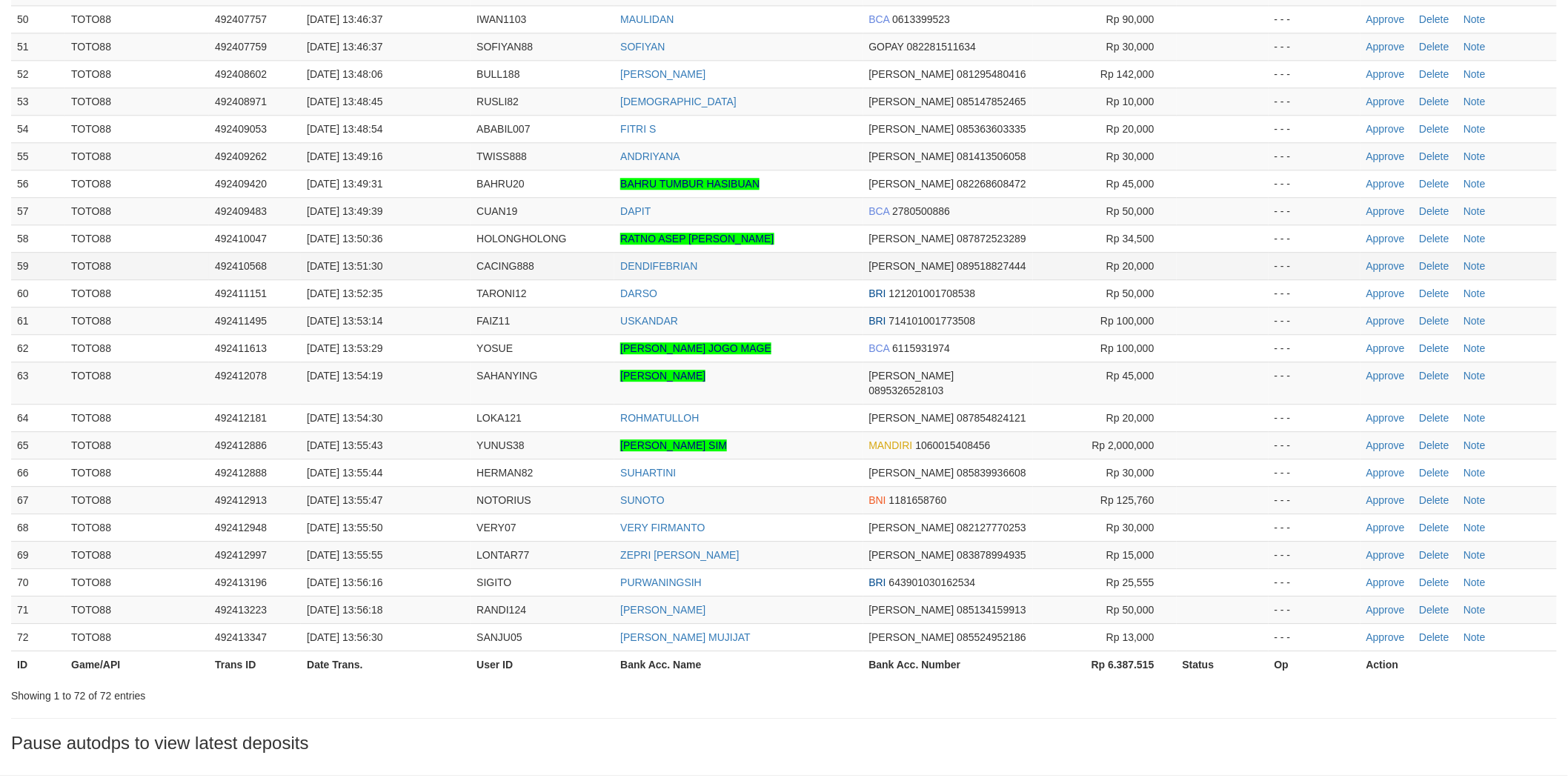
click at [816, 252] on td "DENDIFEBRIAN" at bounding box center [738, 265] width 248 height 27
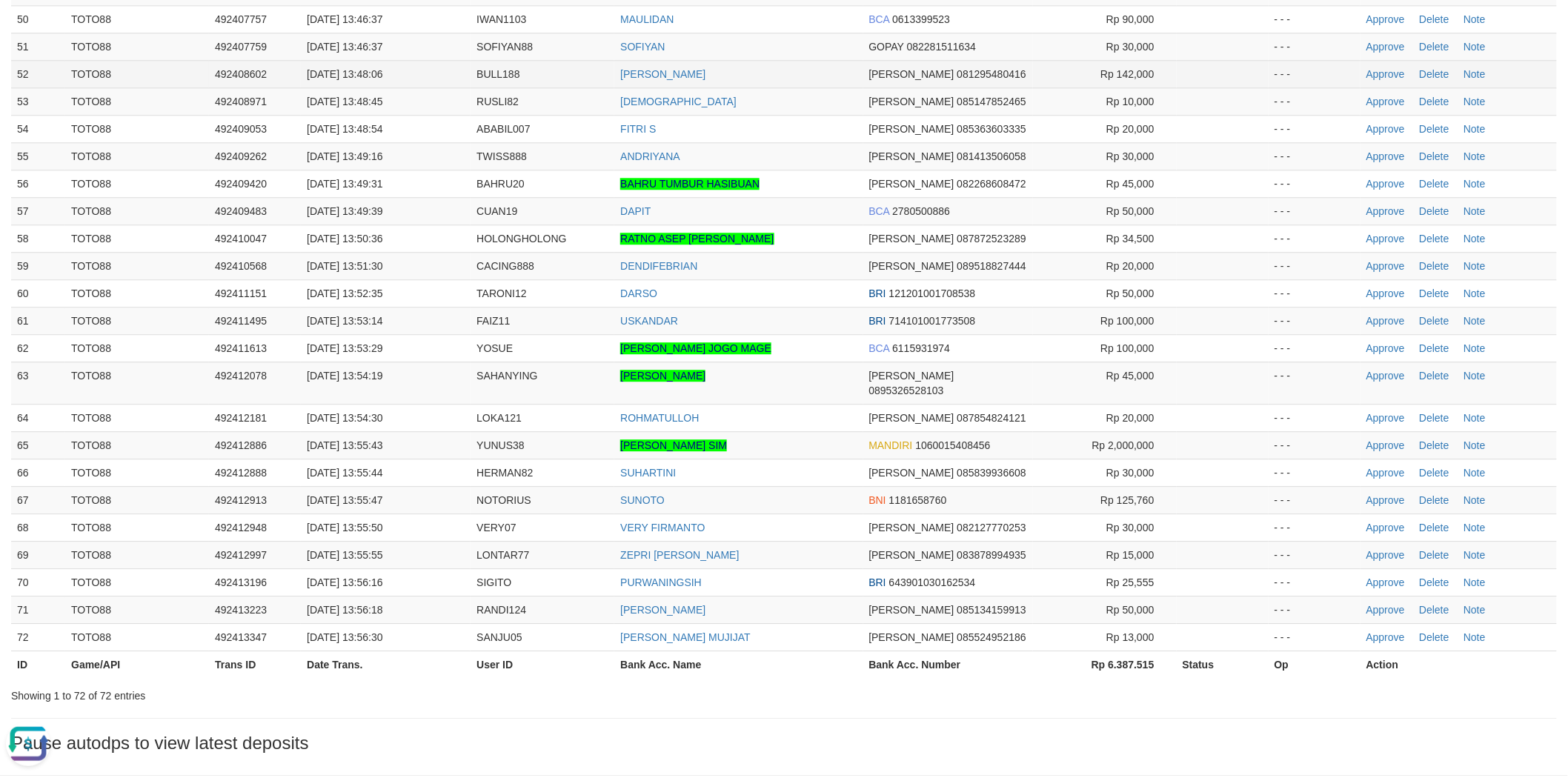
scroll to position [0, 0]
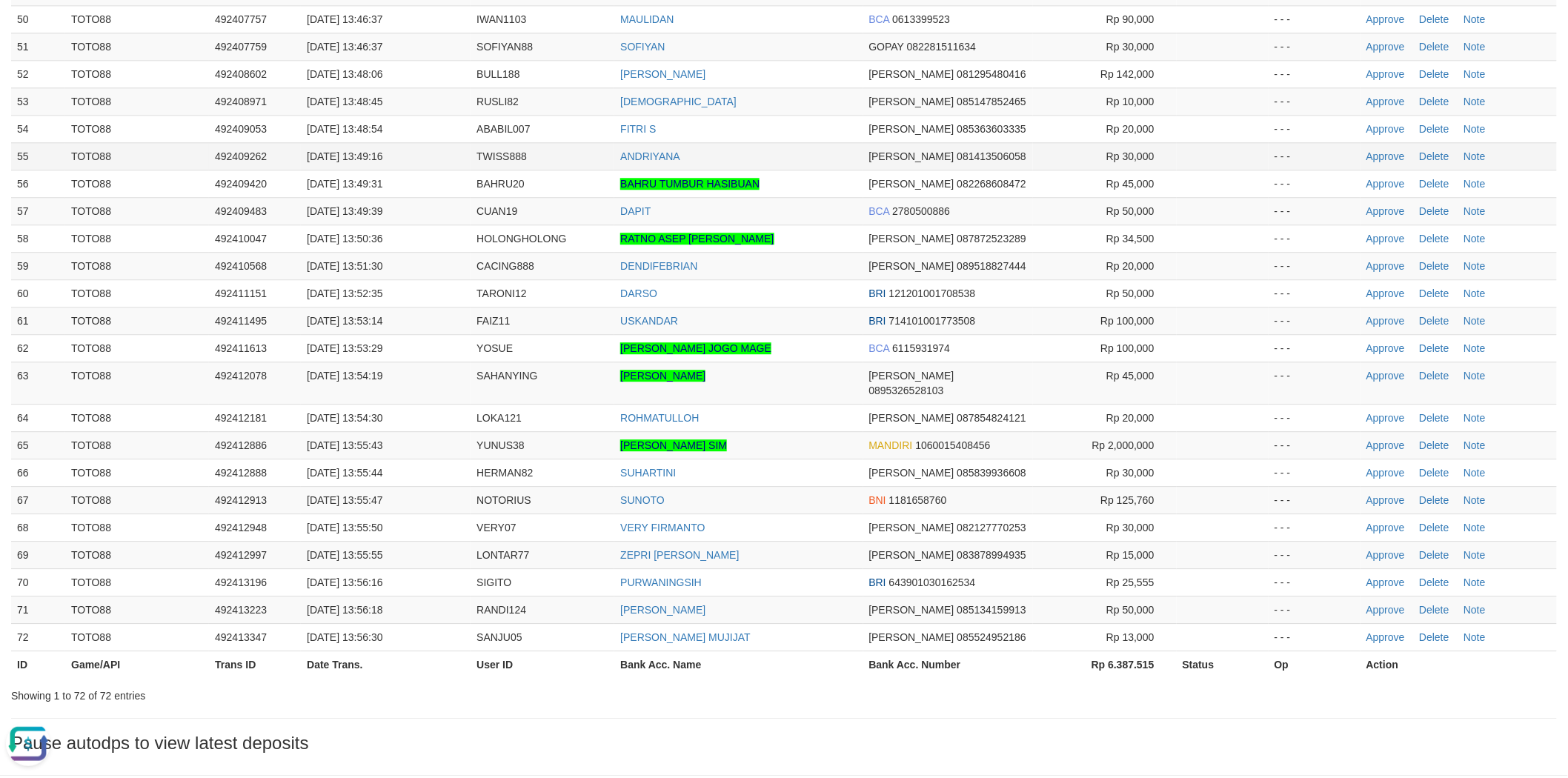
click at [795, 142] on td "ANDRIYANA" at bounding box center [738, 156] width 248 height 27
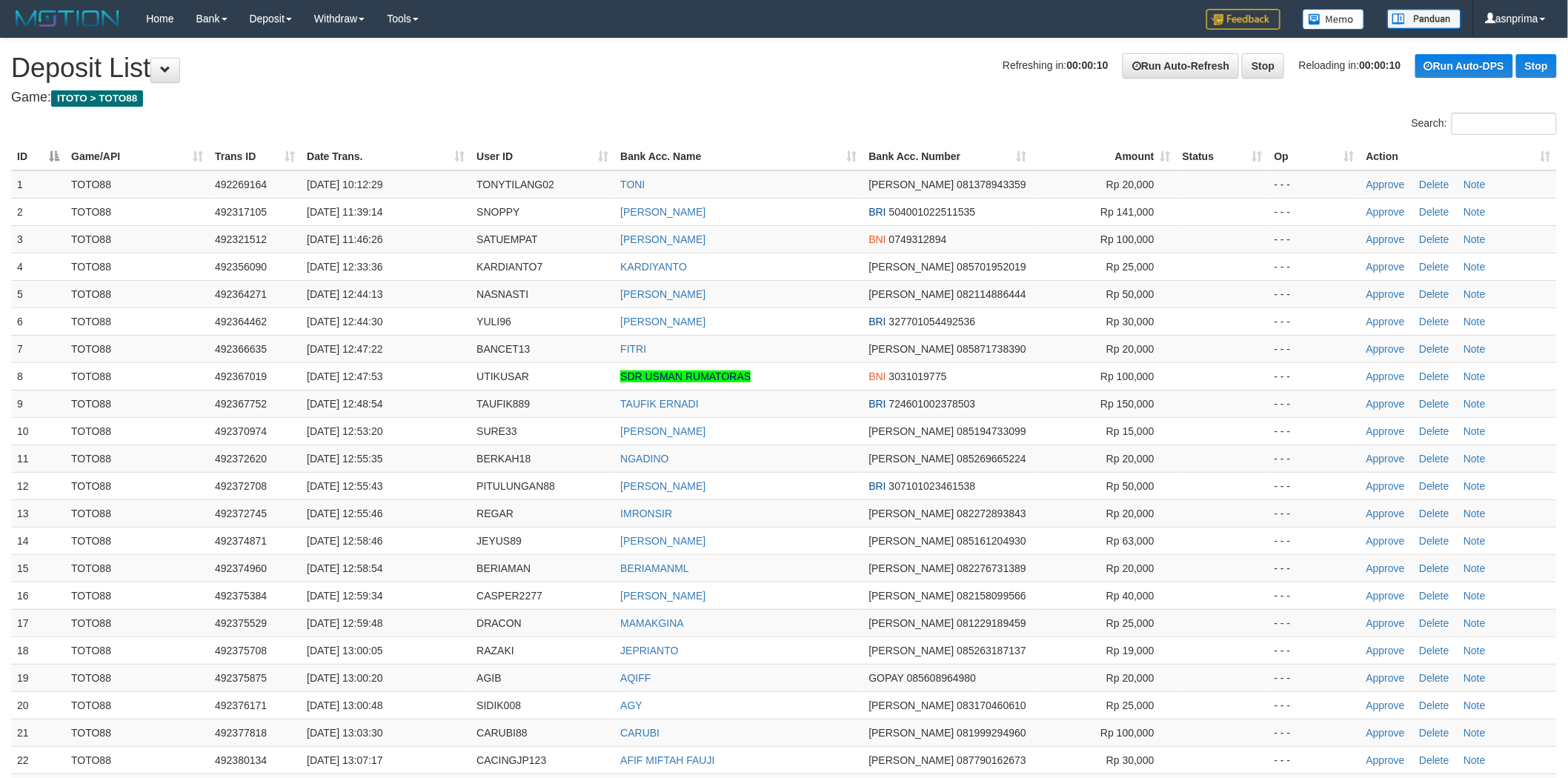
click at [783, 308] on td "[PERSON_NAME]" at bounding box center [738, 321] width 248 height 27
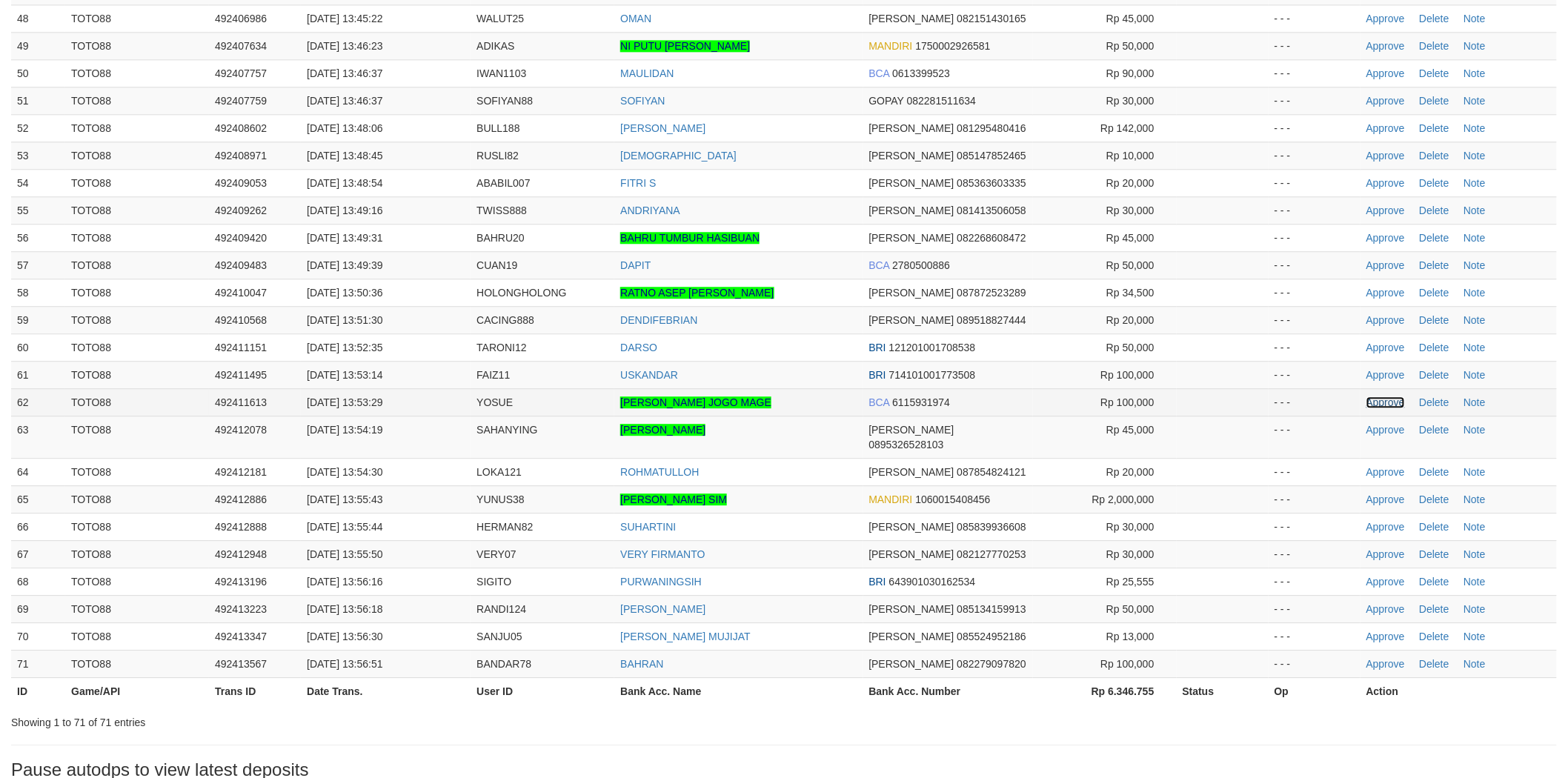
click at [1381, 396] on link "Approve" at bounding box center [1386, 402] width 38 height 12
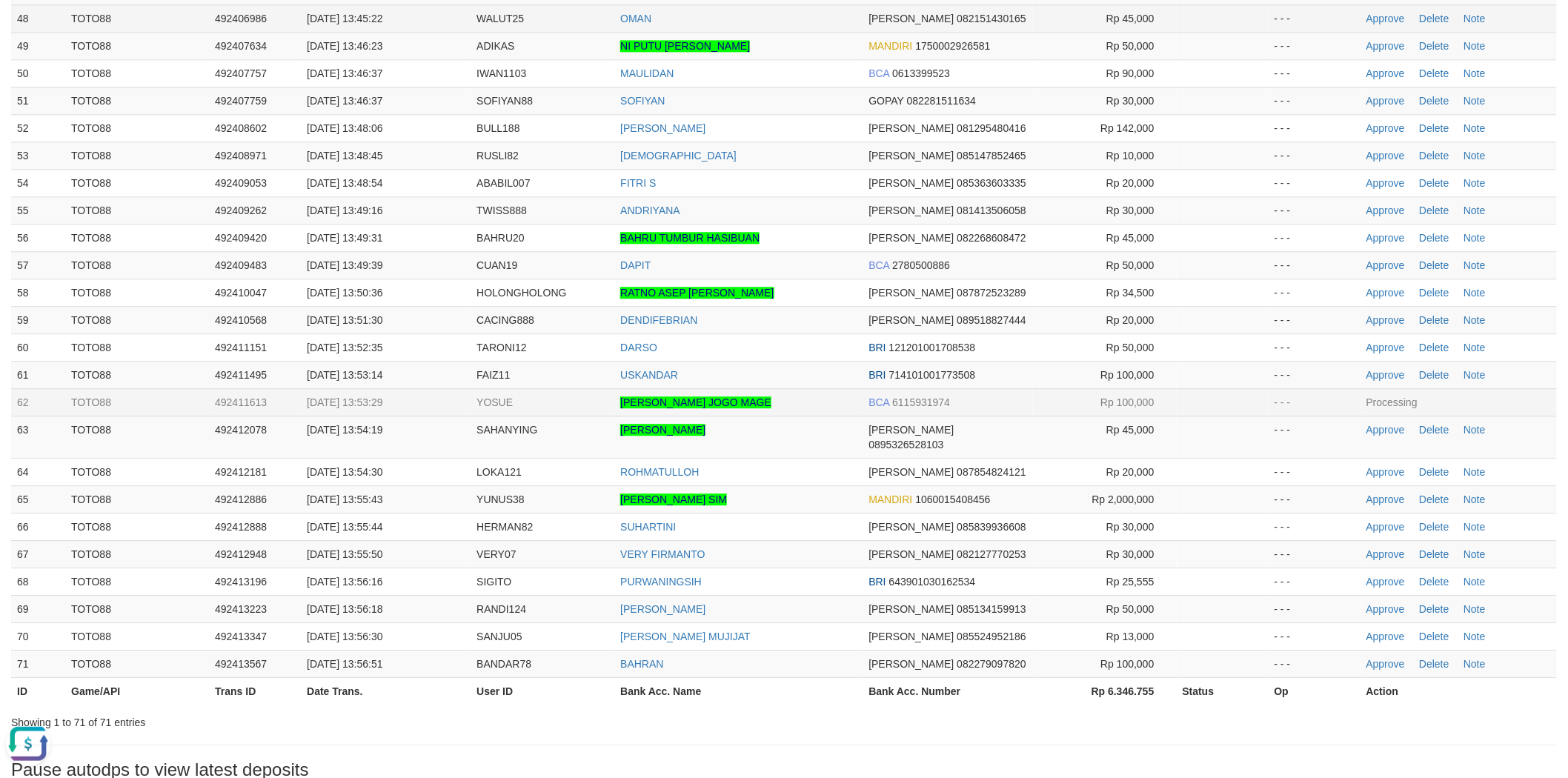
scroll to position [0, 0]
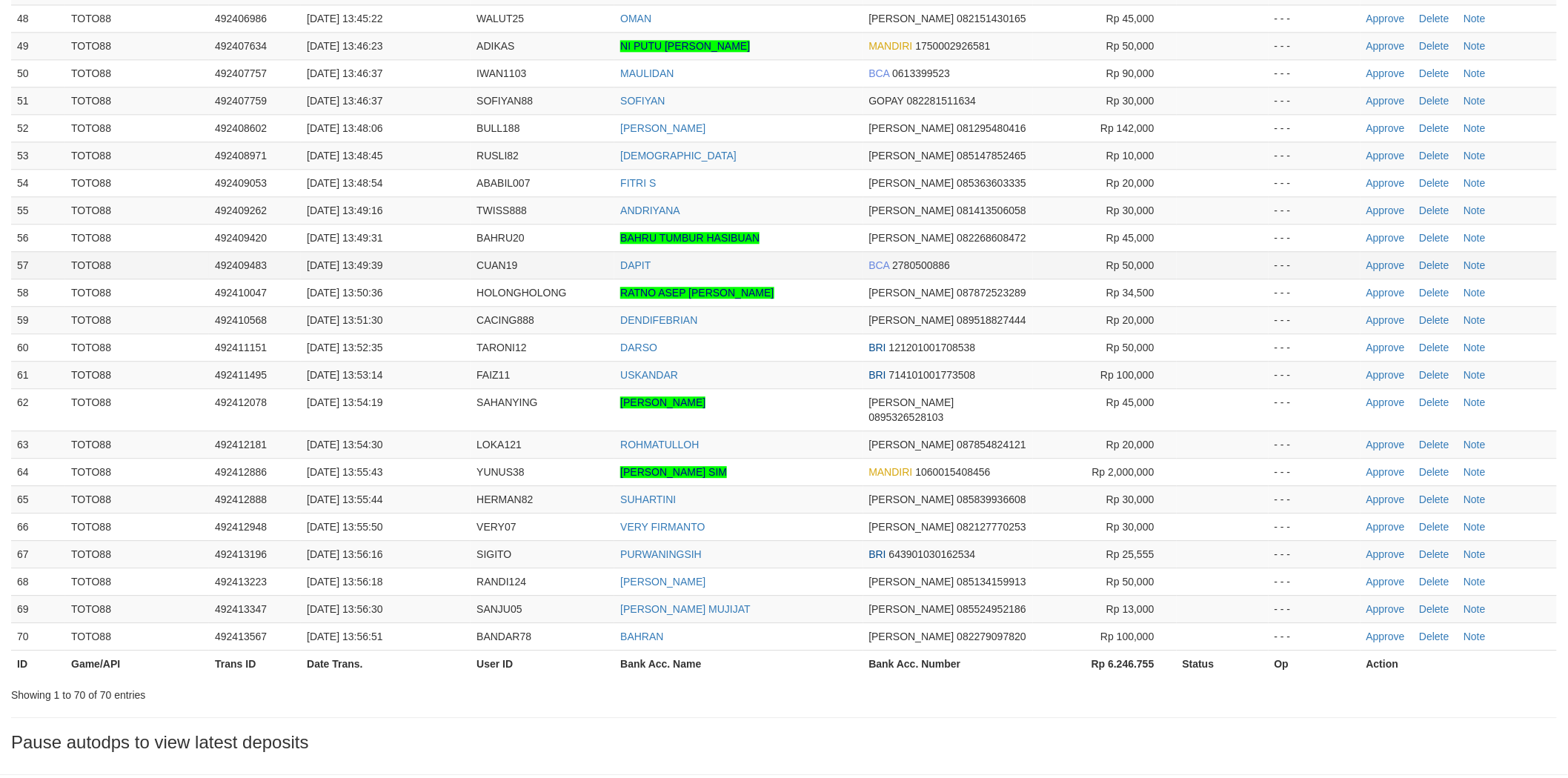
click at [816, 256] on td "DAPIT" at bounding box center [738, 265] width 248 height 27
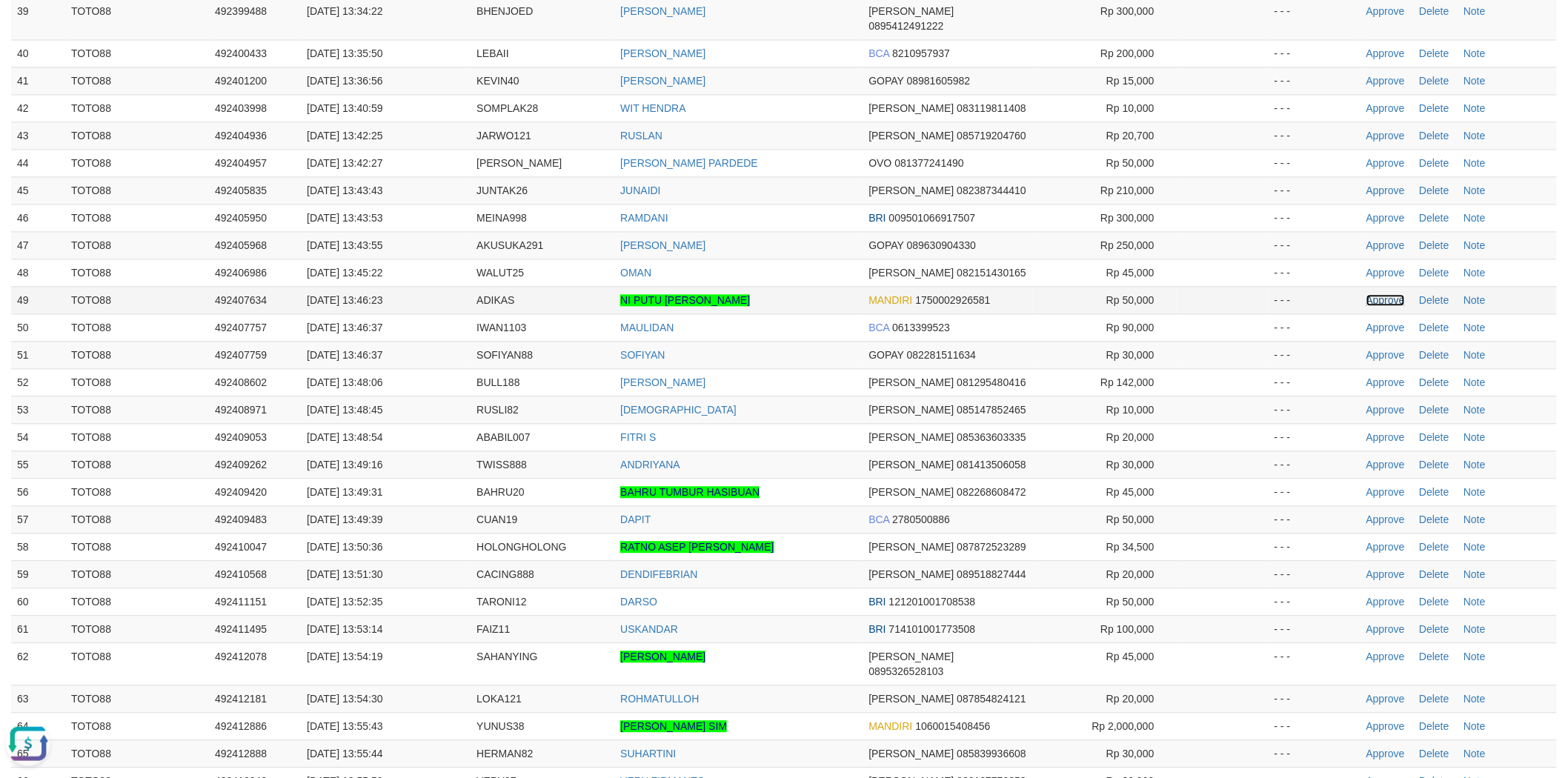
click at [1397, 295] on link "Approve" at bounding box center [1386, 300] width 38 height 12
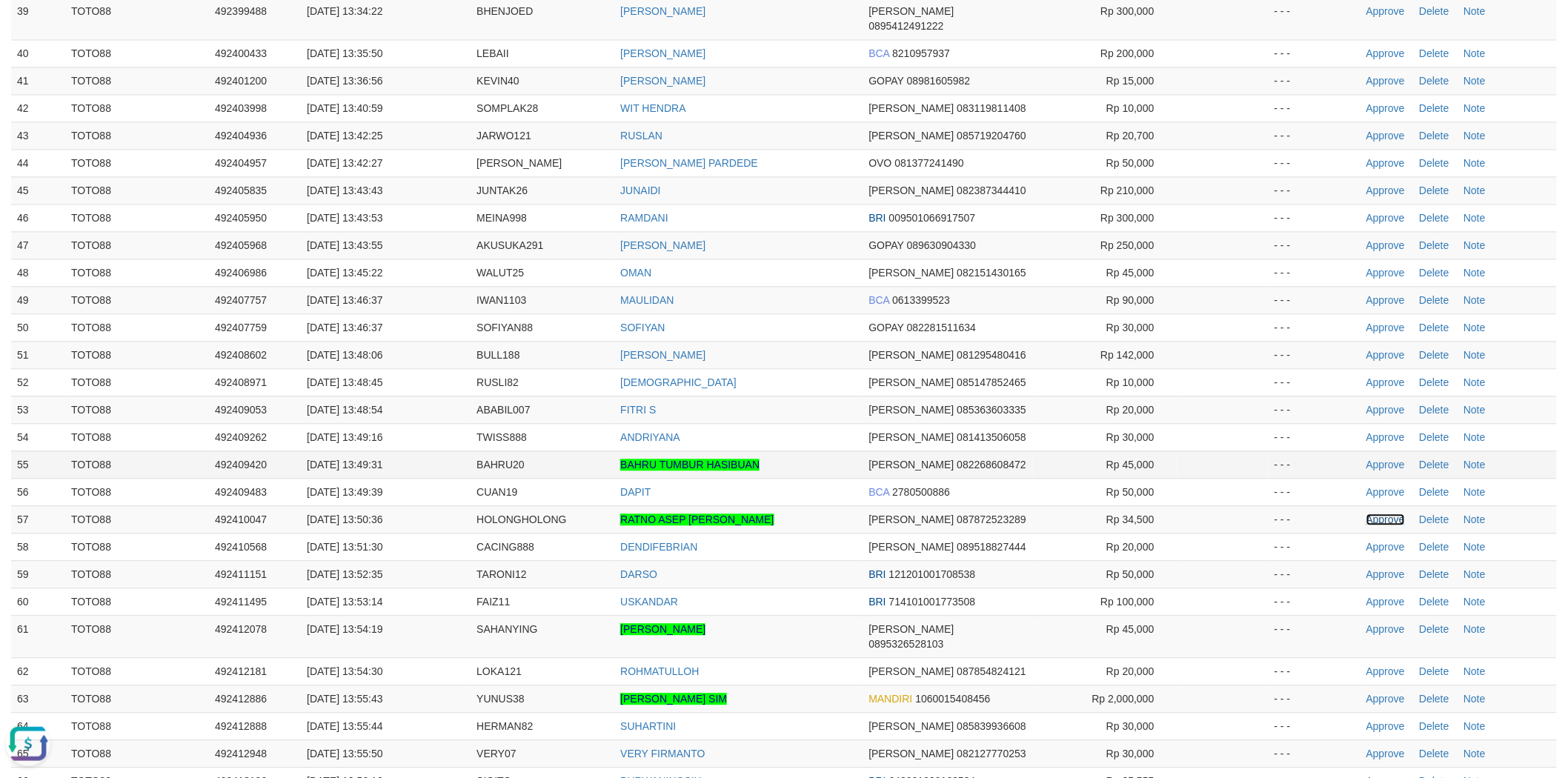
drag, startPoint x: 1380, startPoint y: 504, endPoint x: 1322, endPoint y: 452, distance: 77.9
click at [1380, 513] on link "Approve" at bounding box center [1386, 519] width 38 height 12
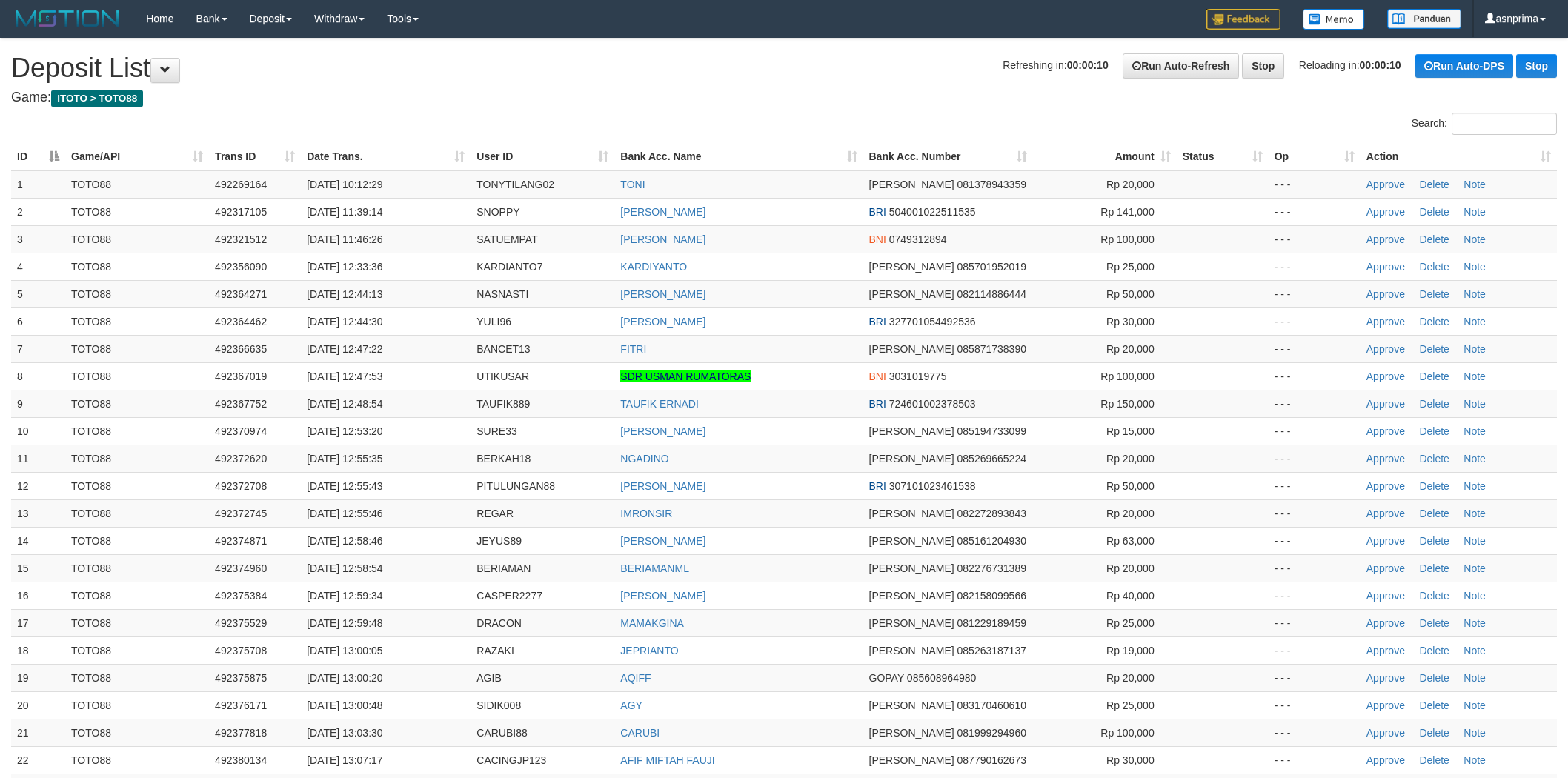
scroll to position [1215, 0]
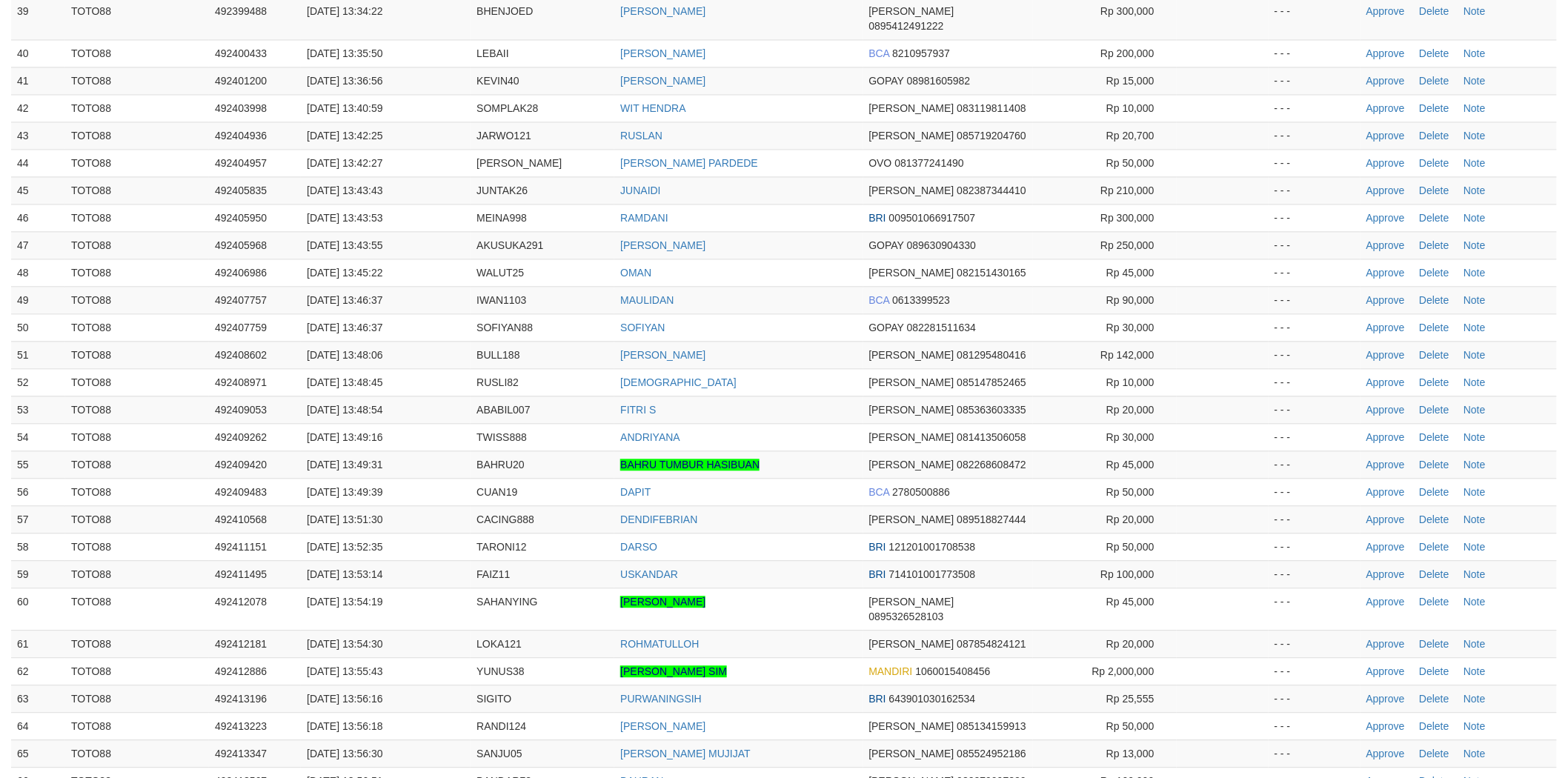
click at [783, 286] on td "MAULIDAN" at bounding box center [738, 300] width 248 height 27
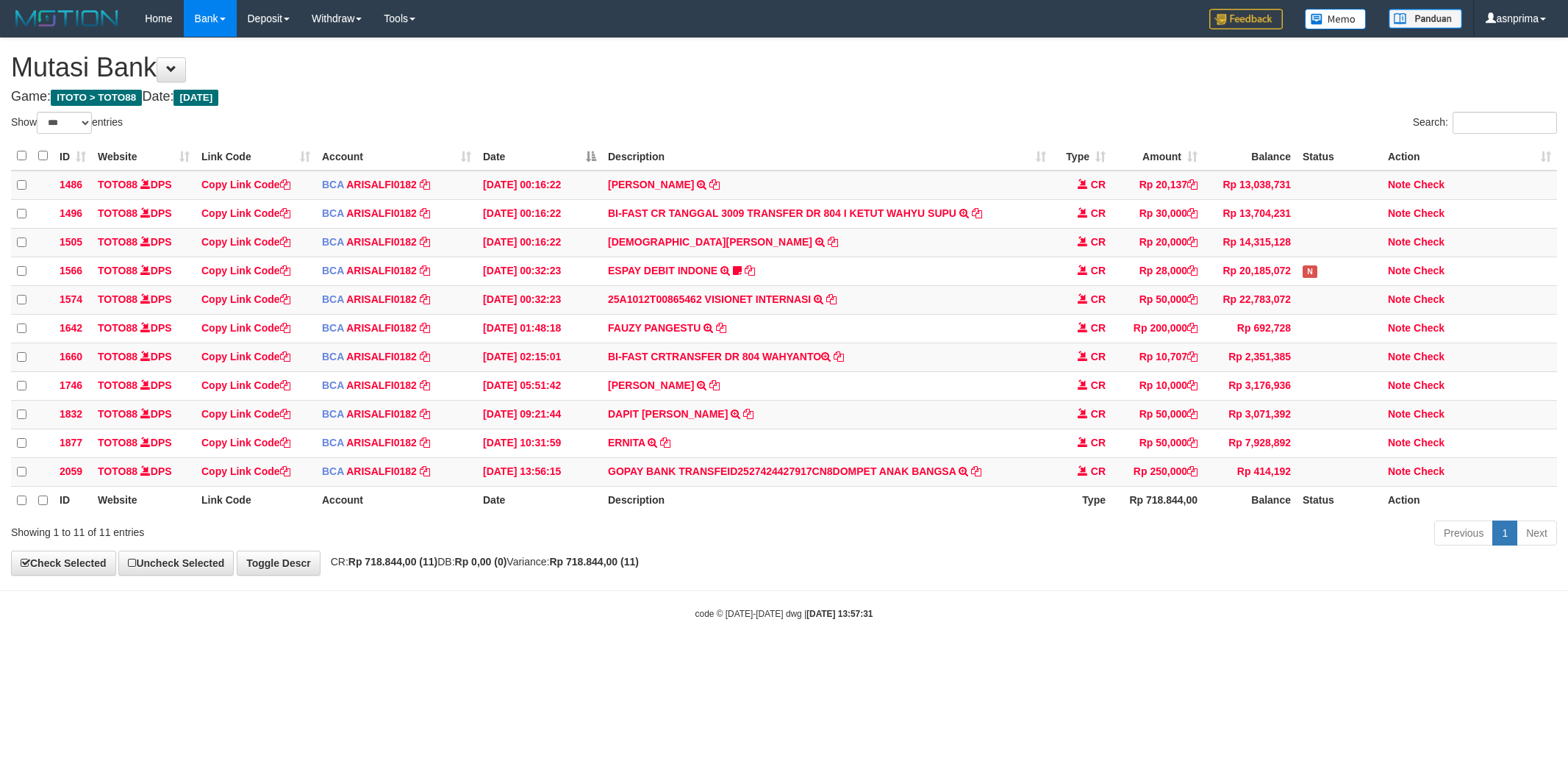
select select "***"
click at [743, 419] on icon at bounding box center [748, 413] width 10 height 10
click at [1440, 476] on link "Check" at bounding box center [1428, 471] width 31 height 12
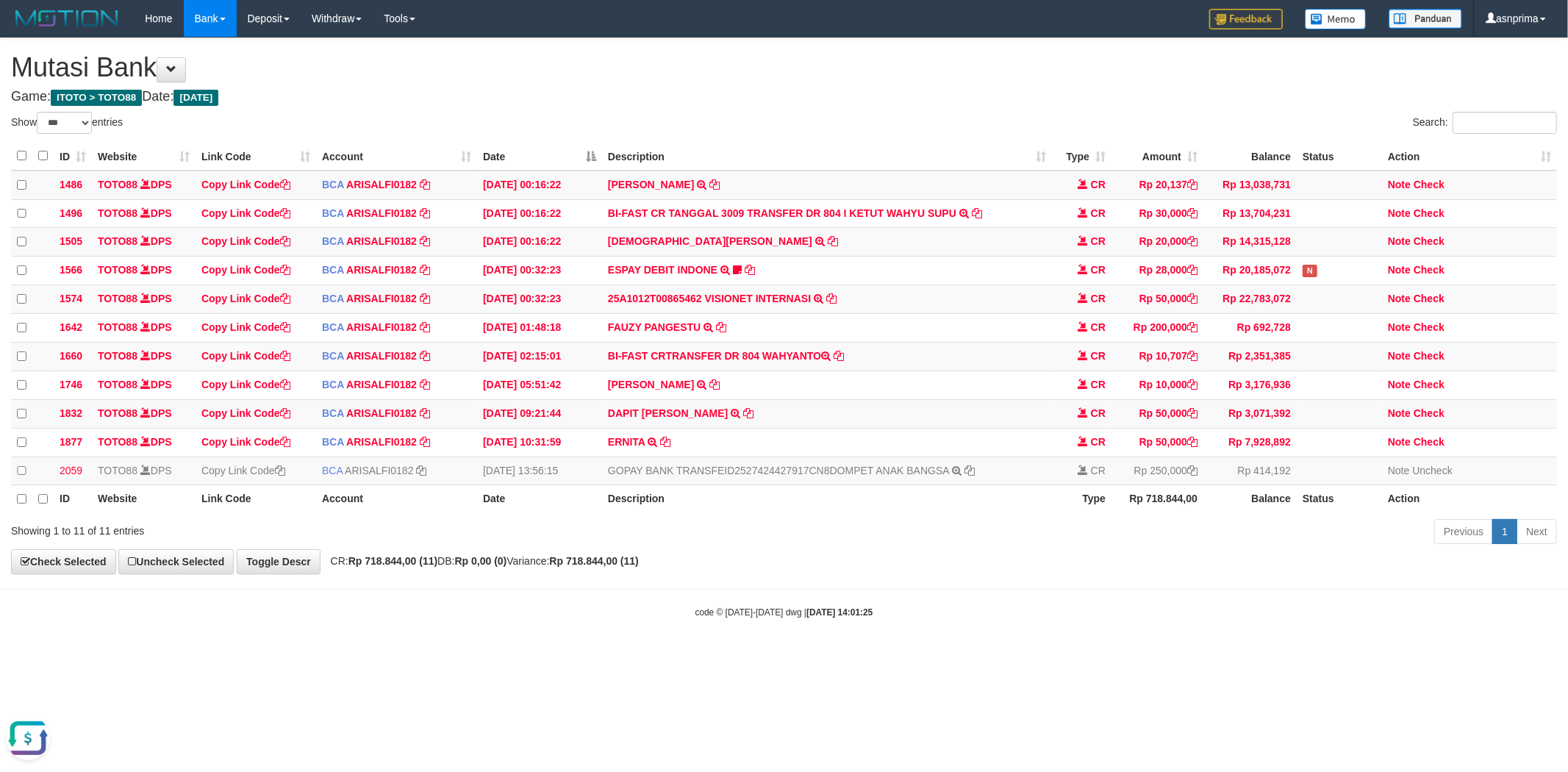
click at [500, 656] on body "Toggle navigation Home Bank Account List Load By Website Group [ITOTO] TOTO88 B…" at bounding box center [784, 328] width 1568 height 656
click at [637, 93] on h4 "Game: ITOTO > TOTO88 Date: Today" at bounding box center [784, 97] width 1547 height 15
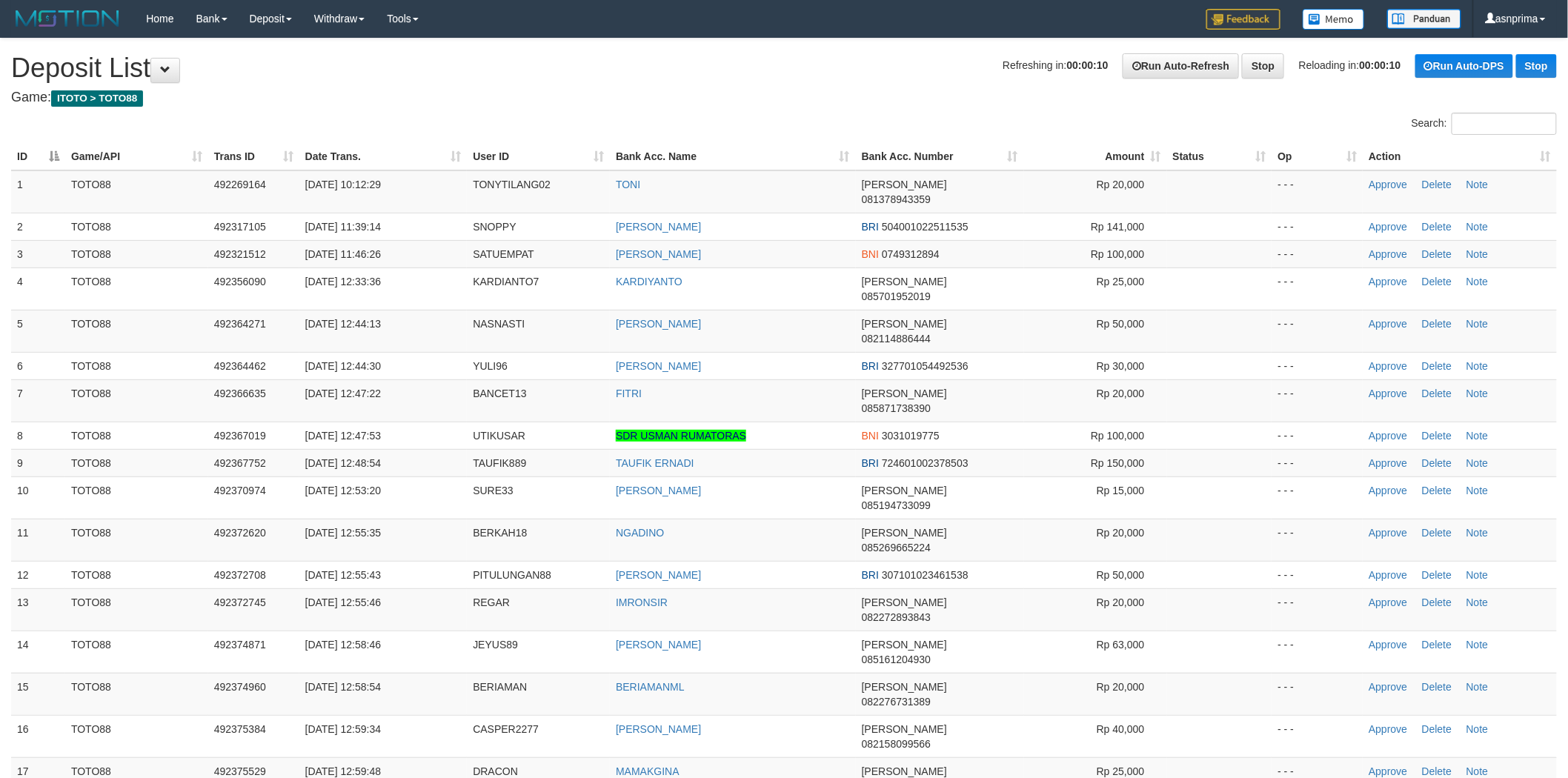
click at [737, 71] on h1 "Refreshing in: 00:00:10 Run Auto-Refresh Stop Reloading in: 00:00:10 Run Auto-D…" at bounding box center [784, 68] width 1546 height 30
click at [717, 75] on h1 "Refreshing in: 00:00:04 Run Auto-Refresh Stop Reloading in: 00:00:03 Run Auto-D…" at bounding box center [784, 68] width 1546 height 30
click at [463, 97] on h4 "Game: ITOTO > TOTO88" at bounding box center [784, 98] width 1546 height 15
